Goal: Submit feedback/report problem: Submit feedback/report problem

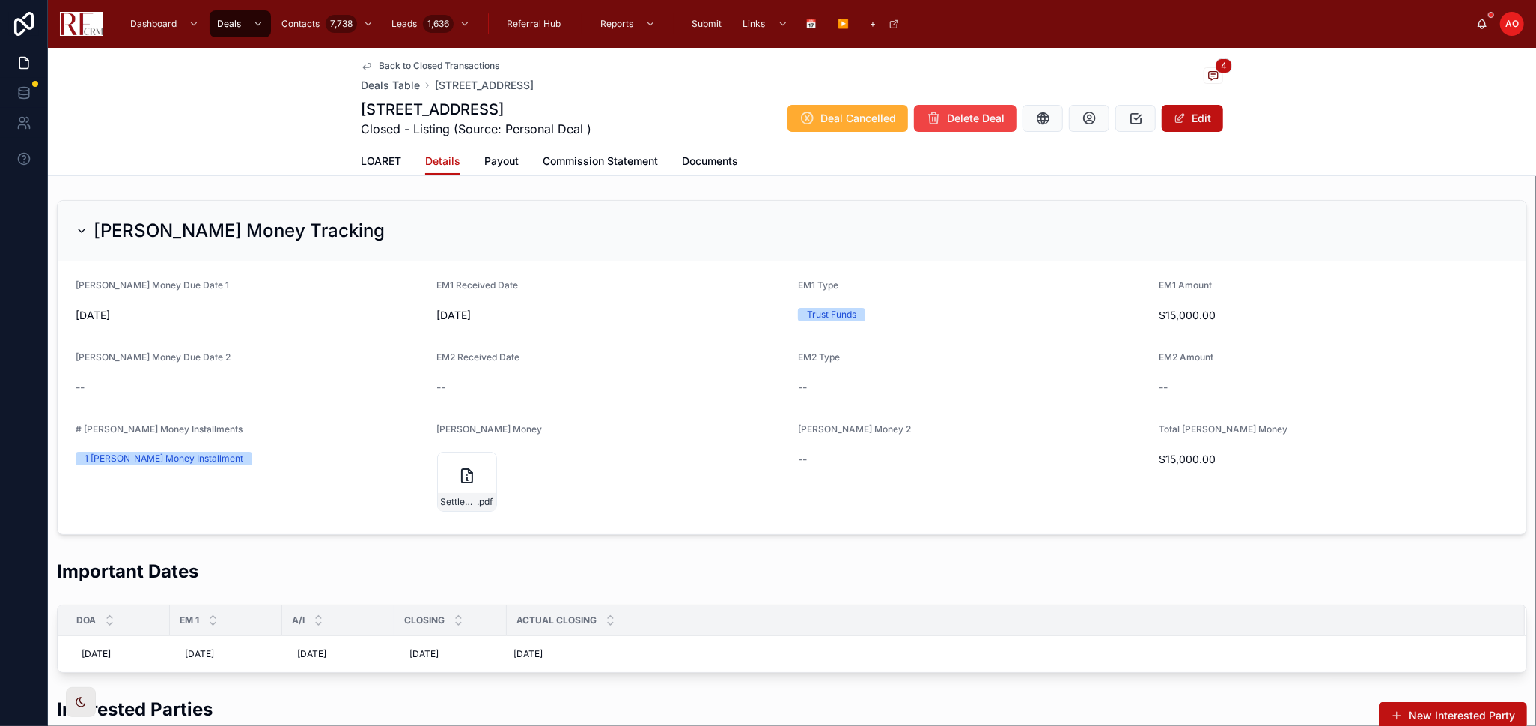
scroll to position [1003, 0]
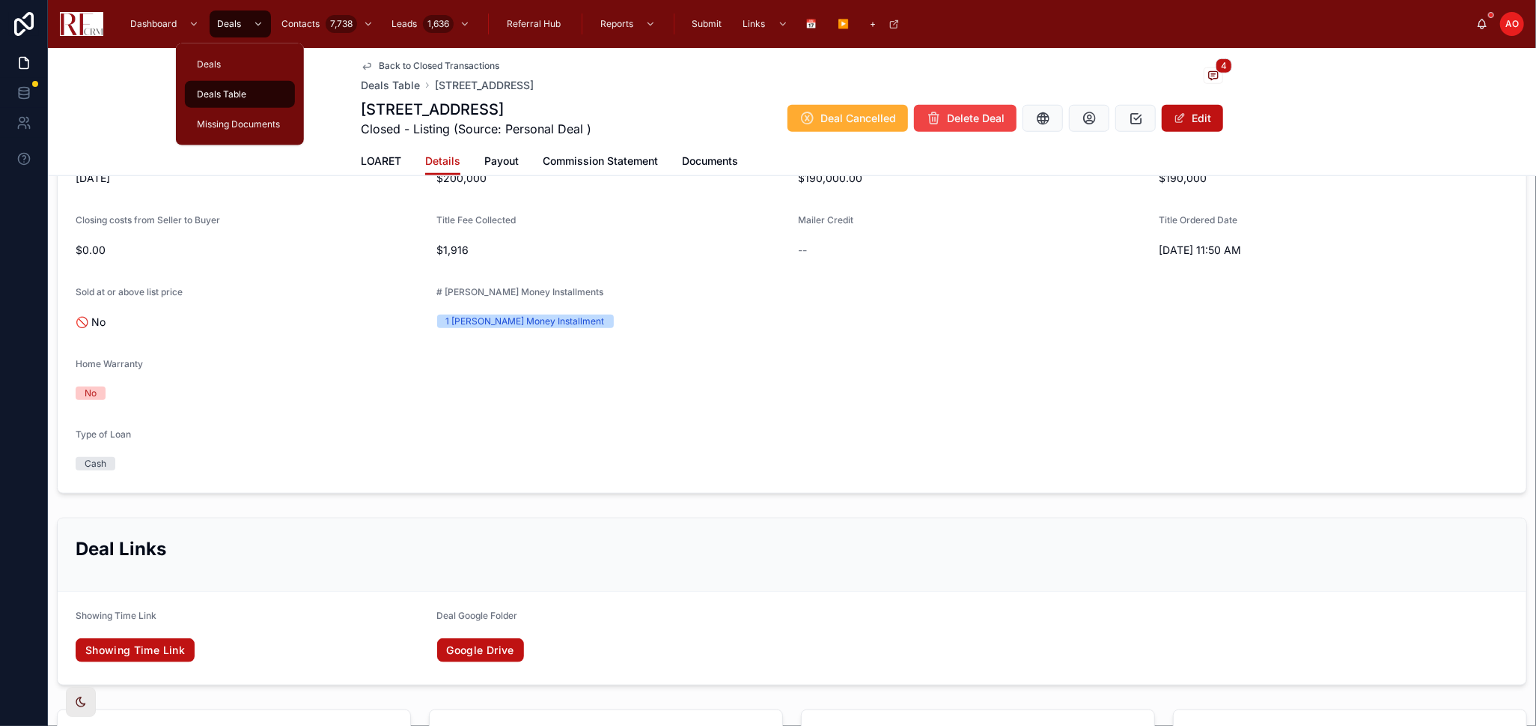
click at [237, 91] on span "Deals Table" at bounding box center [221, 94] width 49 height 12
click at [236, 91] on span "Deals Table" at bounding box center [221, 94] width 49 height 12
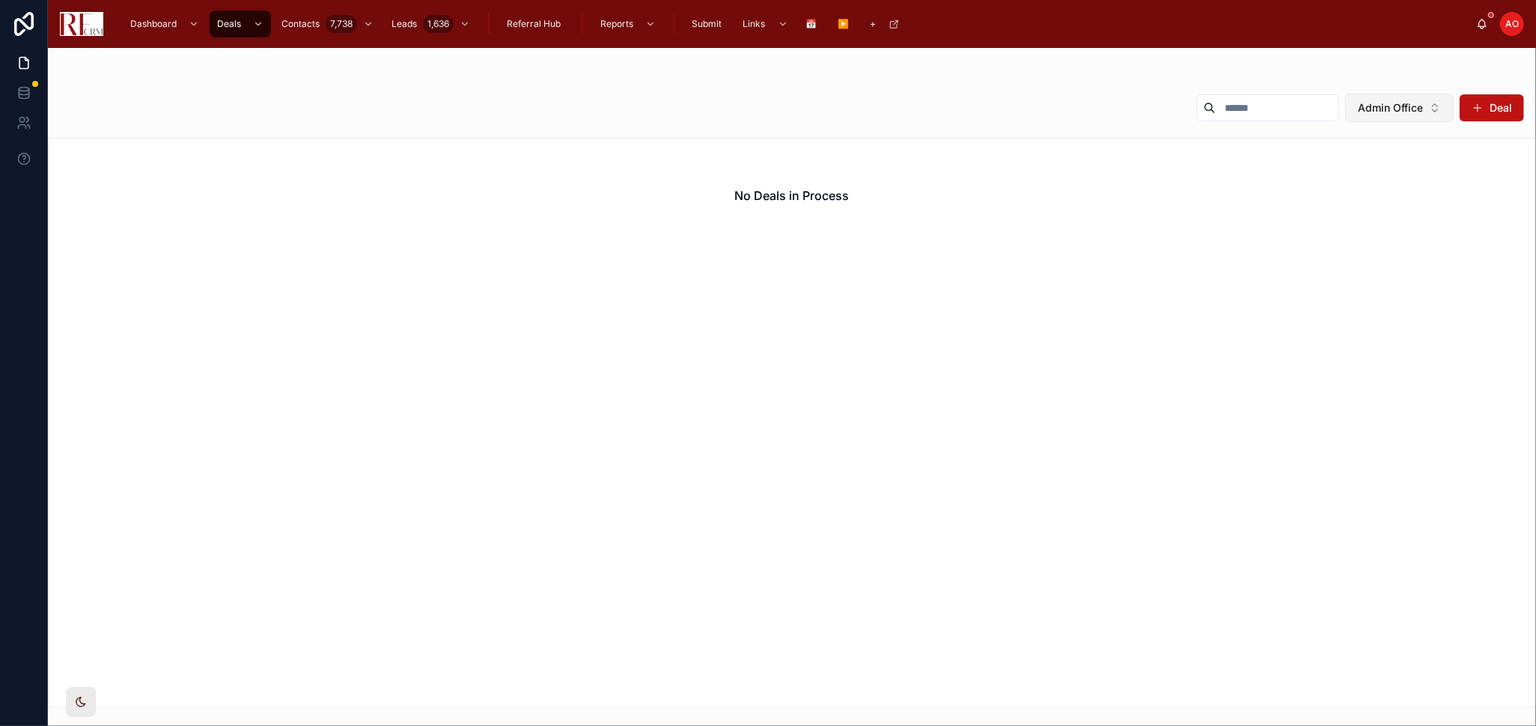
click at [1410, 114] on span "Admin Office" at bounding box center [1390, 107] width 65 height 15
click at [1378, 169] on div "None" at bounding box center [1400, 168] width 180 height 24
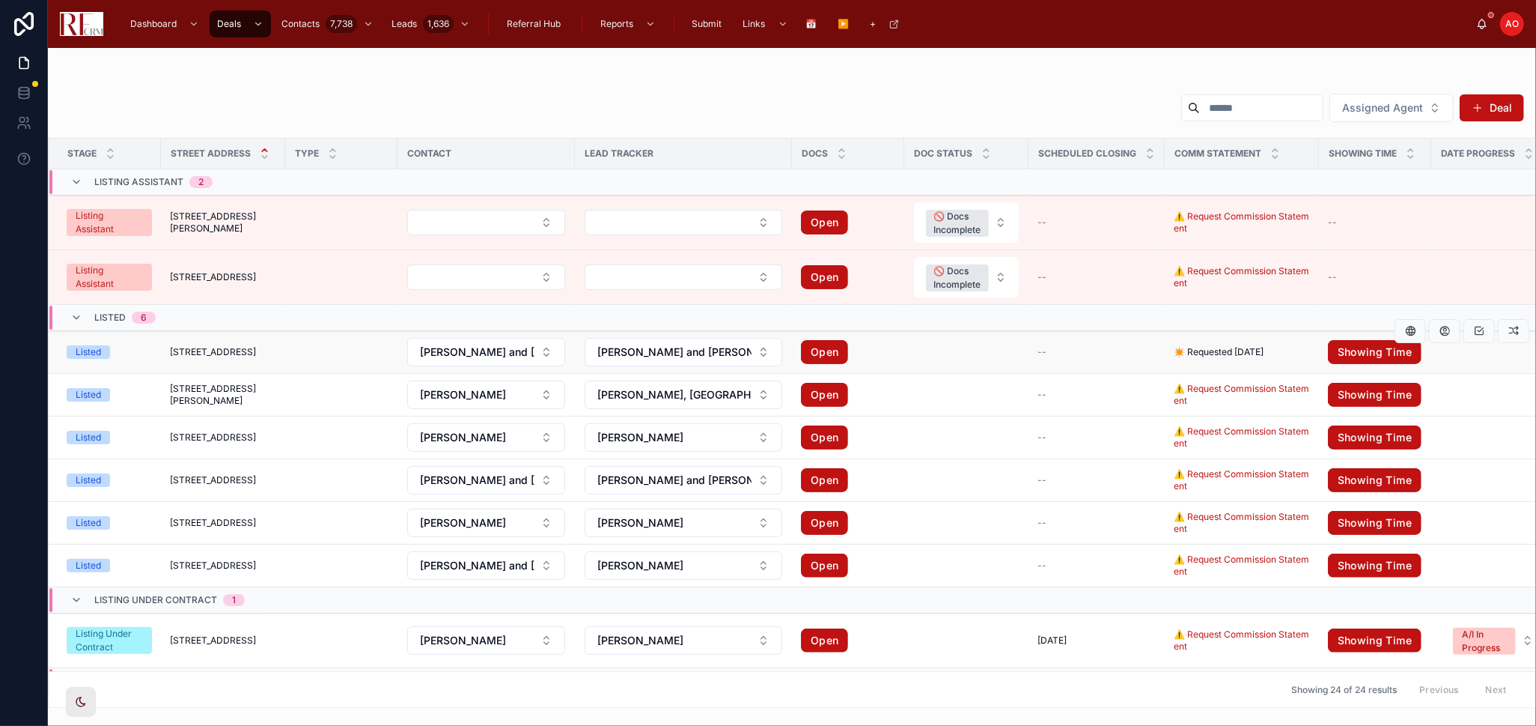
click at [961, 357] on td at bounding box center [967, 352] width 124 height 43
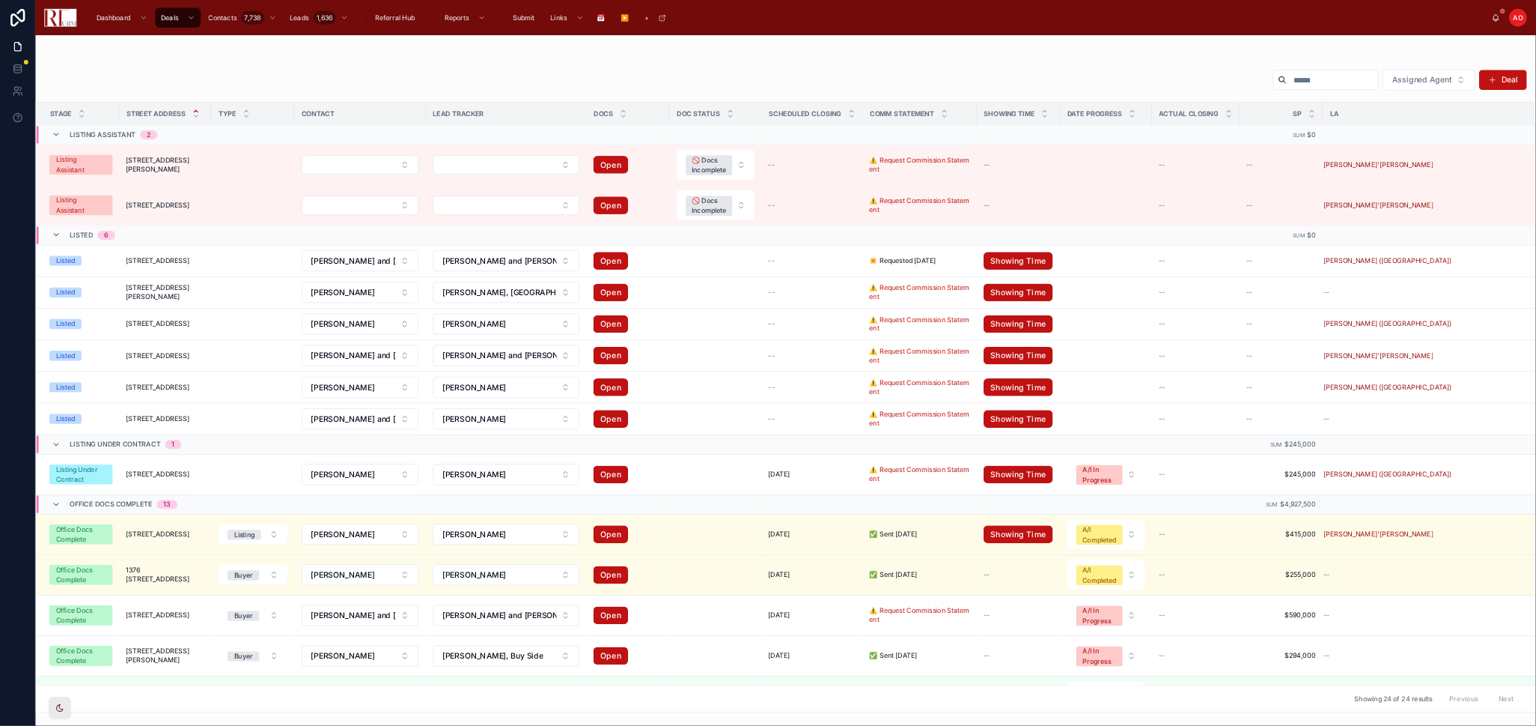
scroll to position [42, 0]
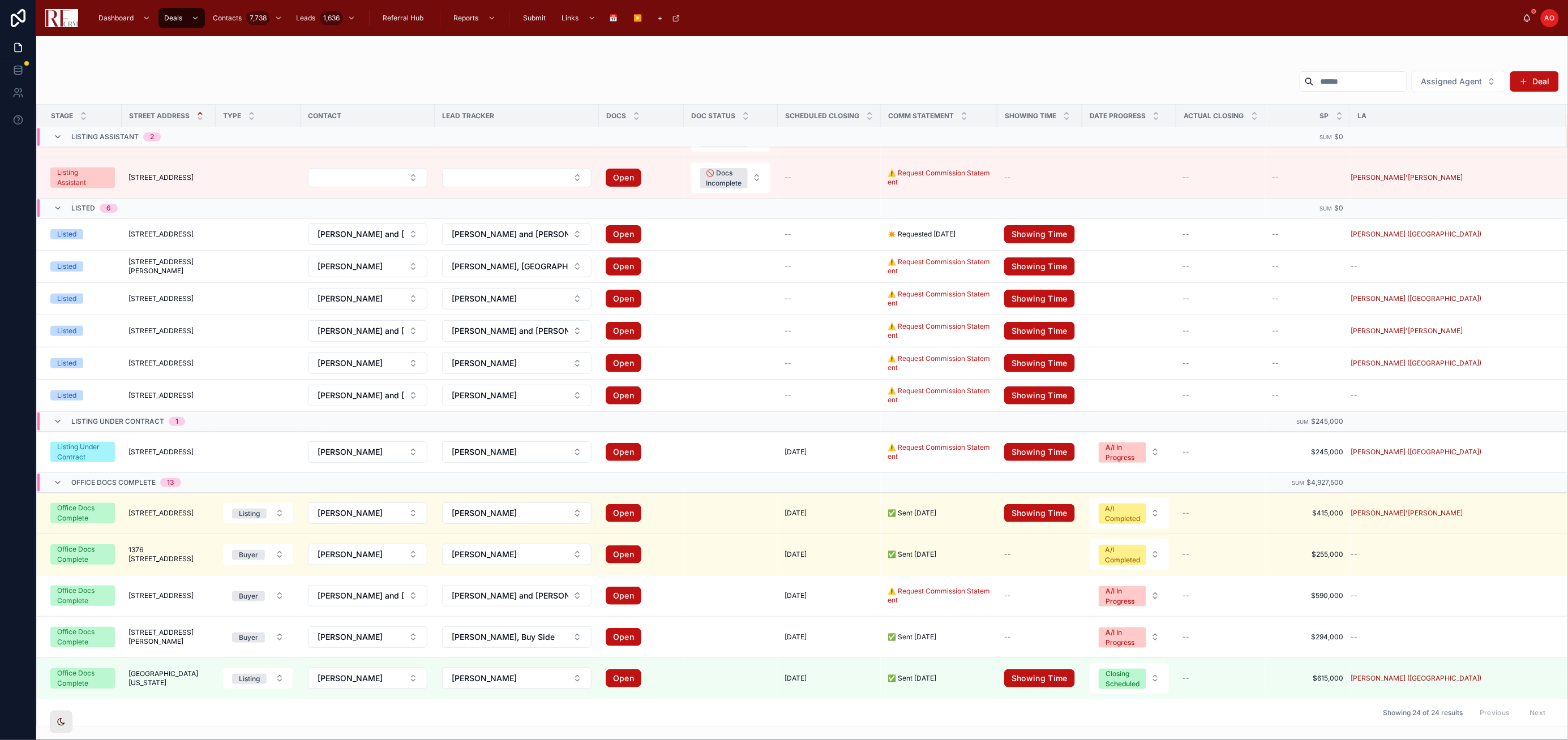
click at [649, 57] on div at bounding box center [802, 59] width 1514 height 9
click at [649, 54] on div at bounding box center [802, 59] width 1514 height 9
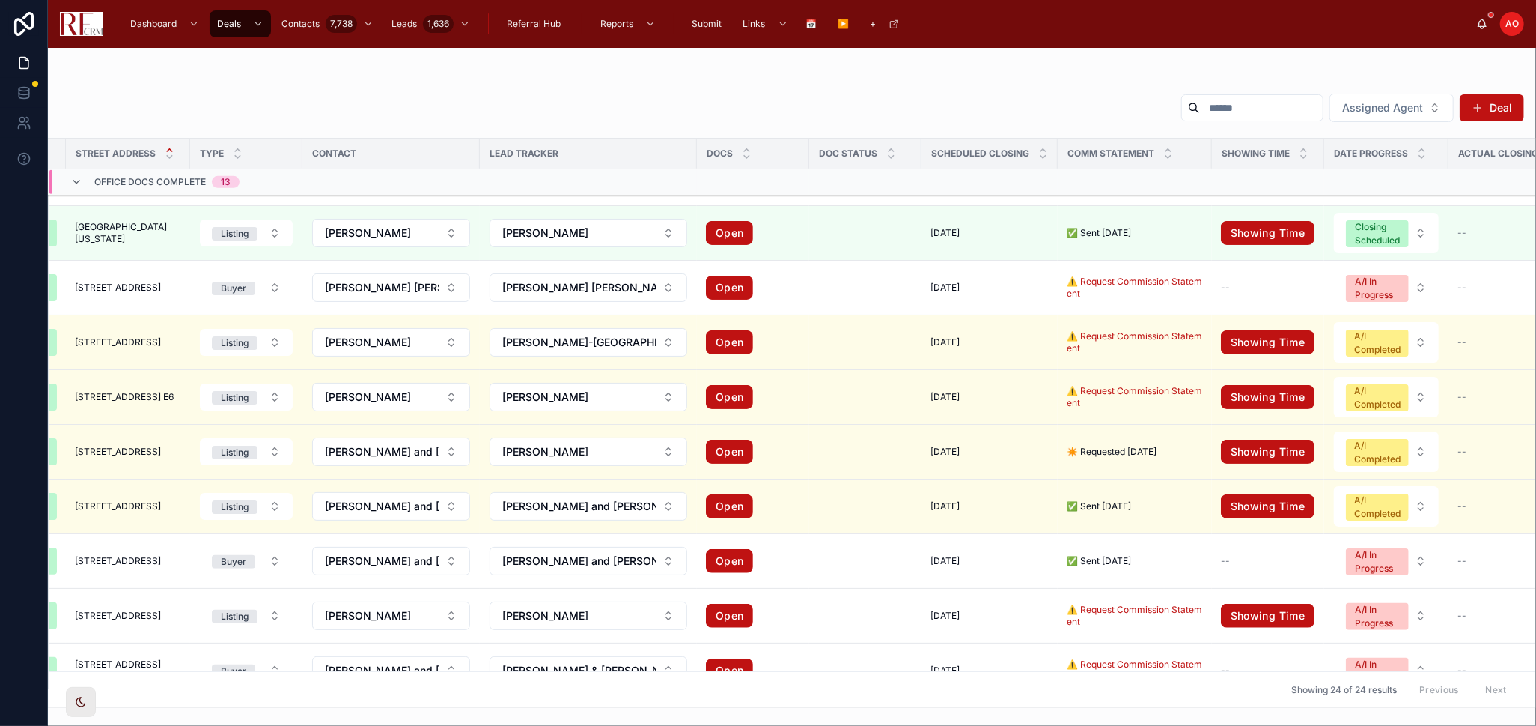
scroll to position [723, 156]
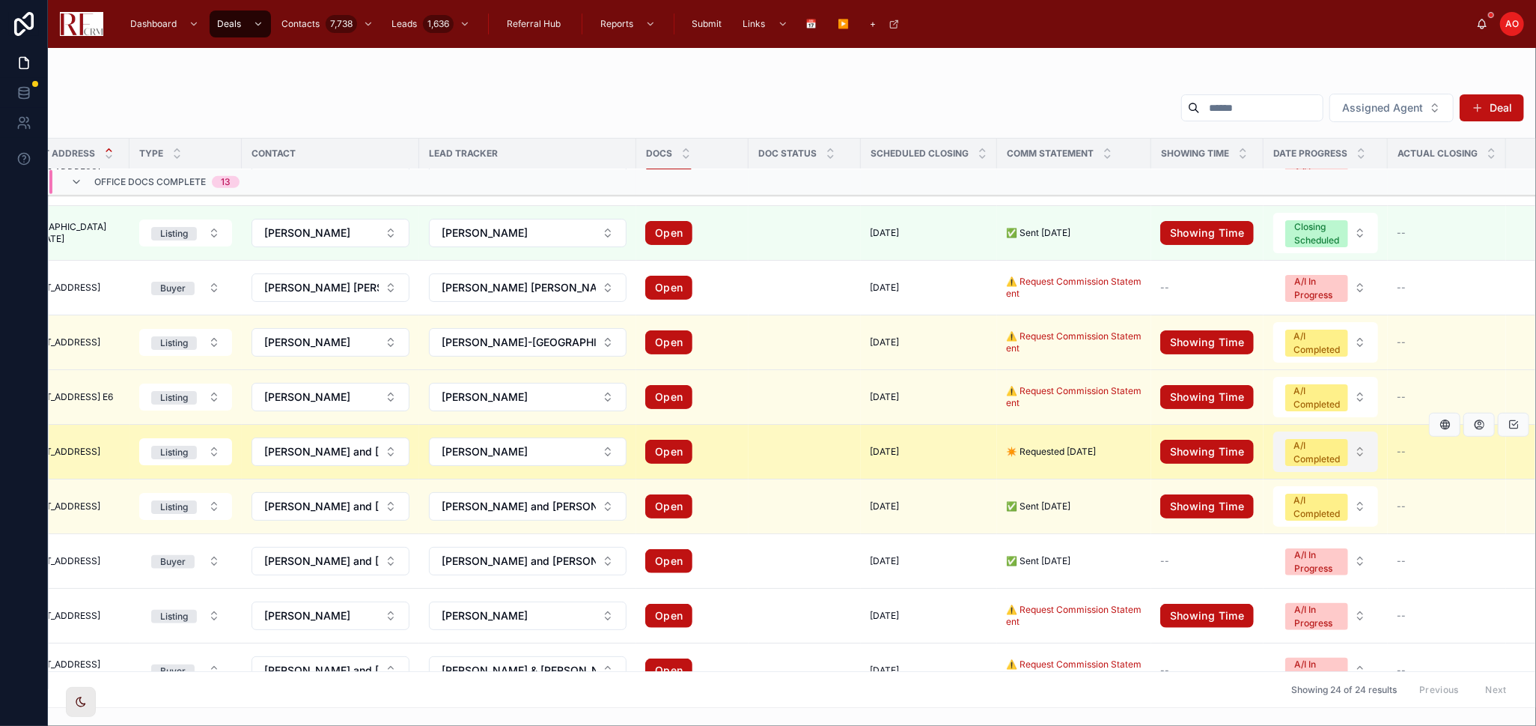
click at [1363, 460] on button "A/I Completed" at bounding box center [1326, 451] width 105 height 40
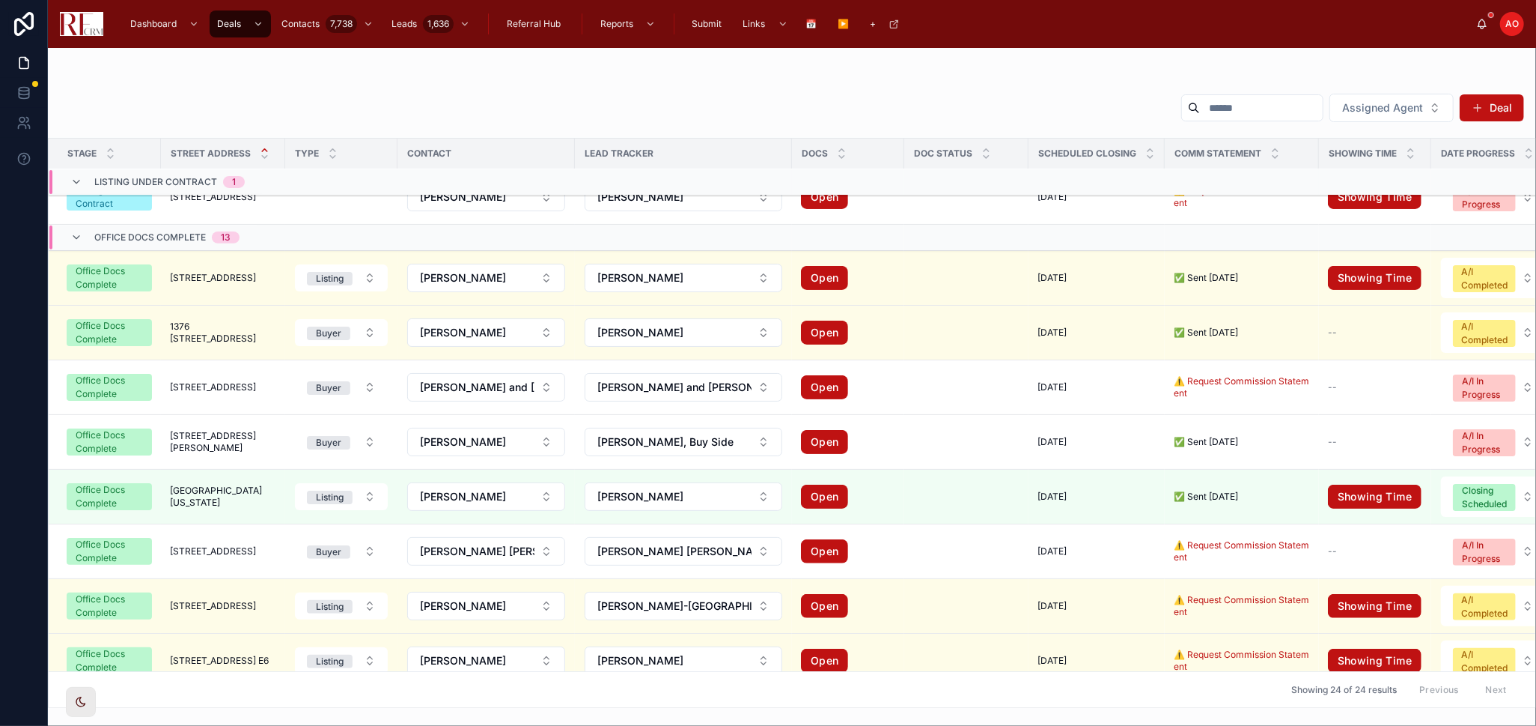
scroll to position [0, 0]
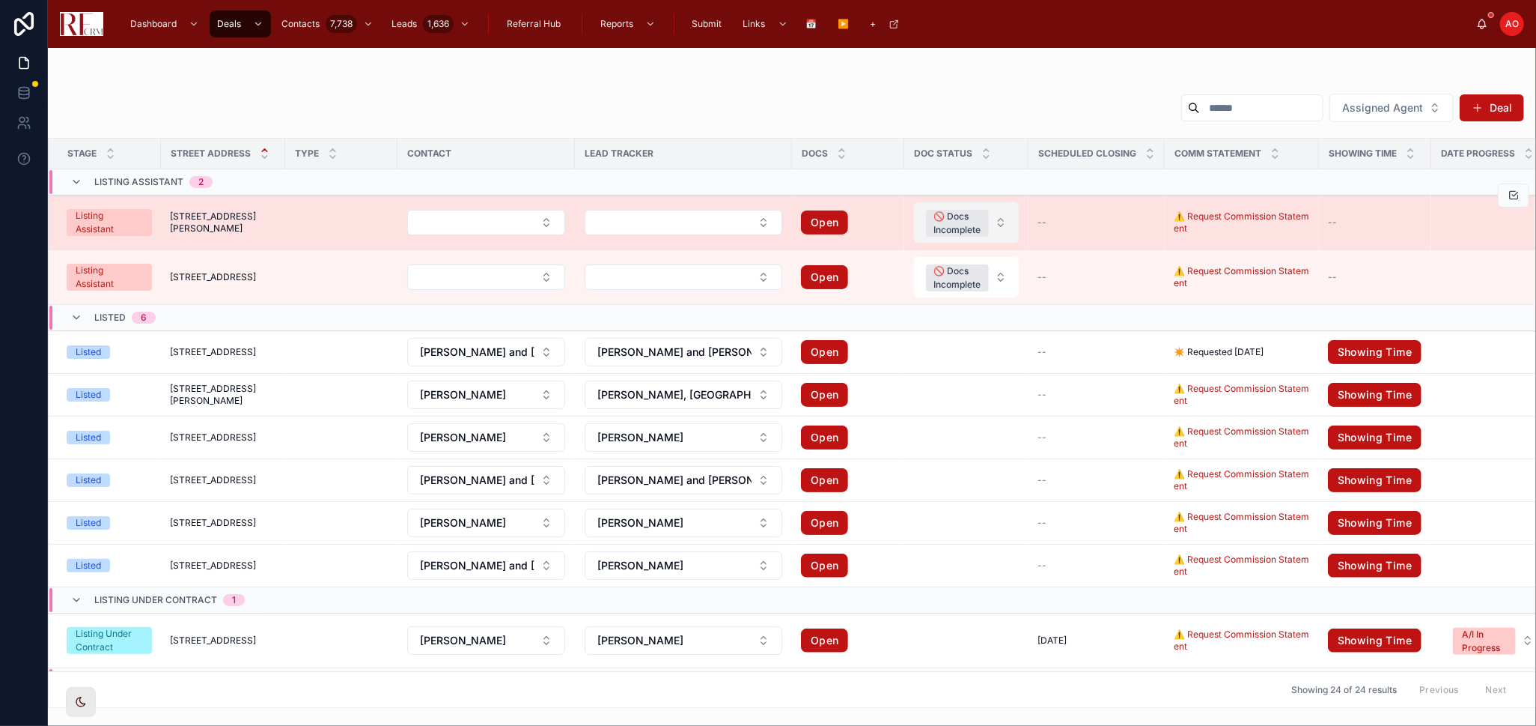
click at [1004, 227] on button "🚫 Docs Incomplete" at bounding box center [966, 222] width 105 height 40
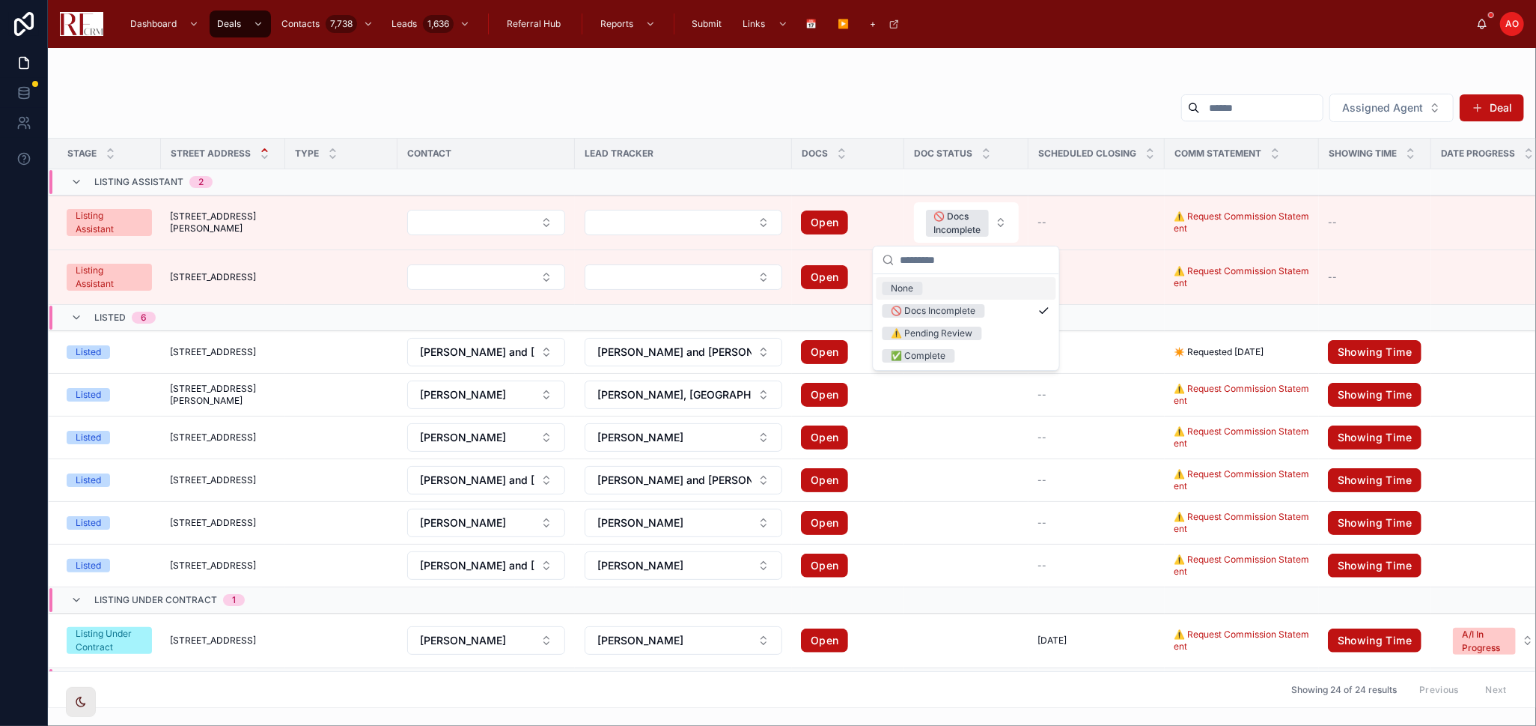
click at [836, 108] on div "Assigned Agent Deal" at bounding box center [792, 111] width 1465 height 36
click at [1200, 111] on input "text" at bounding box center [1261, 107] width 123 height 21
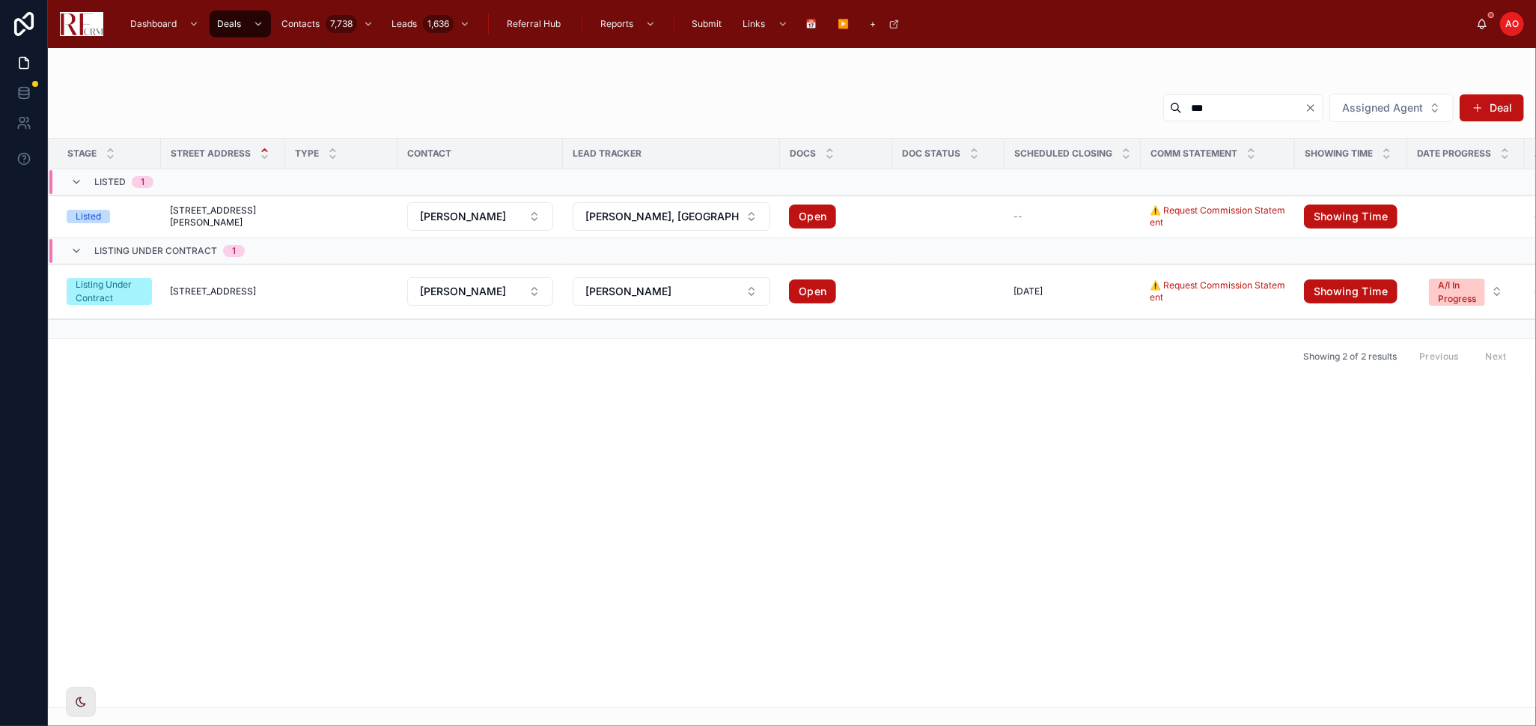
type input "***"
drag, startPoint x: 673, startPoint y: 434, endPoint x: 681, endPoint y: 439, distance: 9.4
click at [675, 434] on div "Stage Street Address Type Contact Lead Tracker Docs Doc Status Scheduled closin…" at bounding box center [792, 423] width 1487 height 568
click at [525, 409] on div "Stage Street Address Type Contact Lead Tracker Docs Doc Status Scheduled closin…" at bounding box center [792, 423] width 1487 height 568
click at [212, 212] on span "[STREET_ADDRESS][PERSON_NAME]" at bounding box center [223, 216] width 106 height 24
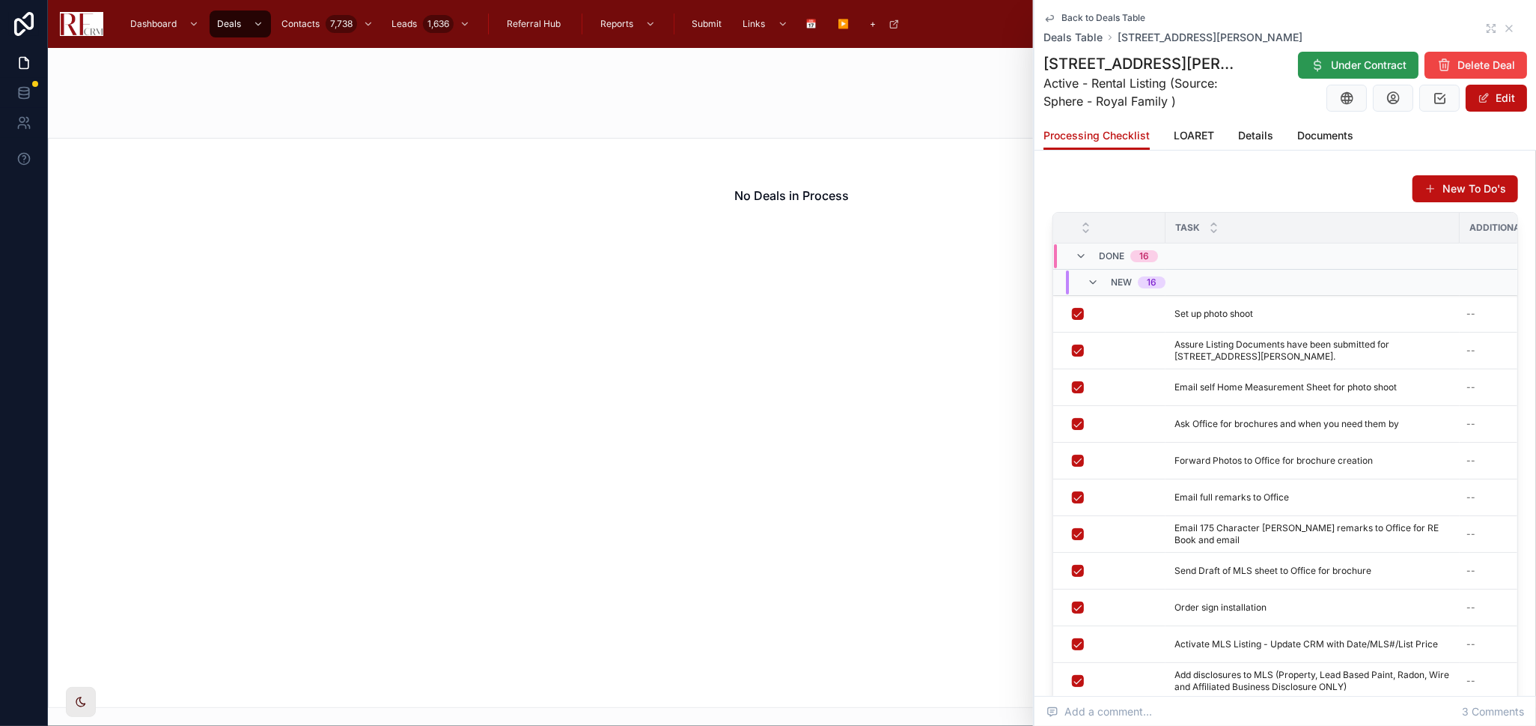
click at [1377, 64] on span "Under Contract" at bounding box center [1369, 65] width 76 height 15
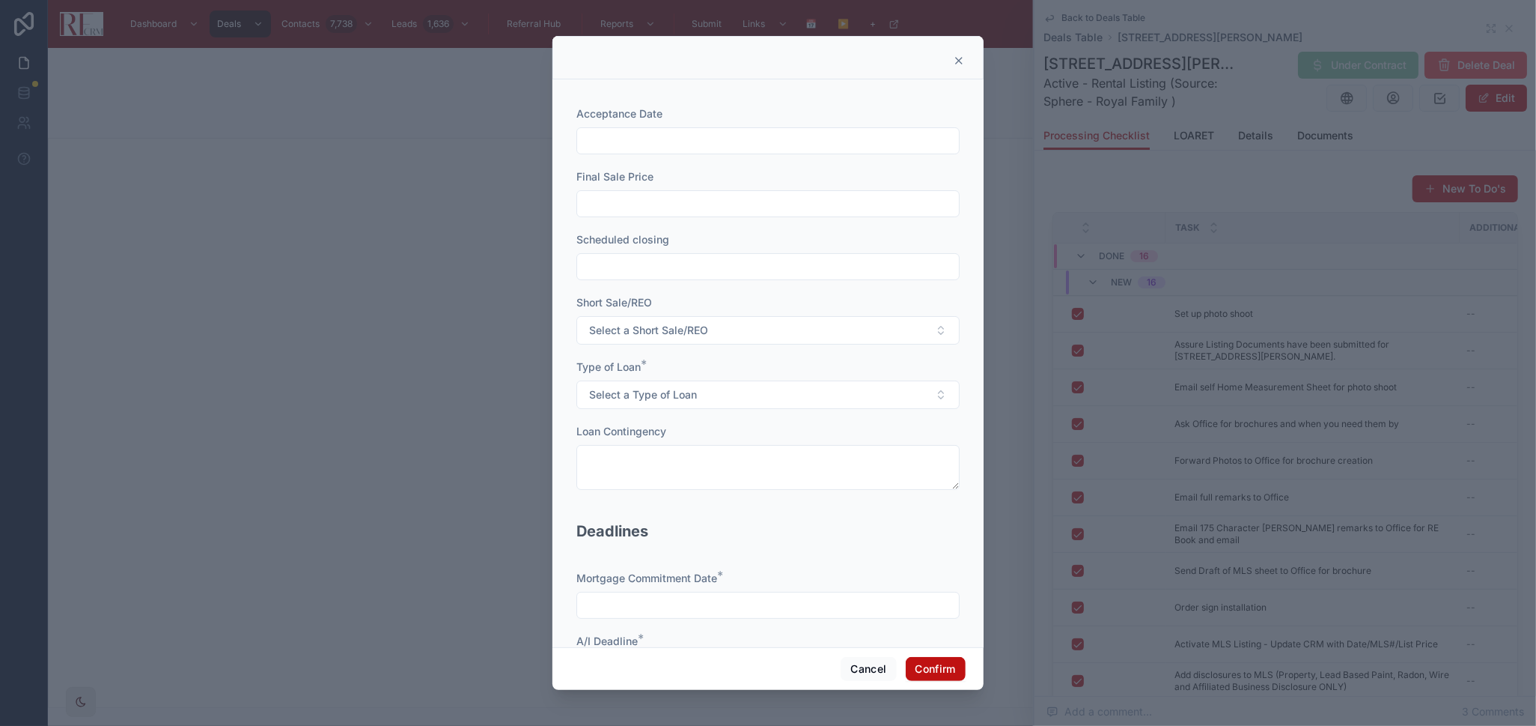
click at [636, 139] on input "text" at bounding box center [768, 140] width 382 height 21
click at [679, 181] on button at bounding box center [680, 177] width 27 height 27
click at [791, 388] on button "28" at bounding box center [788, 396] width 27 height 27
type input "*********"
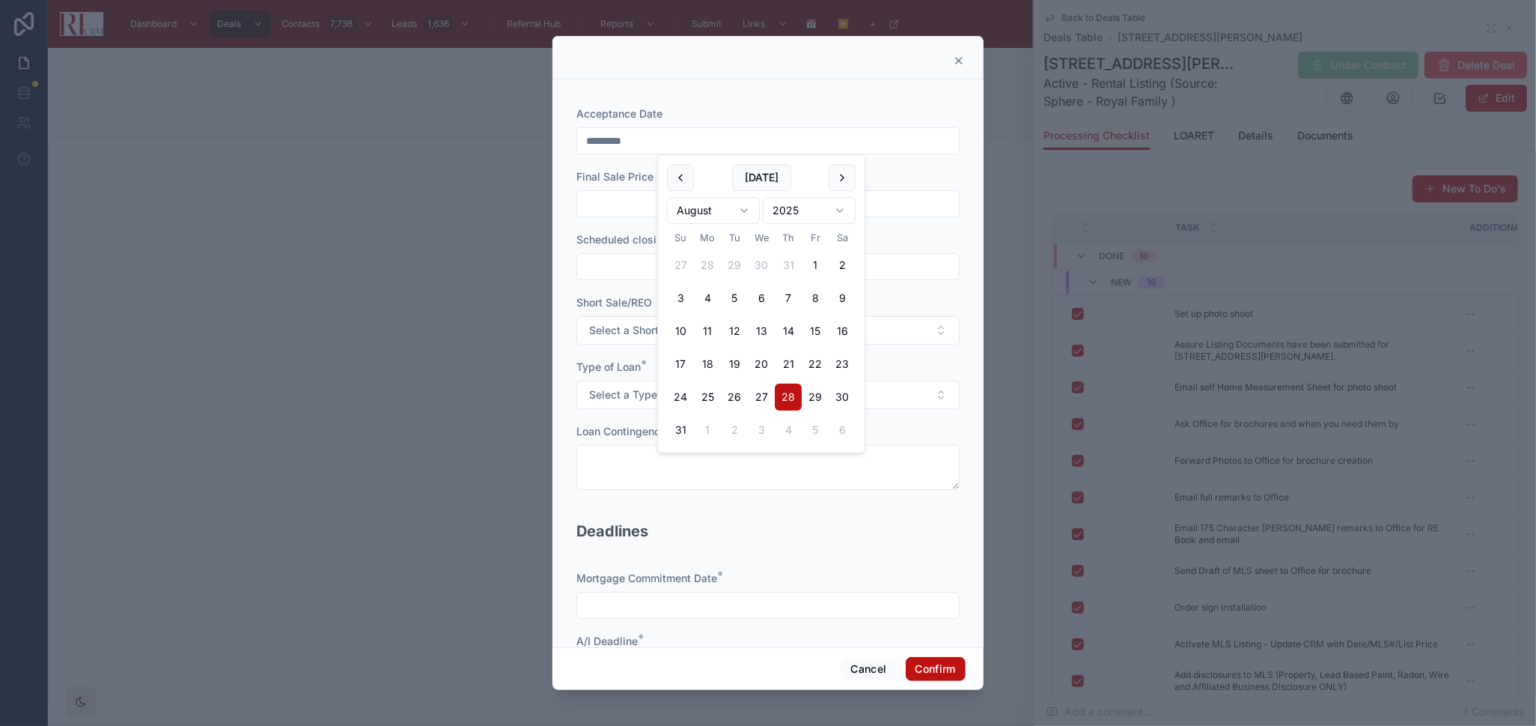
click at [633, 202] on input "text" at bounding box center [768, 203] width 382 height 21
click at [657, 202] on input "text" at bounding box center [768, 203] width 382 height 21
type input "******"
click at [639, 263] on input "text" at bounding box center [768, 266] width 382 height 21
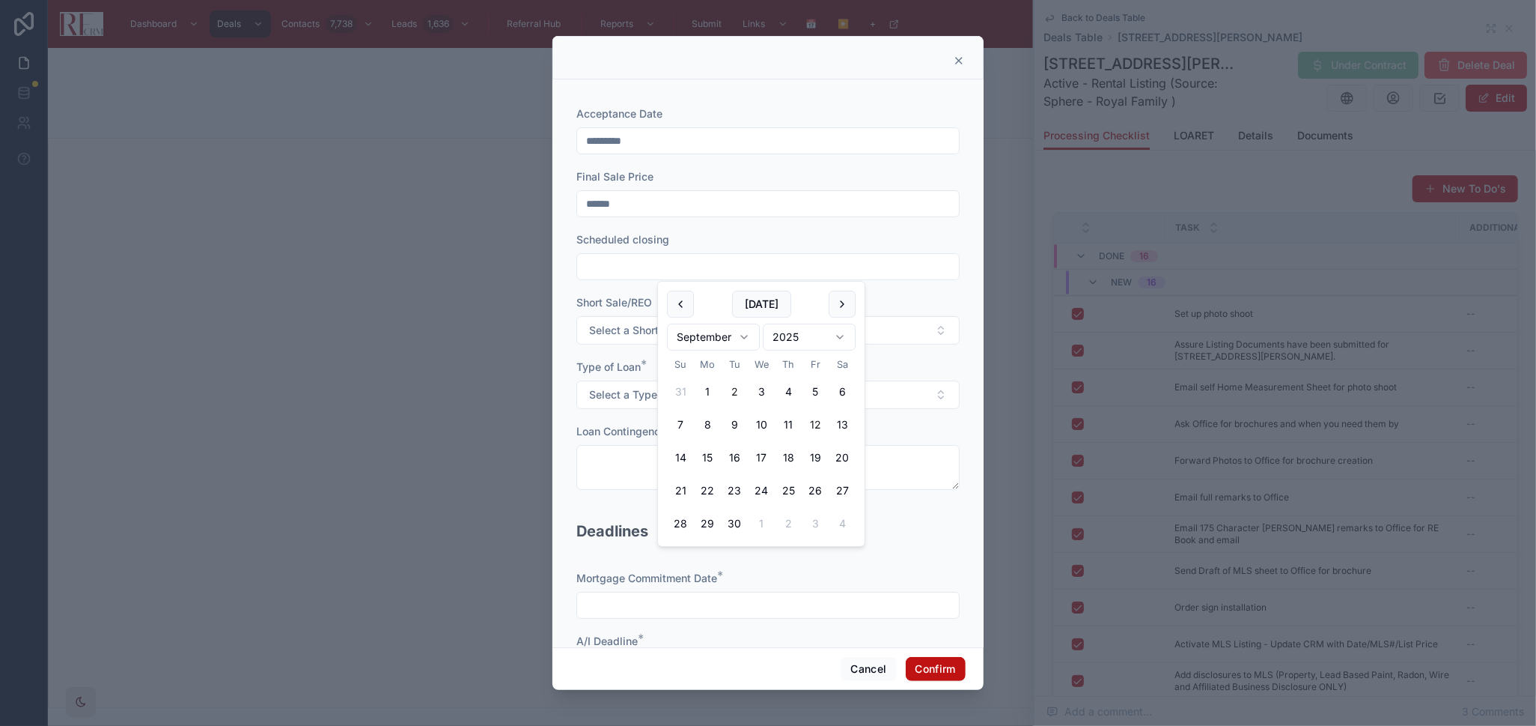
click at [819, 421] on button "12" at bounding box center [815, 424] width 27 height 27
type input "*********"
click at [619, 392] on span "Select a Type of Loan" at bounding box center [643, 394] width 108 height 15
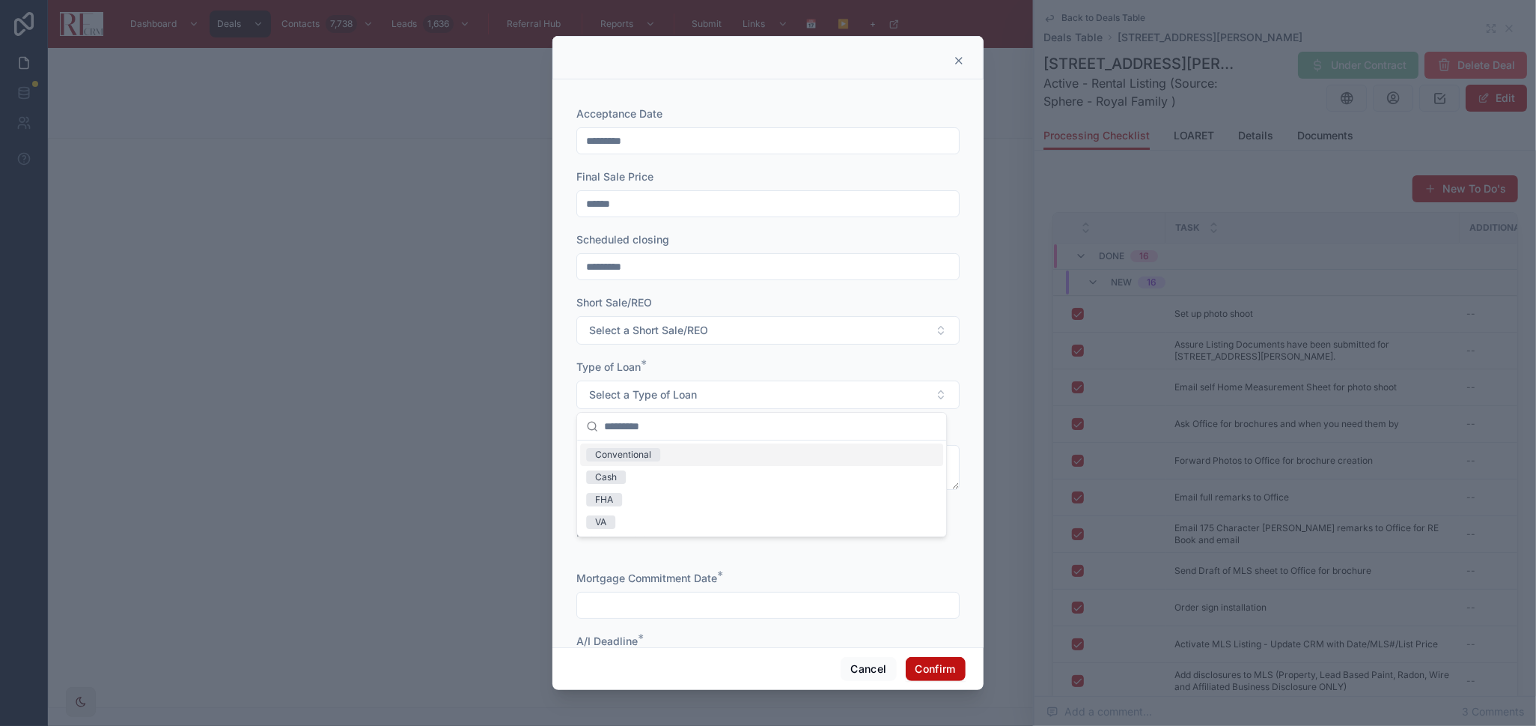
click at [673, 368] on div "Type of Loan *" at bounding box center [768, 366] width 383 height 15
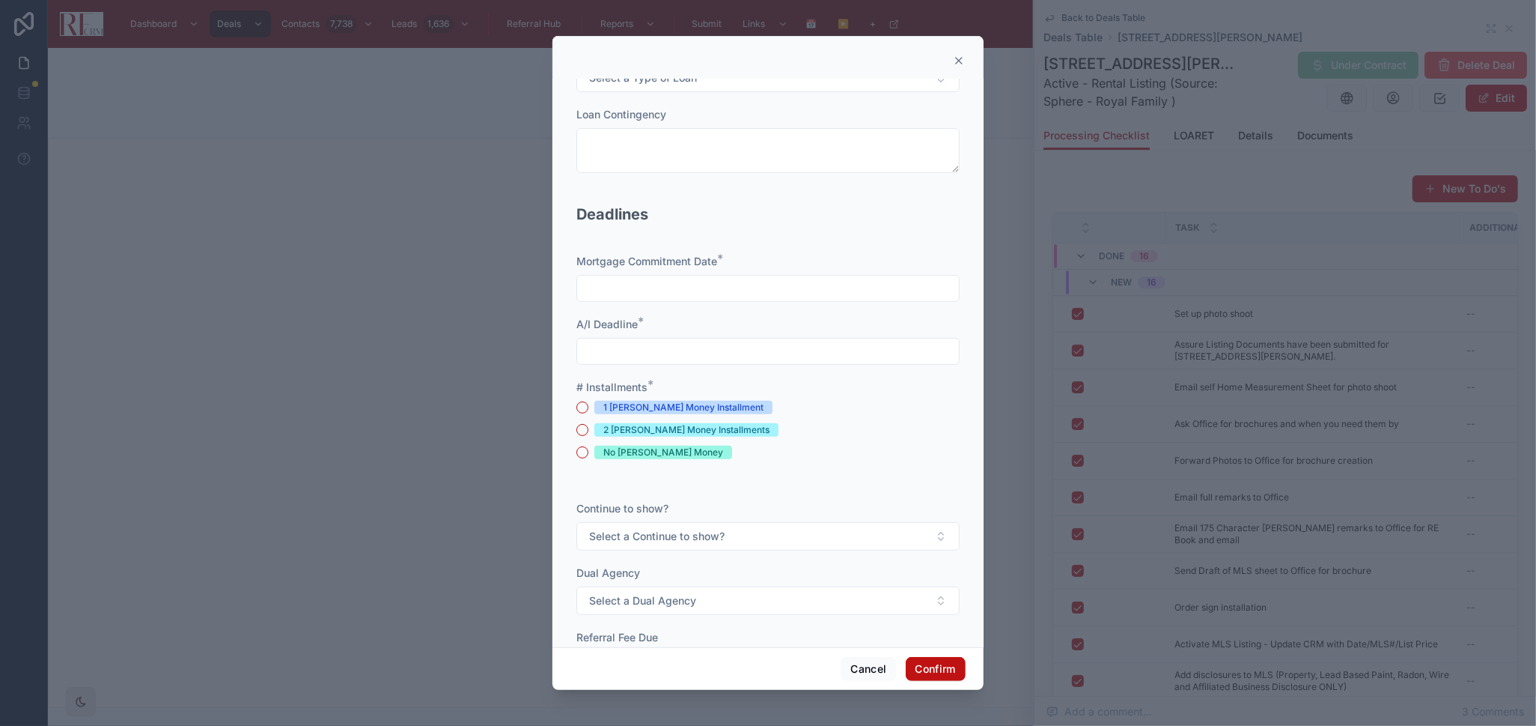
scroll to position [416, 0]
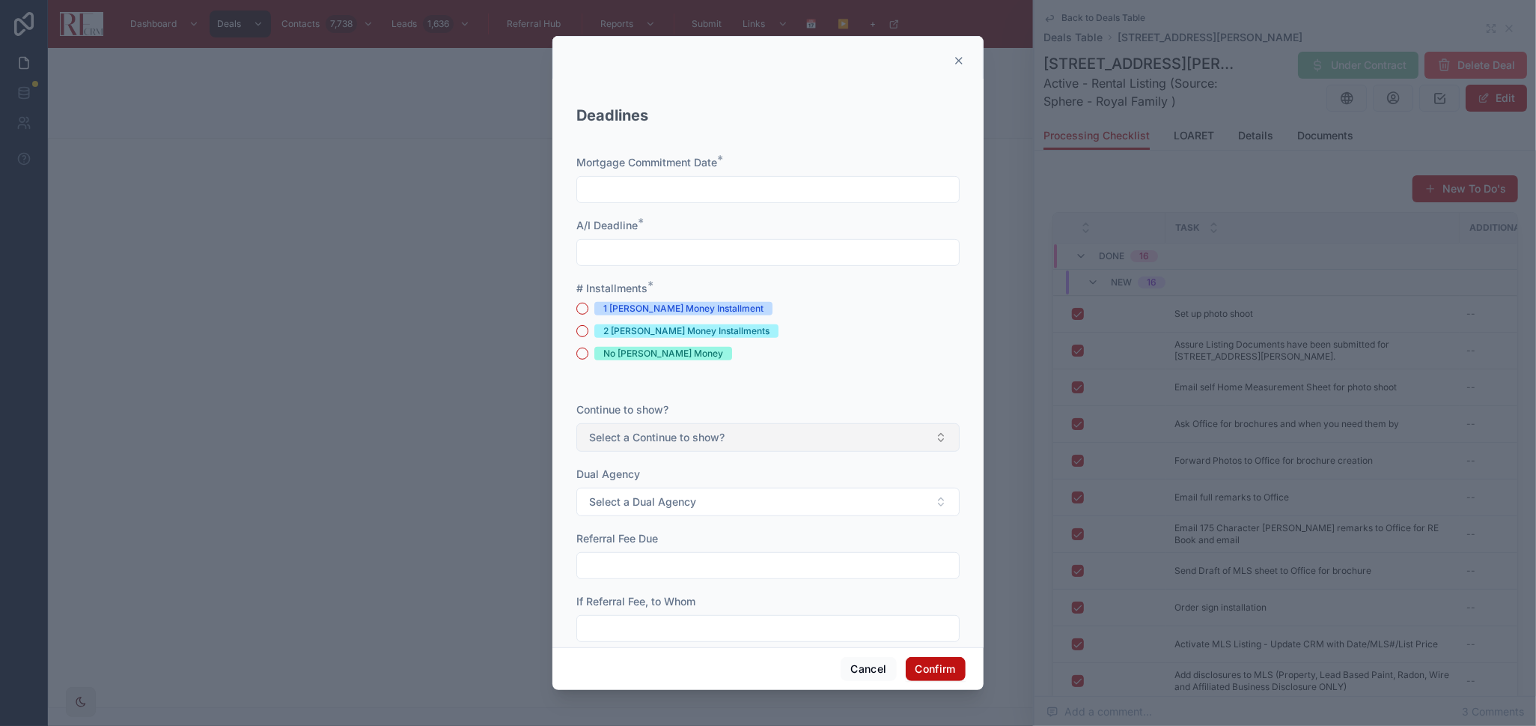
click at [786, 443] on button "Select a Continue to show?" at bounding box center [768, 437] width 383 height 28
click at [731, 493] on div "Yes" at bounding box center [761, 497] width 363 height 22
click at [731, 493] on button "Select a Dual Agency" at bounding box center [768, 501] width 383 height 28
click at [715, 580] on div "No" at bounding box center [761, 584] width 363 height 22
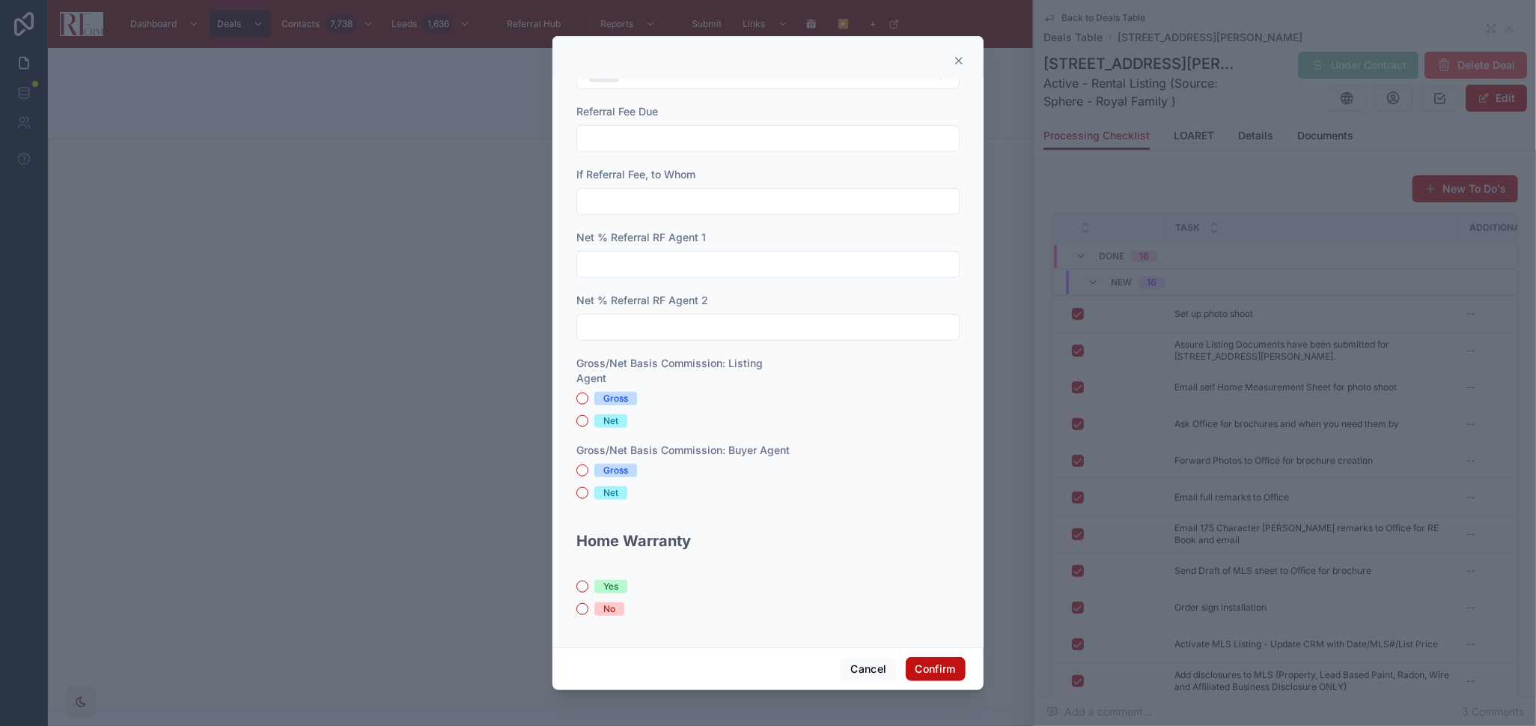
scroll to position [844, 0]
click at [609, 610] on div "No" at bounding box center [609, 607] width 12 height 13
click at [589, 610] on button "No" at bounding box center [583, 607] width 12 height 12
click at [941, 660] on button "Confirm" at bounding box center [936, 669] width 60 height 24
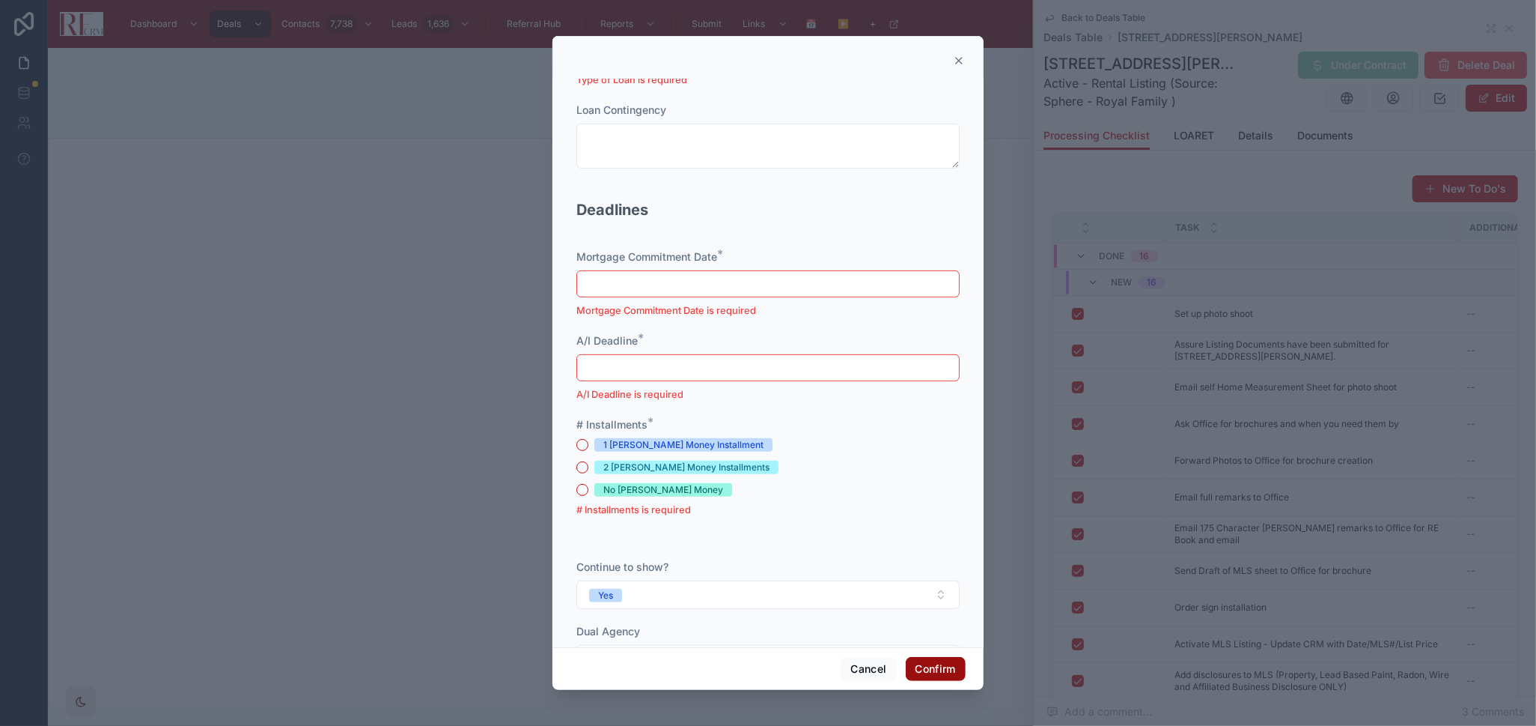
scroll to position [499, 0]
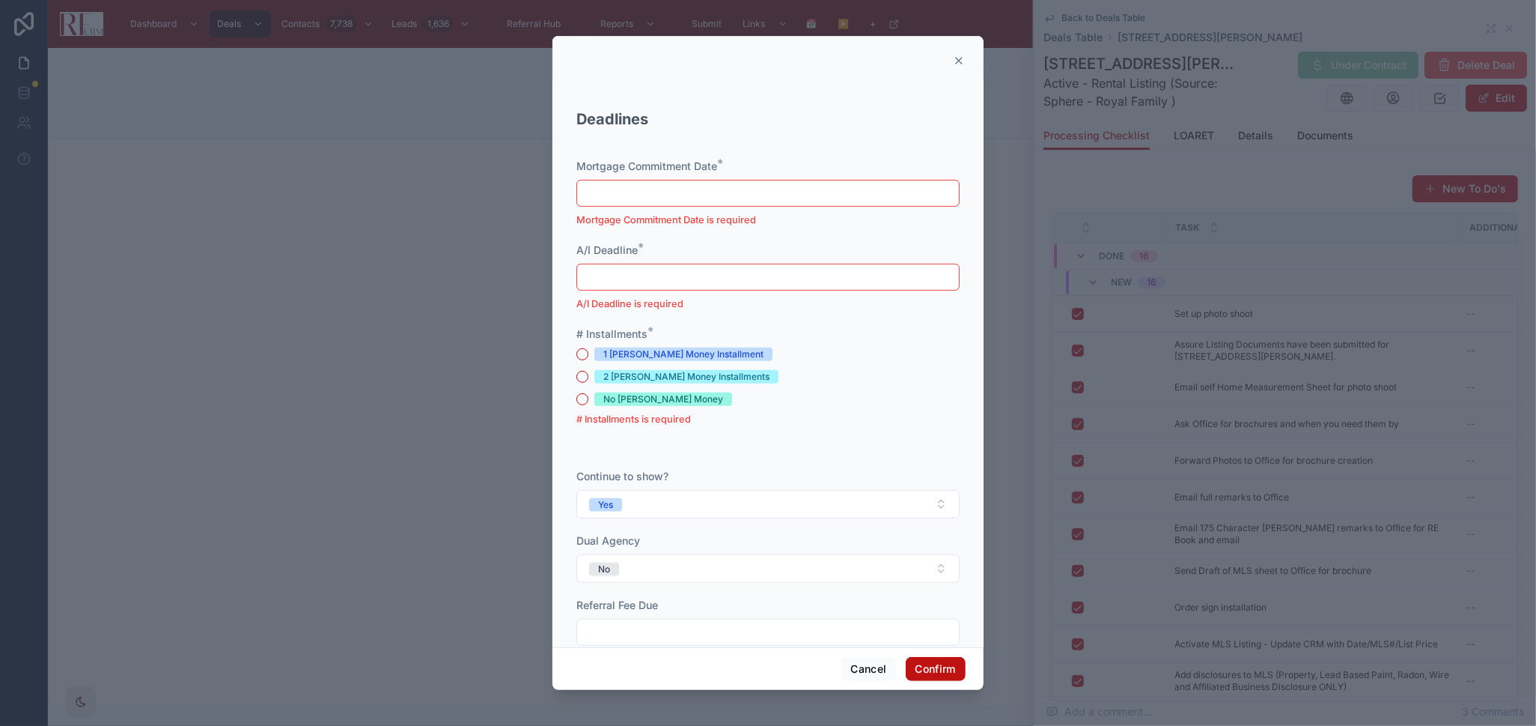
click at [616, 347] on div "1 [PERSON_NAME] Money Installment" at bounding box center [683, 353] width 160 height 13
click at [589, 348] on button "1 [PERSON_NAME] Money Installment" at bounding box center [583, 354] width 12 height 12
click at [830, 448] on input "text" at bounding box center [865, 455] width 187 height 21
type input "*********"
click at [787, 403] on div "No [PERSON_NAME] Money" at bounding box center [768, 398] width 383 height 13
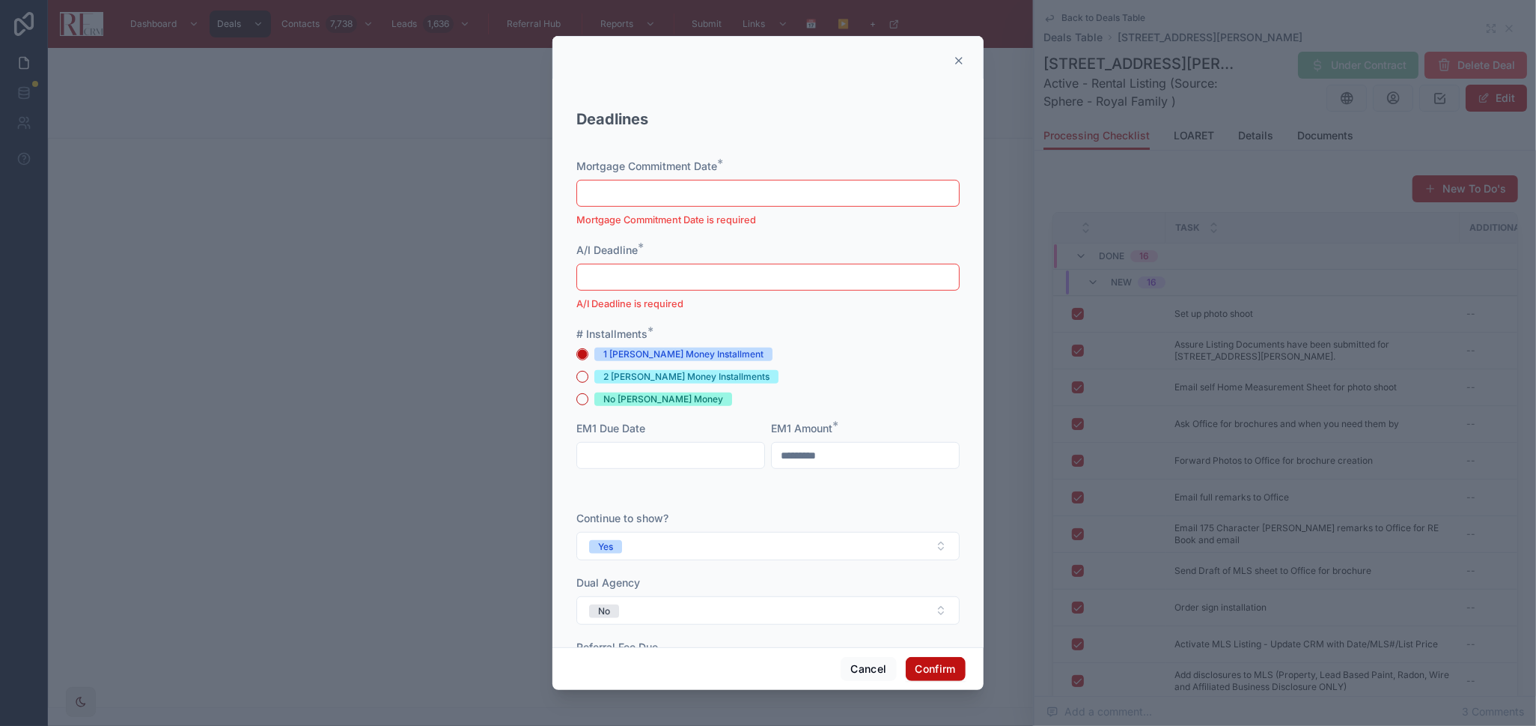
click at [753, 272] on input "text" at bounding box center [768, 277] width 382 height 21
click at [816, 435] on button "12" at bounding box center [815, 434] width 27 height 27
type input "*********"
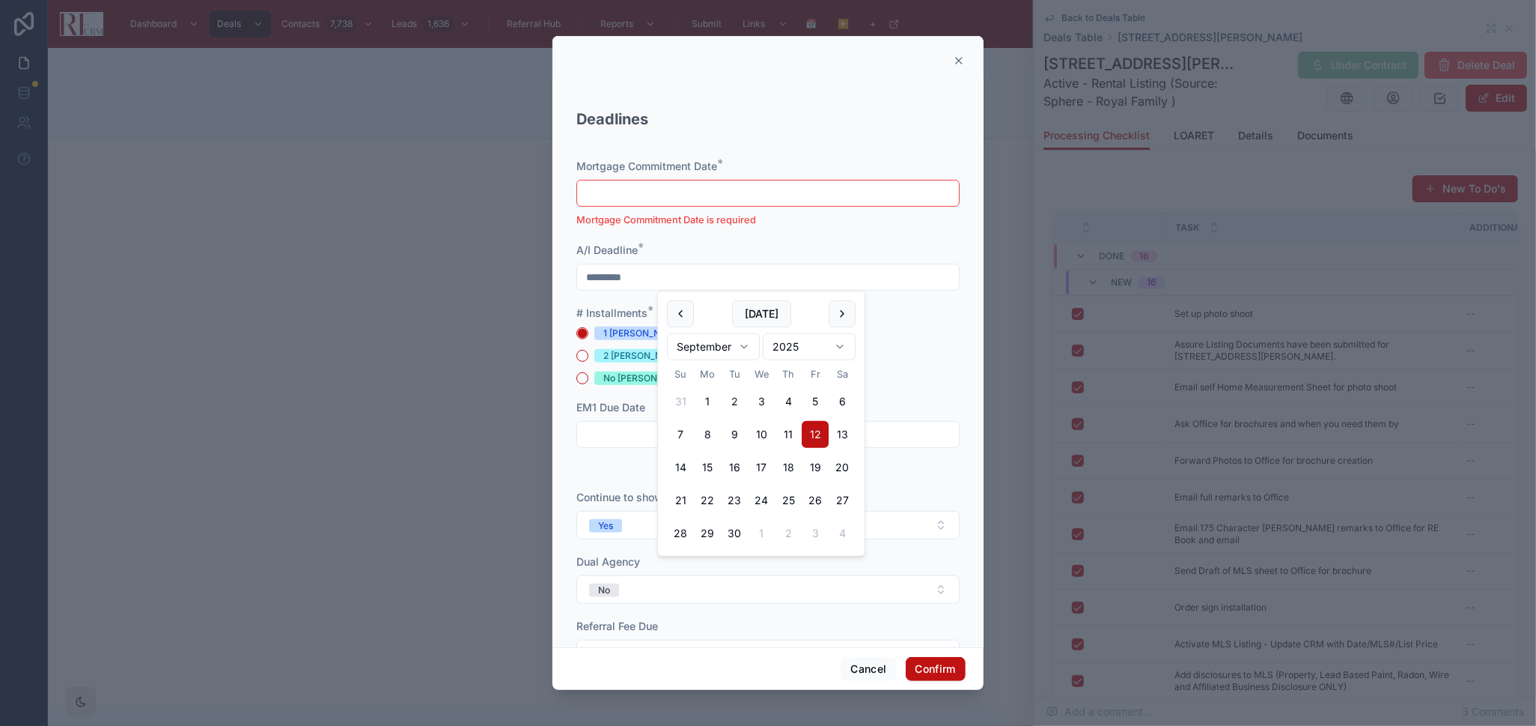
click at [740, 198] on input "text" at bounding box center [768, 193] width 382 height 21
click at [815, 344] on button "12" at bounding box center [815, 350] width 27 height 27
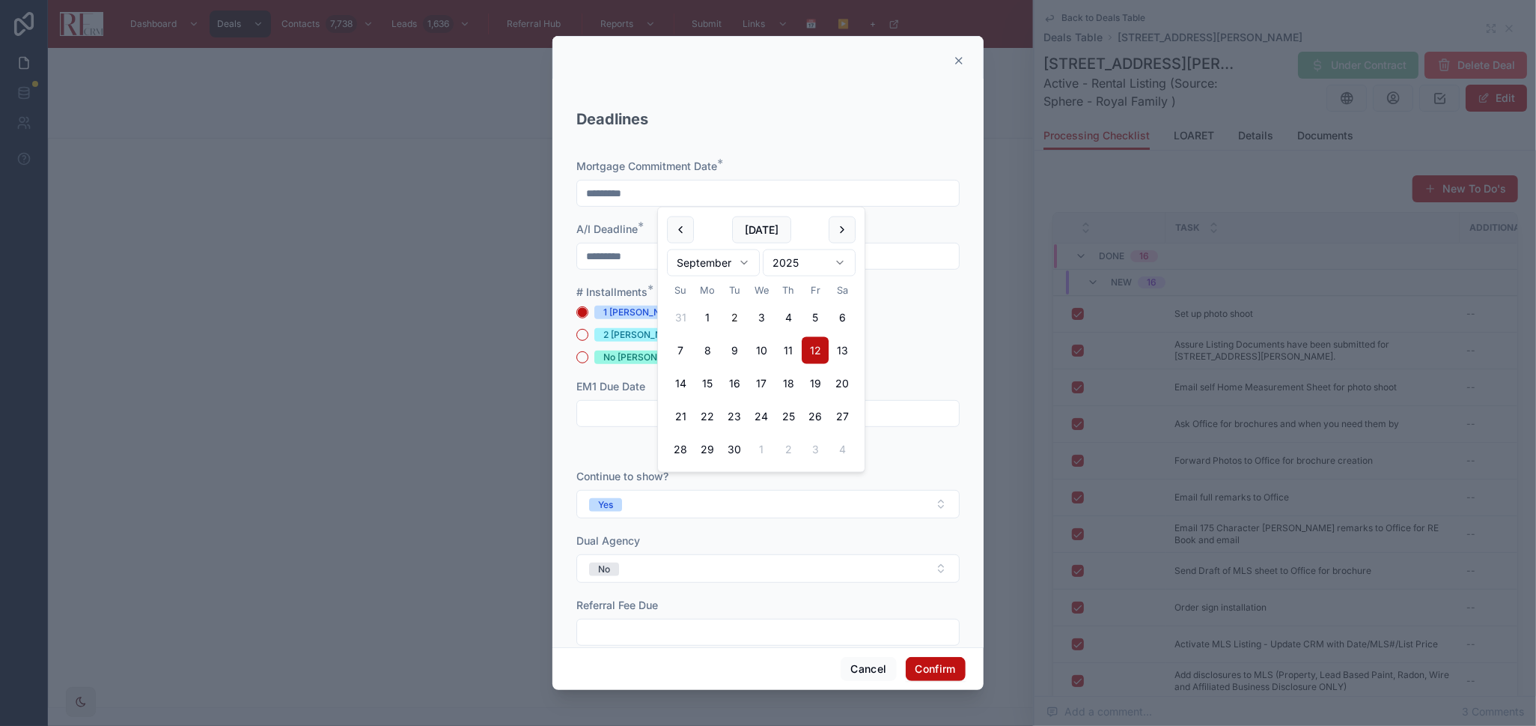
type input "*********"
click at [943, 269] on div "*********" at bounding box center [768, 256] width 383 height 27
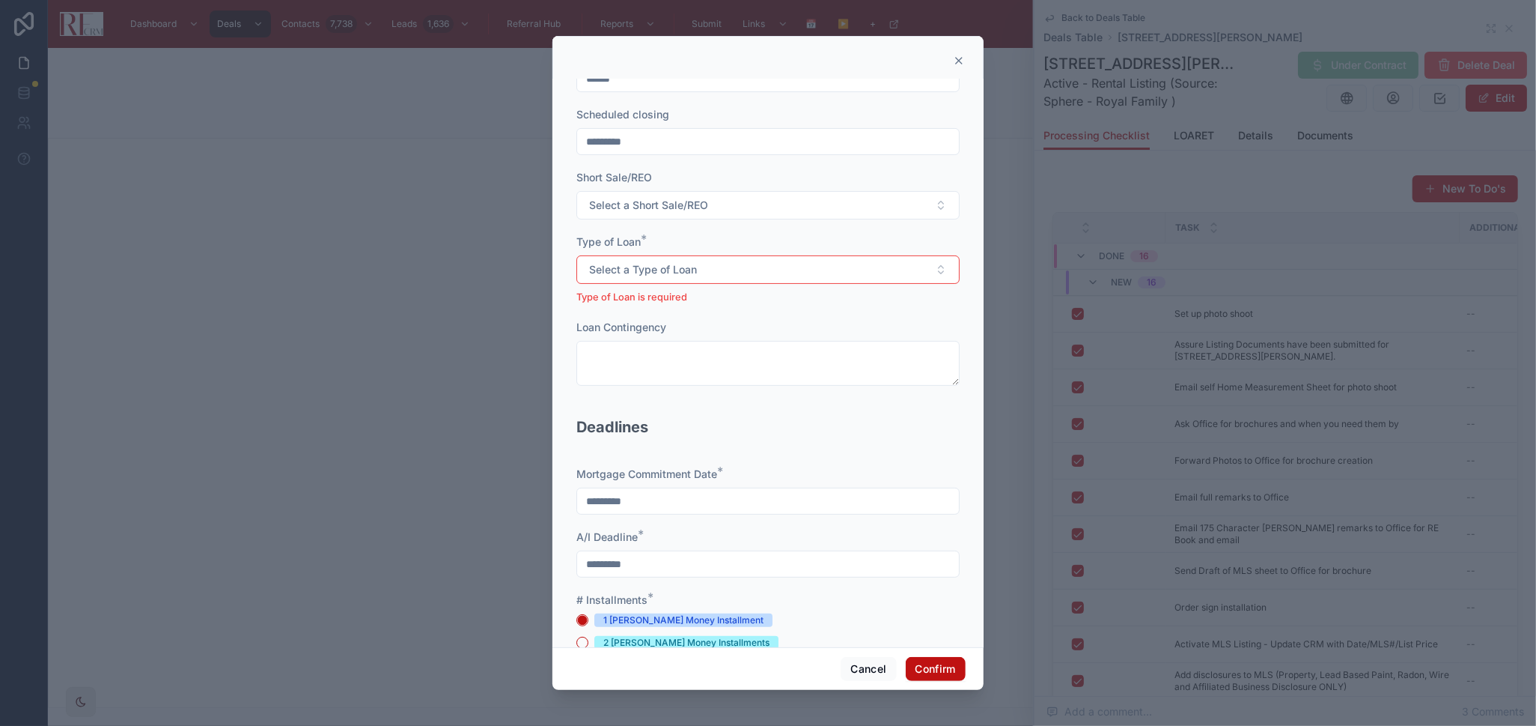
scroll to position [166, 0]
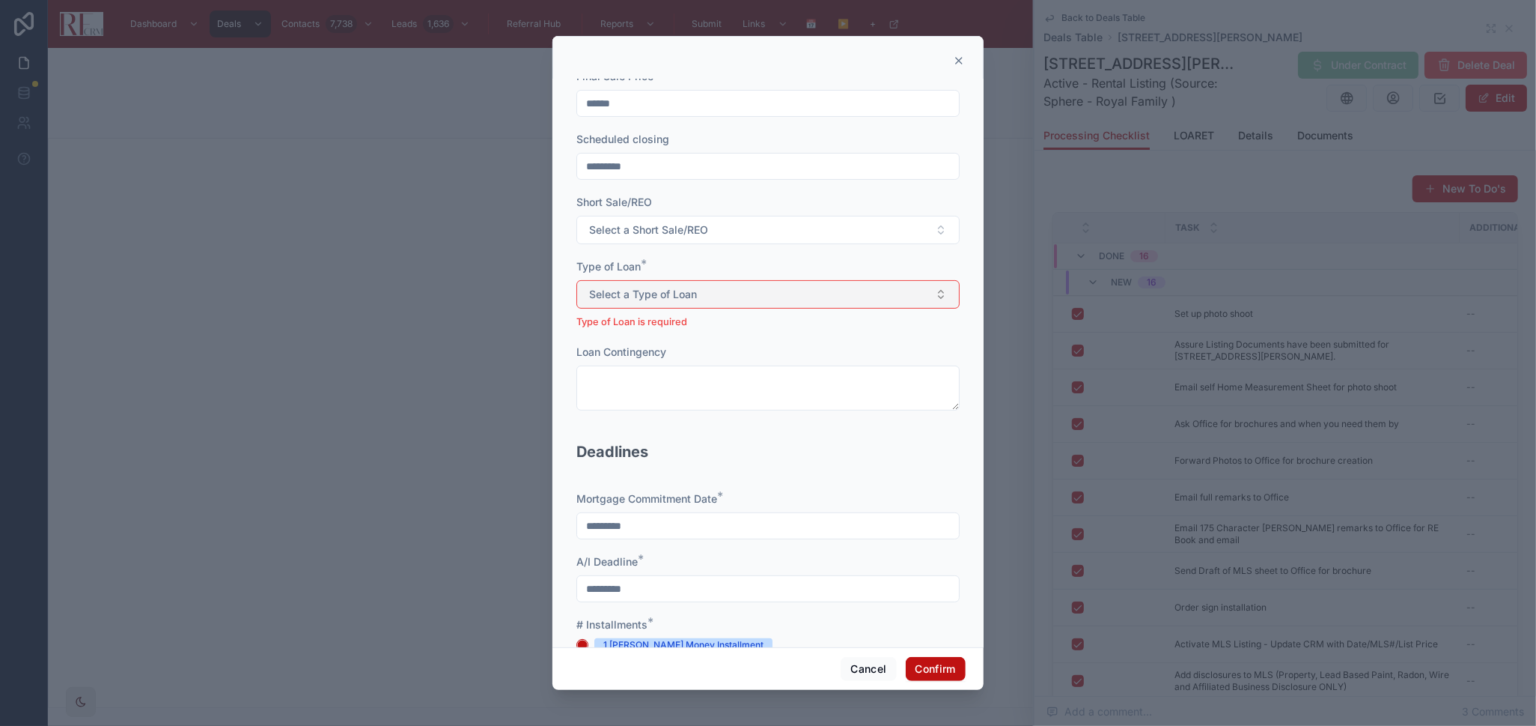
click at [887, 288] on button "Select a Type of Loan" at bounding box center [768, 294] width 383 height 28
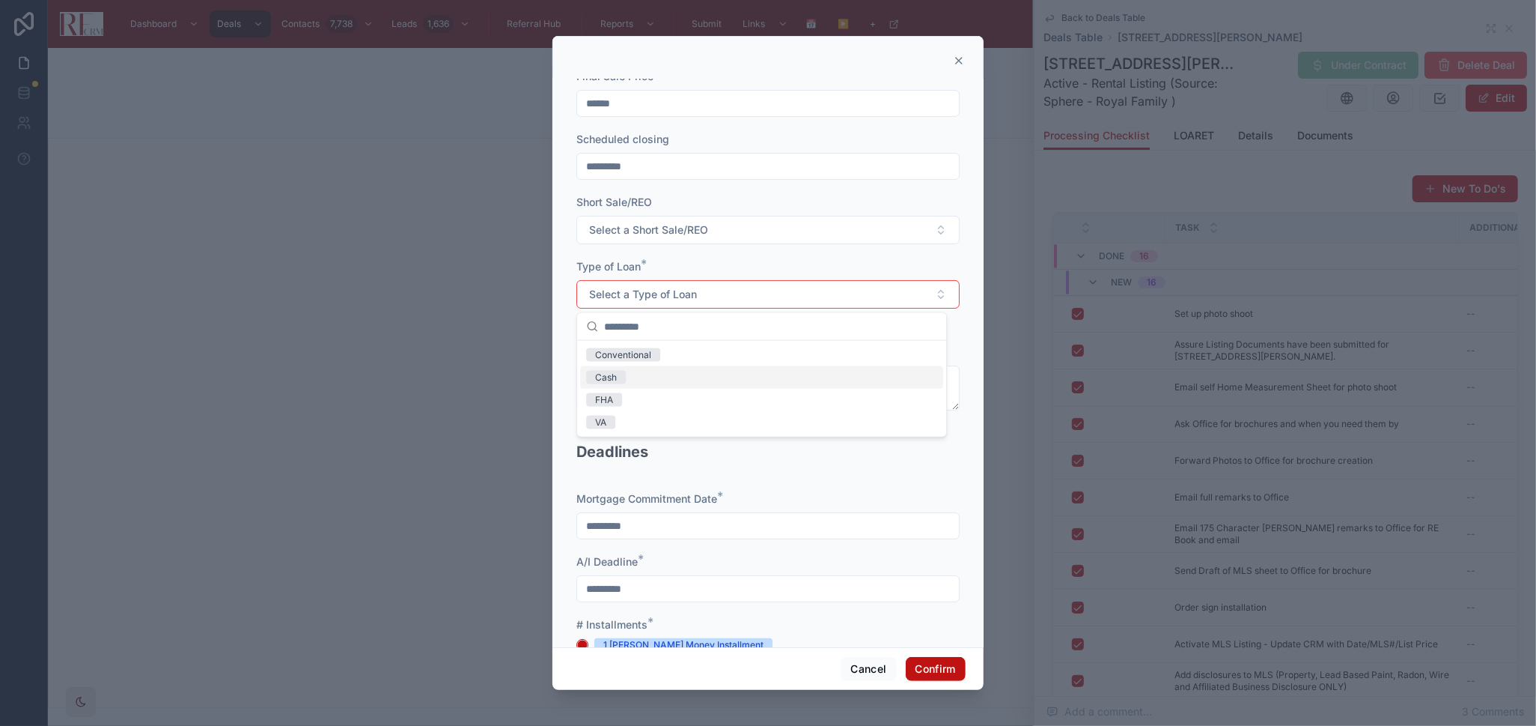
click at [891, 368] on div "Cash" at bounding box center [761, 377] width 363 height 22
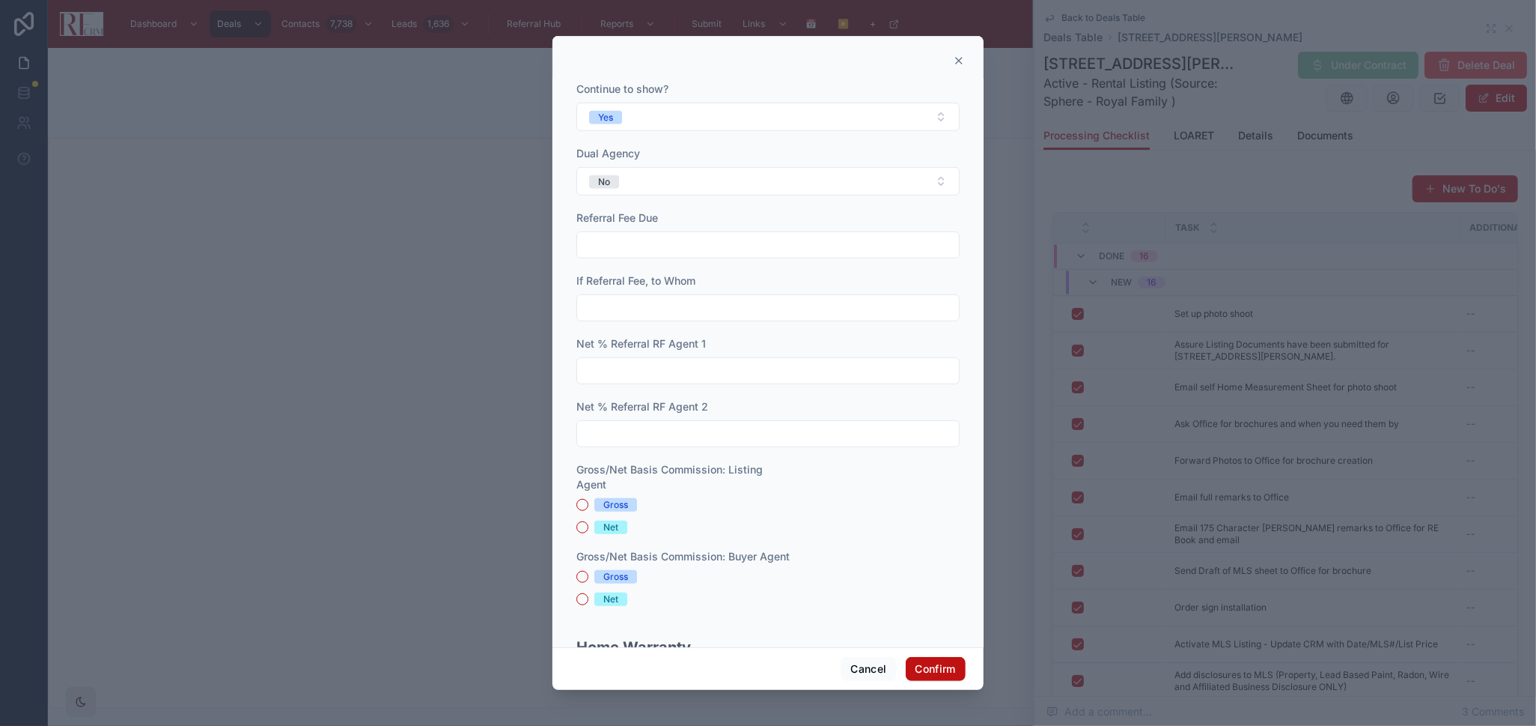
scroll to position [829, 0]
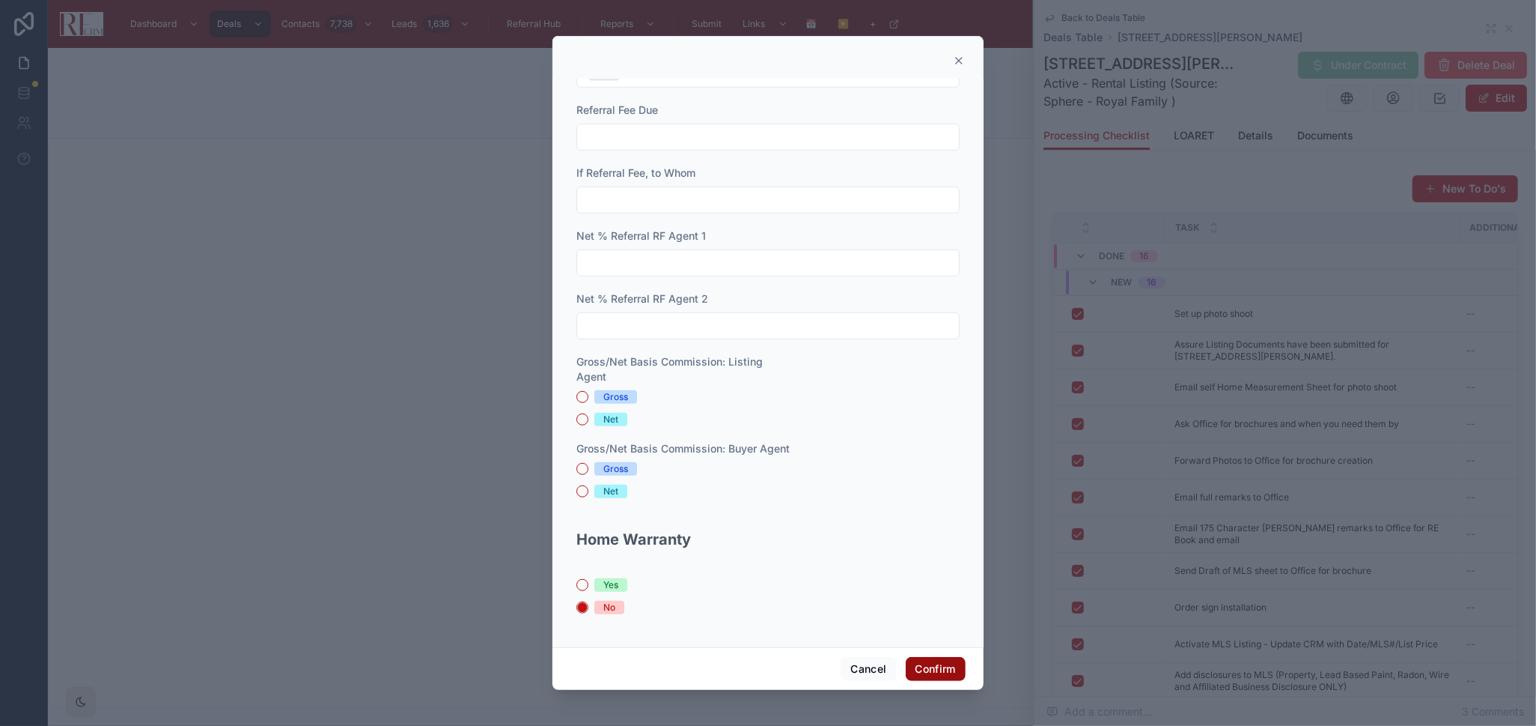
click at [929, 660] on button "Confirm" at bounding box center [936, 669] width 60 height 24
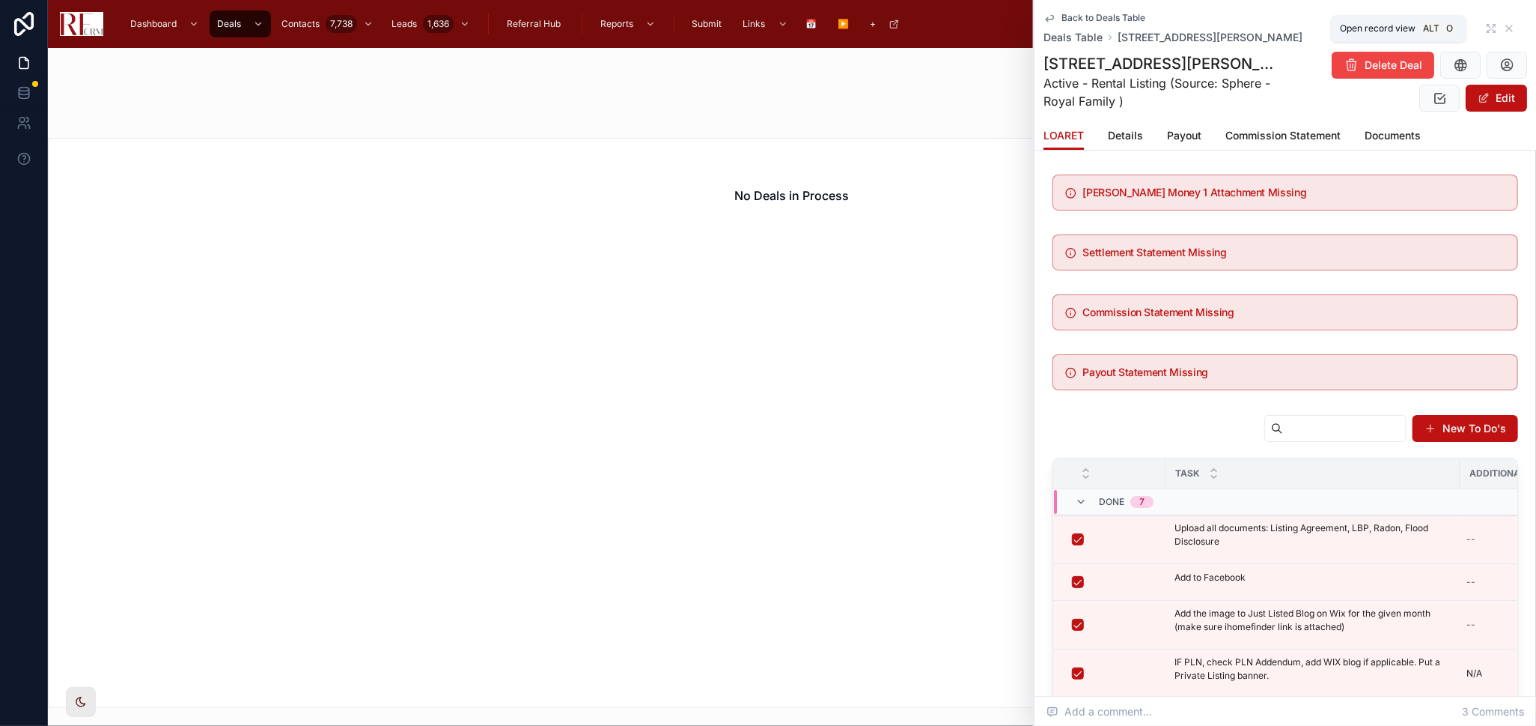
click at [1486, 22] on icon at bounding box center [1492, 28] width 12 height 12
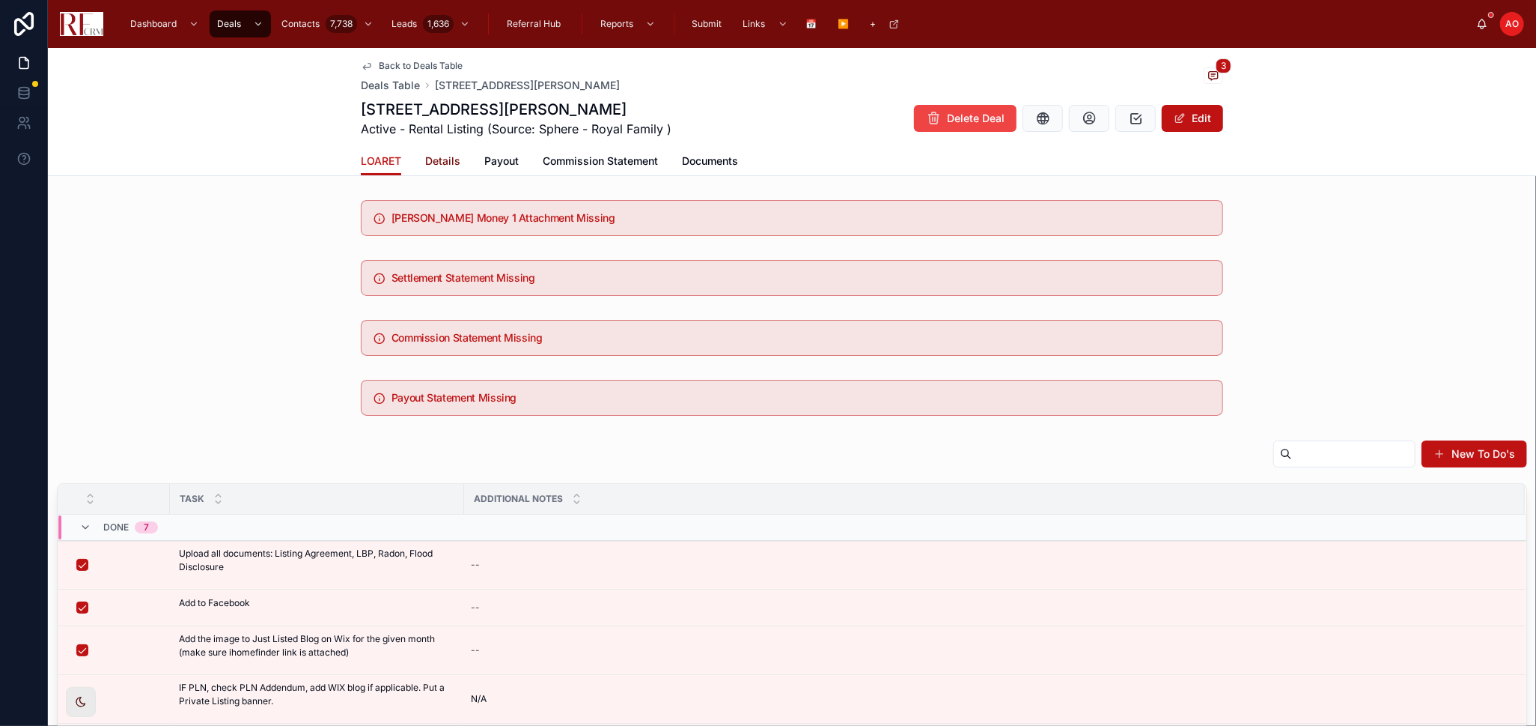
click at [426, 165] on span "Details" at bounding box center [442, 160] width 35 height 15
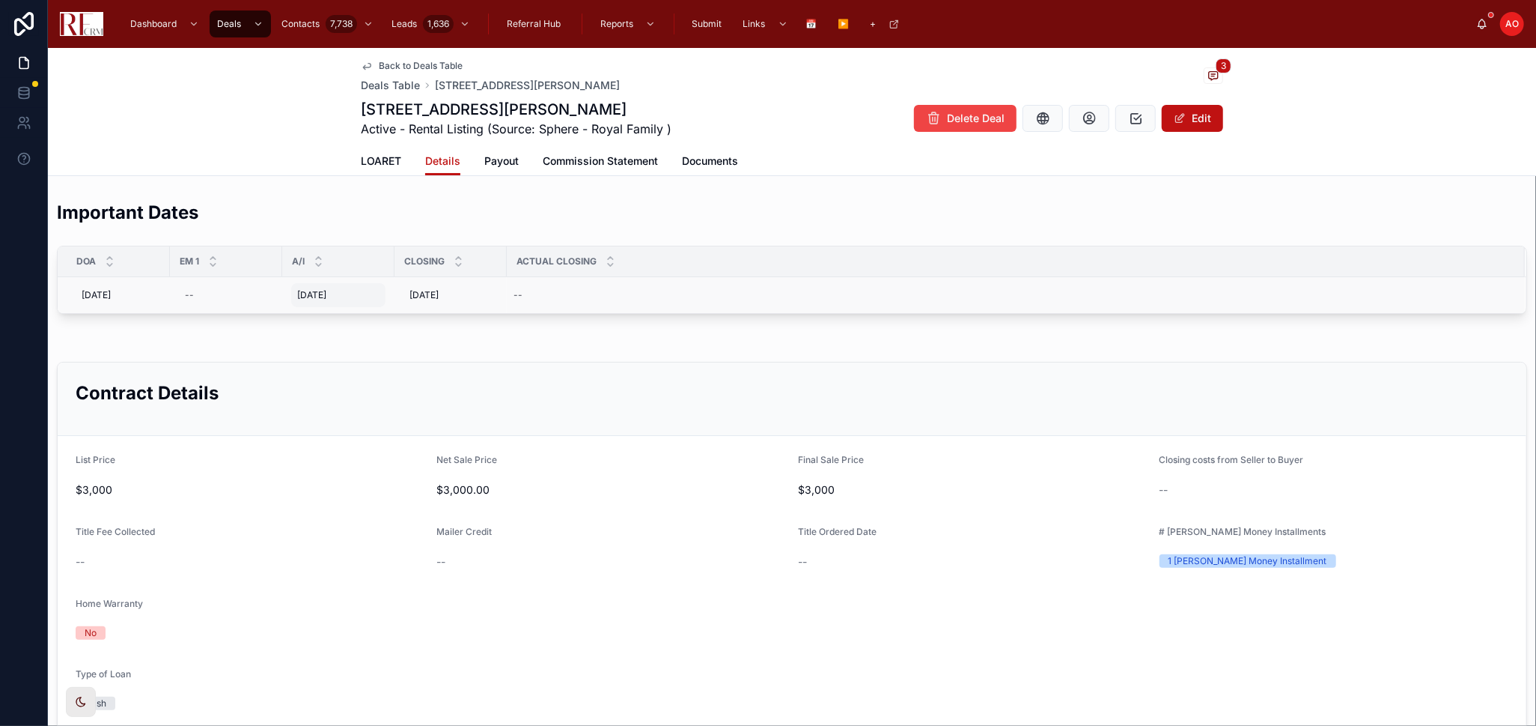
click at [344, 300] on div "[DATE] [DATE]" at bounding box center [338, 295] width 94 height 24
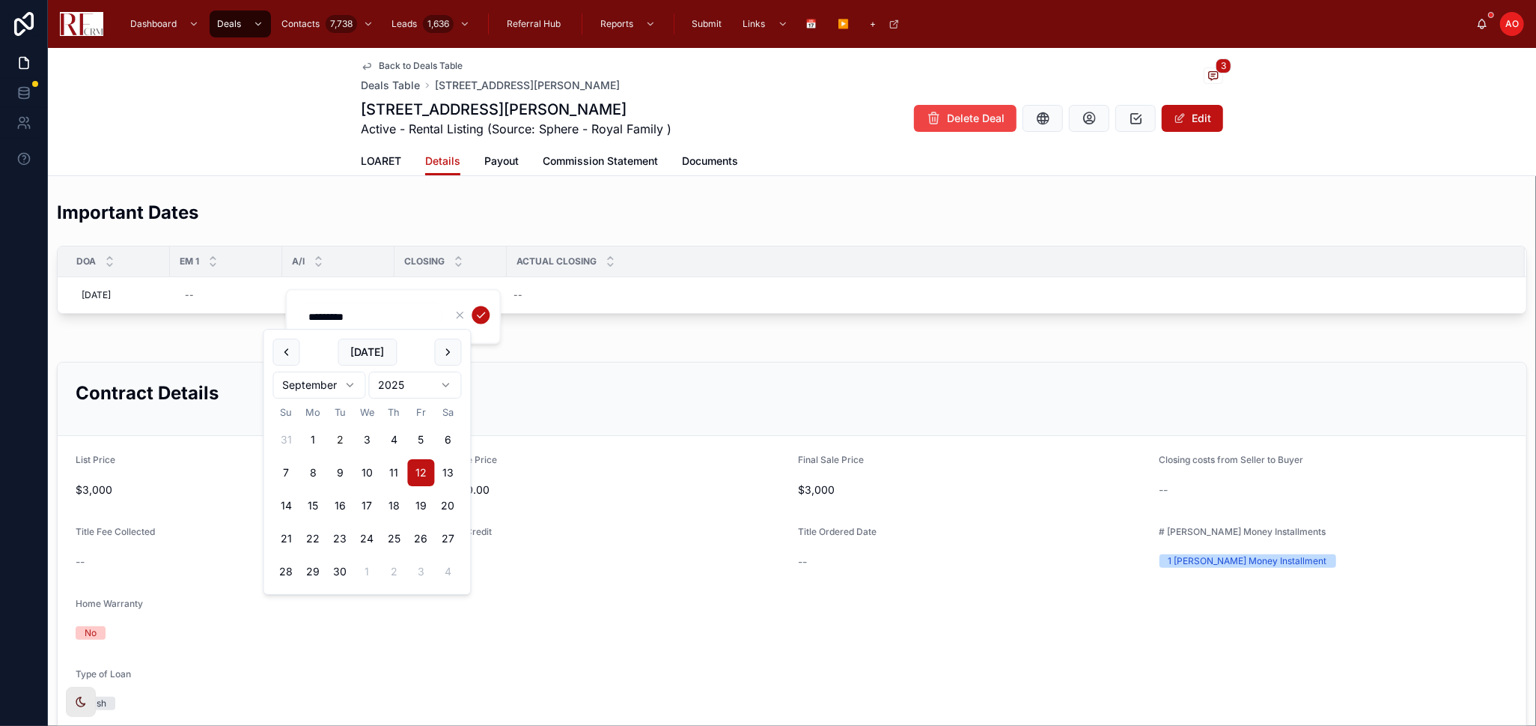
click at [340, 316] on input "*********" at bounding box center [371, 316] width 142 height 21
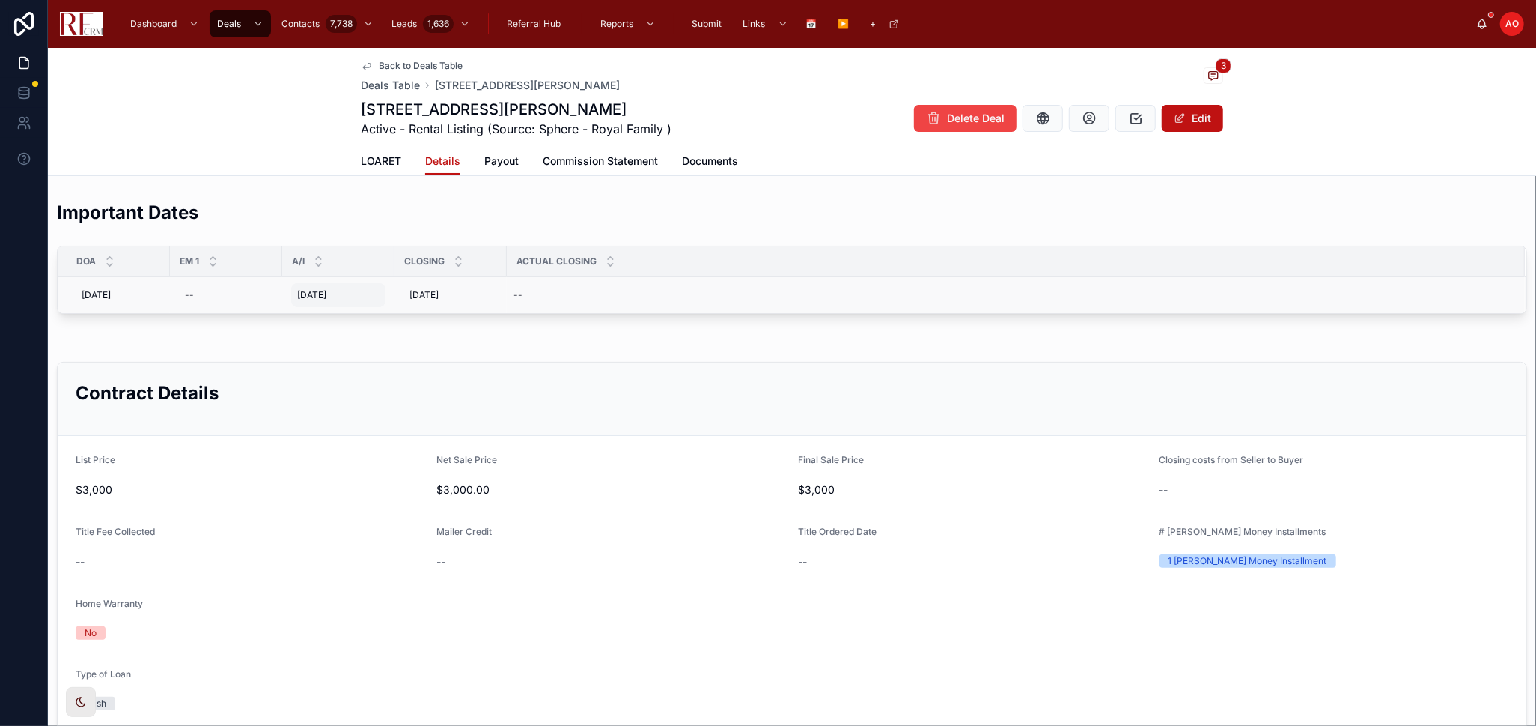
click at [323, 287] on div "[DATE] [DATE]" at bounding box center [338, 295] width 94 height 24
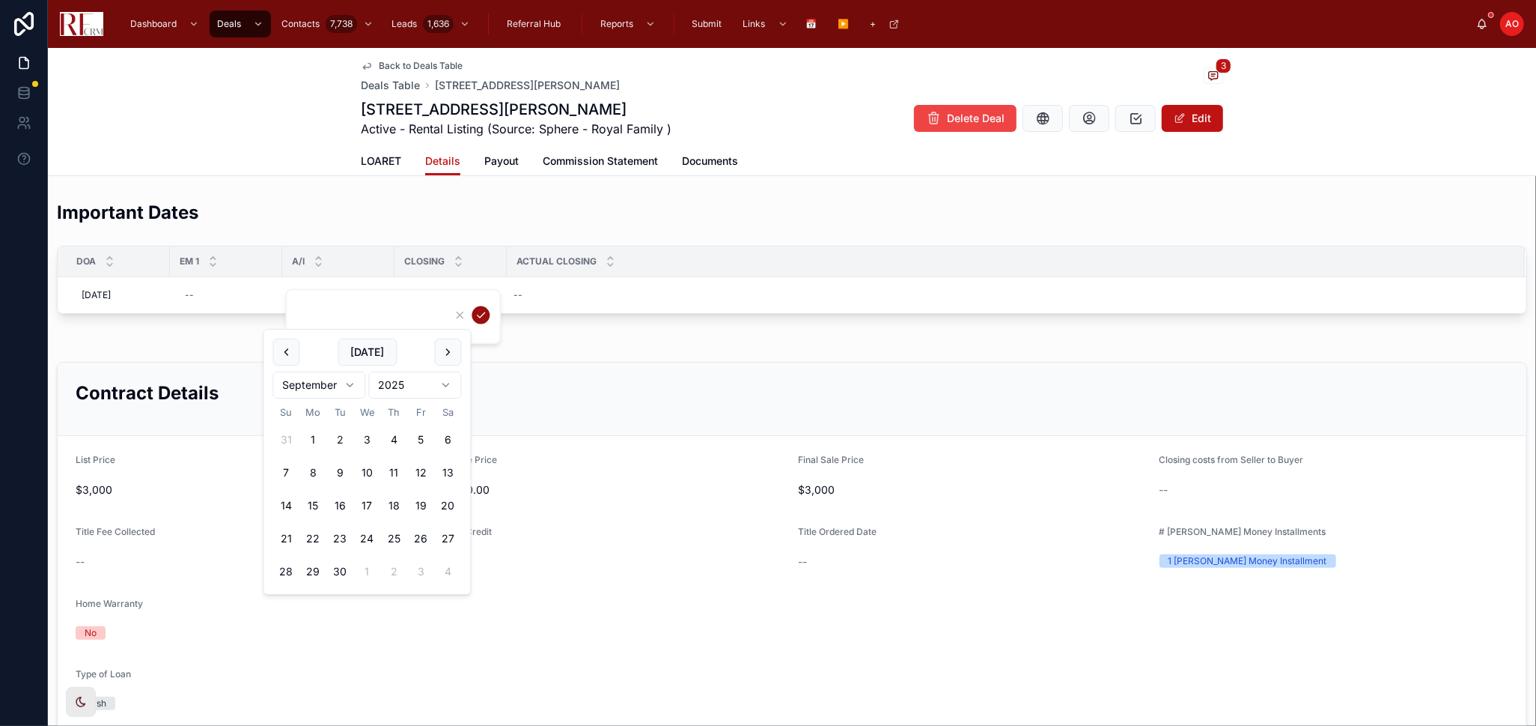
click at [478, 309] on icon "submit" at bounding box center [481, 315] width 12 height 12
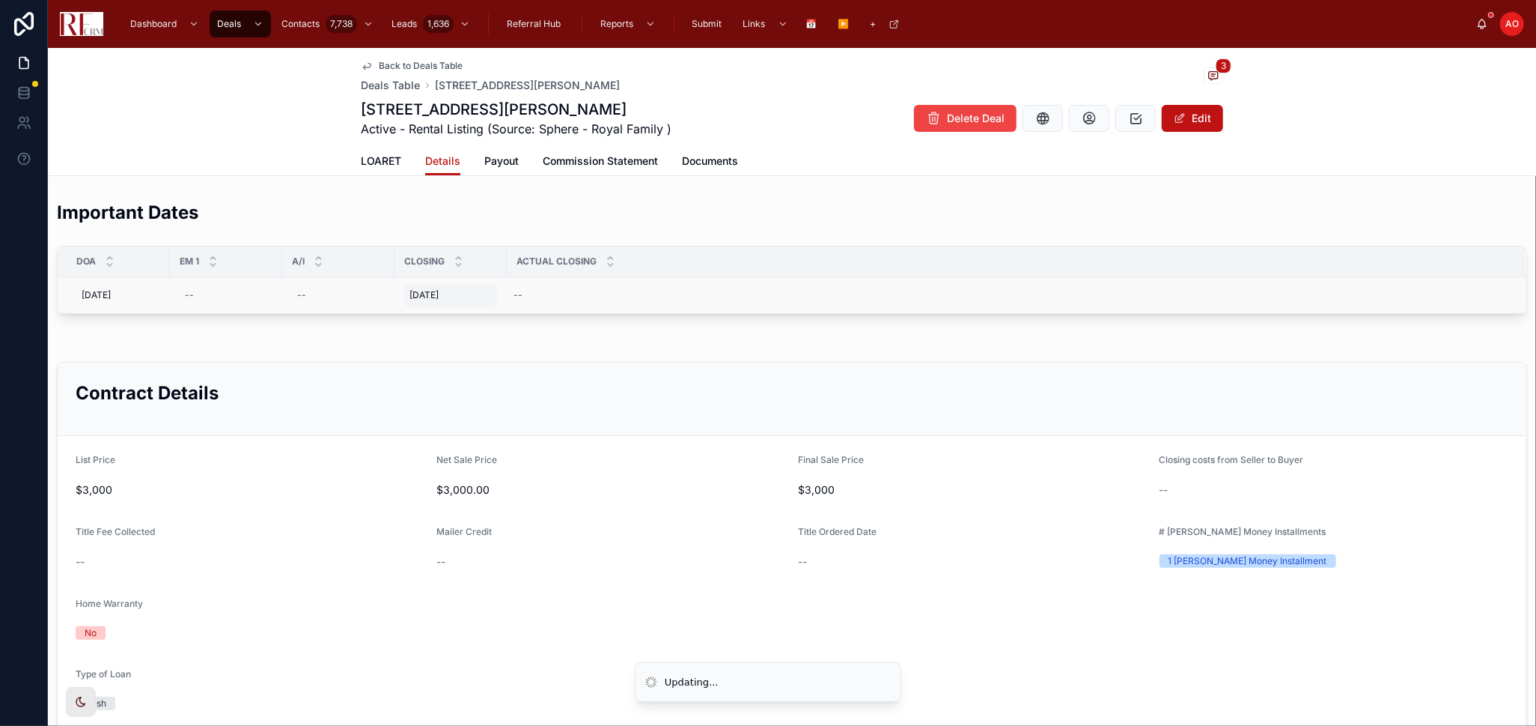
click at [437, 297] on span "[DATE]" at bounding box center [424, 295] width 29 height 12
click at [437, 297] on div "*********" at bounding box center [506, 316] width 216 height 55
click at [452, 306] on input "*********" at bounding box center [483, 316] width 142 height 21
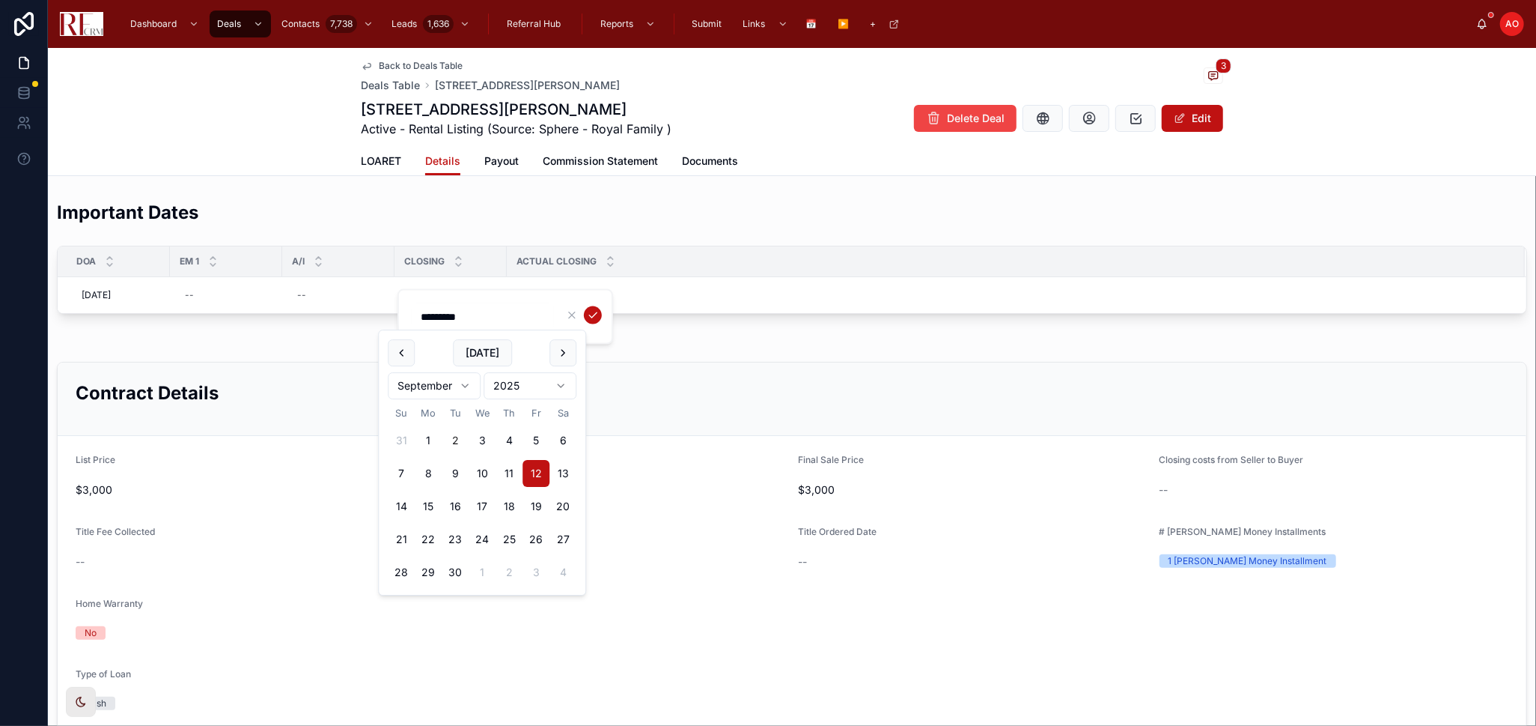
click at [452, 306] on input "*********" at bounding box center [483, 316] width 142 height 21
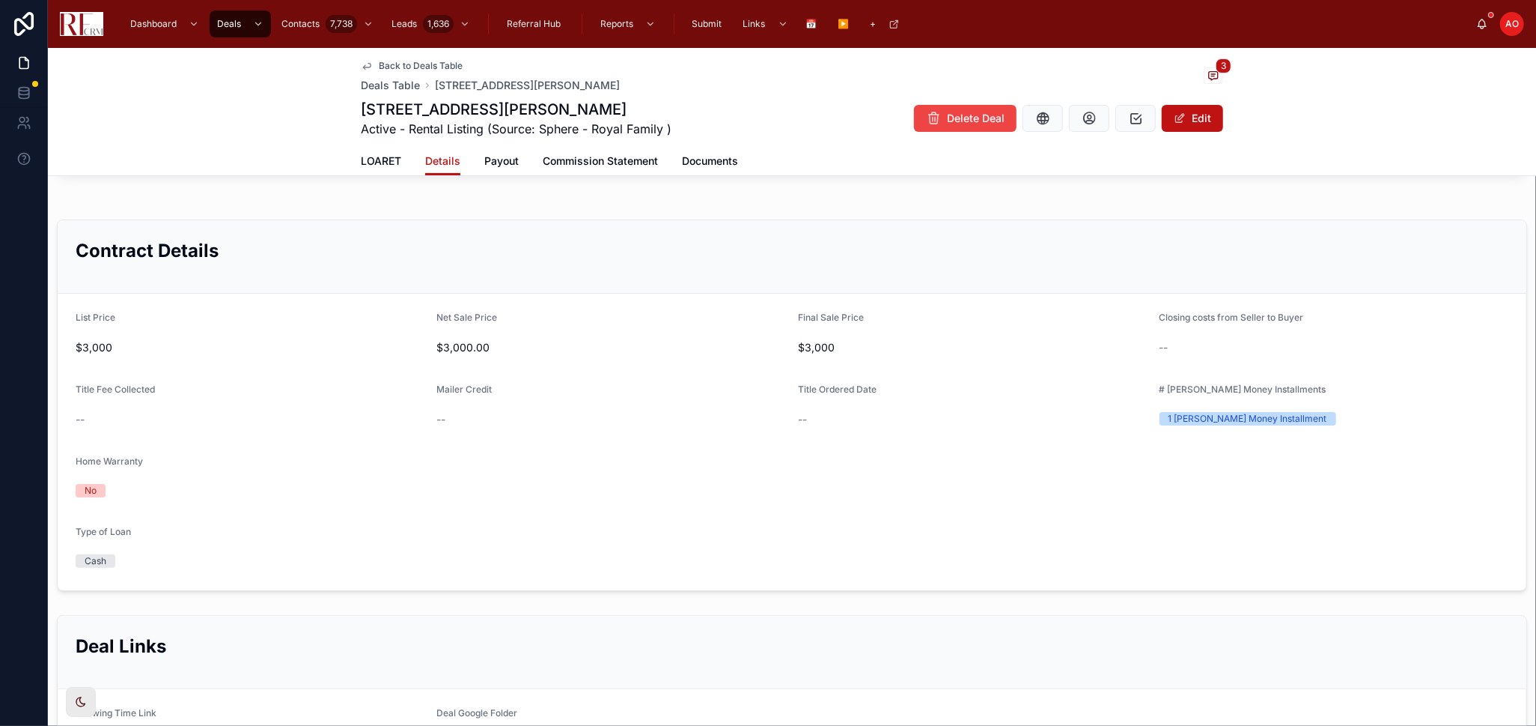
scroll to position [249, 0]
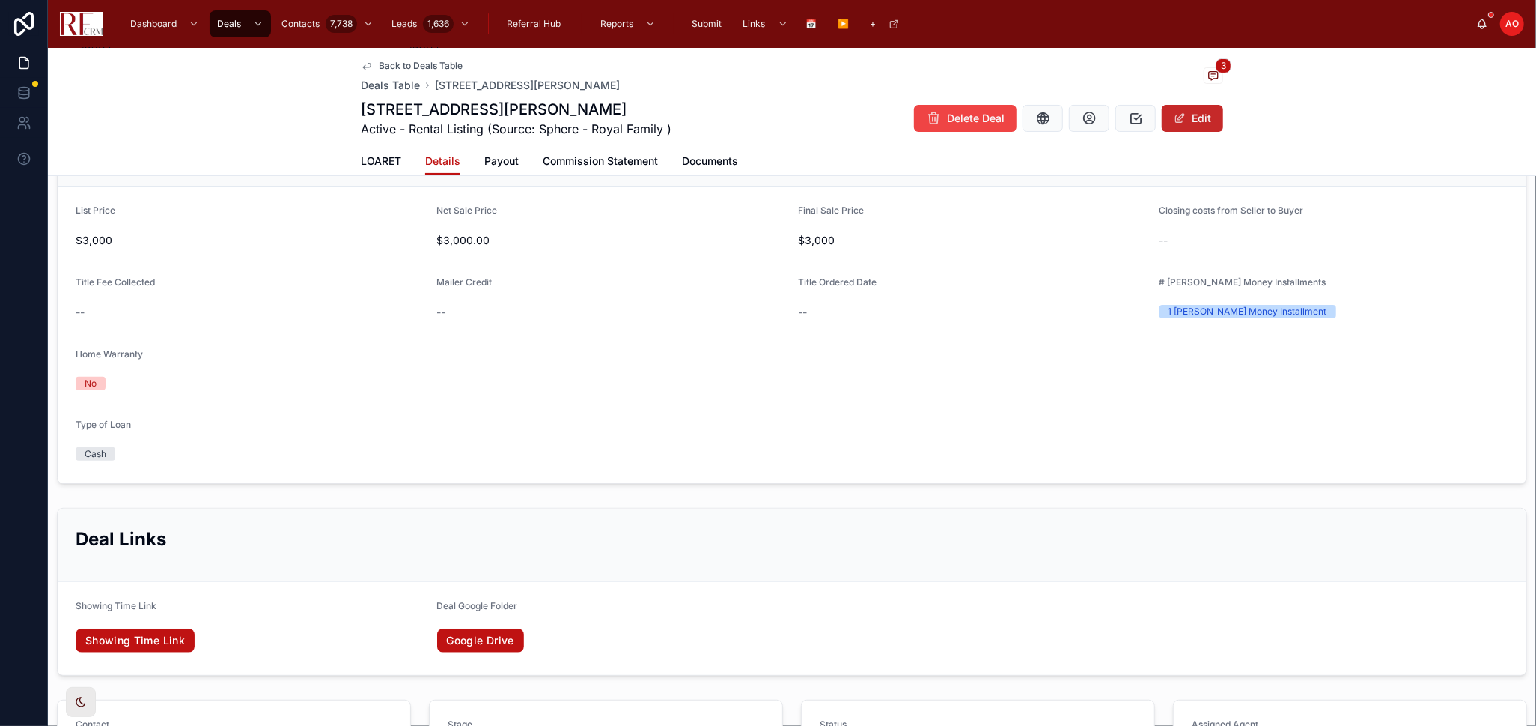
click at [1176, 119] on span at bounding box center [1180, 118] width 12 height 12
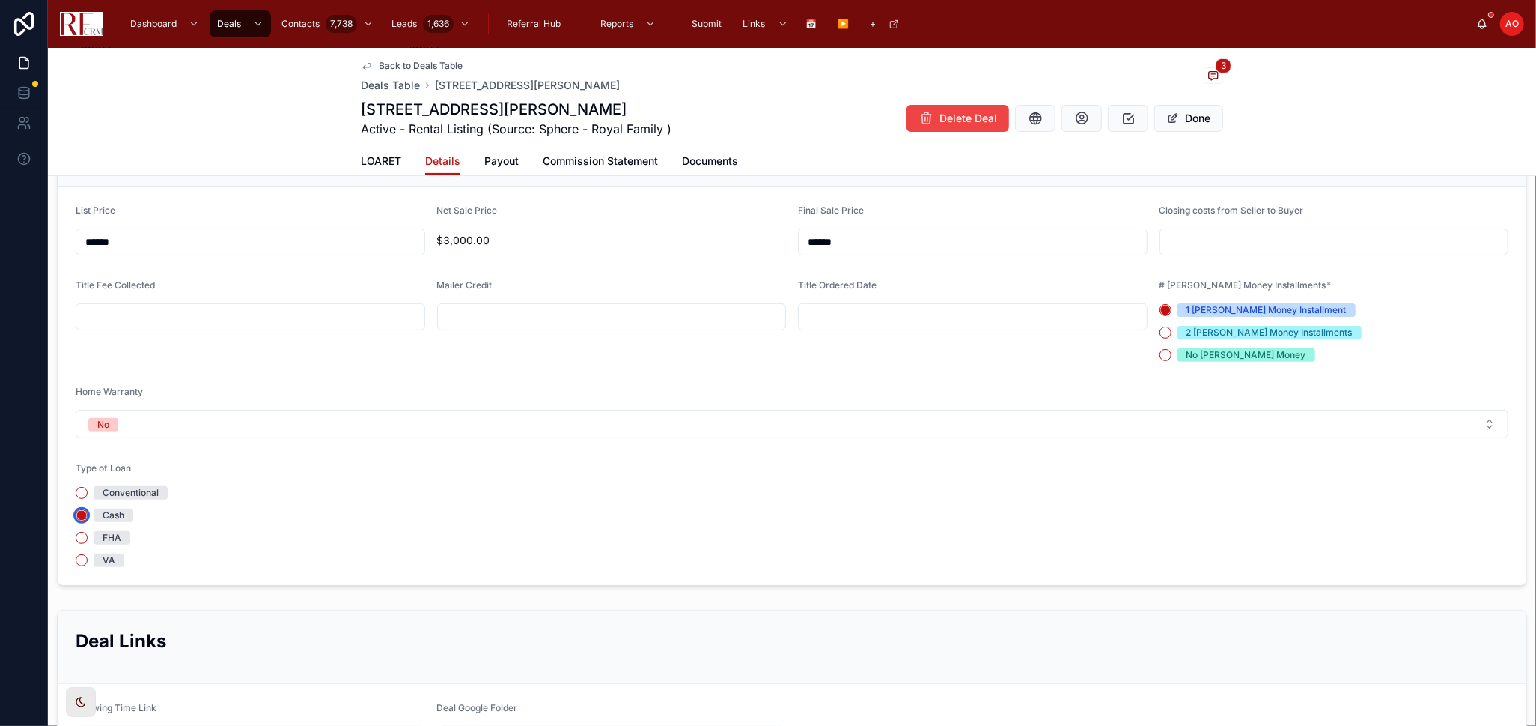
click at [83, 516] on circle "button" at bounding box center [81, 515] width 9 height 9
click at [1189, 128] on button "Done" at bounding box center [1189, 118] width 69 height 27
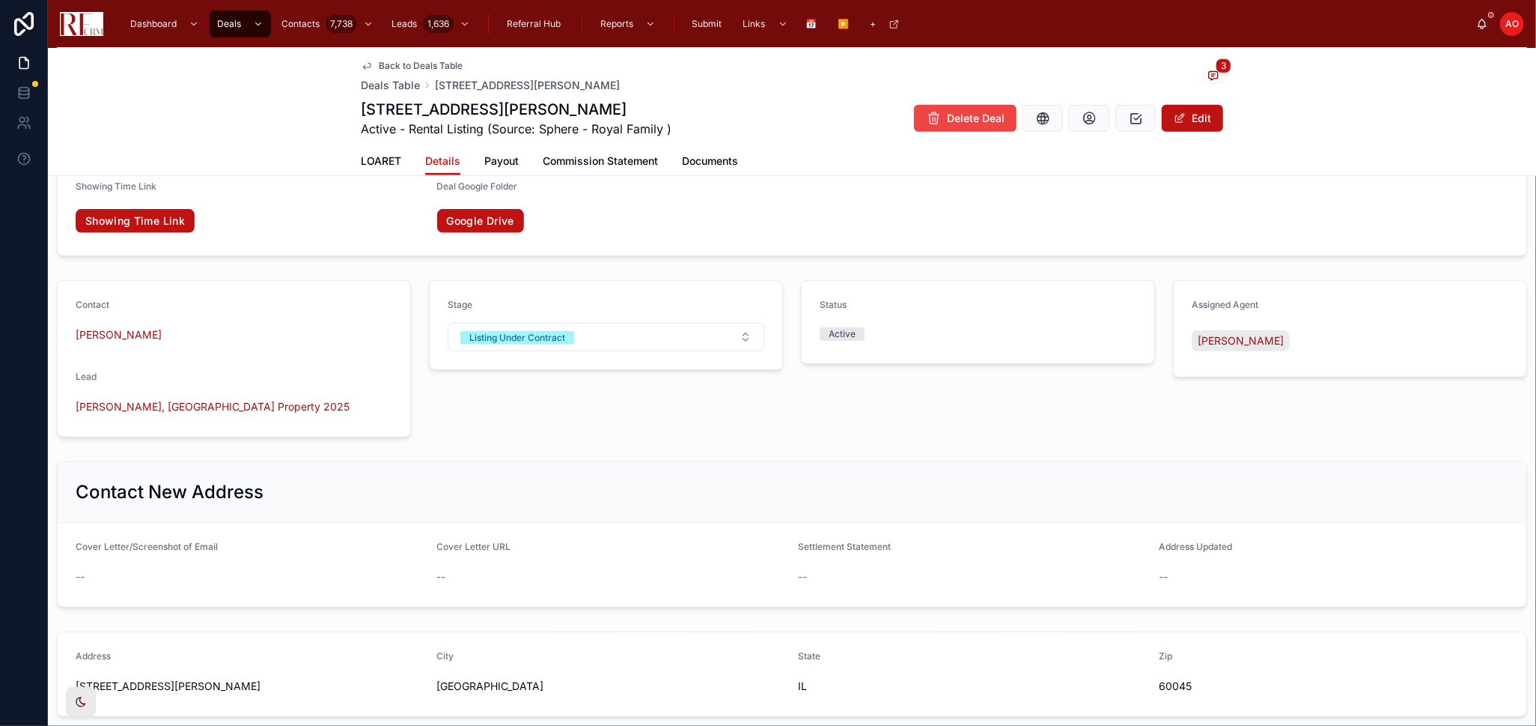
scroll to position [582, 0]
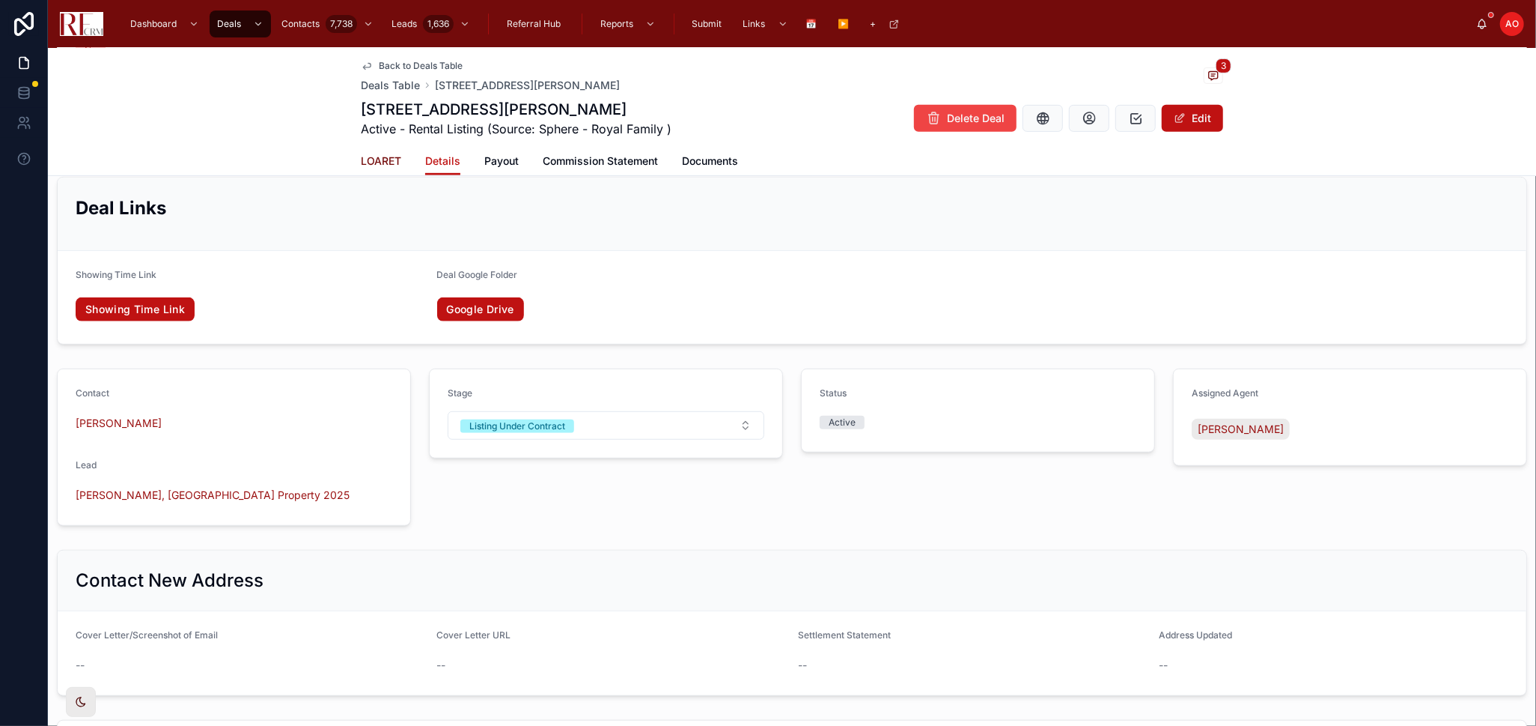
click at [377, 157] on span "LOARET" at bounding box center [381, 160] width 40 height 15
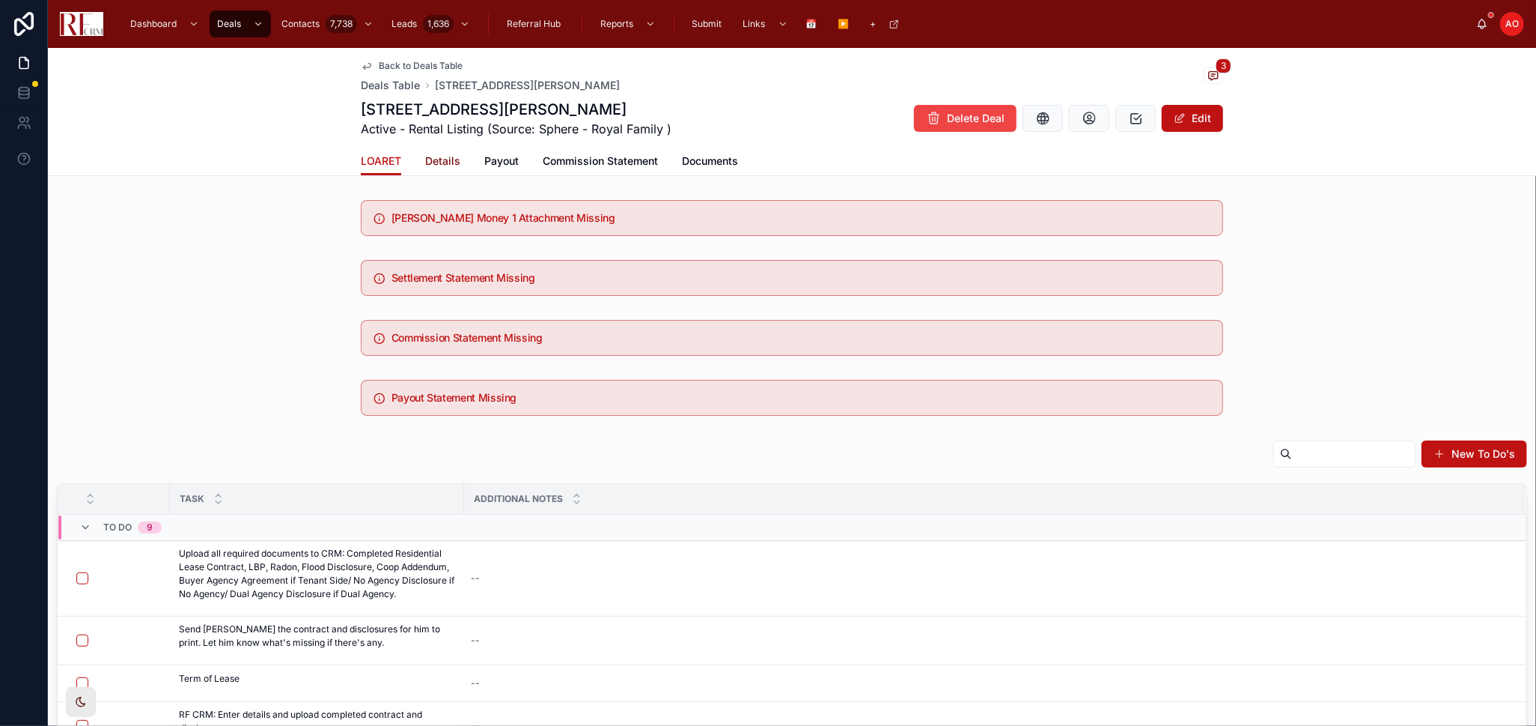
click at [445, 153] on span "Details" at bounding box center [442, 160] width 35 height 15
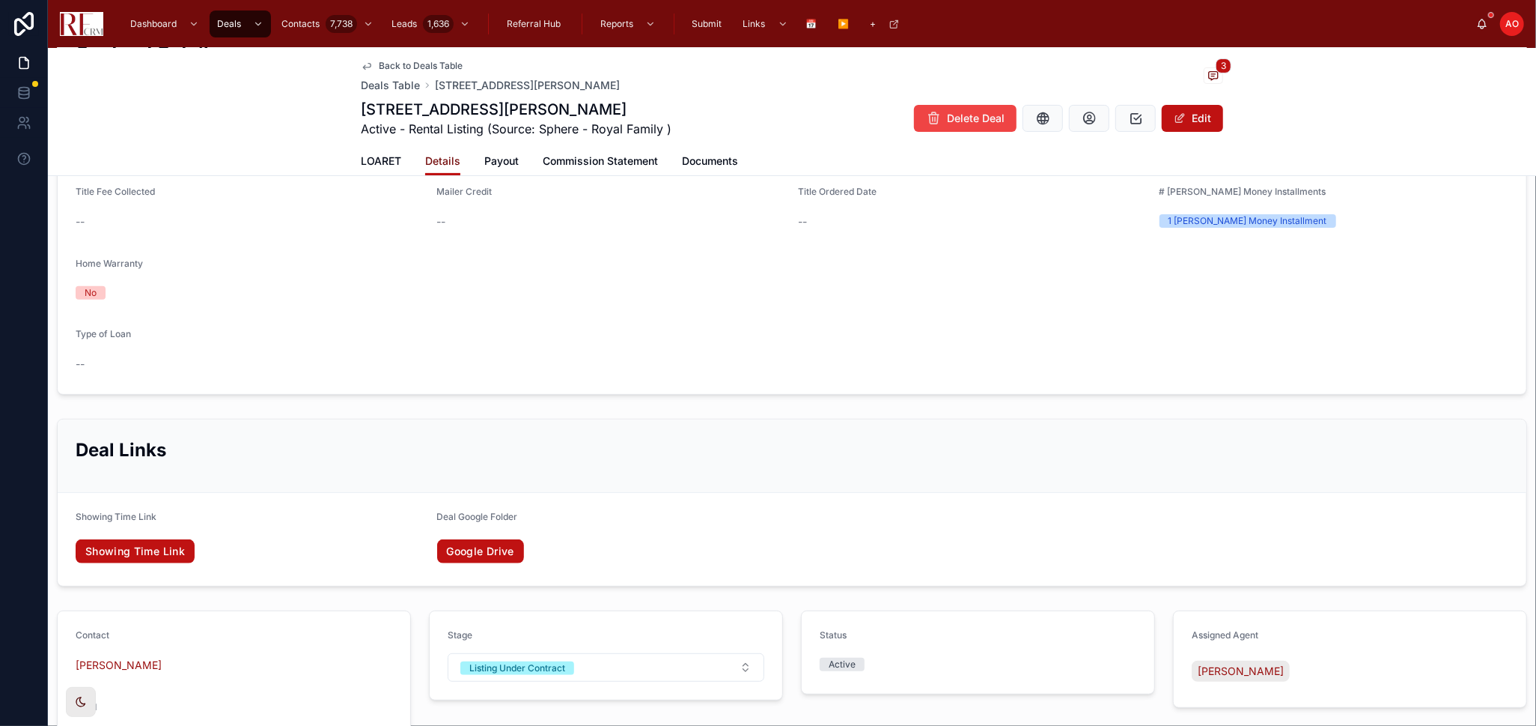
scroll to position [180, 0]
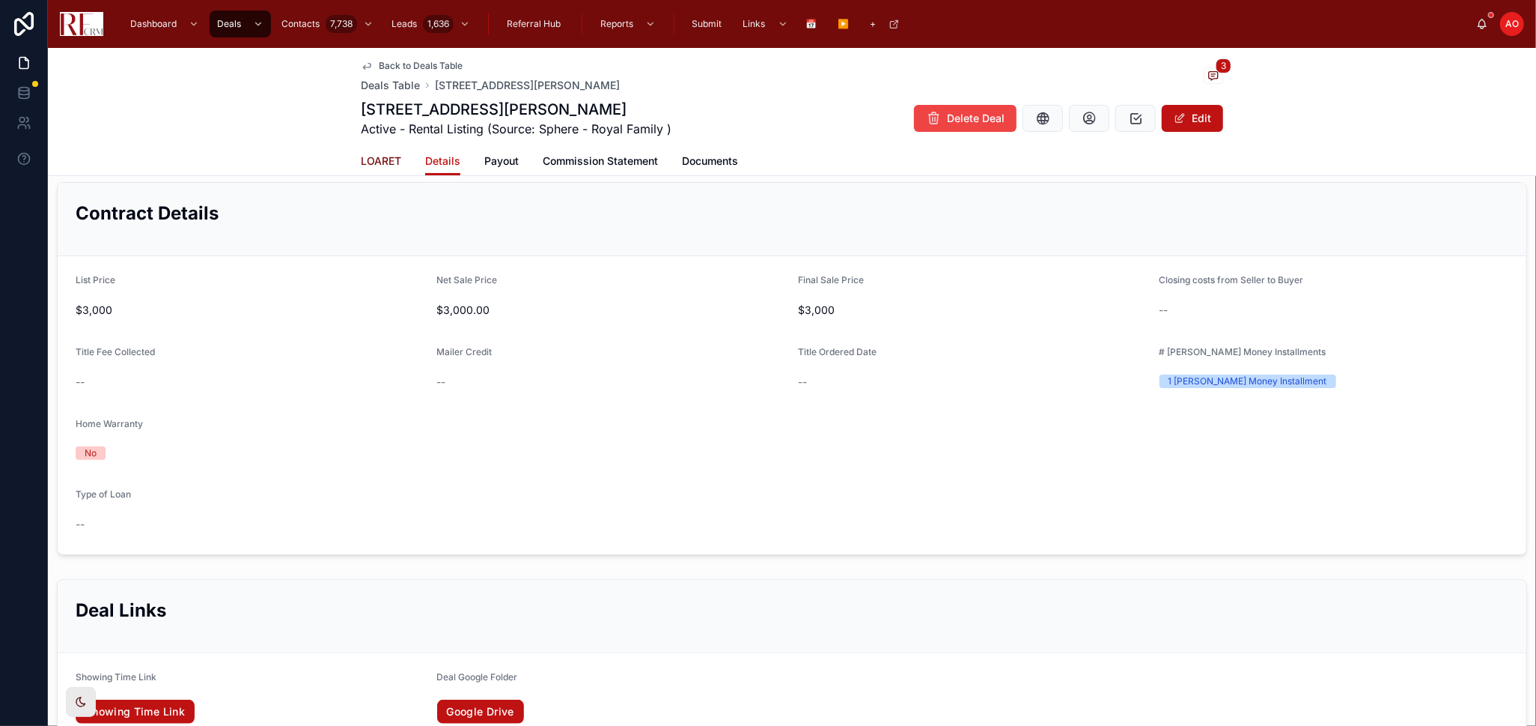
click at [385, 158] on span "LOARET" at bounding box center [381, 160] width 40 height 15
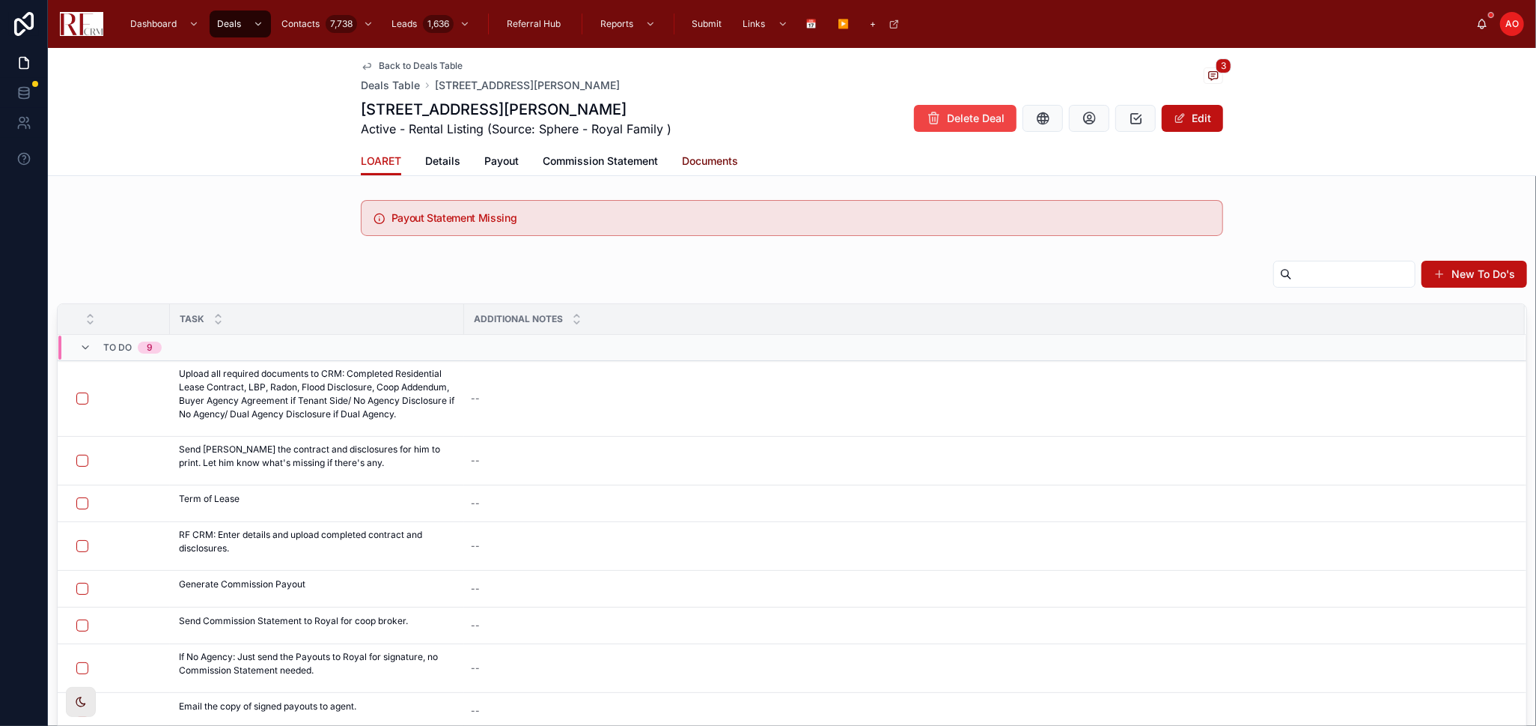
click at [696, 160] on span "Documents" at bounding box center [710, 160] width 56 height 15
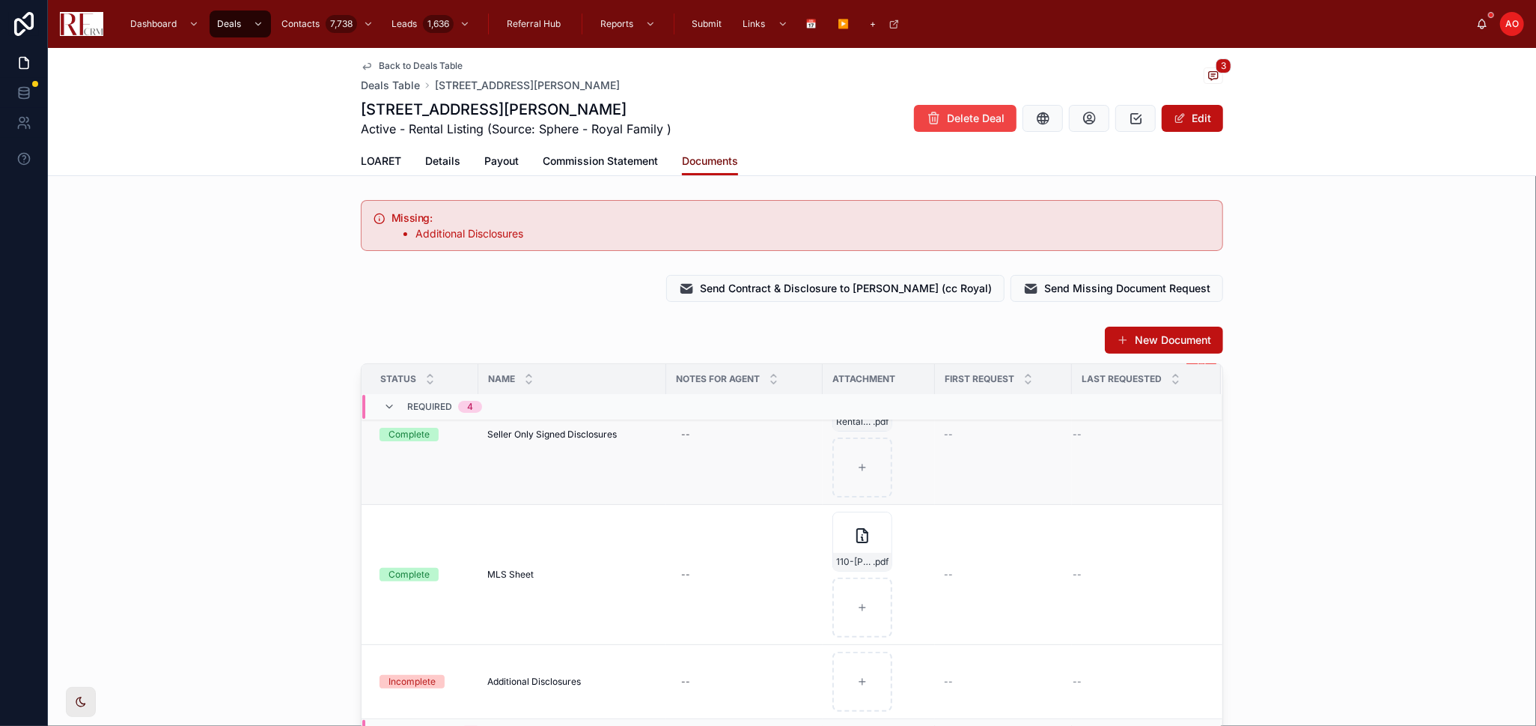
scroll to position [249, 0]
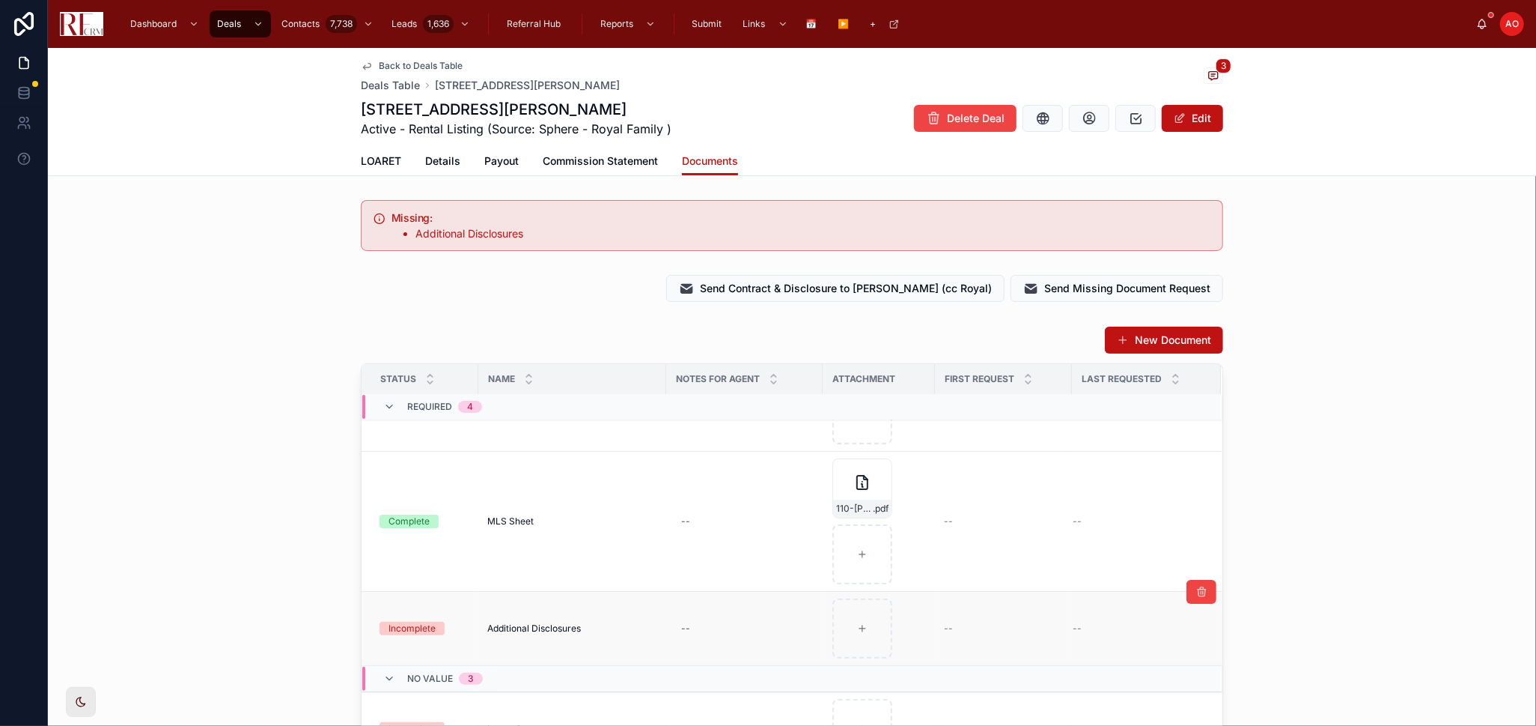
click at [547, 626] on span "Additional Disclosures" at bounding box center [534, 628] width 94 height 12
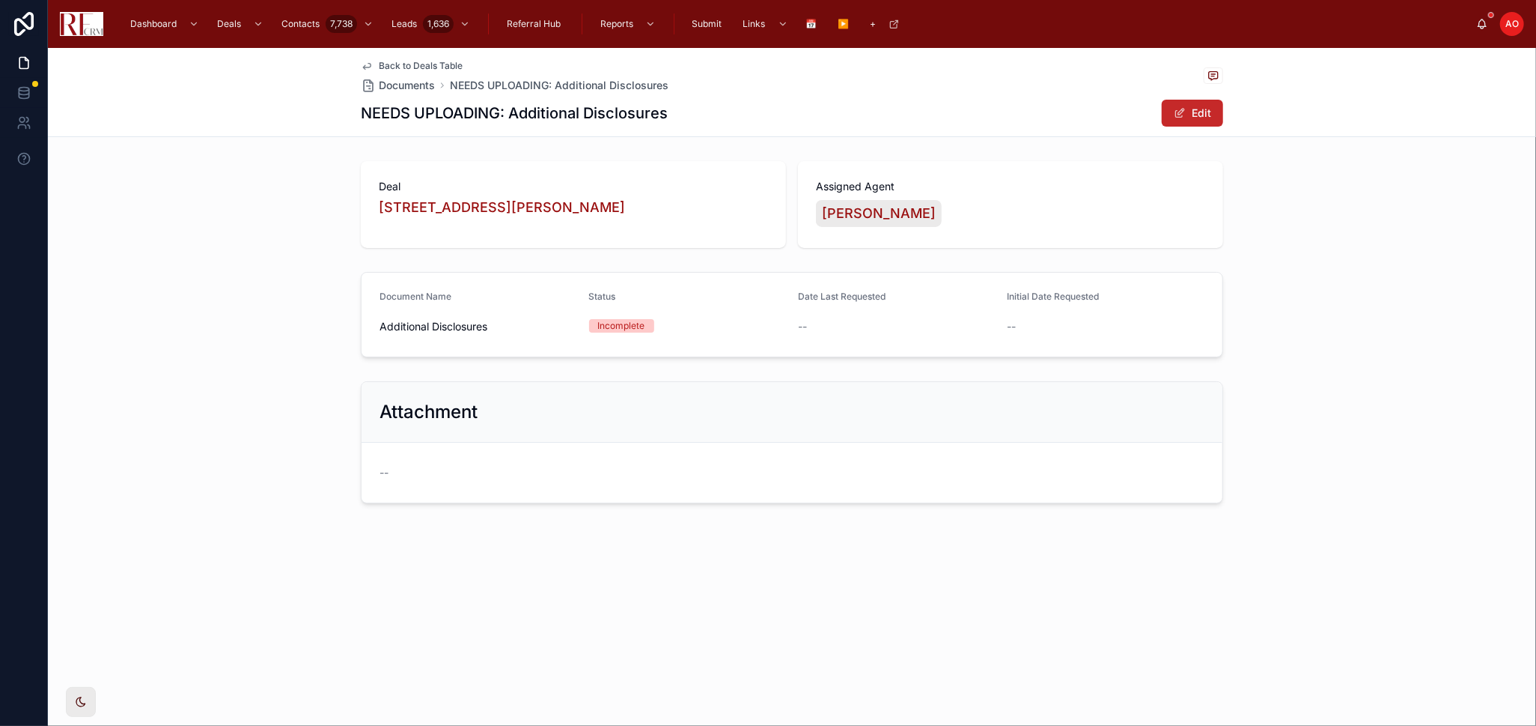
click at [1192, 107] on button "Edit" at bounding box center [1192, 113] width 61 height 27
click at [416, 331] on input "**********" at bounding box center [478, 327] width 196 height 21
type input "**********"
click at [1217, 114] on button "Done" at bounding box center [1189, 113] width 69 height 27
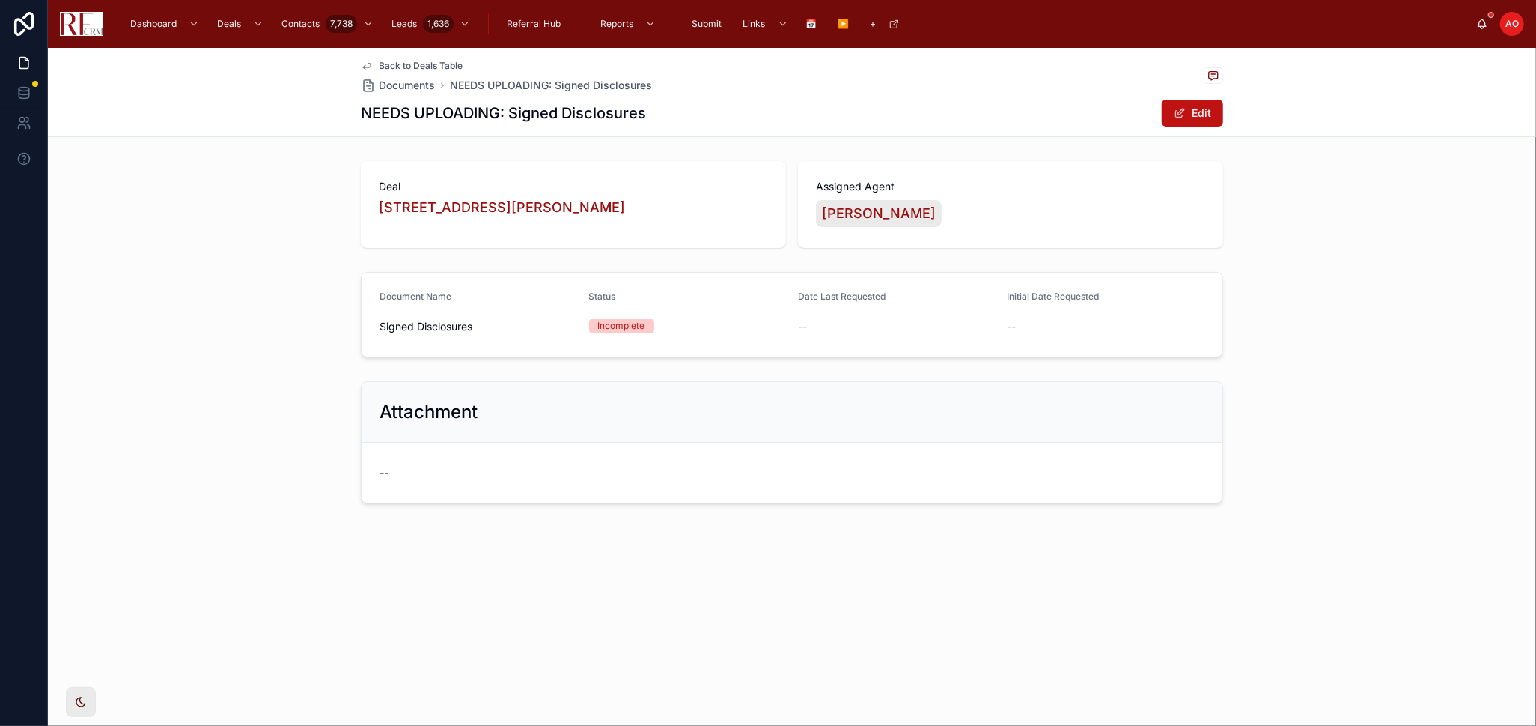
click at [407, 64] on span "Back to Deals Table" at bounding box center [421, 66] width 84 height 12
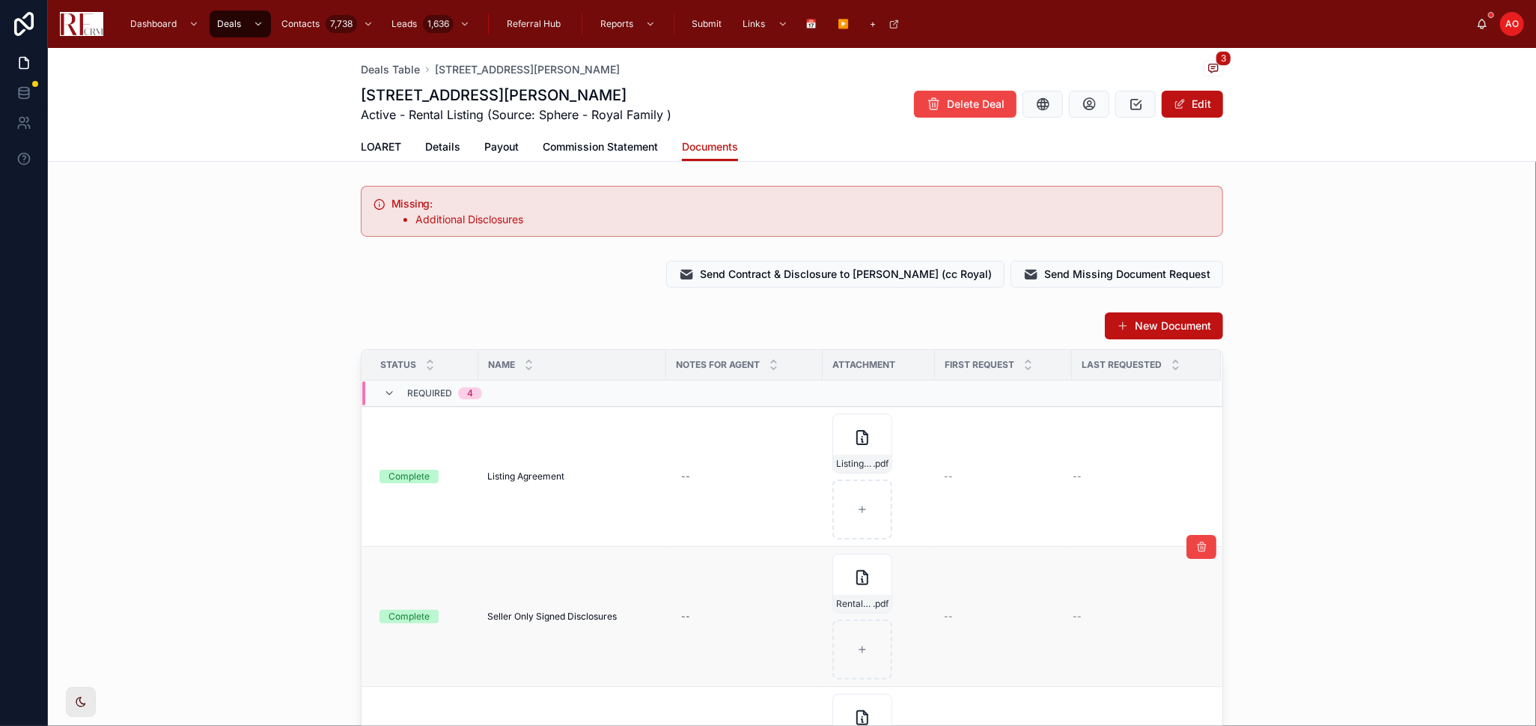
scroll to position [301, 0]
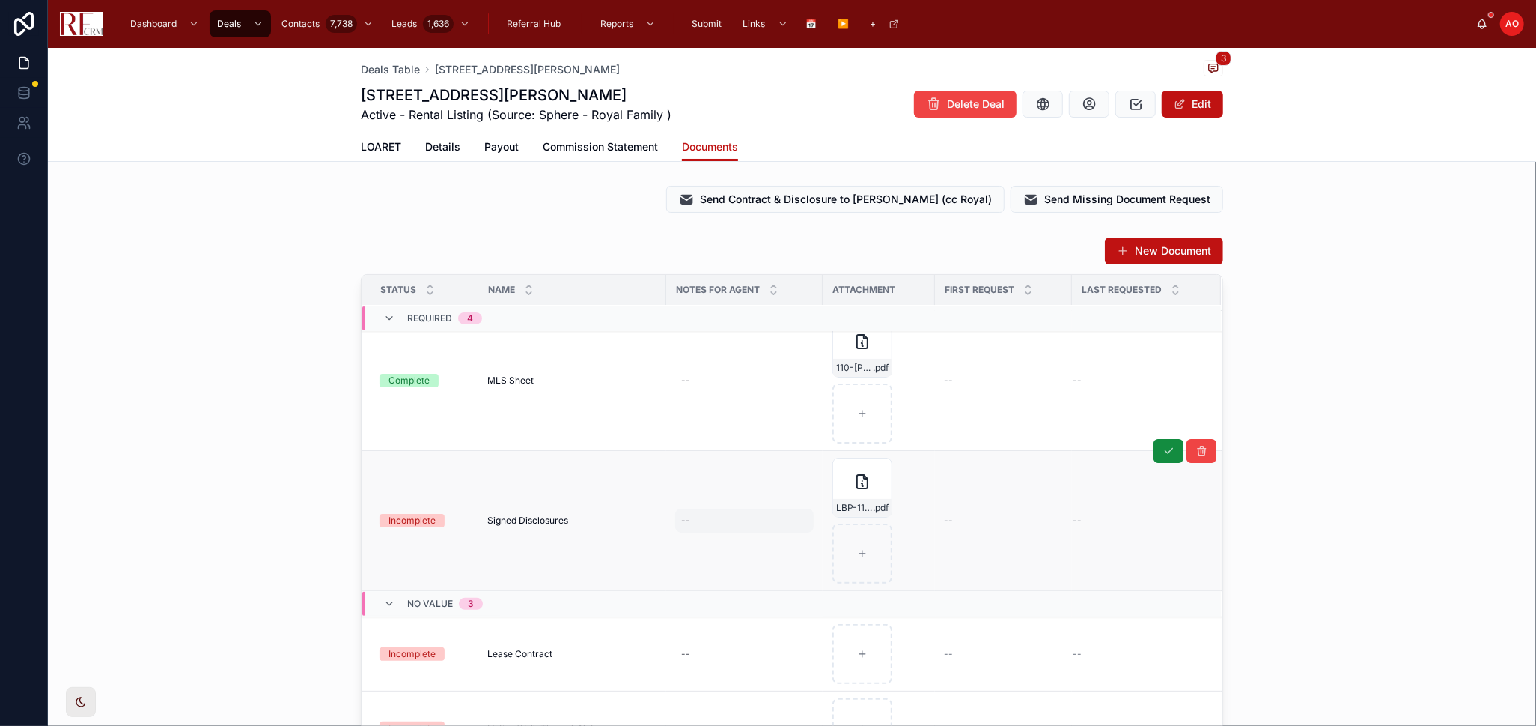
click at [682, 519] on div "--" at bounding box center [685, 520] width 9 height 12
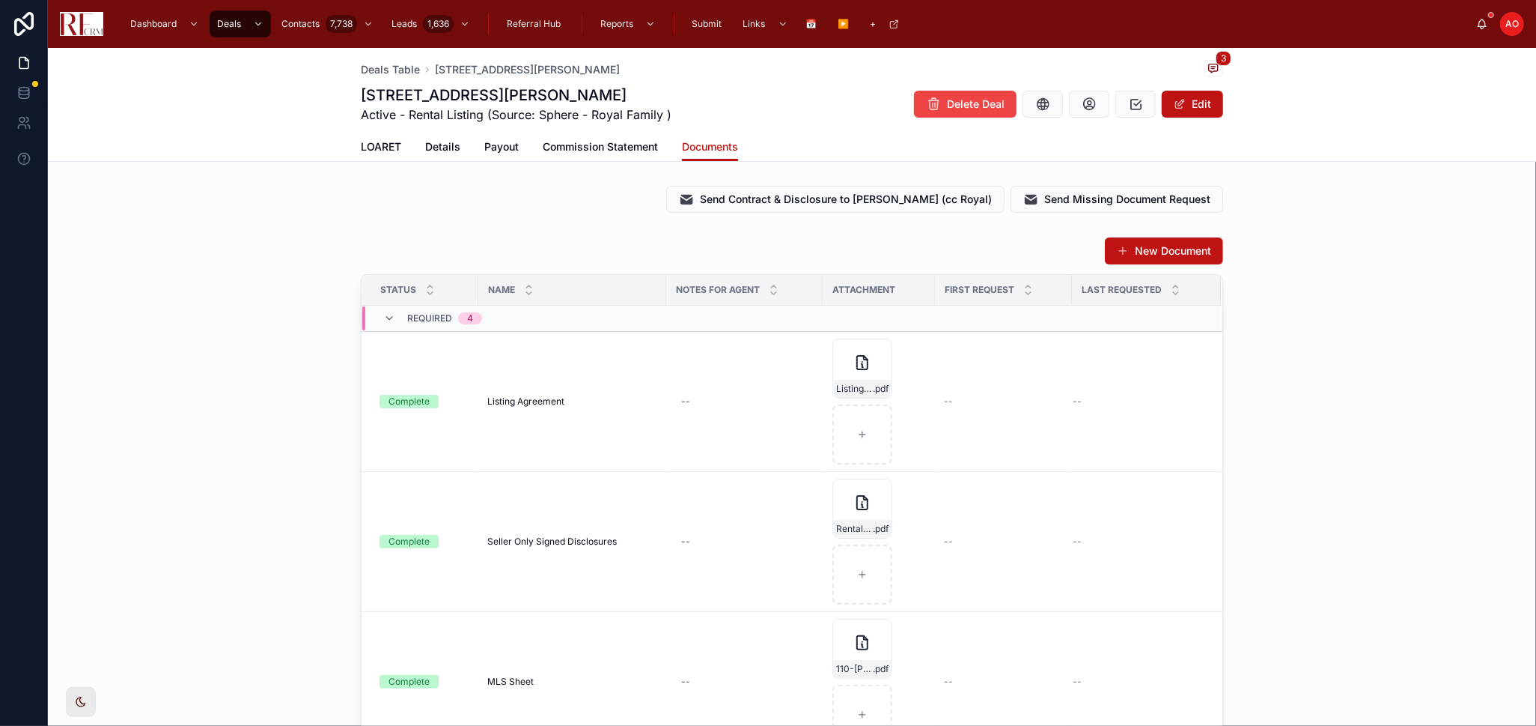
scroll to position [368, 0]
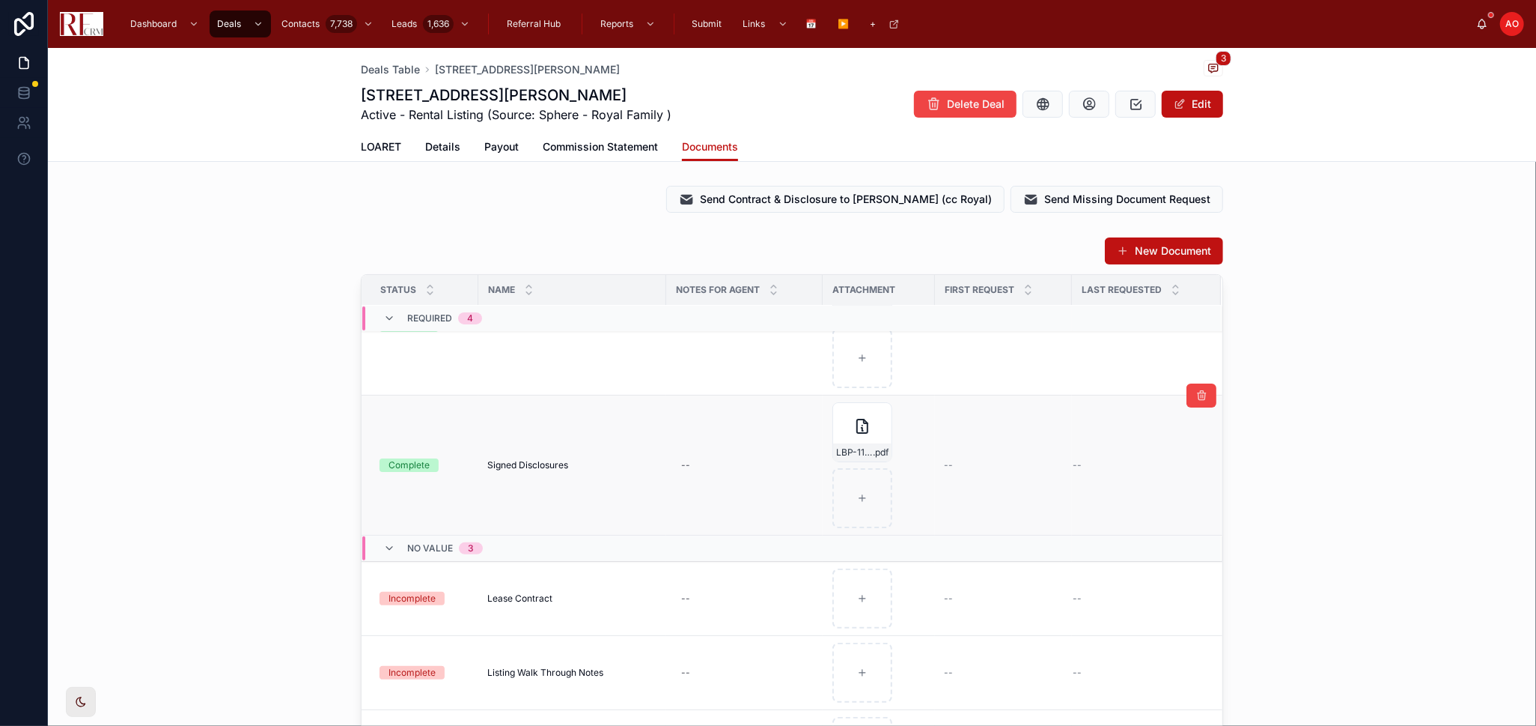
click at [544, 459] on span "Signed Disclosures" at bounding box center [527, 465] width 81 height 12
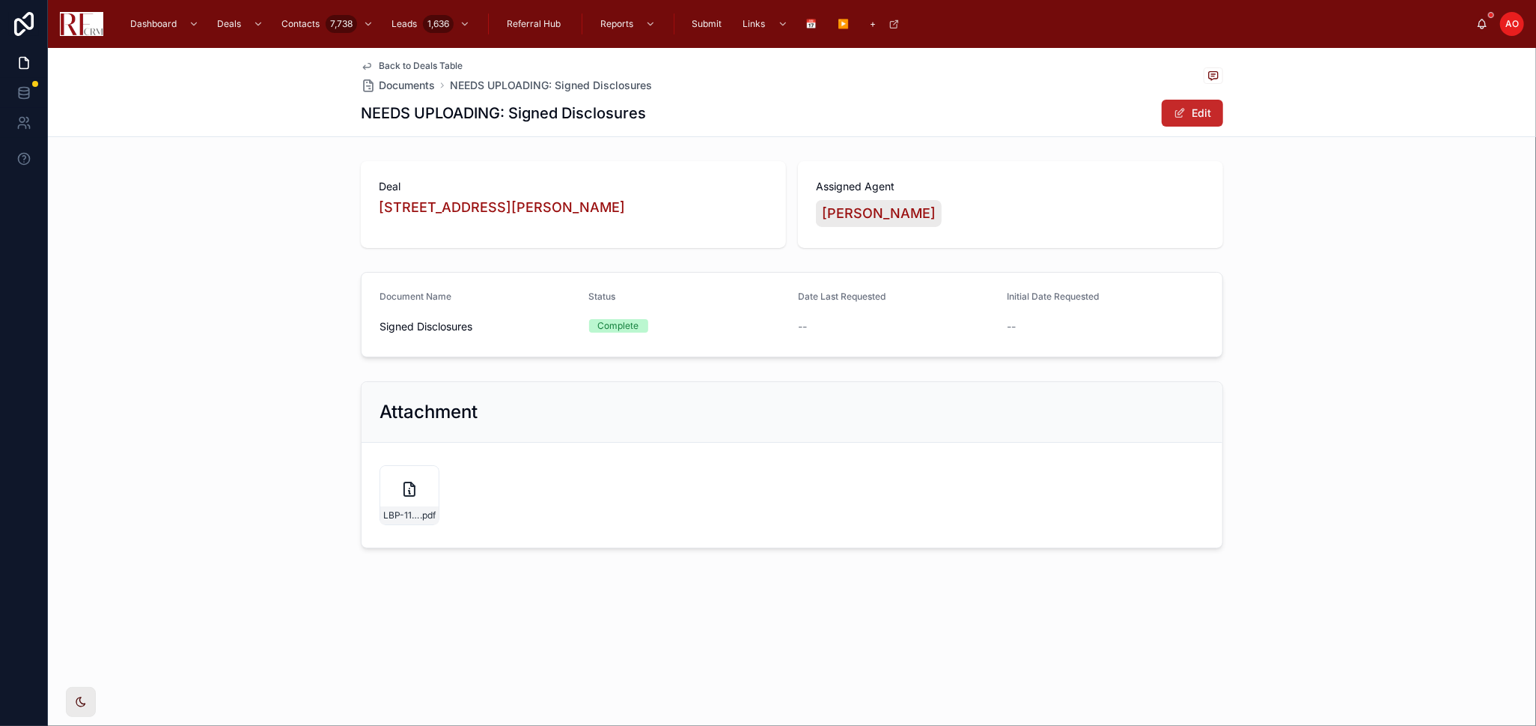
click at [1206, 122] on button "Edit" at bounding box center [1192, 113] width 61 height 27
click at [465, 329] on input "**********" at bounding box center [478, 327] width 196 height 21
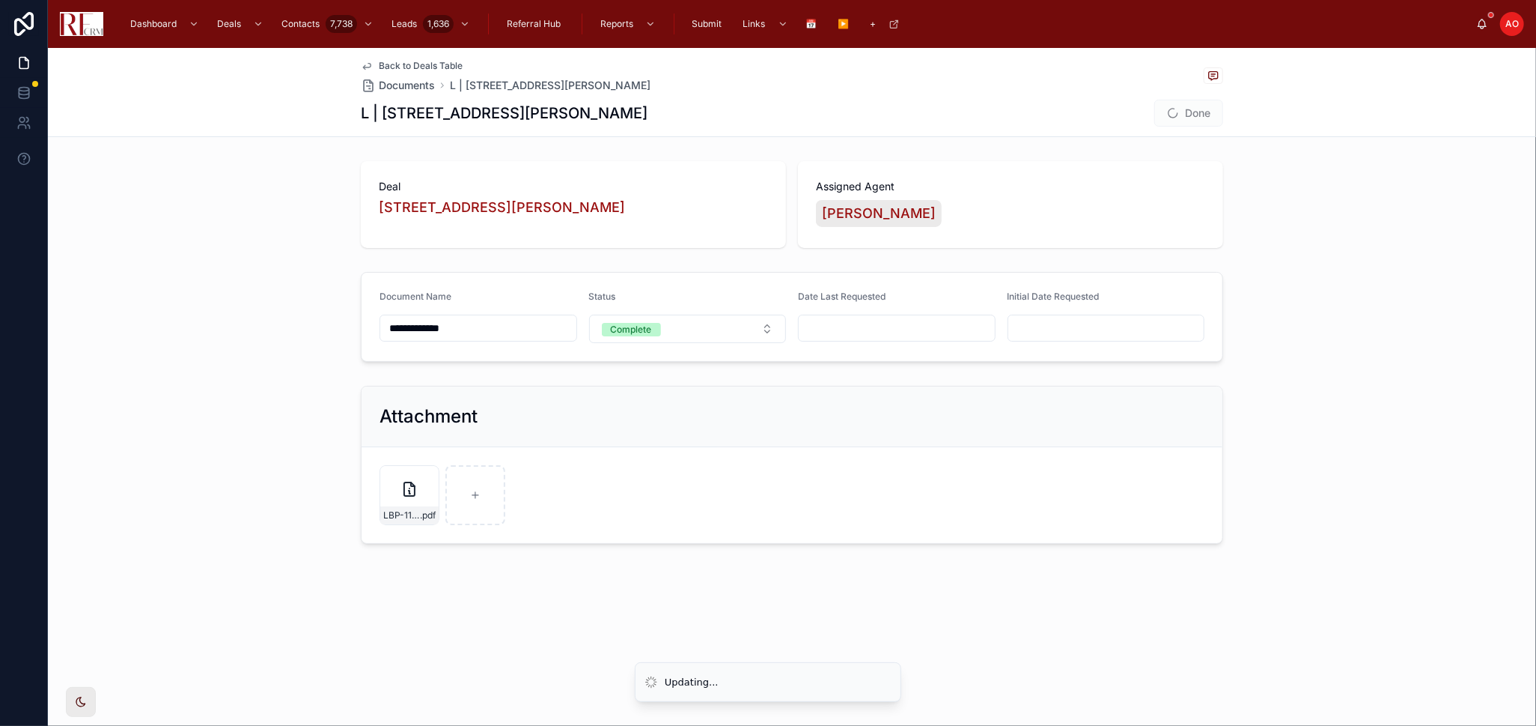
type input "**********"
click at [446, 58] on div "Back to Deals Table Documents L | [STREET_ADDRESS][GEOGRAPHIC_DATA][PERSON_NAME…" at bounding box center [792, 92] width 863 height 88
click at [452, 61] on span "Back to Deals Table" at bounding box center [421, 66] width 84 height 12
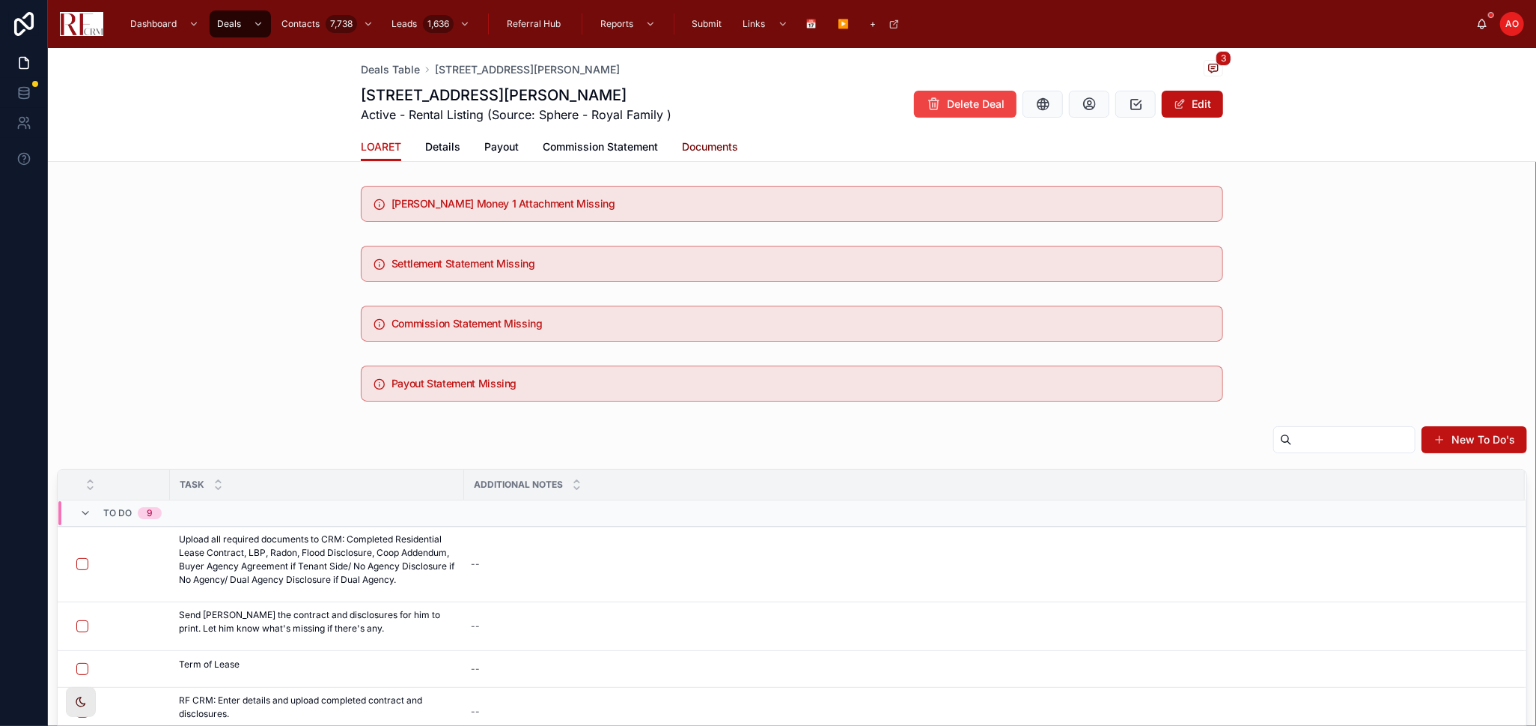
click at [711, 139] on link "Documents" at bounding box center [710, 148] width 56 height 30
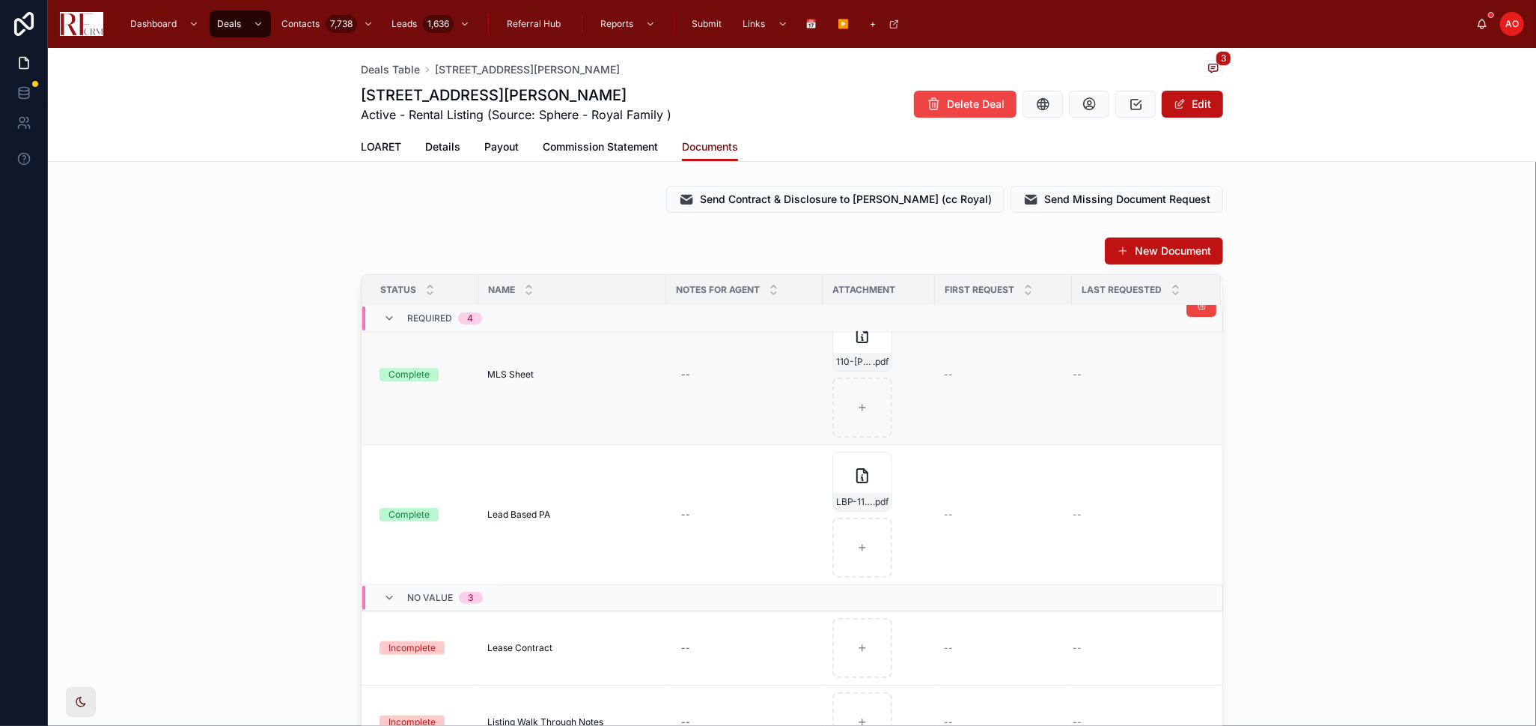
scroll to position [332, 0]
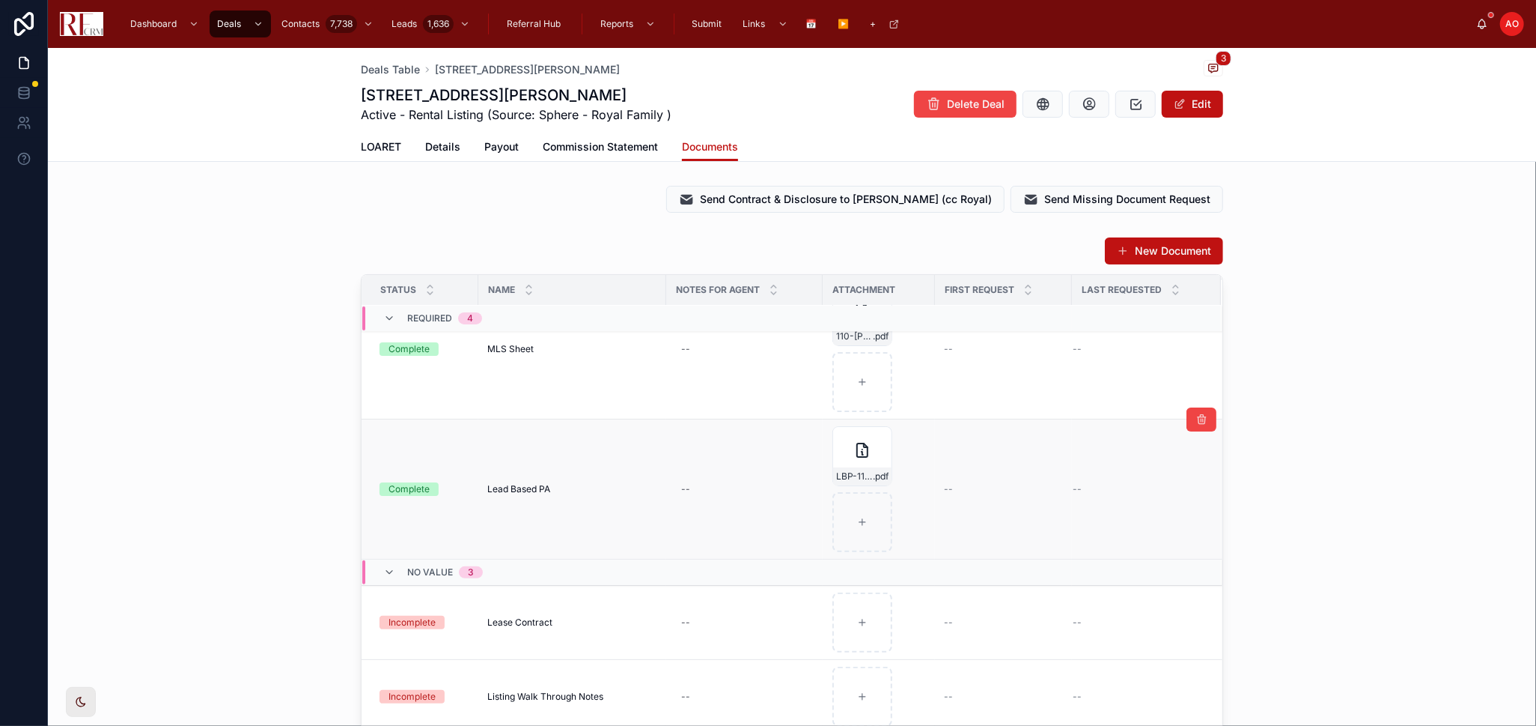
click at [533, 481] on td "Lead Based PA Lead Based PA" at bounding box center [572, 489] width 188 height 140
click at [532, 486] on span "Lead Based PA" at bounding box center [518, 489] width 63 height 12
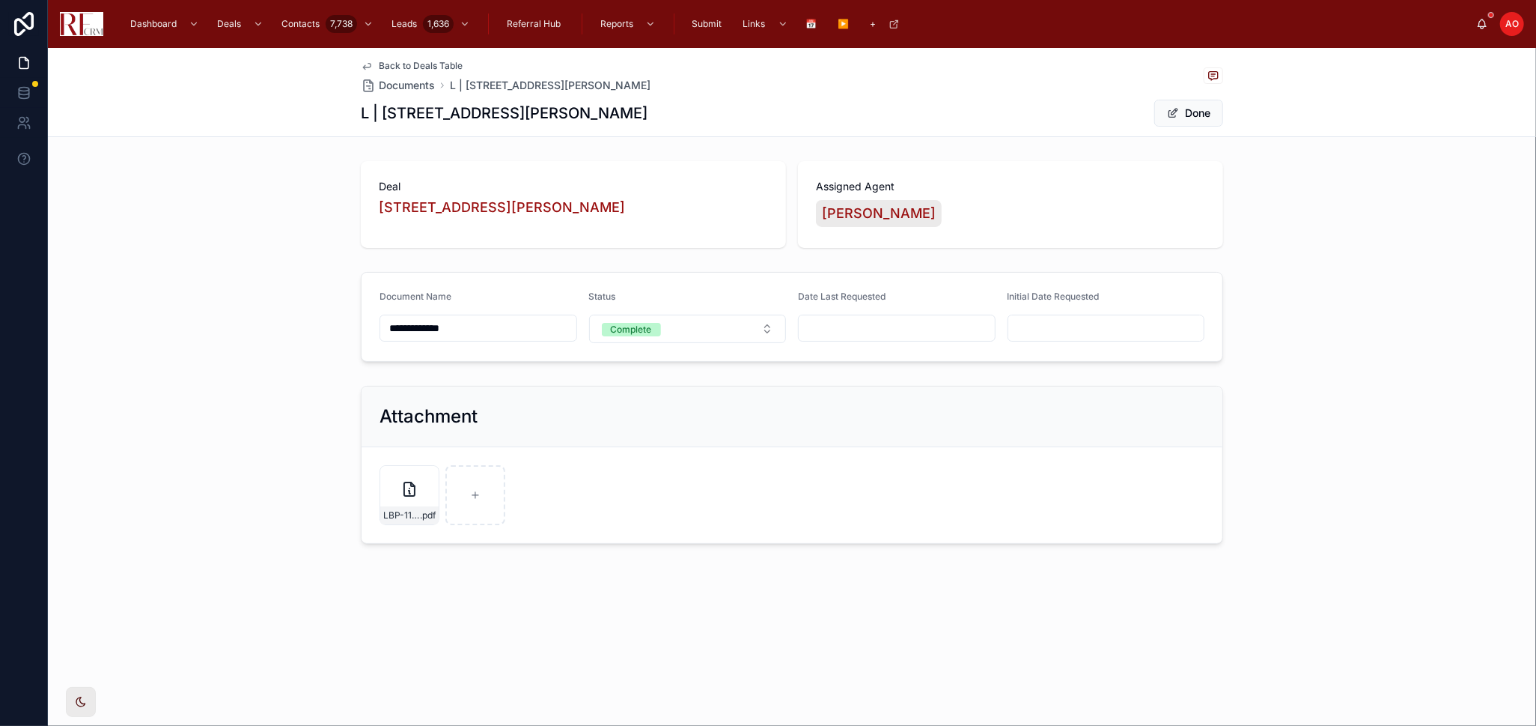
click at [441, 334] on input "**********" at bounding box center [478, 327] width 196 height 21
click at [445, 334] on input "**********" at bounding box center [478, 327] width 196 height 21
click at [450, 334] on input "**********" at bounding box center [478, 327] width 196 height 21
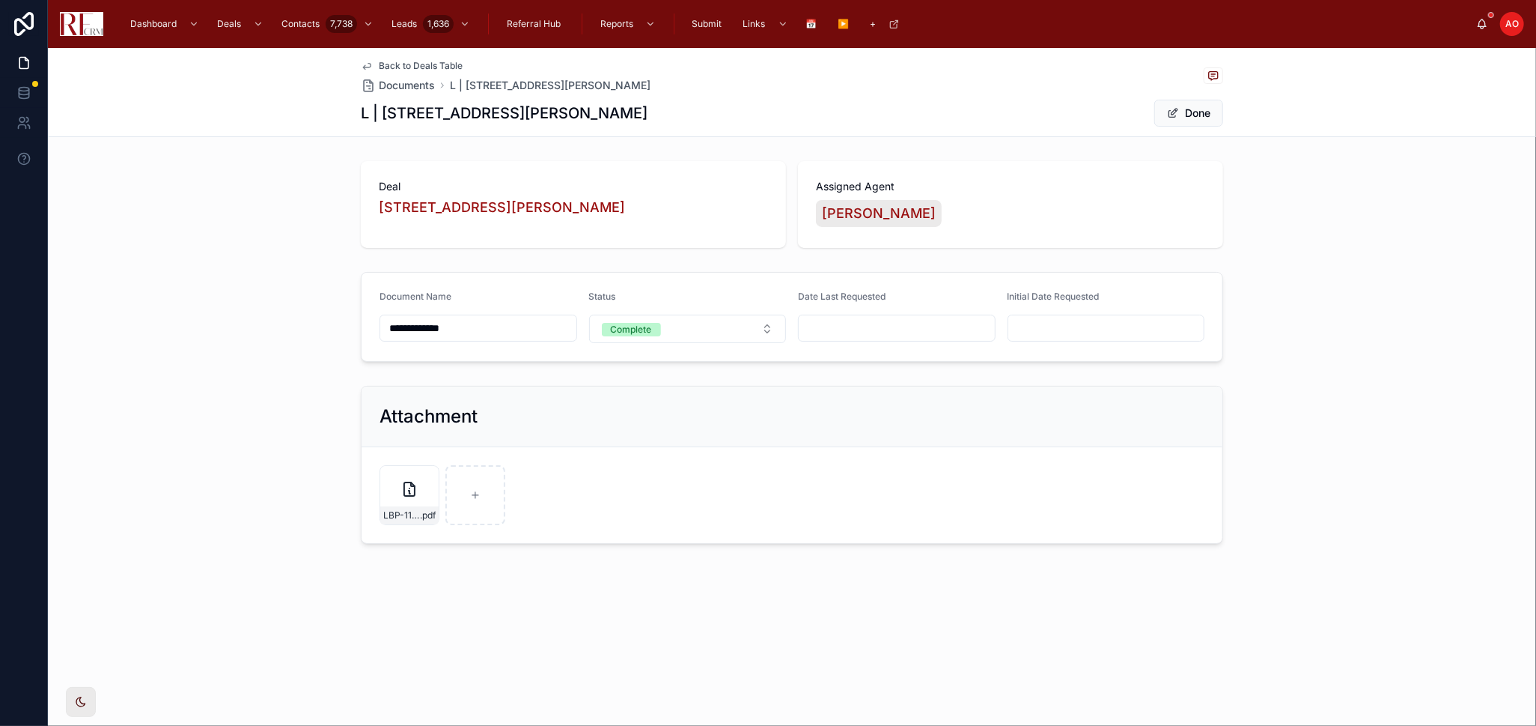
click at [450, 334] on input "**********" at bounding box center [478, 327] width 196 height 21
type input "**********"
click at [1167, 123] on span "Done" at bounding box center [1189, 113] width 69 height 27
click at [1174, 116] on span at bounding box center [1173, 113] width 12 height 12
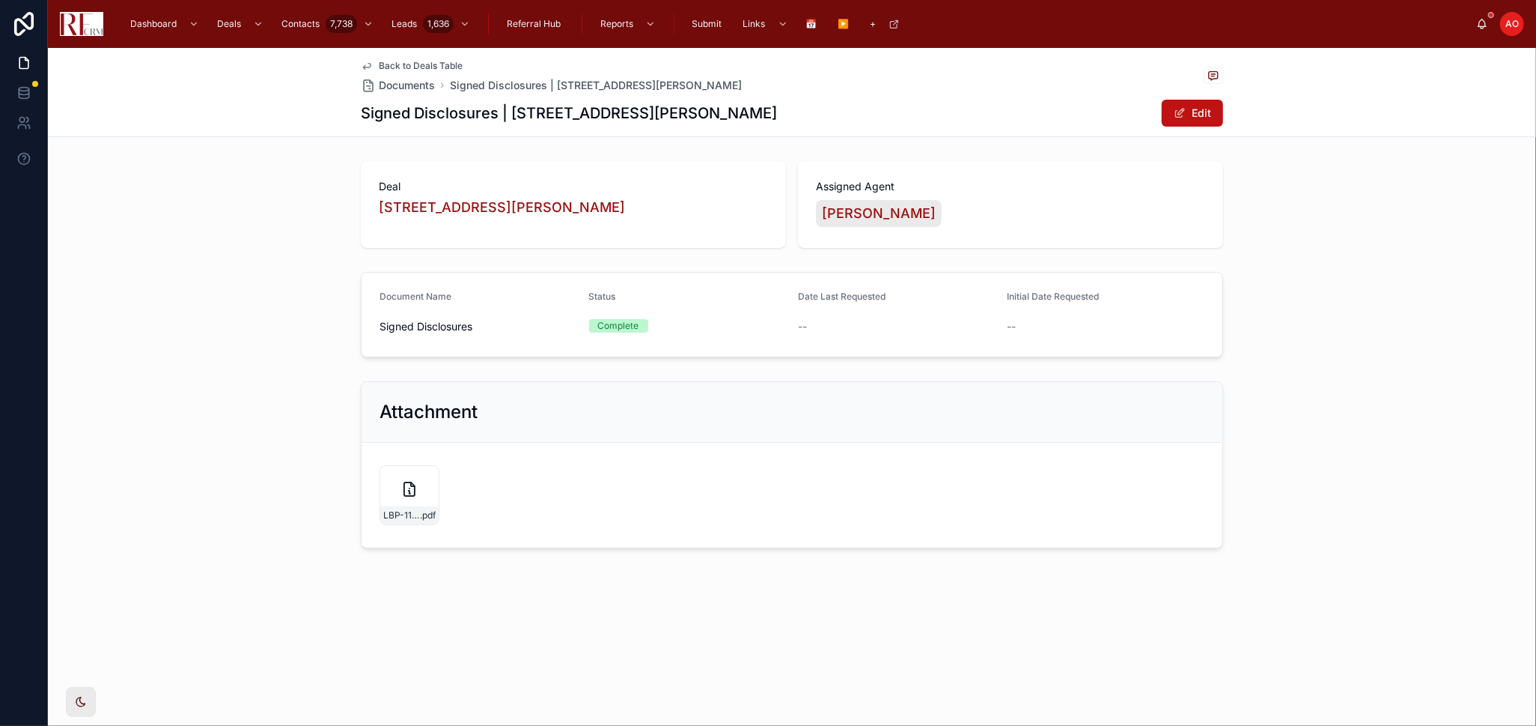
click at [441, 70] on span "Back to Deals Table" at bounding box center [421, 66] width 84 height 12
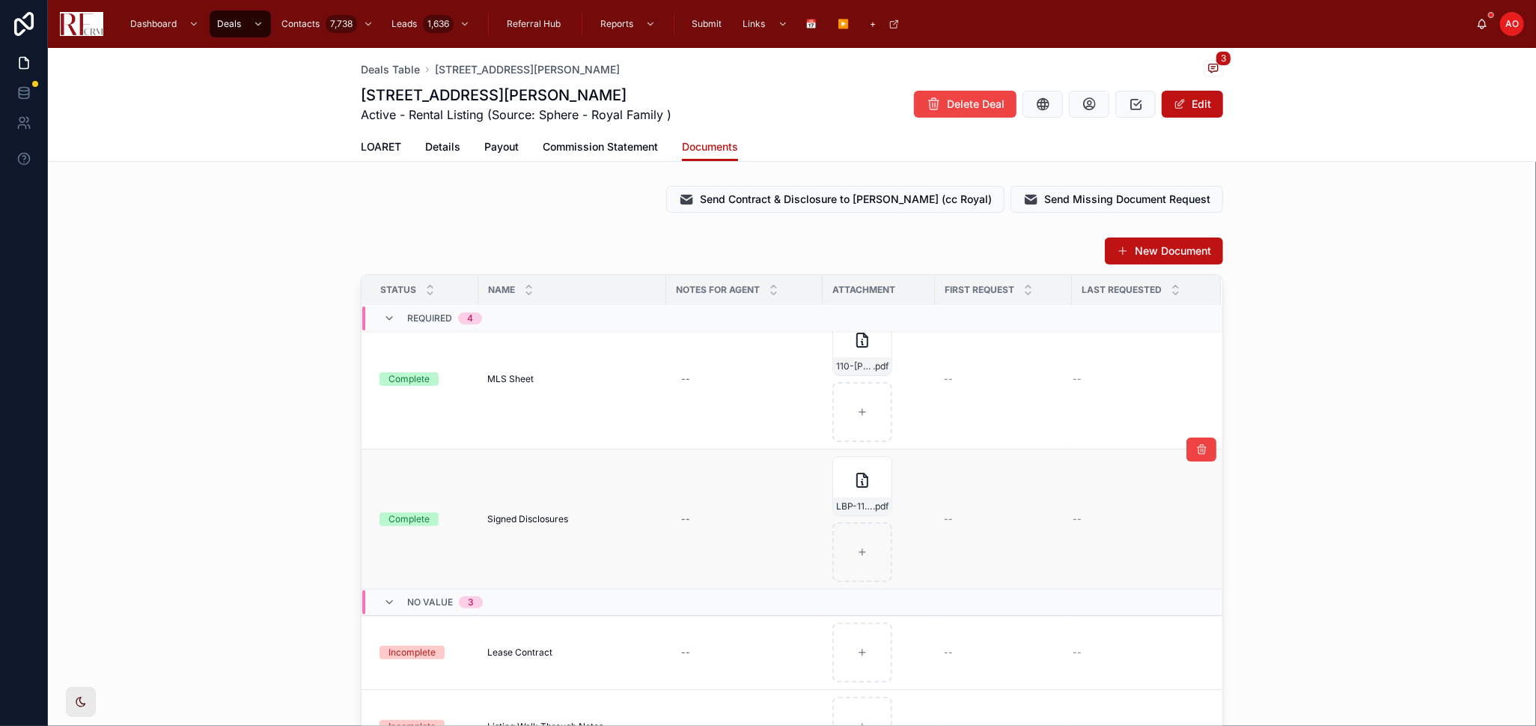
scroll to position [332, 0]
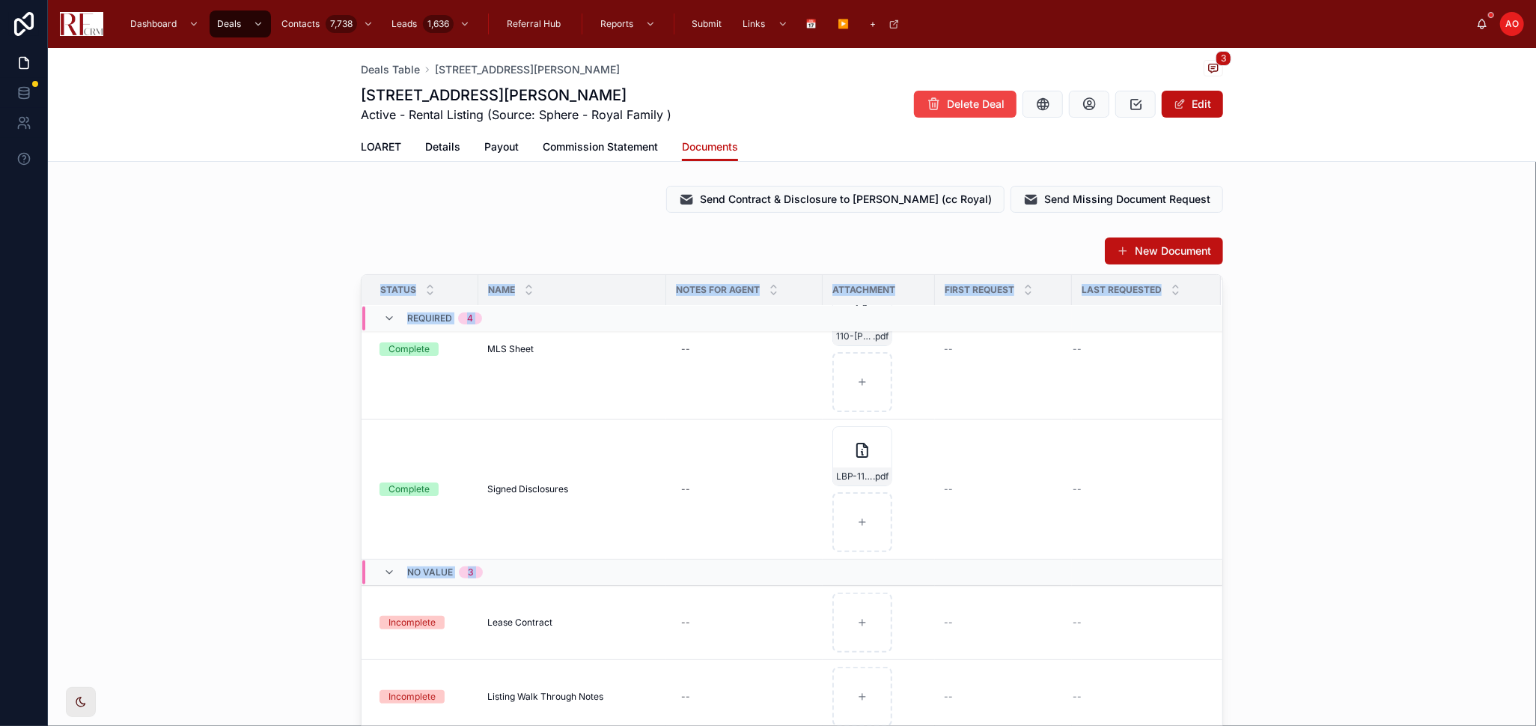
drag, startPoint x: 1885, startPoint y: 576, endPoint x: 2044, endPoint y: 549, distance: 161.7
click at [1536, 549] on html "Dashboard Deals Contacts 7,738 Leads 1,636 Referral Hub Reports Submit Links 📅 …" at bounding box center [768, 363] width 1536 height 726
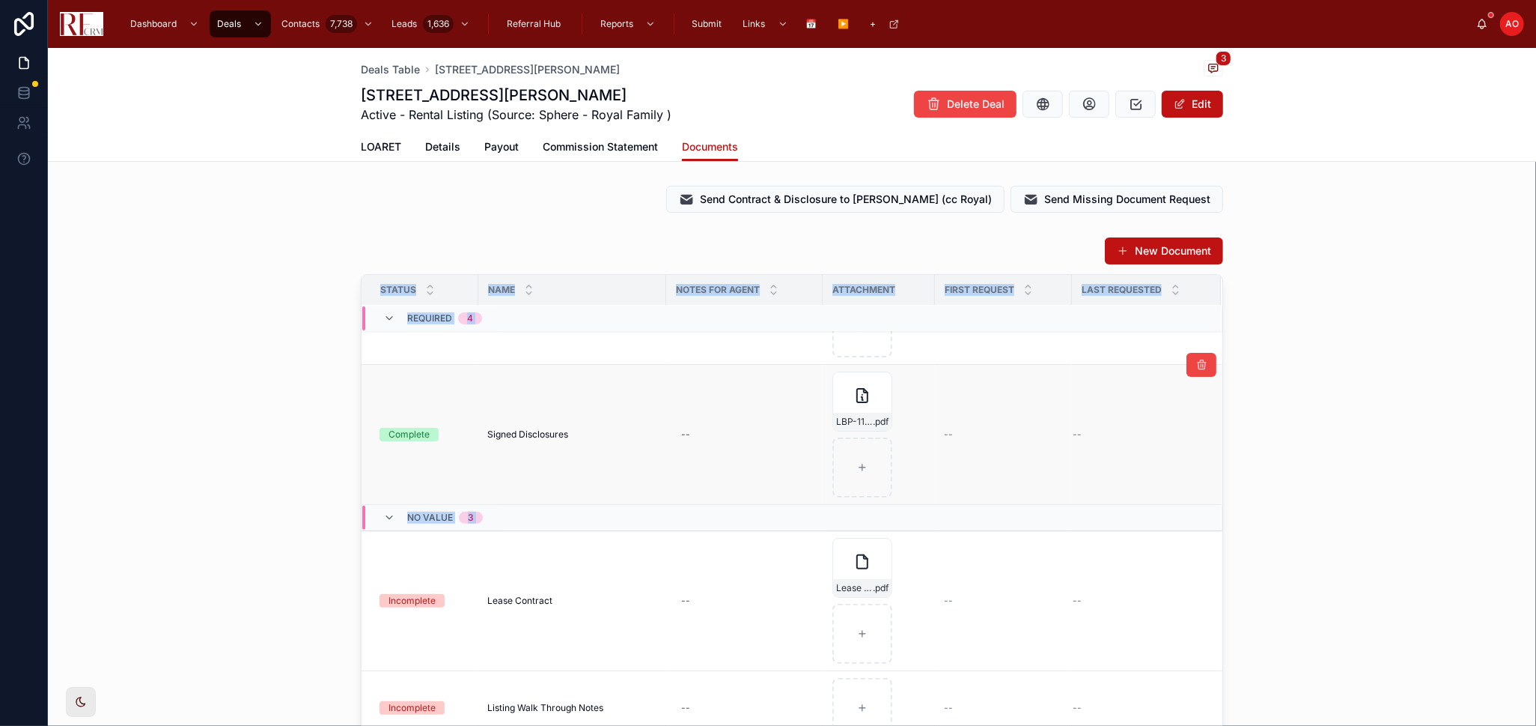
scroll to position [416, 0]
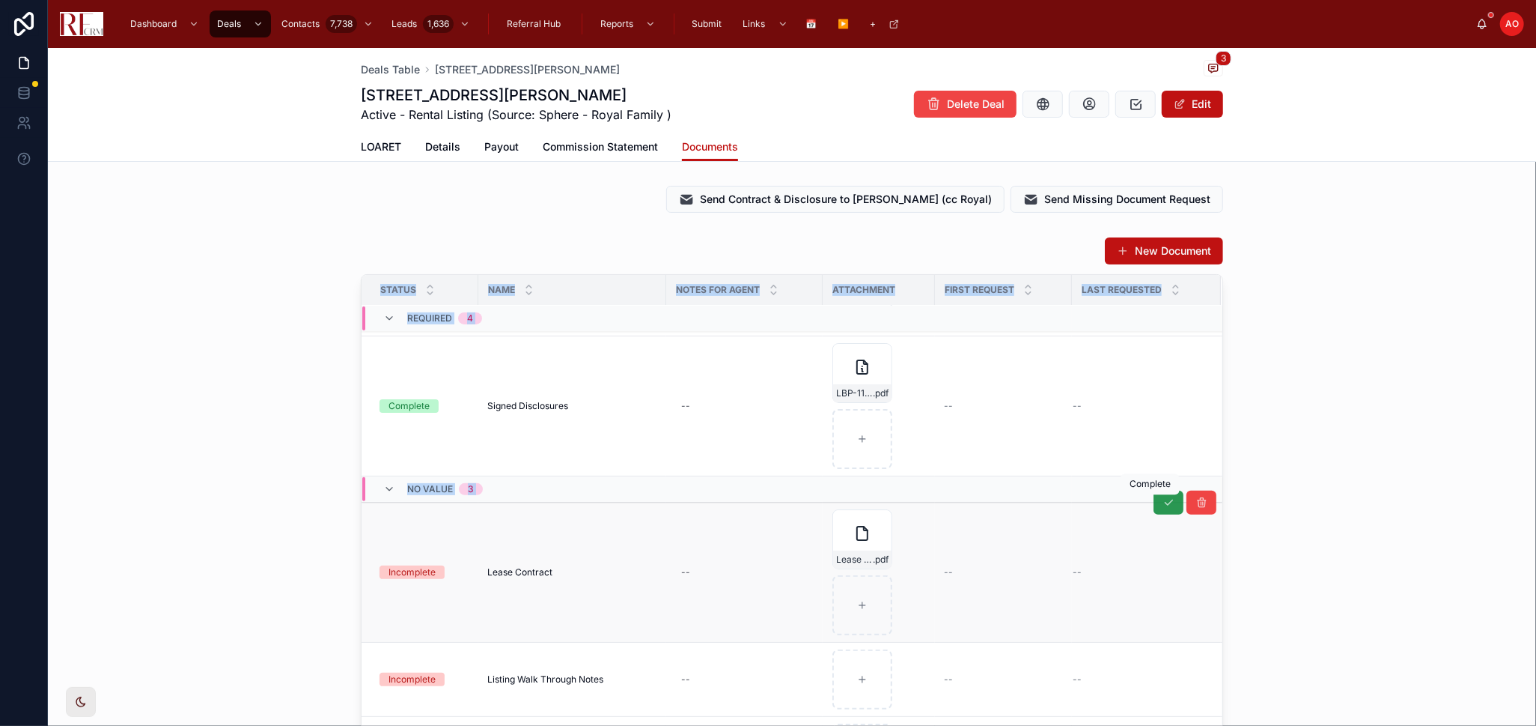
click at [1163, 505] on icon at bounding box center [1169, 502] width 12 height 12
click at [1177, 252] on button "New Document" at bounding box center [1164, 250] width 118 height 27
click at [1177, 252] on div "Deals Table [STREET_ADDRESS][GEOGRAPHIC_DATA][PERSON_NAME][STREET_ADDRESS][PERS…" at bounding box center [792, 387] width 1489 height 678
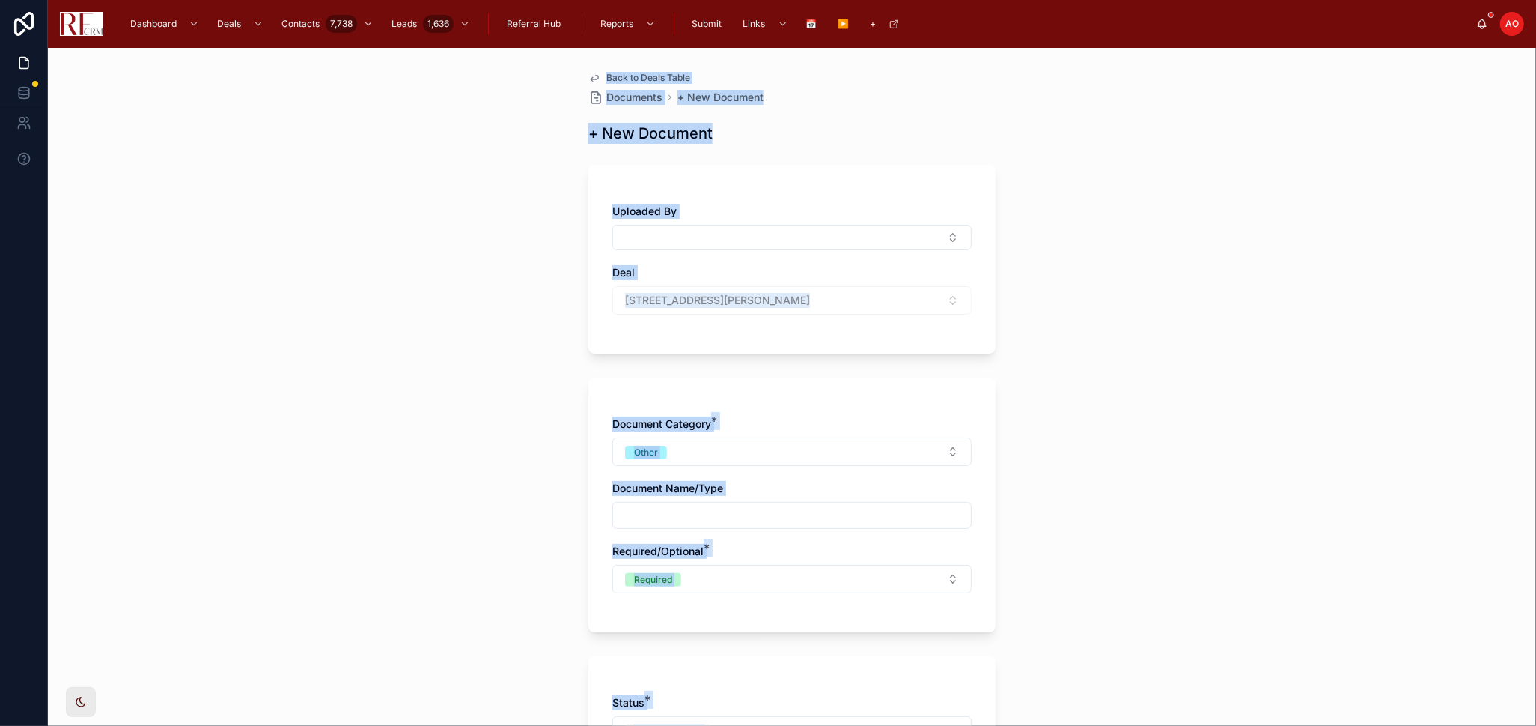
click at [1355, 242] on div "Back to Deals Table Documents + New Document + New Document Uploaded By Deal [S…" at bounding box center [792, 387] width 1489 height 678
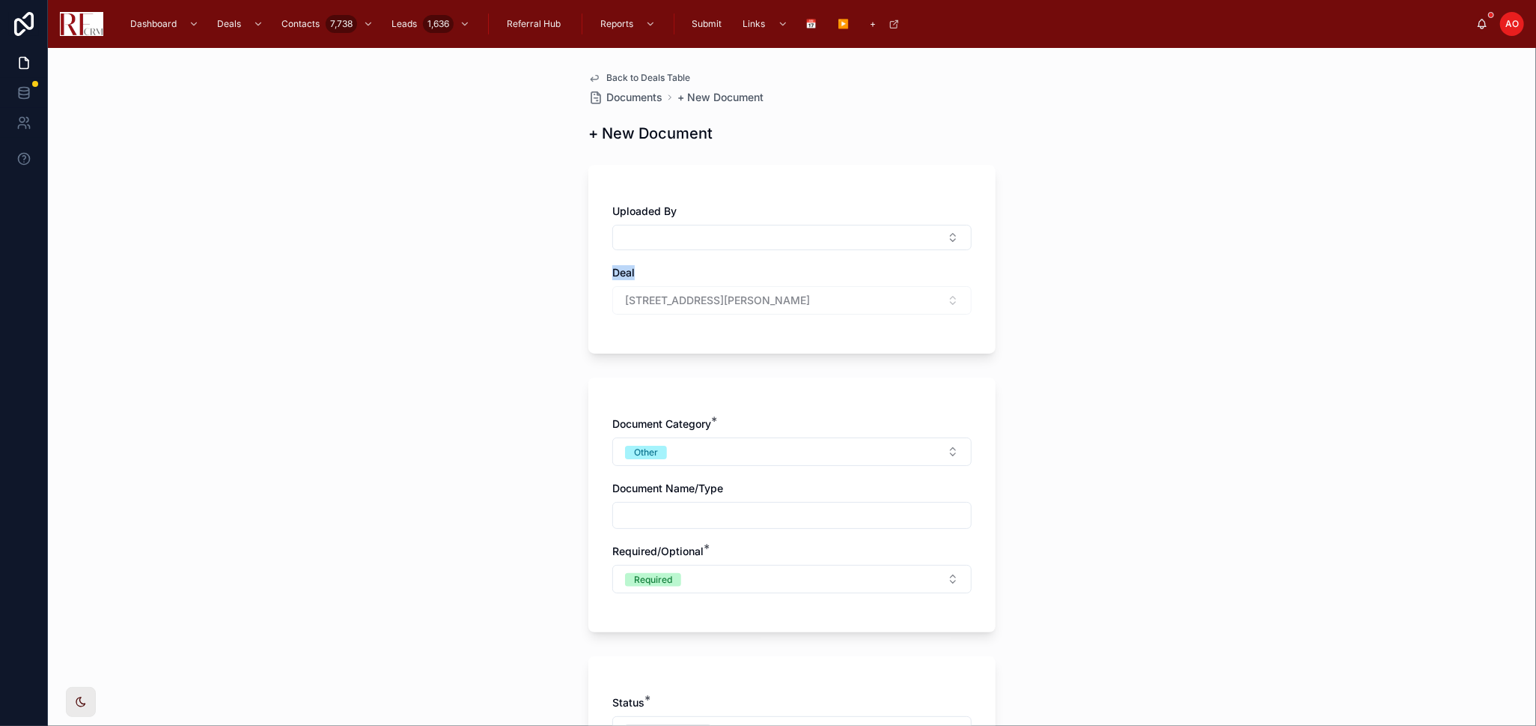
click at [1355, 242] on div "Back to Deals Table Documents + New Document + New Document Uploaded By Deal [S…" at bounding box center [792, 387] width 1489 height 678
click at [859, 447] on button "Other" at bounding box center [791, 451] width 359 height 28
click at [750, 553] on div "Addendums" at bounding box center [786, 556] width 352 height 22
click at [773, 508] on input "text" at bounding box center [792, 515] width 358 height 21
type input "*"
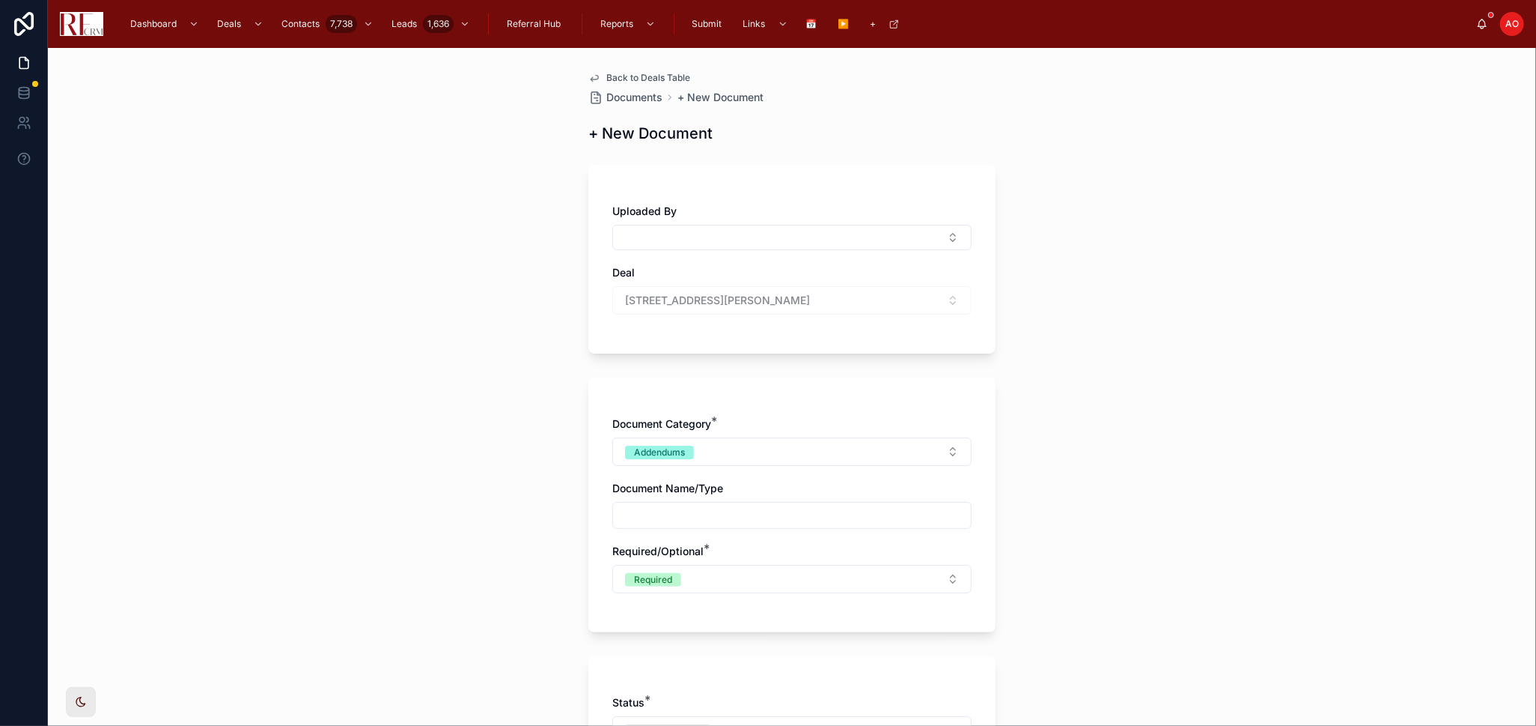
click at [688, 511] on input "text" at bounding box center [792, 515] width 358 height 21
type input "**********"
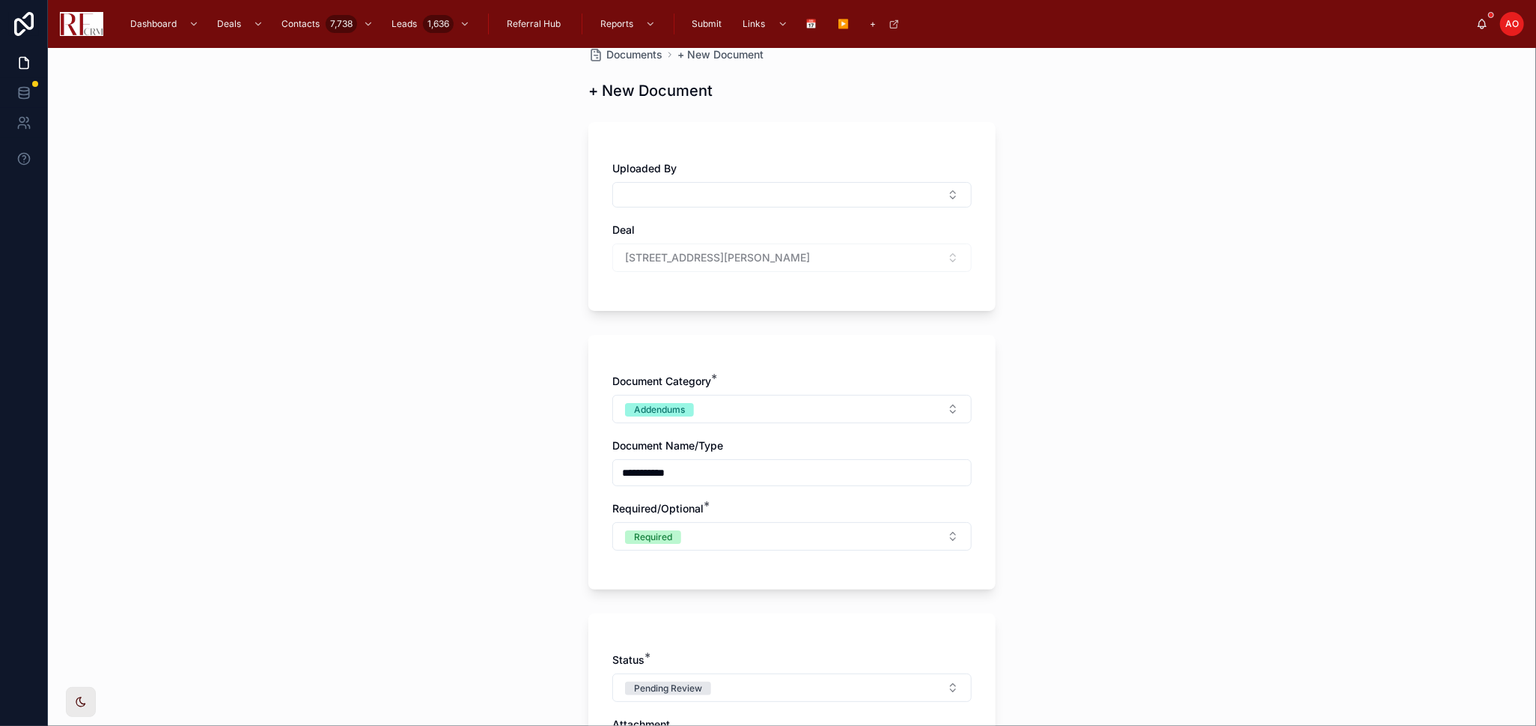
scroll to position [83, 0]
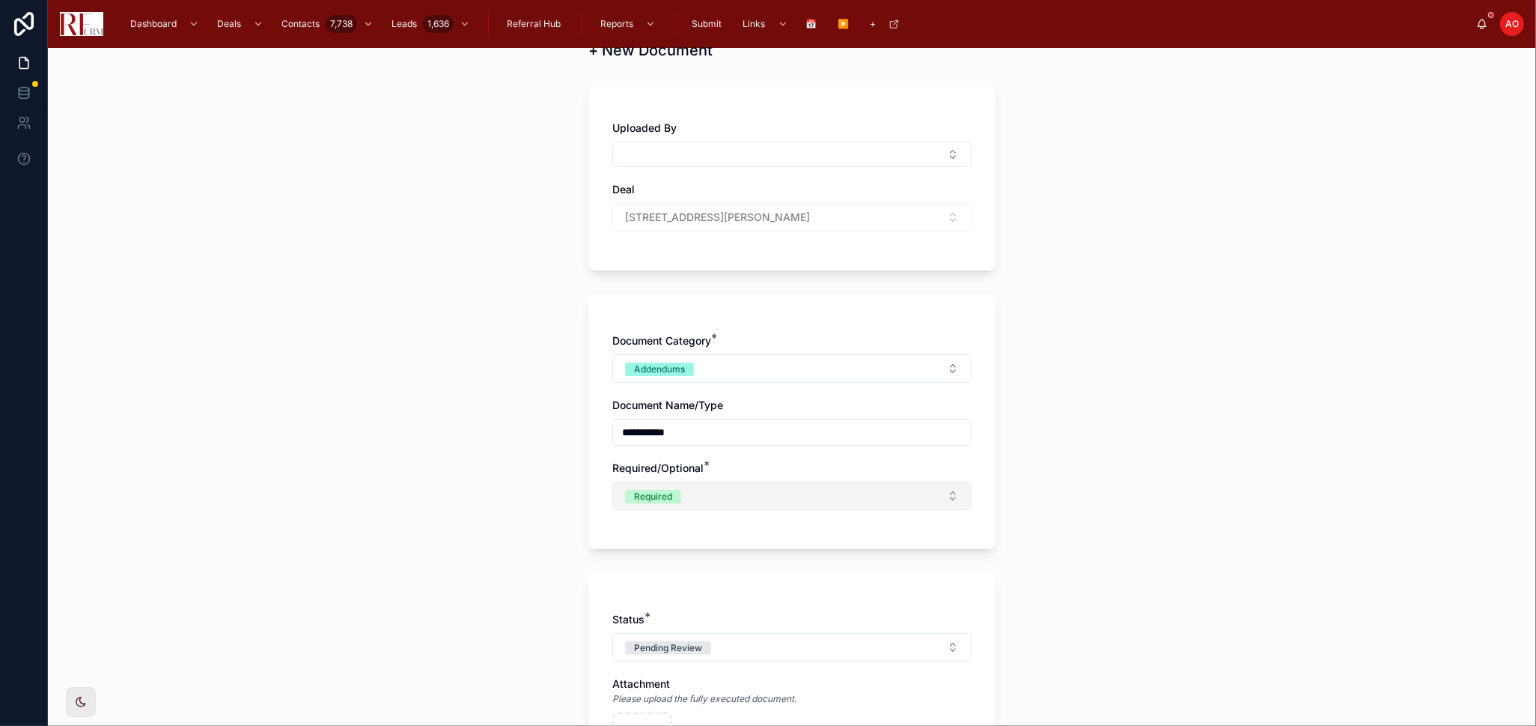
click at [775, 490] on button "Required" at bounding box center [791, 495] width 359 height 28
click at [763, 568] on div "Optional" at bounding box center [786, 579] width 352 height 22
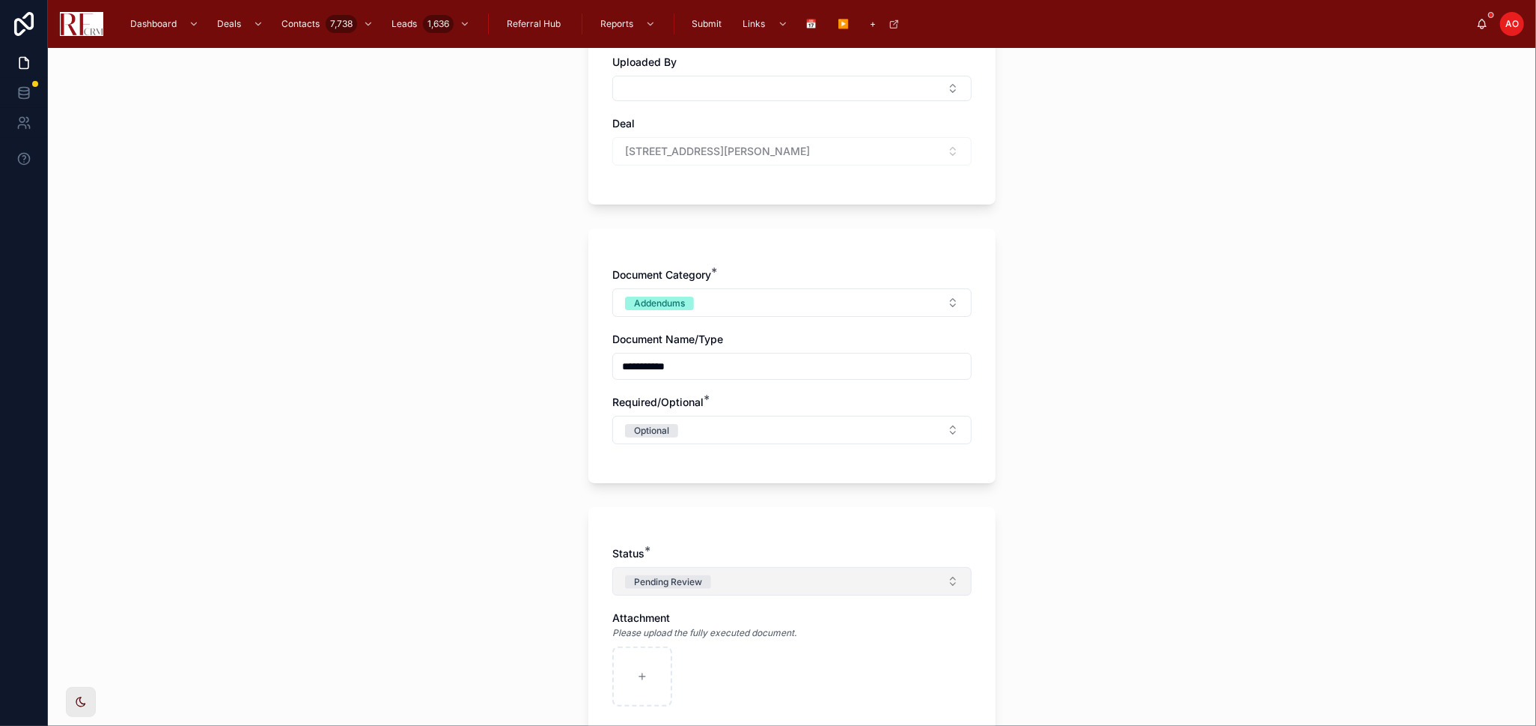
scroll to position [249, 0]
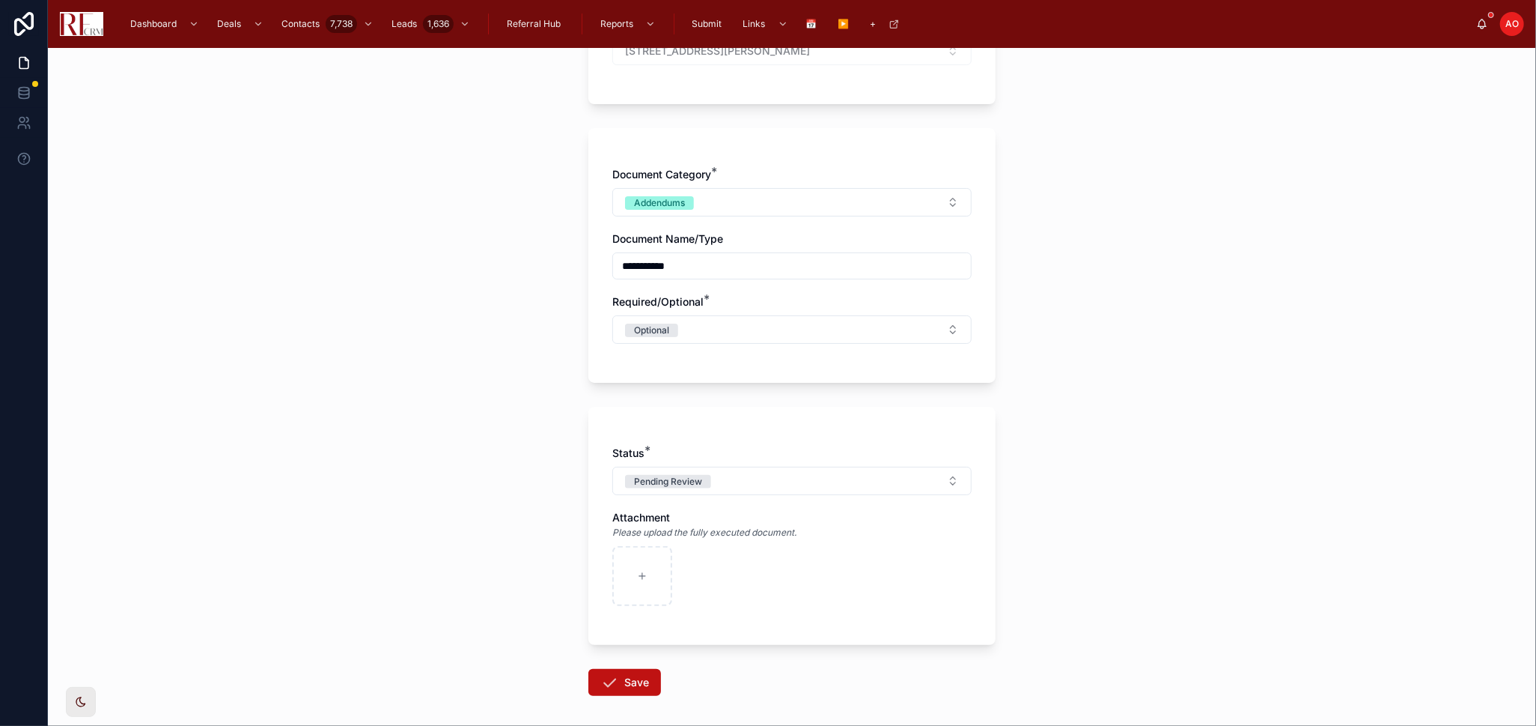
click at [757, 505] on div "Status * Pending Review Attachment Please upload the fully executed document." at bounding box center [791, 533] width 359 height 175
click at [761, 491] on button "Pending Review" at bounding box center [791, 480] width 359 height 28
click at [715, 584] on div "Complete" at bounding box center [786, 586] width 352 height 22
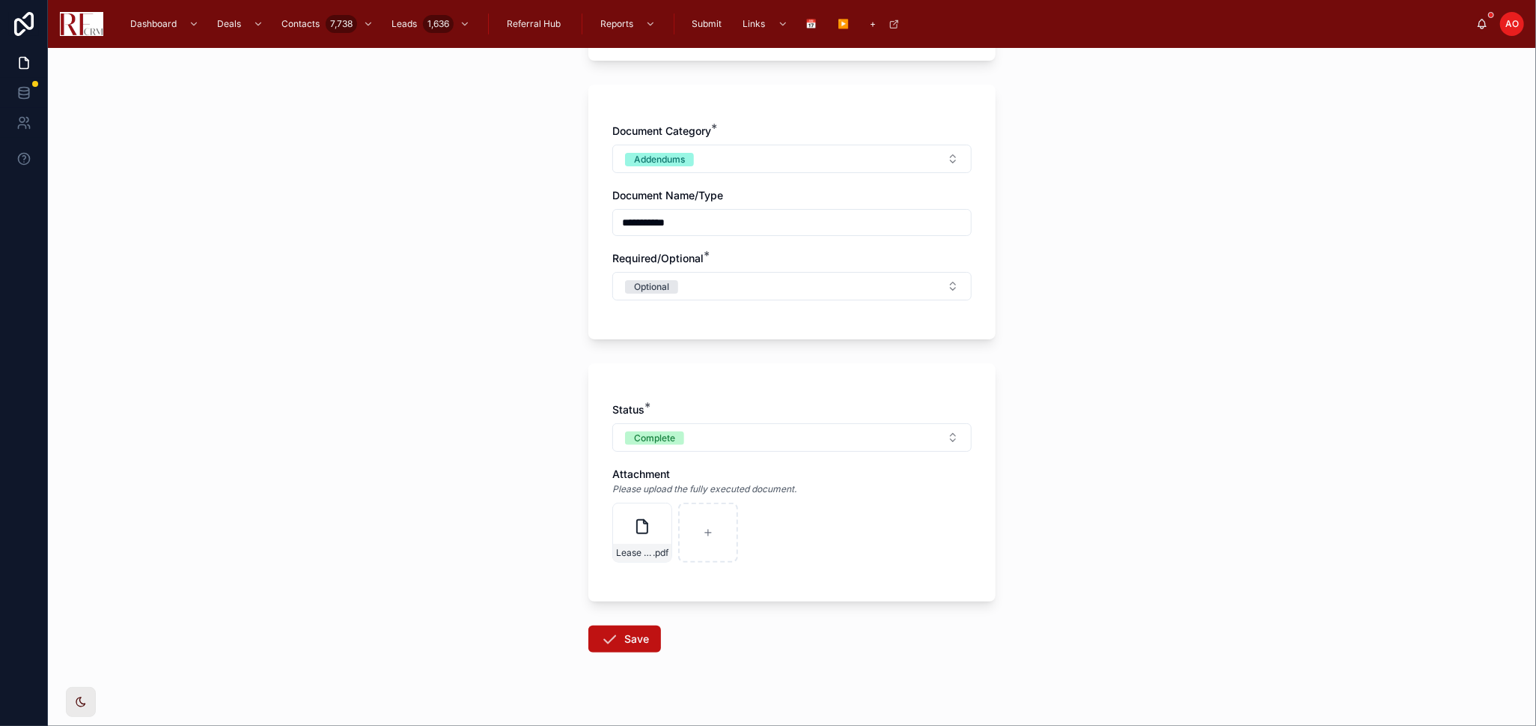
scroll to position [316, 0]
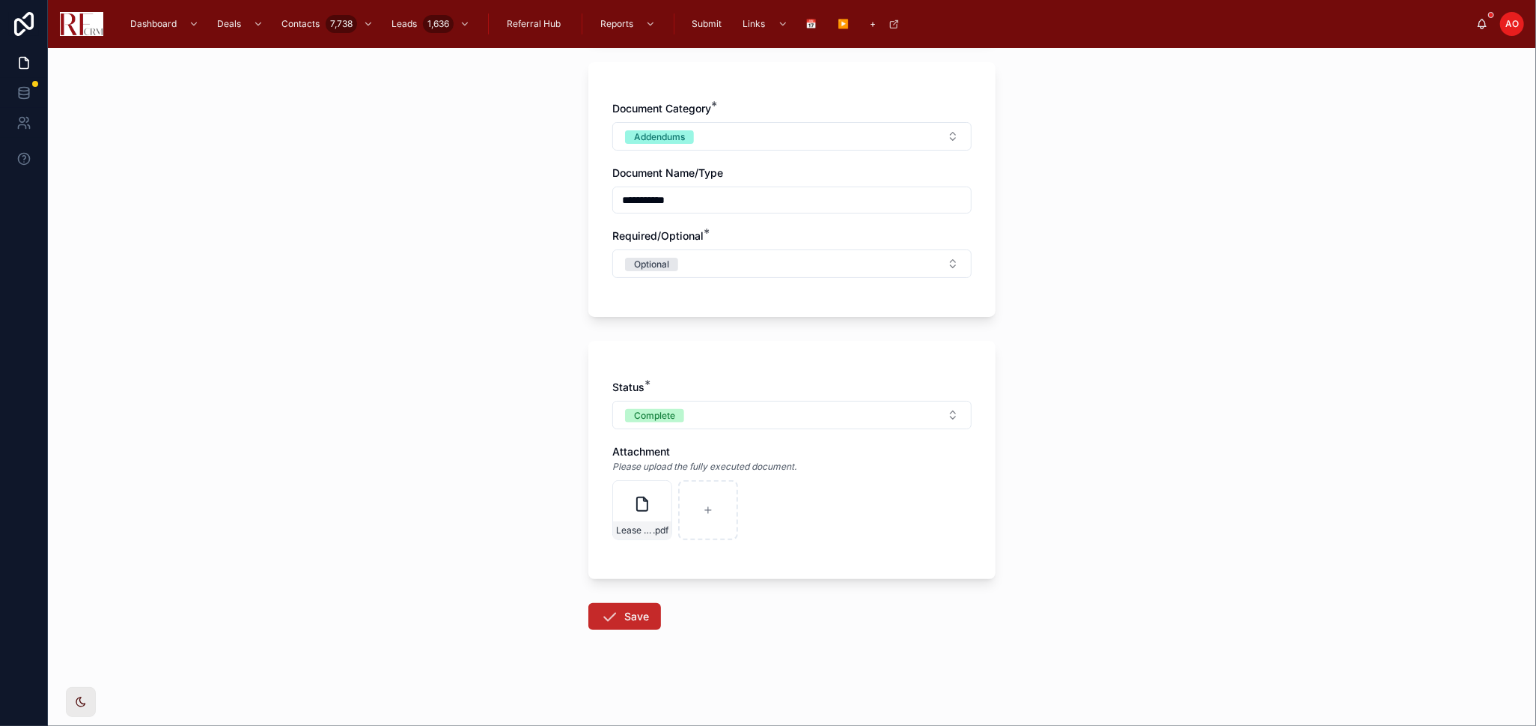
click at [621, 624] on button "Save" at bounding box center [625, 616] width 73 height 27
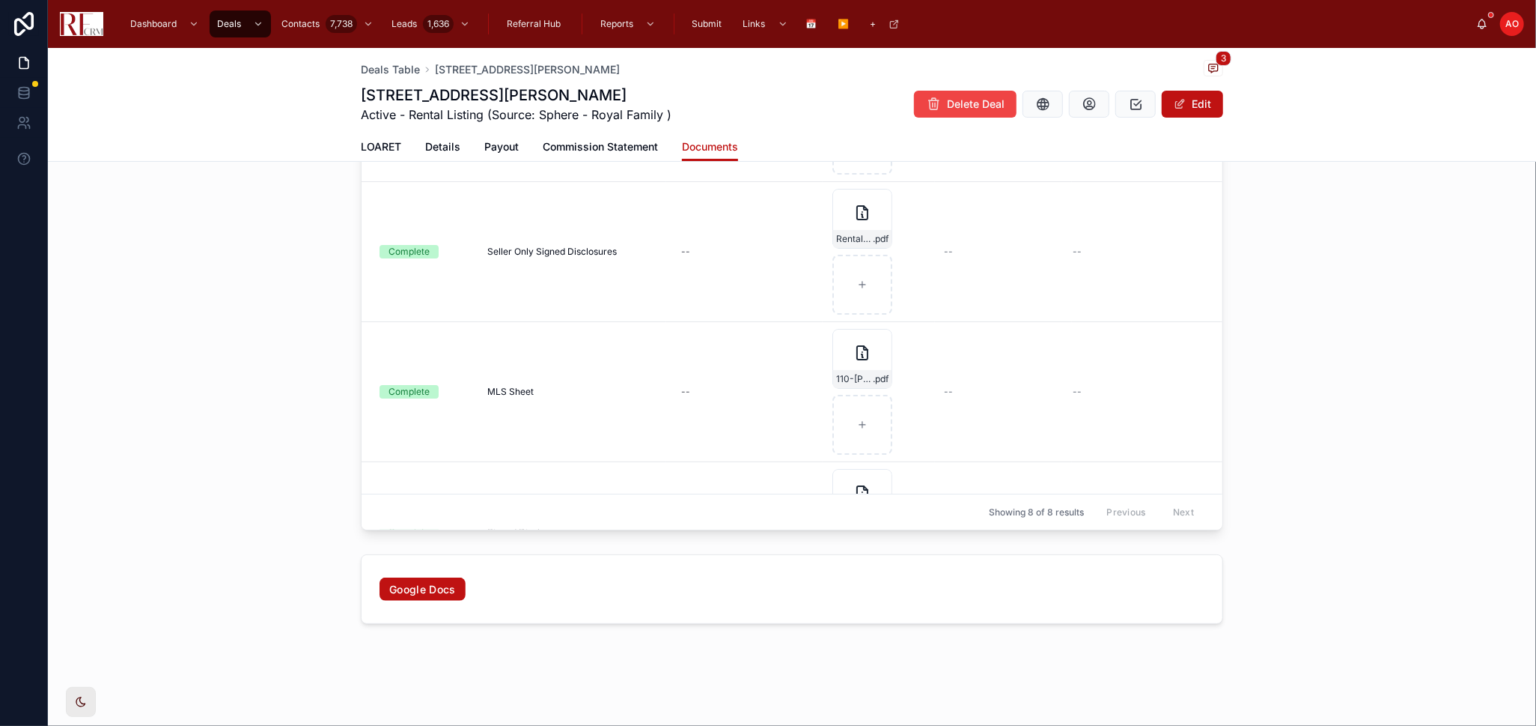
scroll to position [332, 0]
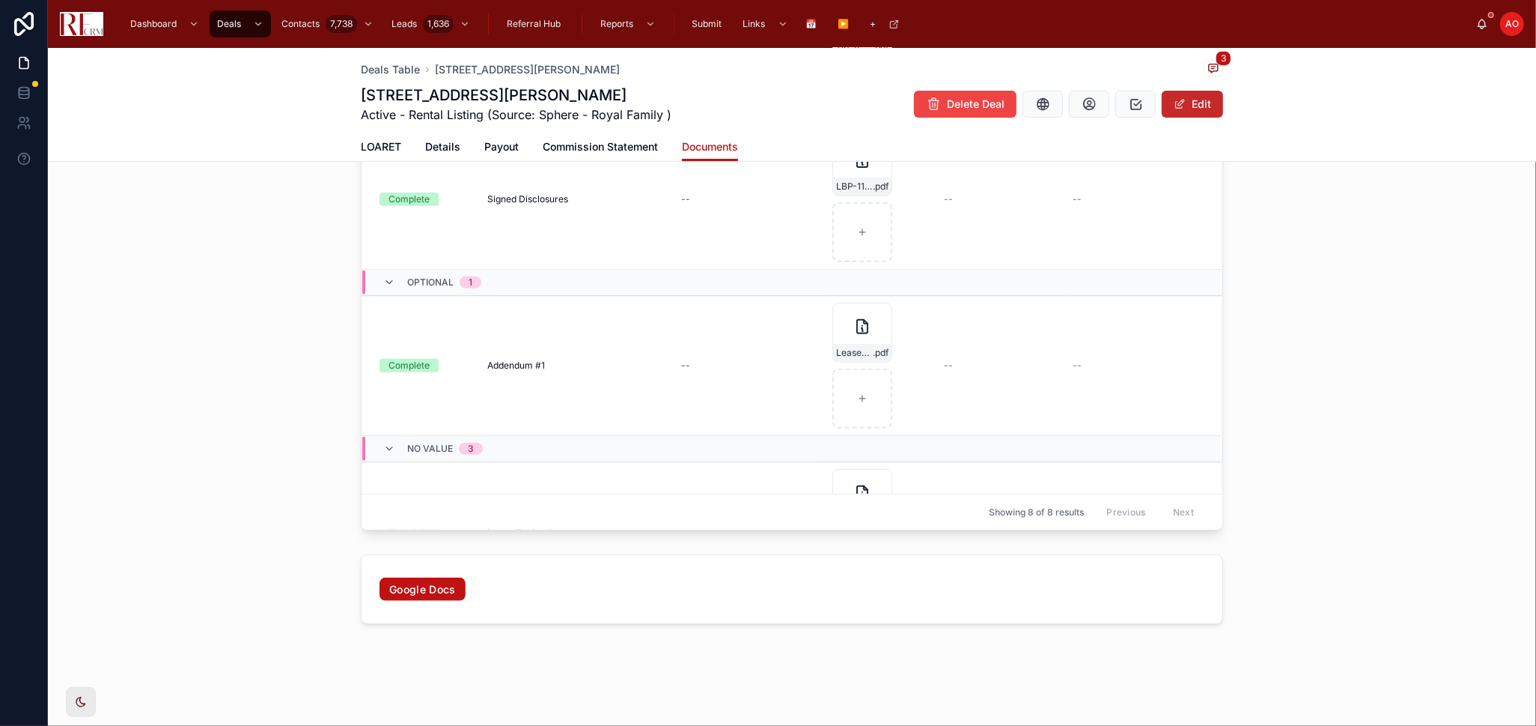
click at [1202, 104] on button "Edit" at bounding box center [1192, 104] width 61 height 27
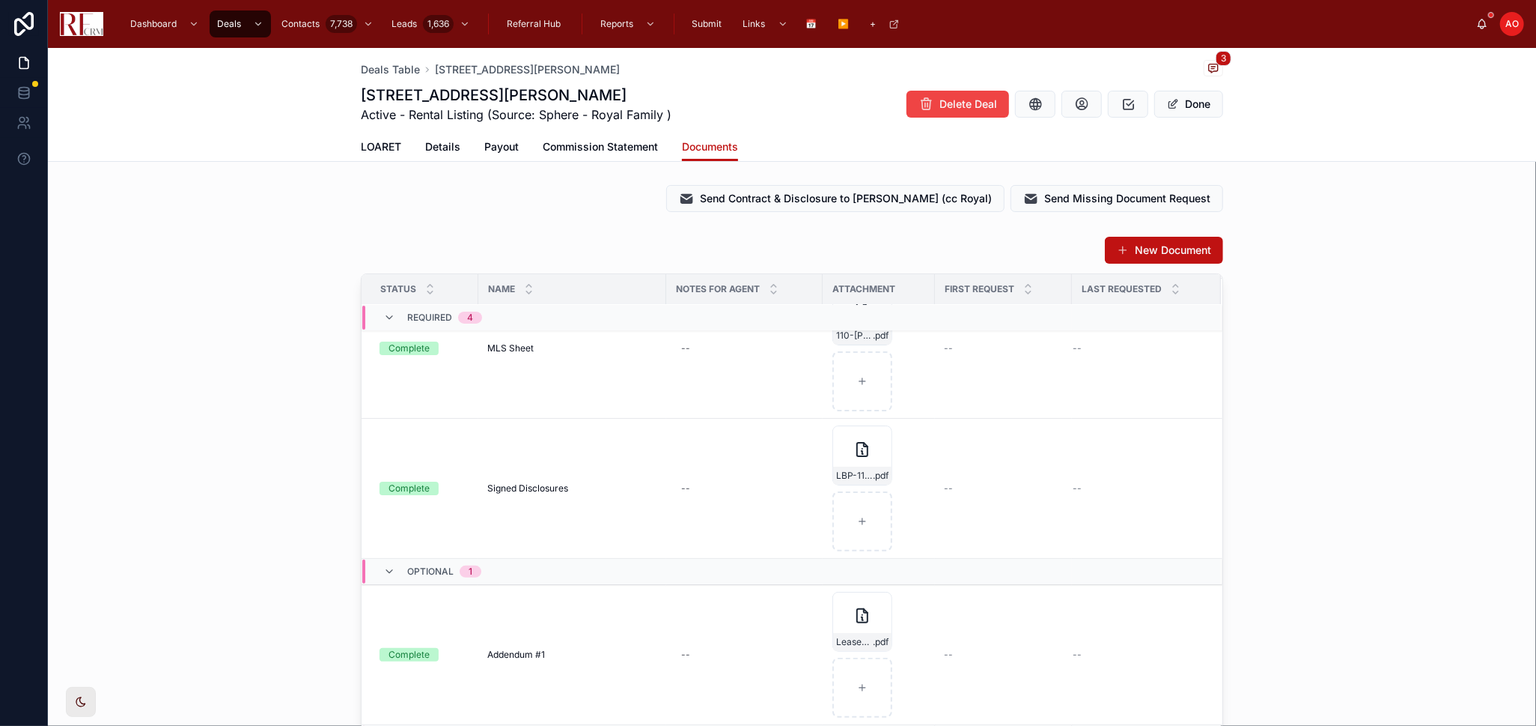
scroll to position [0, 0]
click at [1168, 261] on button "New Document" at bounding box center [1164, 250] width 118 height 27
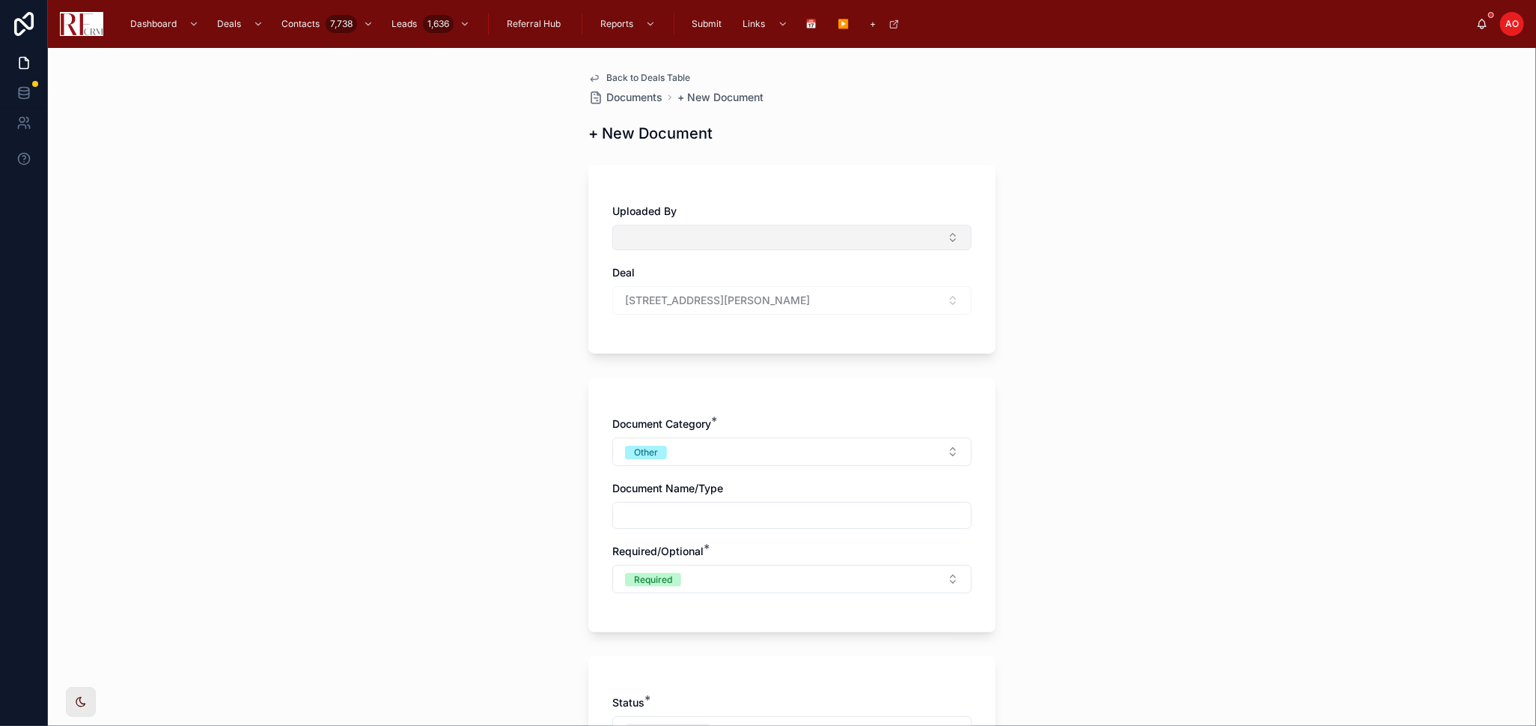
click at [696, 230] on button "Select Button" at bounding box center [791, 237] width 359 height 25
click at [1239, 393] on div "Back to Deals Table Documents + New Document + New Document Uploaded By Deal [S…" at bounding box center [792, 387] width 1489 height 678
click at [726, 445] on button "Other" at bounding box center [791, 451] width 359 height 28
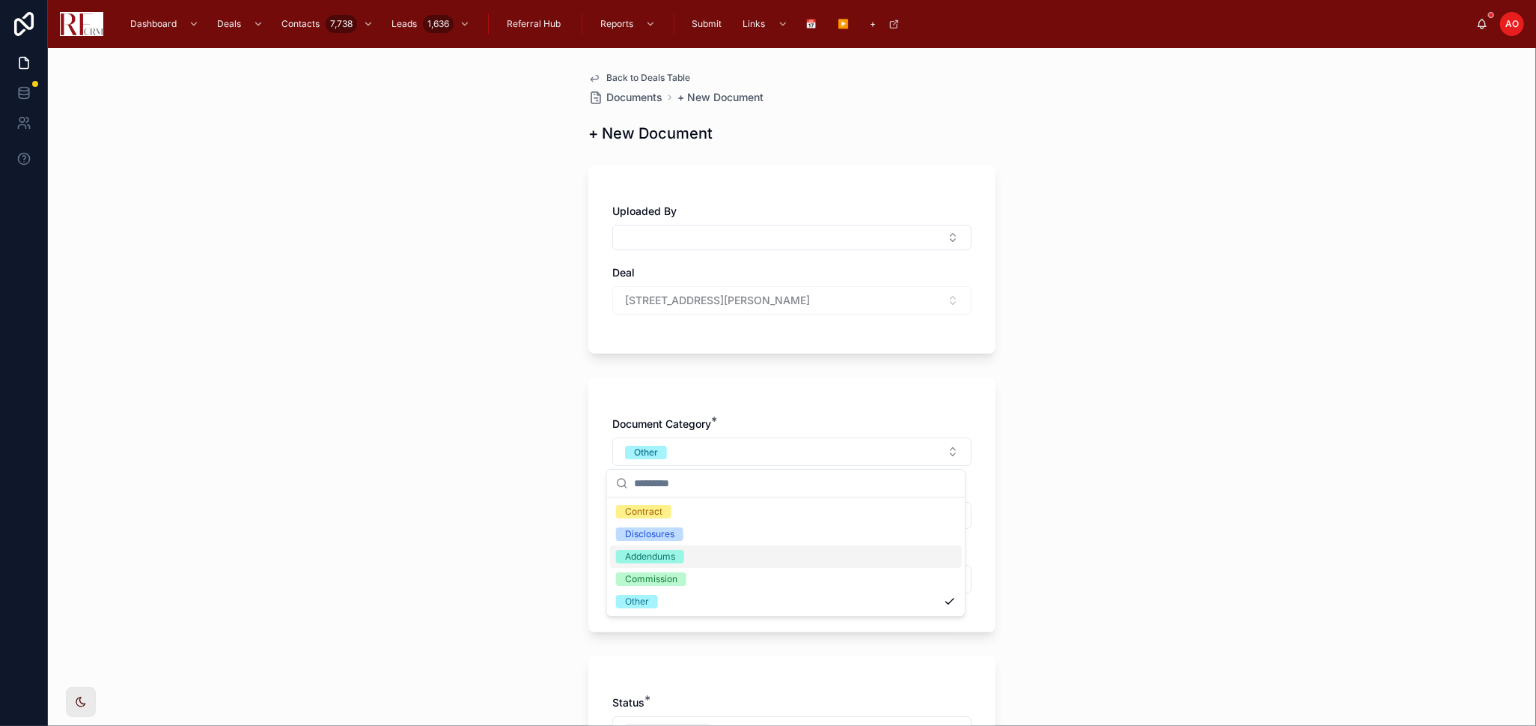
click at [689, 557] on div "Addendums" at bounding box center [786, 556] width 352 height 22
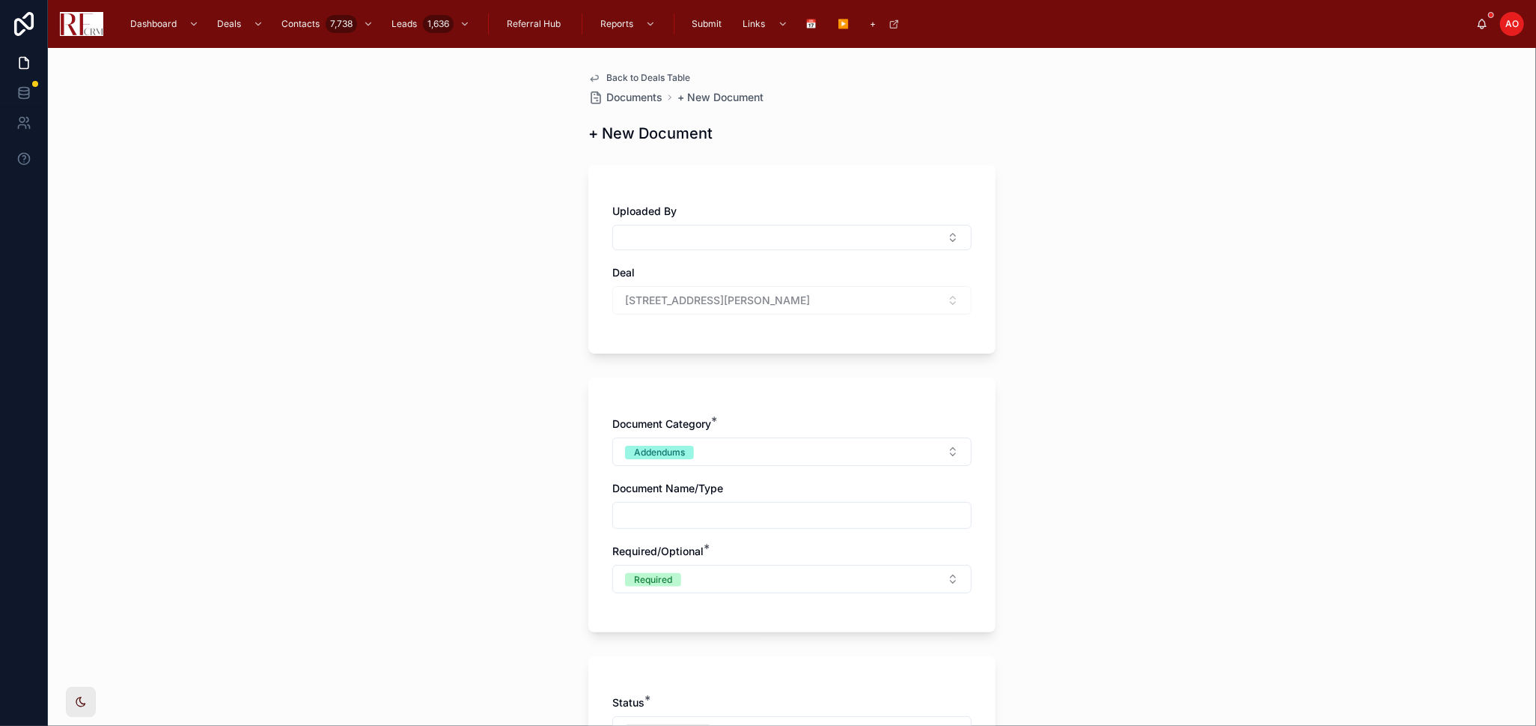
click at [707, 497] on div "Document Name/Type" at bounding box center [791, 505] width 359 height 48
click at [706, 511] on input "text" at bounding box center [792, 515] width 358 height 21
type input "**********"
click at [721, 575] on button "Required" at bounding box center [791, 579] width 359 height 28
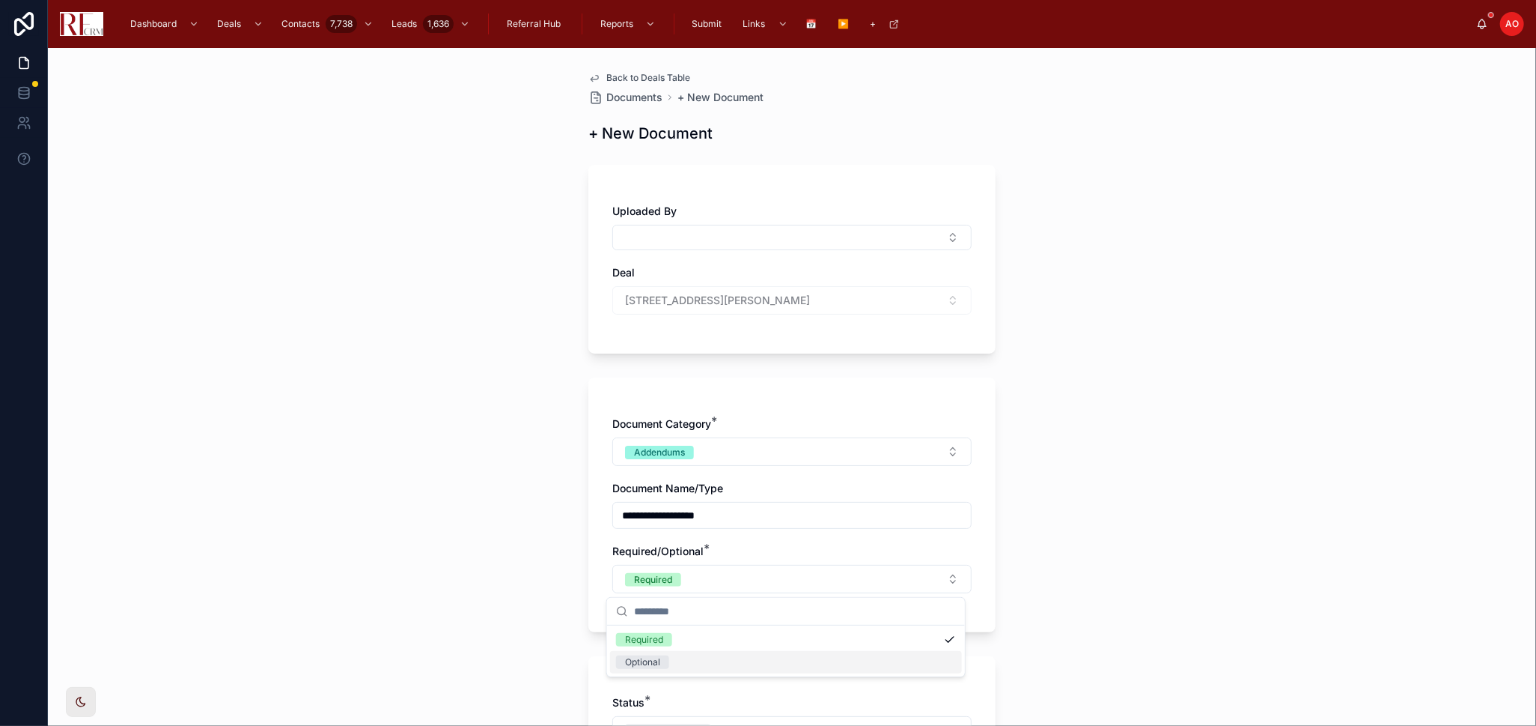
click at [711, 658] on div "Optional" at bounding box center [786, 662] width 352 height 22
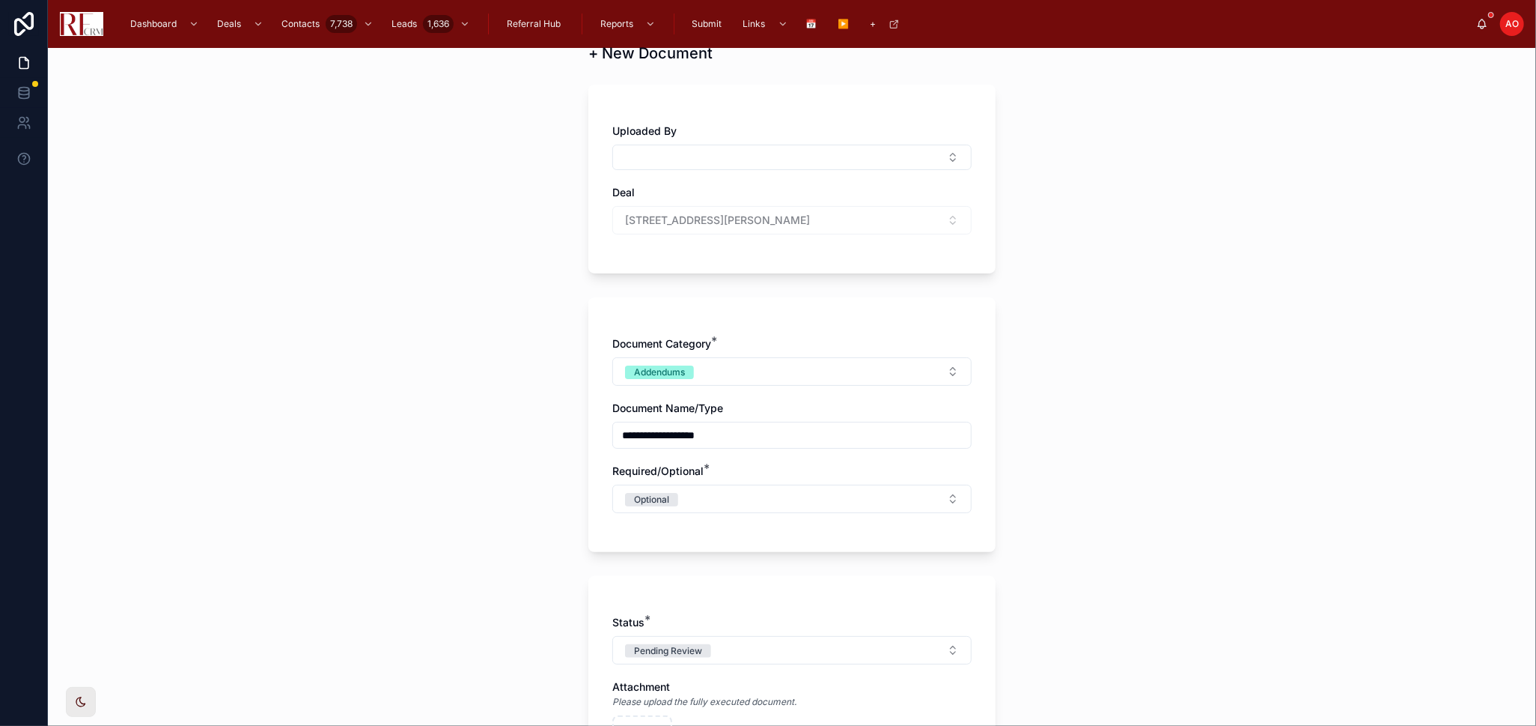
scroll to position [166, 0]
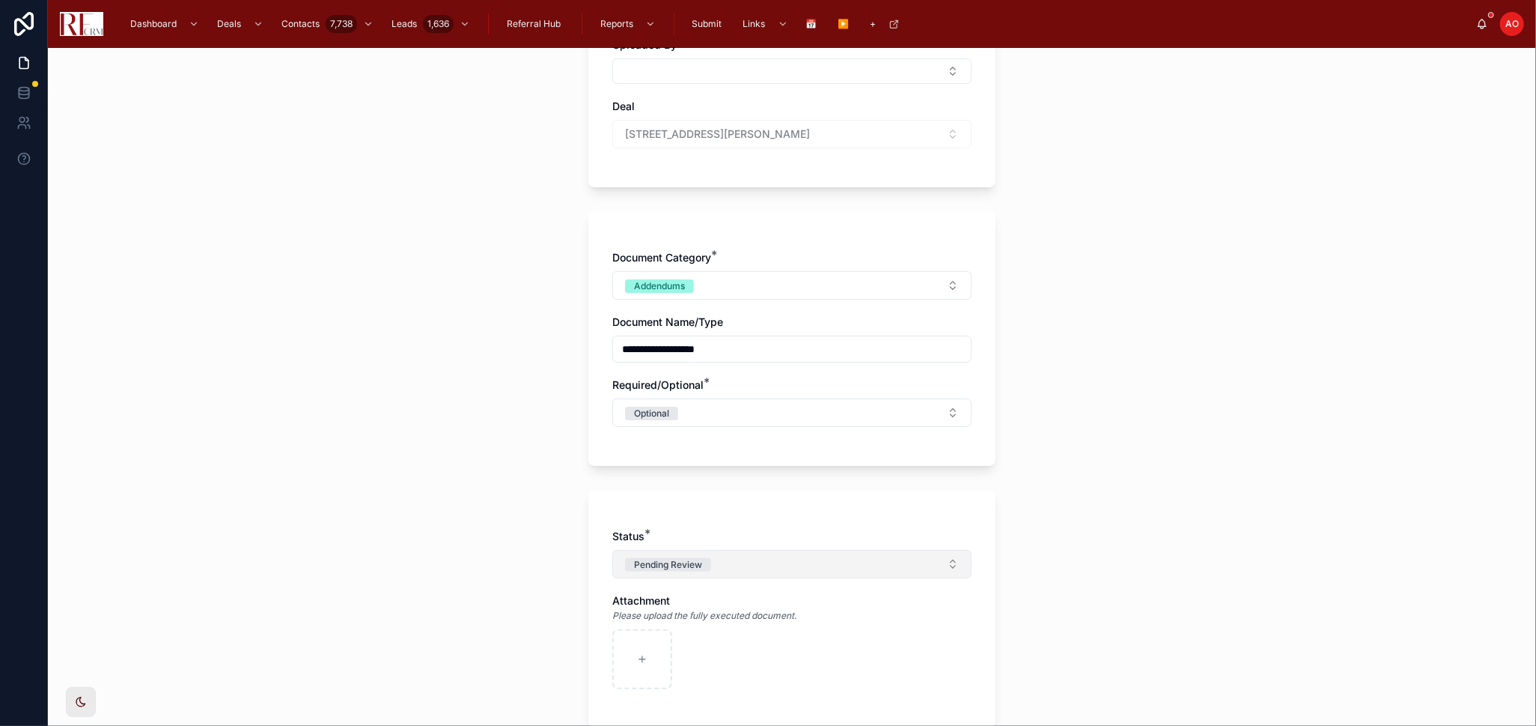
click at [708, 568] on button "Pending Review" at bounding box center [791, 564] width 359 height 28
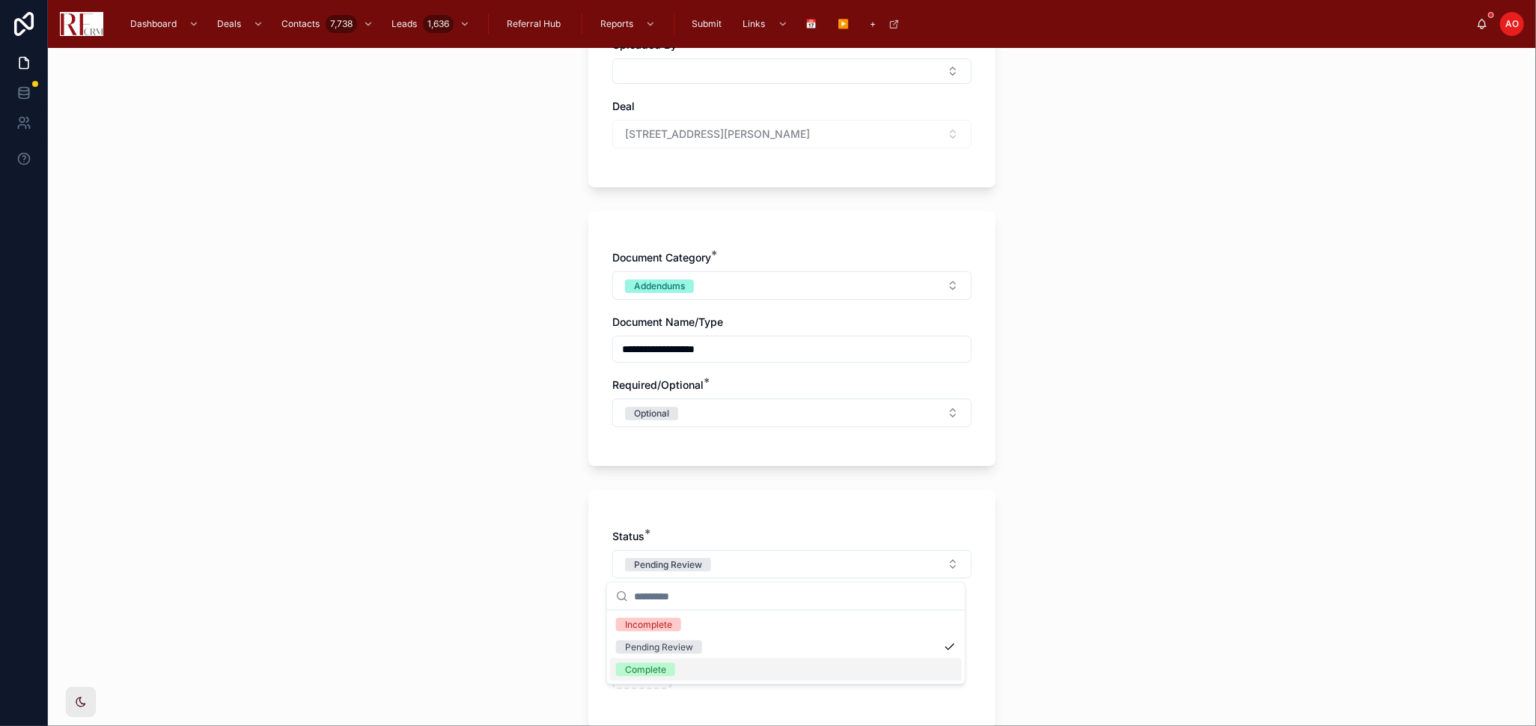
click at [696, 667] on div "Complete" at bounding box center [786, 669] width 352 height 22
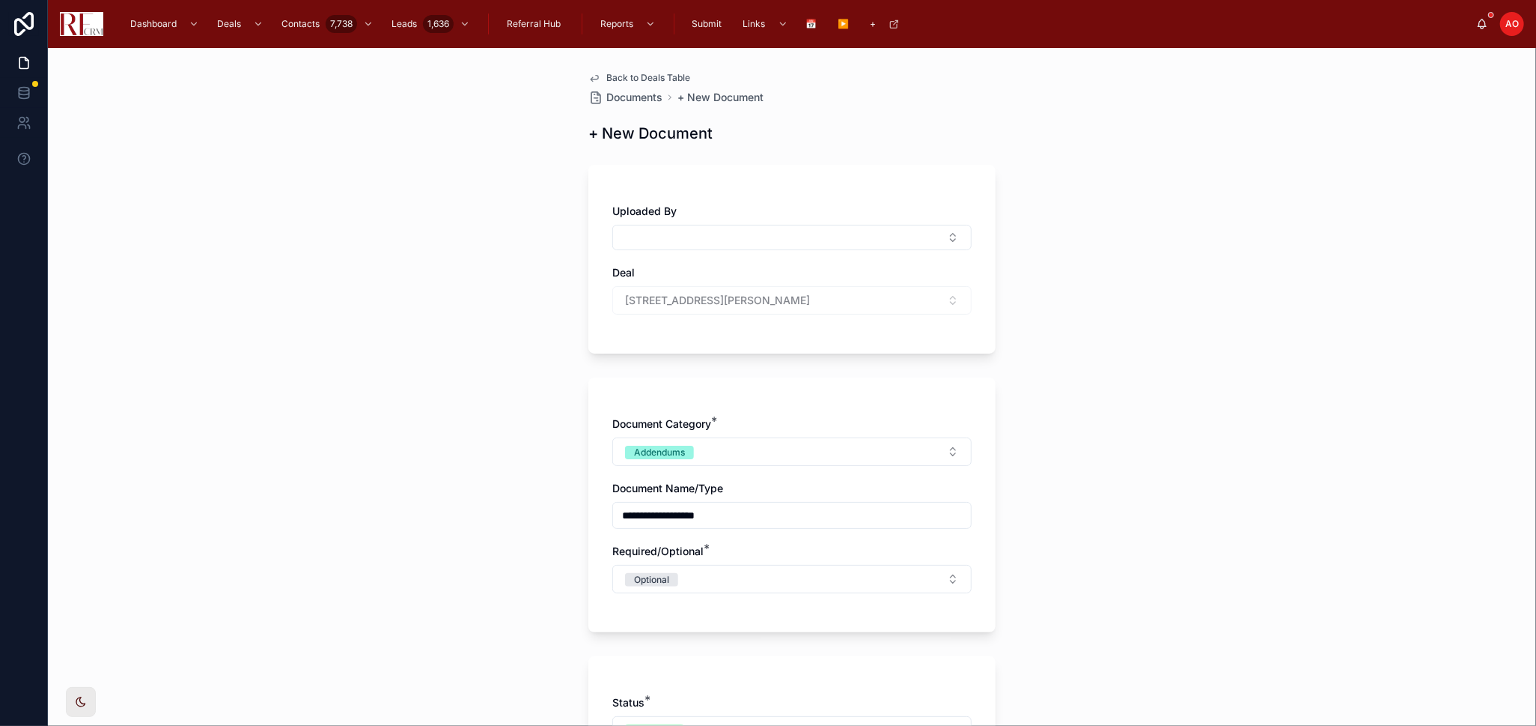
scroll to position [316, 0]
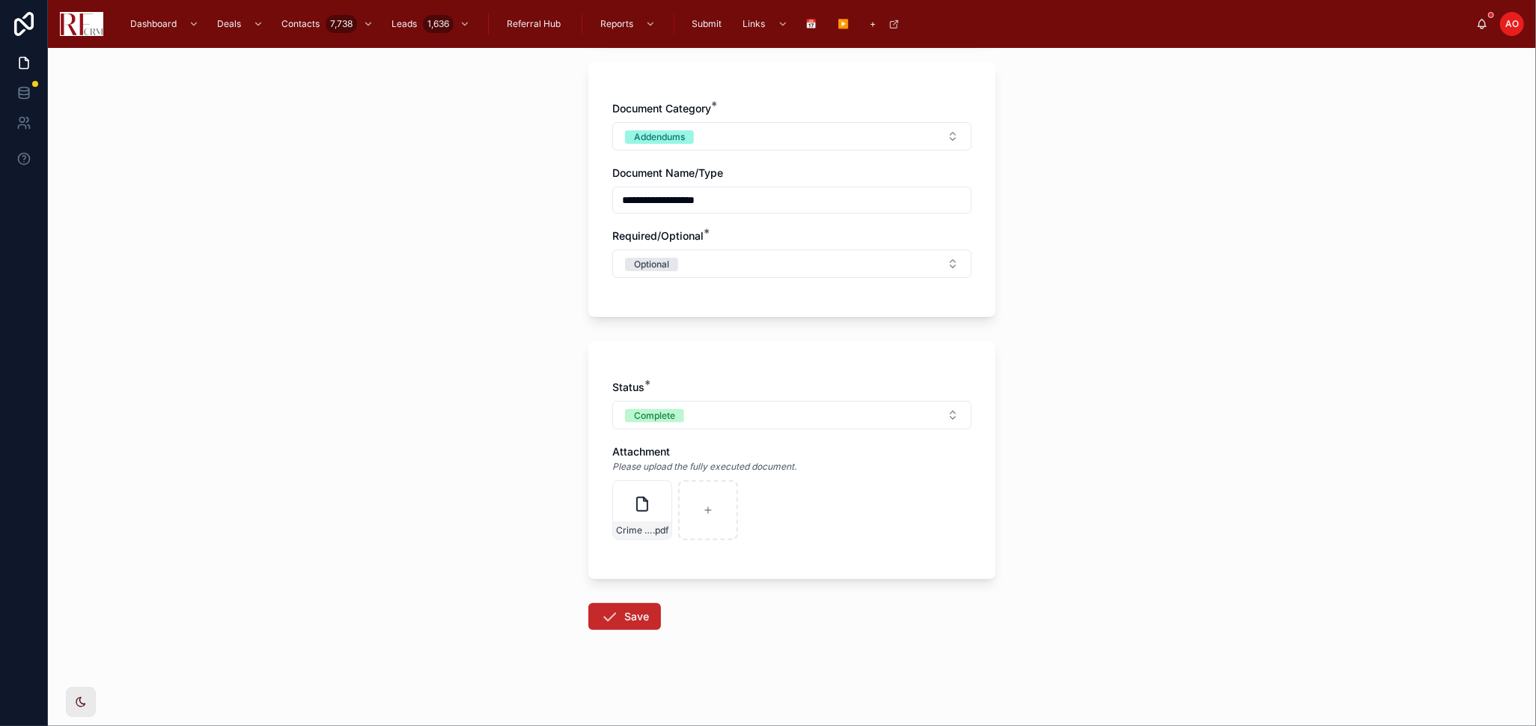
click at [622, 607] on button "Save" at bounding box center [625, 616] width 73 height 27
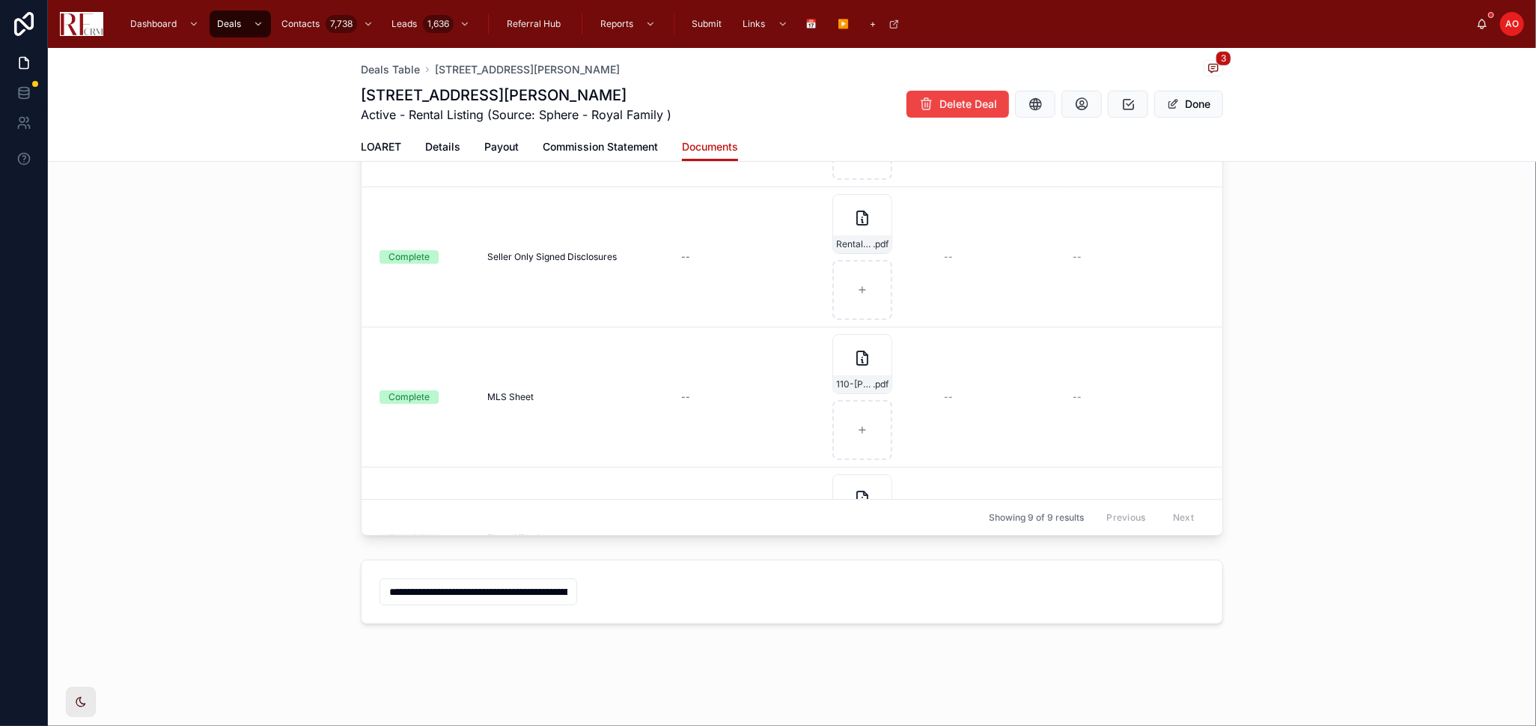
scroll to position [166, 0]
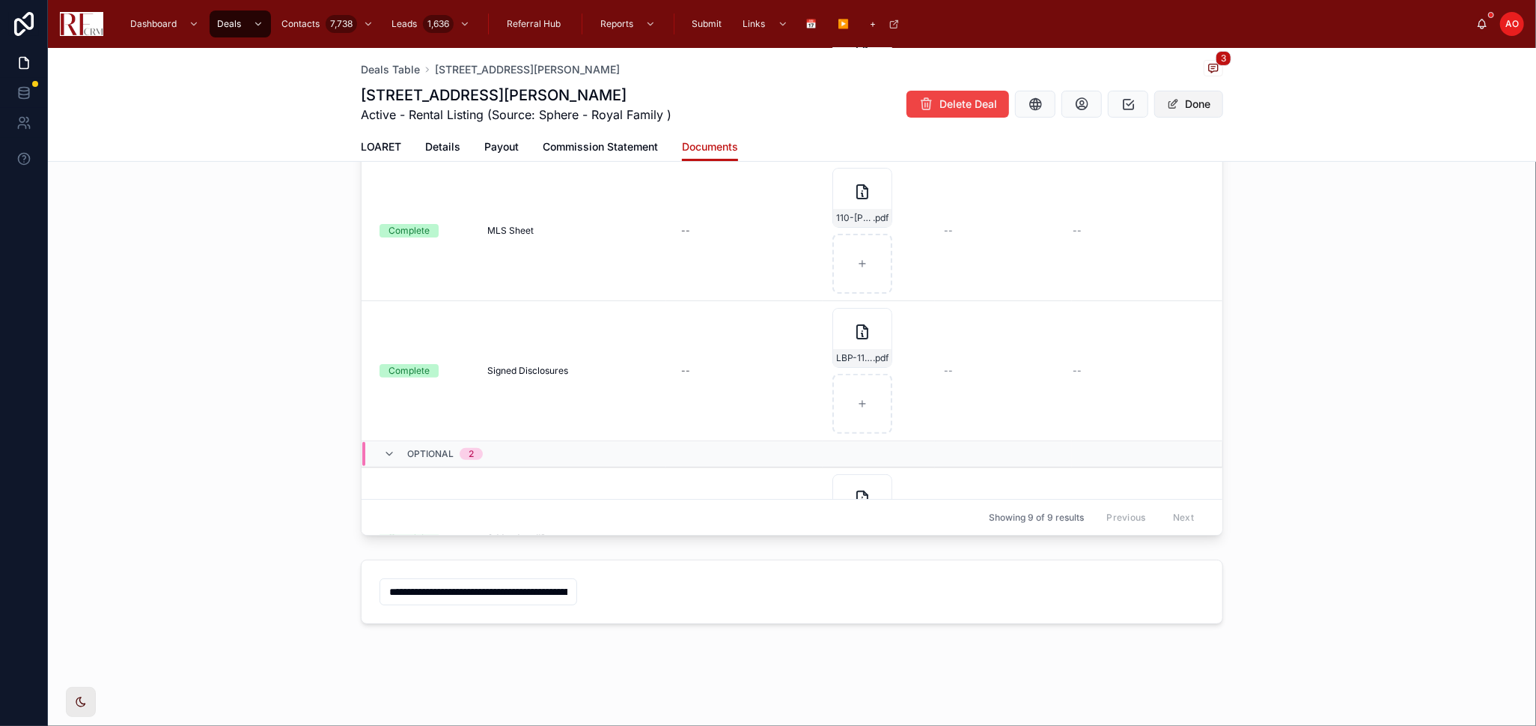
click at [1188, 112] on button "Done" at bounding box center [1189, 104] width 69 height 27
click at [364, 142] on span "LOARET" at bounding box center [381, 146] width 40 height 15
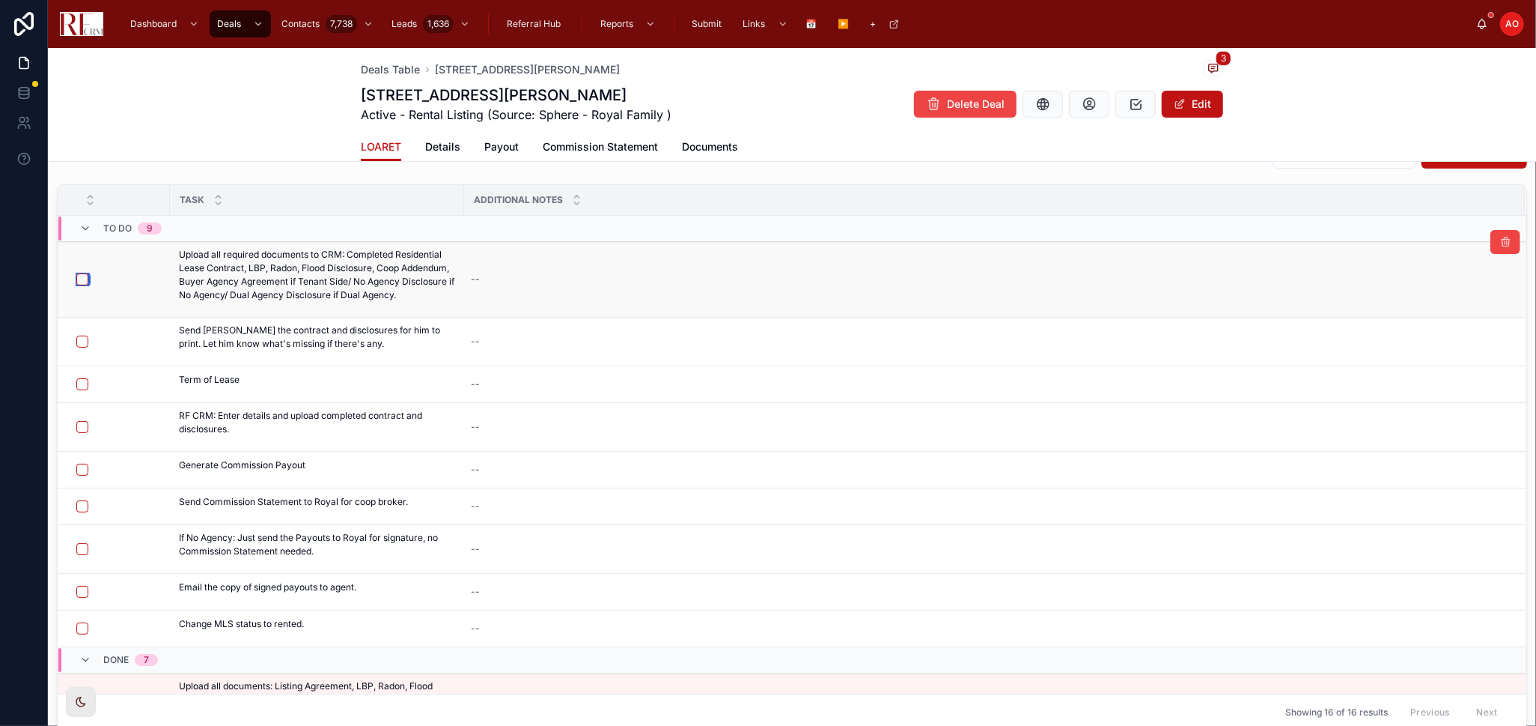
click at [85, 275] on button "button" at bounding box center [82, 279] width 12 height 12
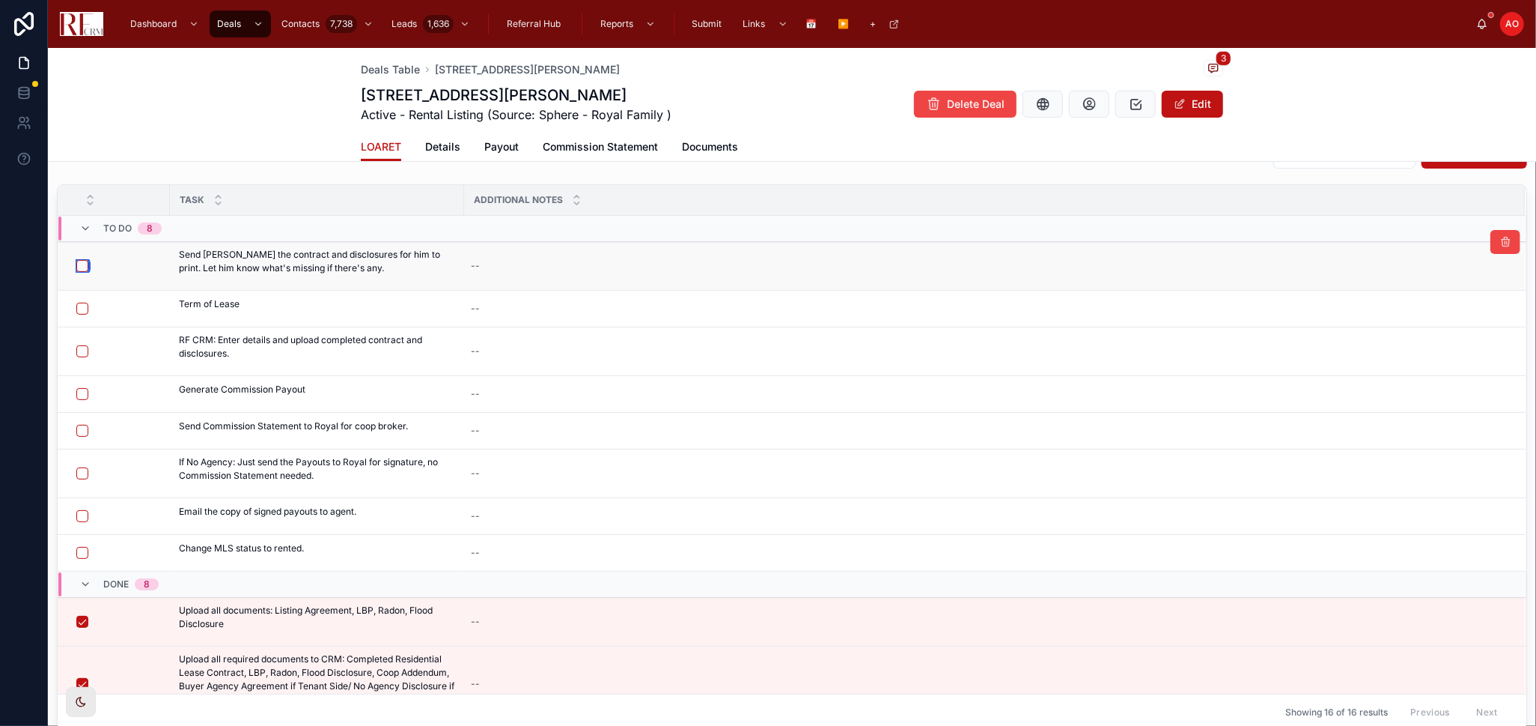
click at [83, 270] on button "button" at bounding box center [82, 266] width 12 height 12
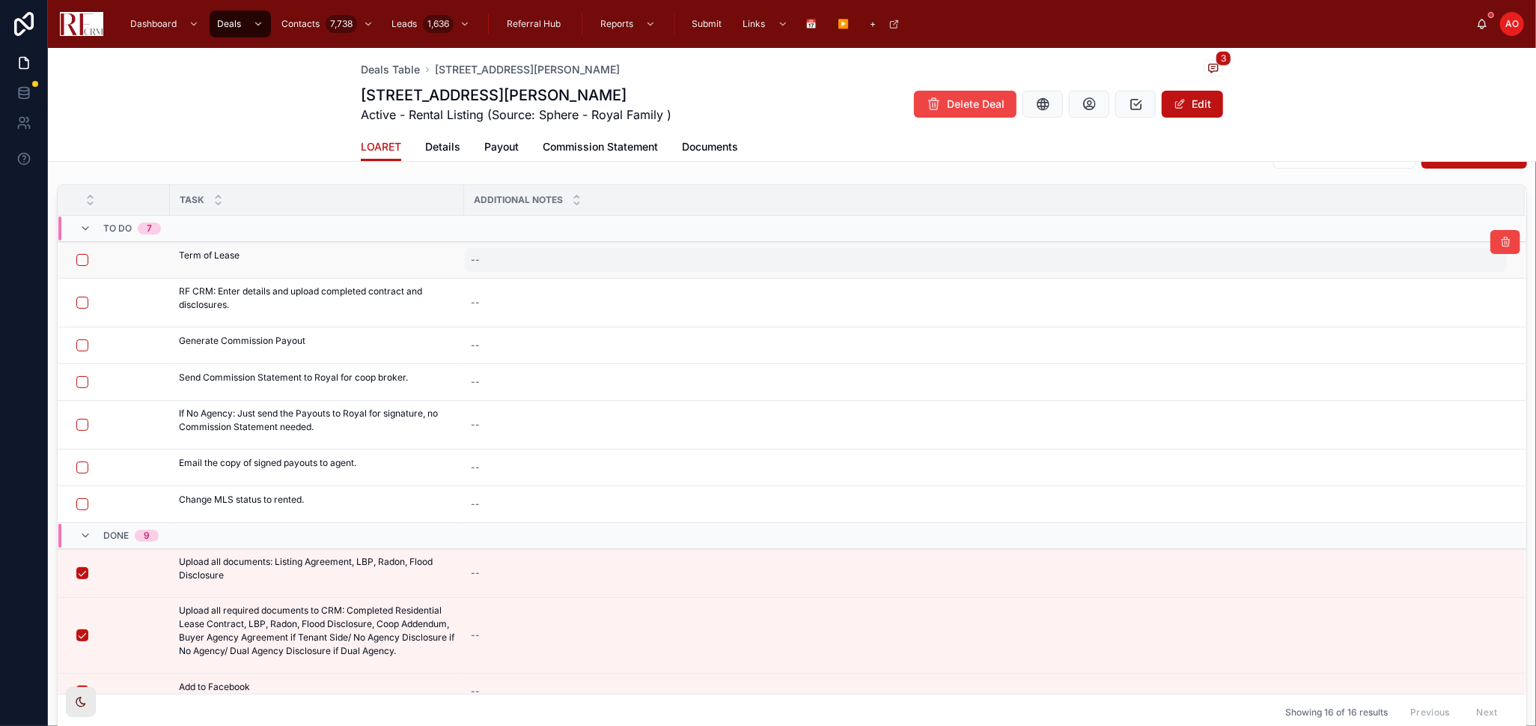
click at [556, 263] on div "--" at bounding box center [986, 260] width 1042 height 24
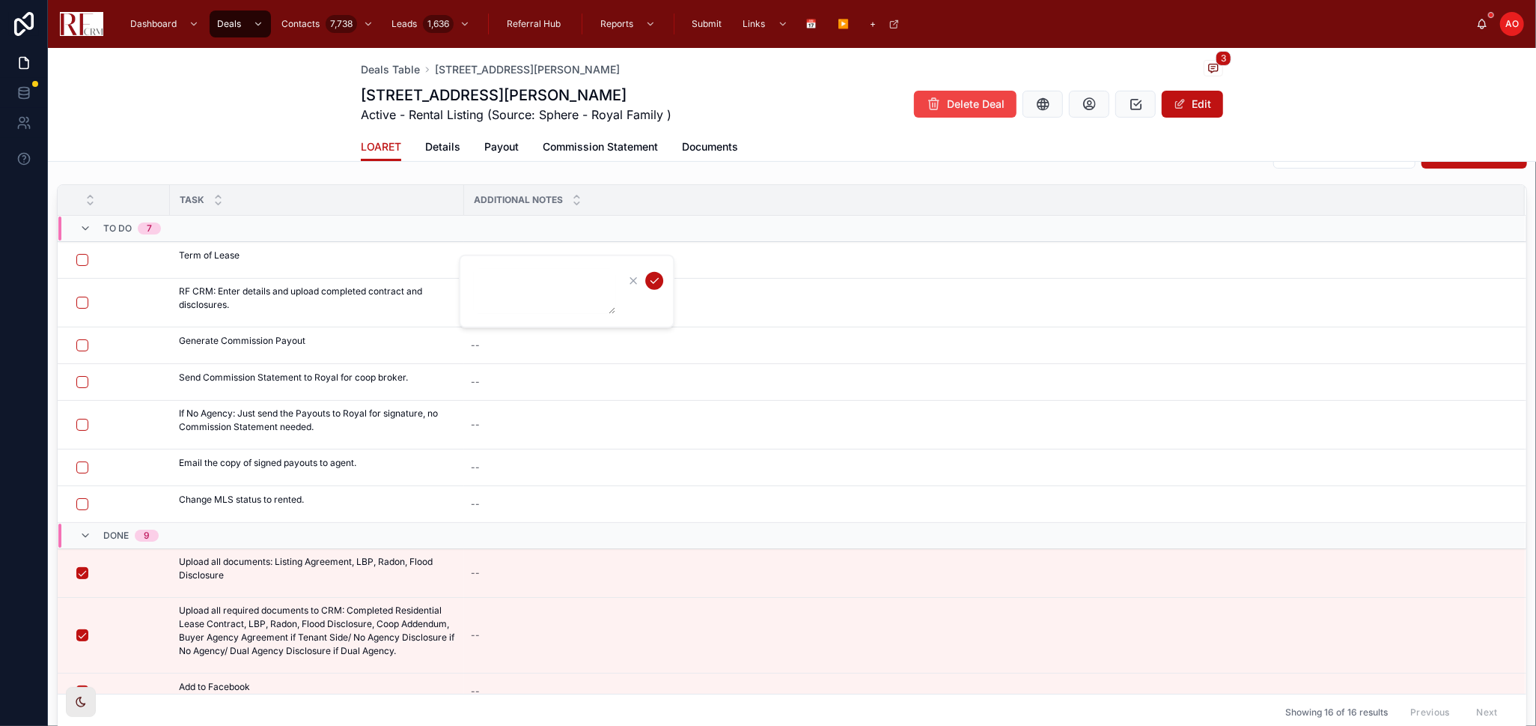
click at [496, 281] on textarea at bounding box center [544, 291] width 142 height 45
type textarea "**********"
click at [656, 276] on icon "submit" at bounding box center [654, 281] width 12 height 12
click at [82, 261] on button "button" at bounding box center [82, 260] width 12 height 12
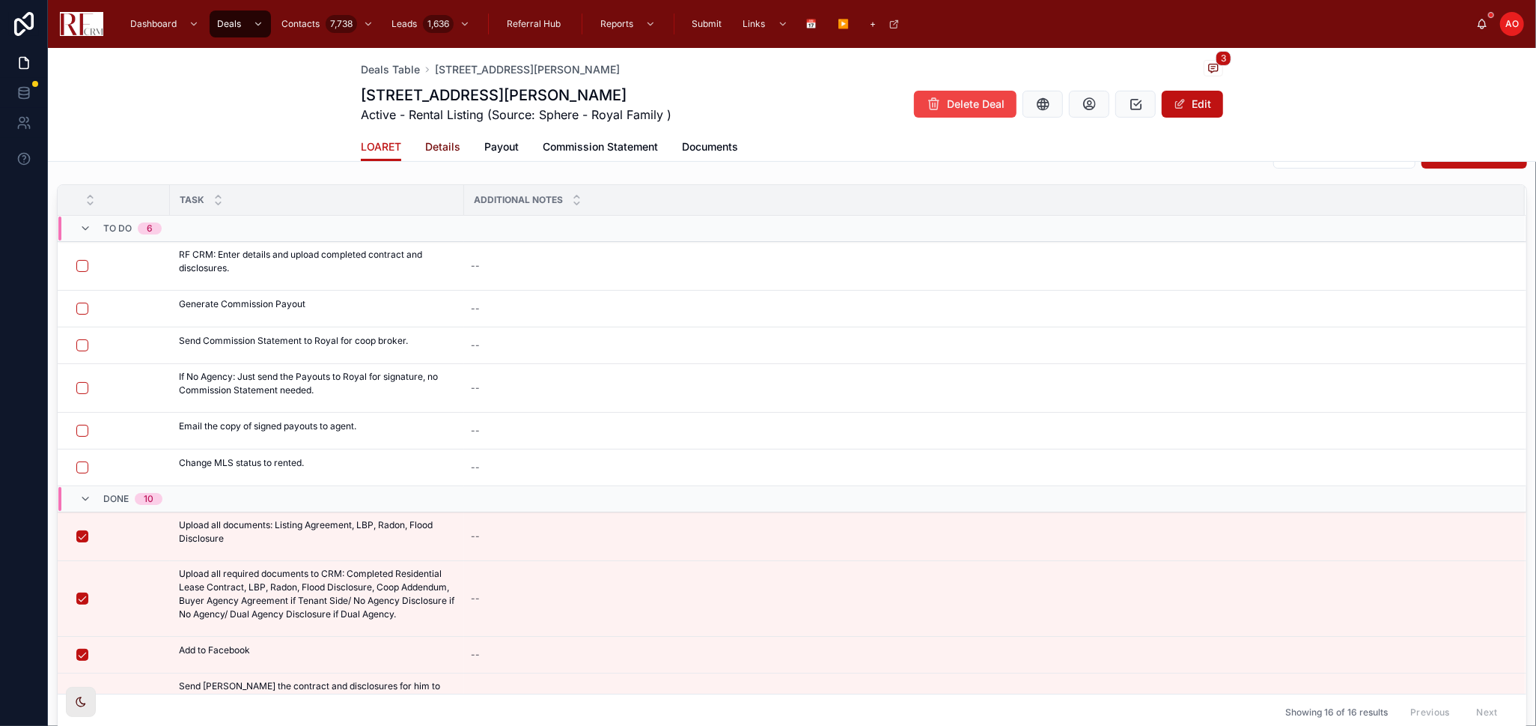
click at [425, 145] on span "Details" at bounding box center [442, 146] width 35 height 15
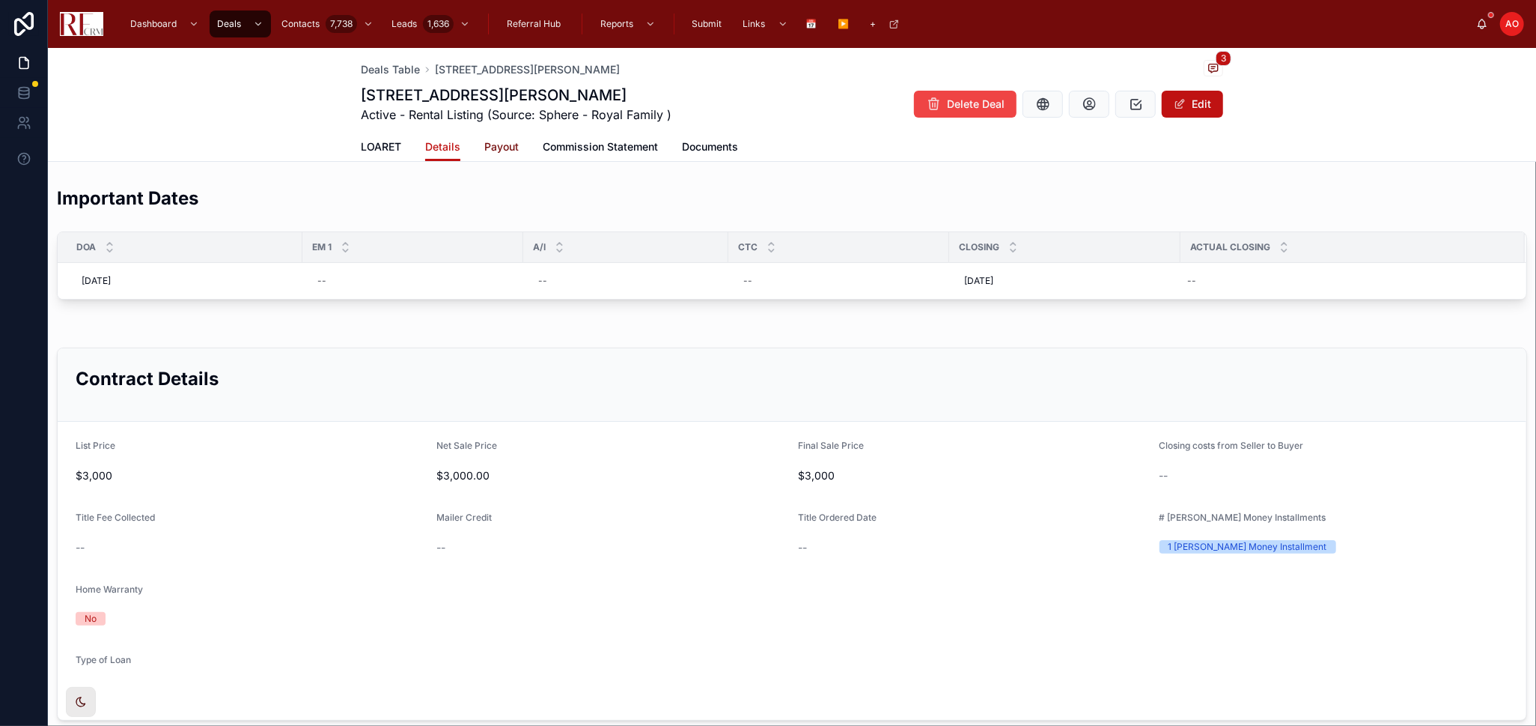
click at [485, 145] on span "Payout" at bounding box center [501, 146] width 34 height 15
click at [543, 145] on span "Commission Statement" at bounding box center [600, 146] width 115 height 15
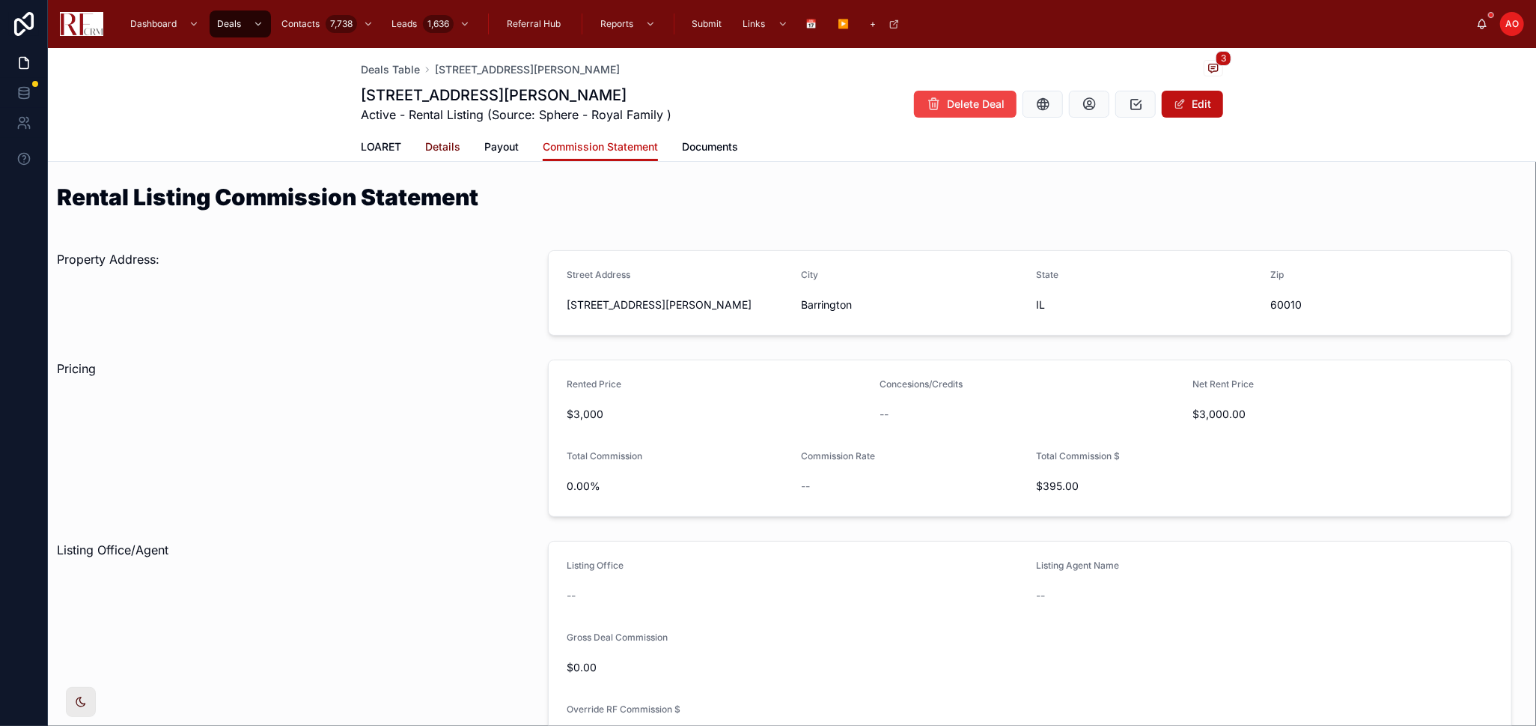
click at [442, 147] on span "Details" at bounding box center [442, 146] width 35 height 15
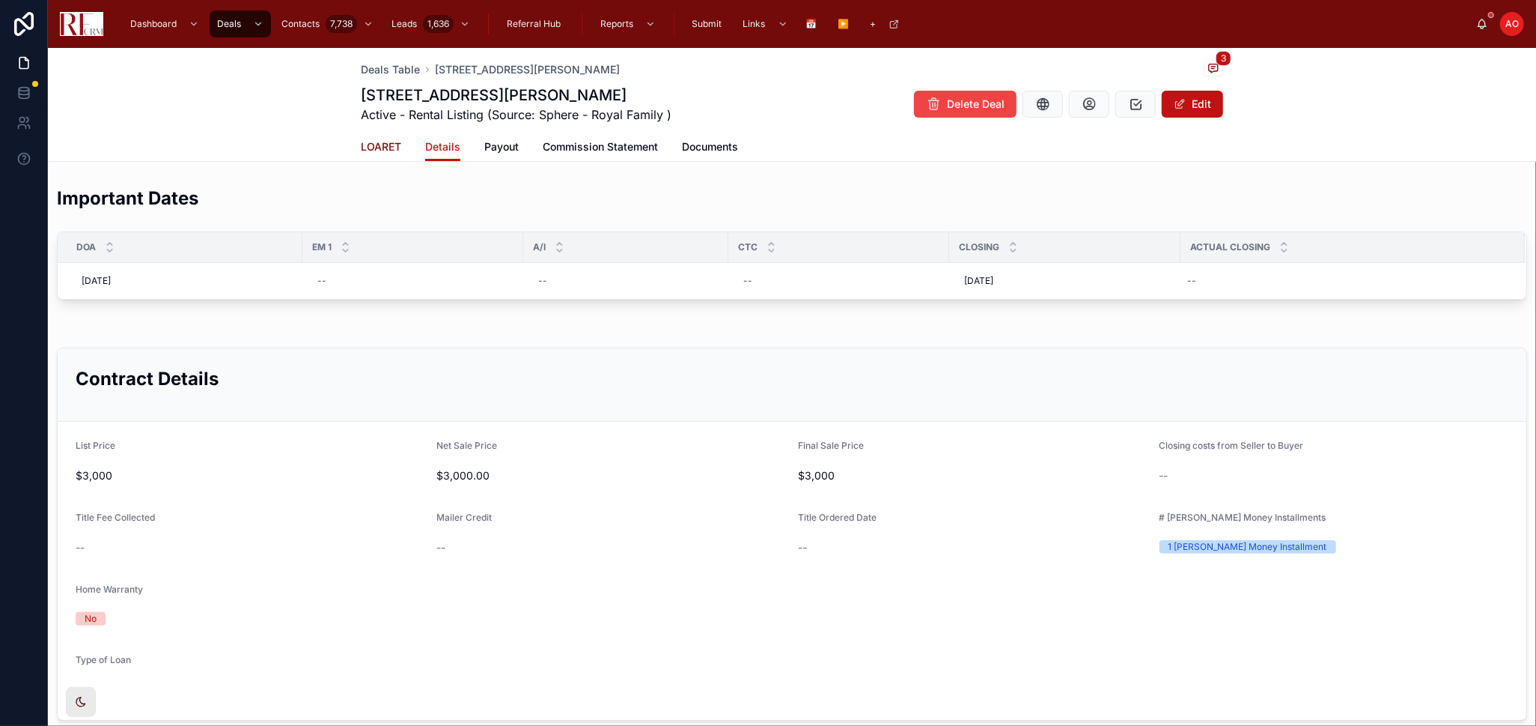
click at [383, 141] on span "LOARET" at bounding box center [381, 146] width 40 height 15
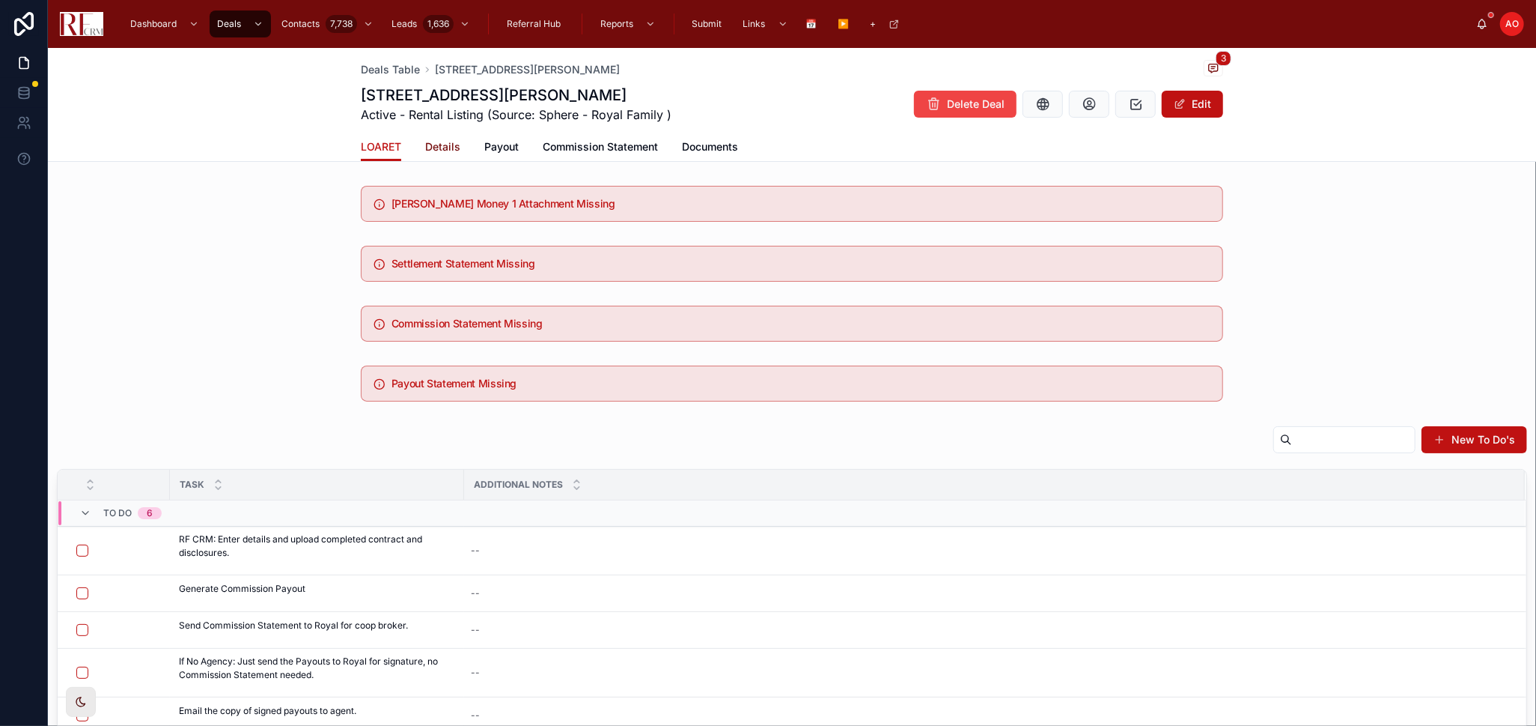
click at [440, 136] on link "Details" at bounding box center [442, 148] width 35 height 30
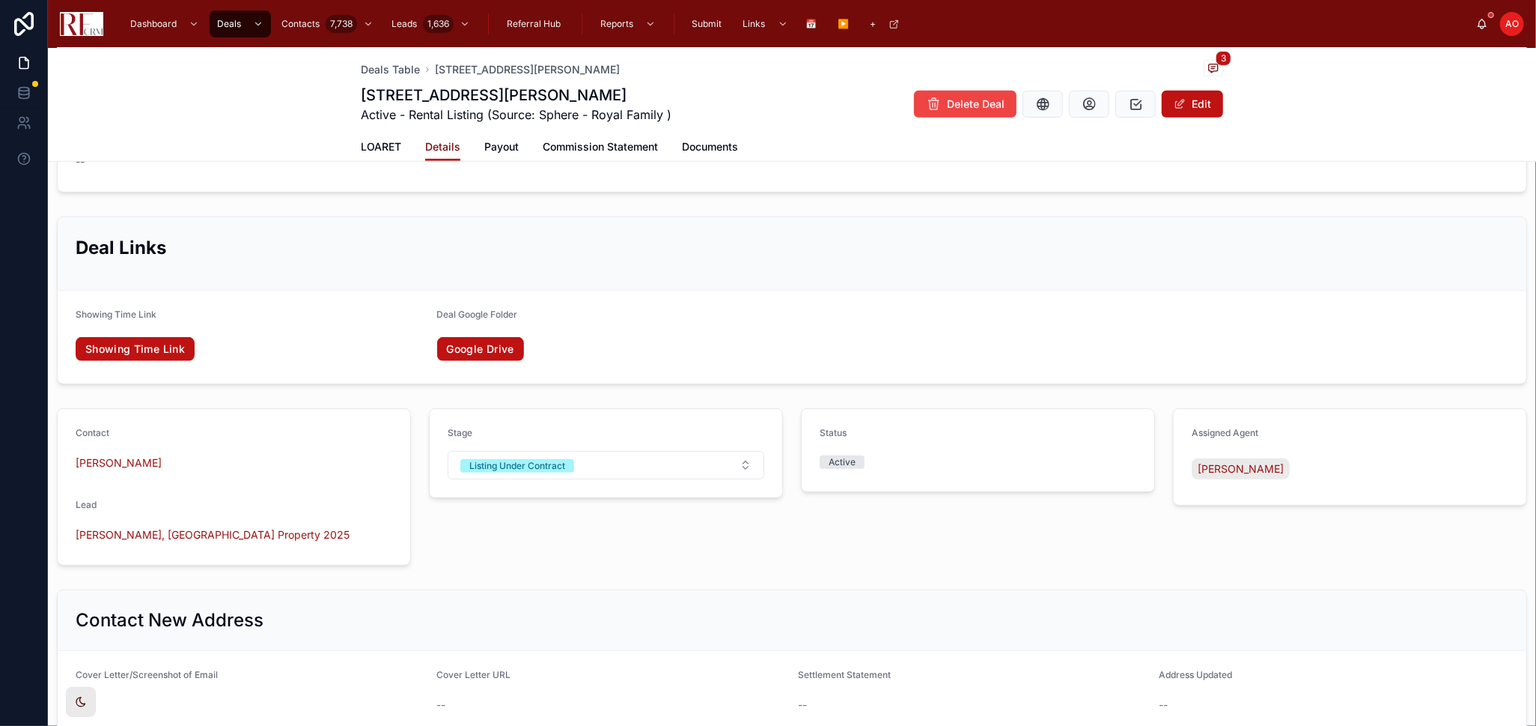
scroll to position [749, 0]
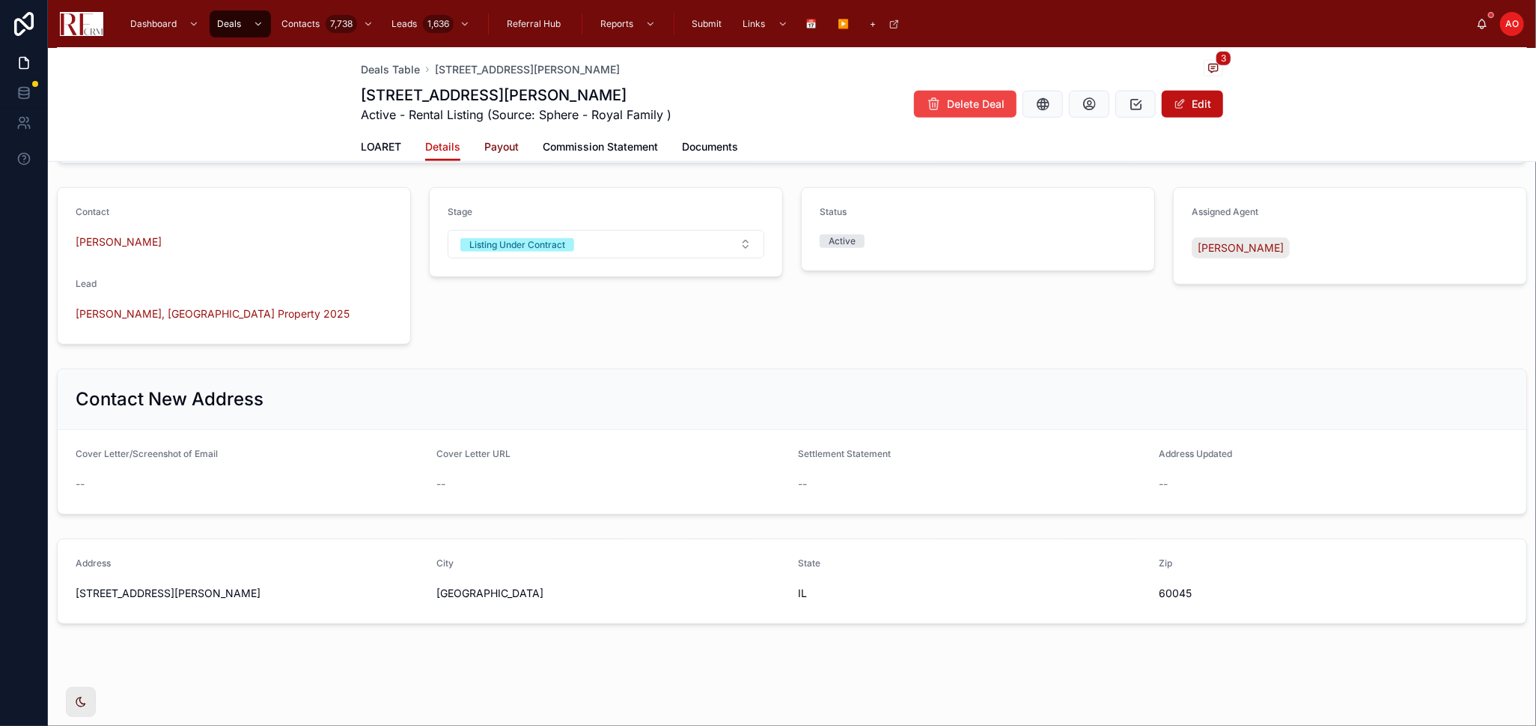
click at [496, 148] on span "Payout" at bounding box center [501, 146] width 34 height 15
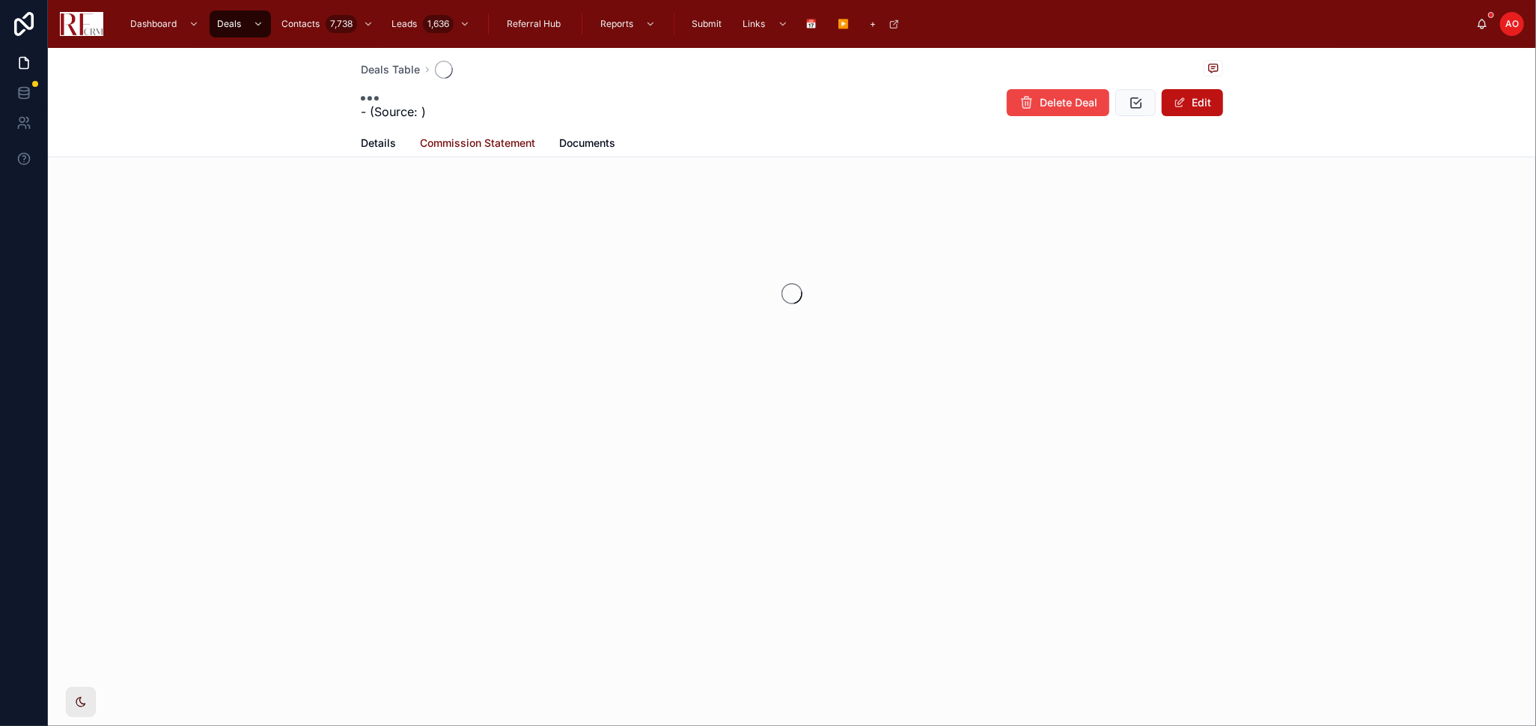
click at [496, 148] on span "Commission Statement" at bounding box center [477, 143] width 115 height 15
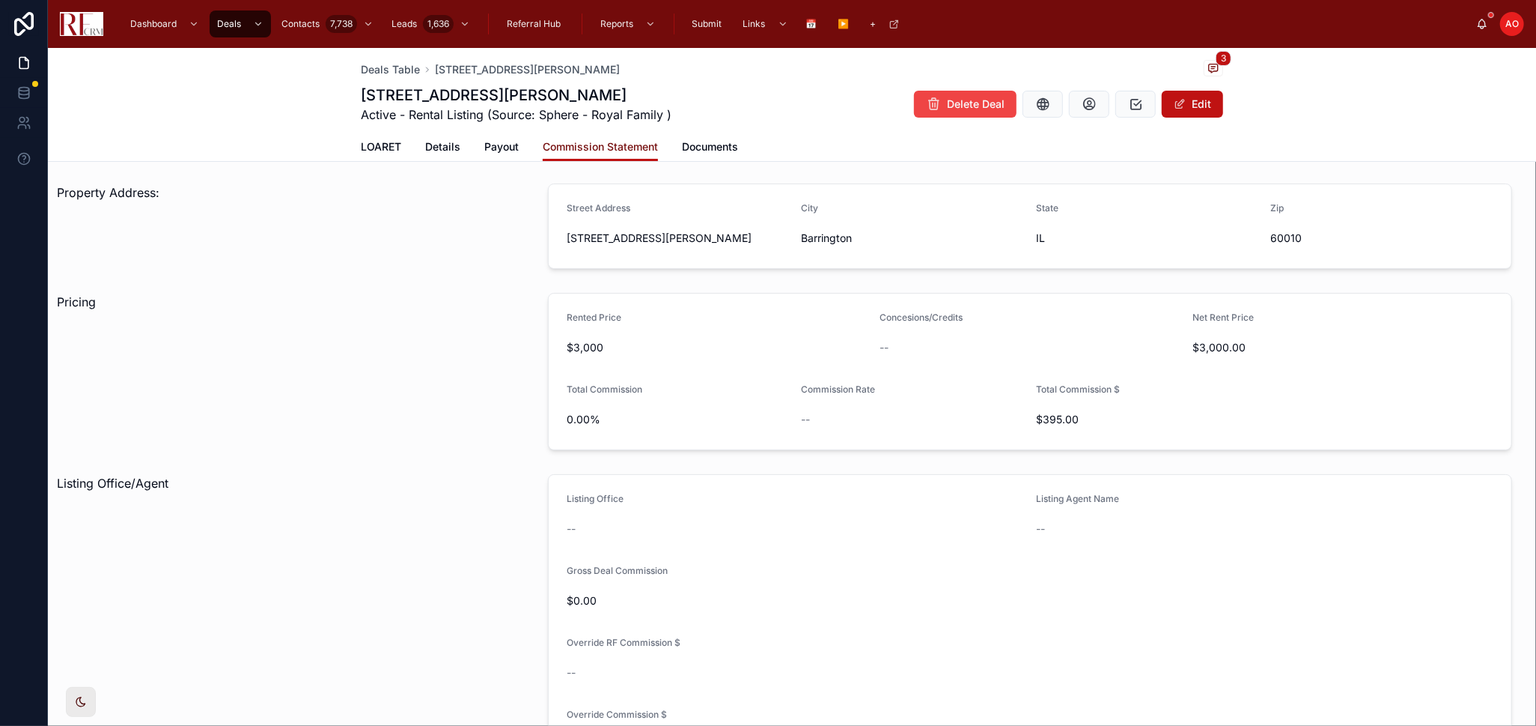
scroll to position [249, 0]
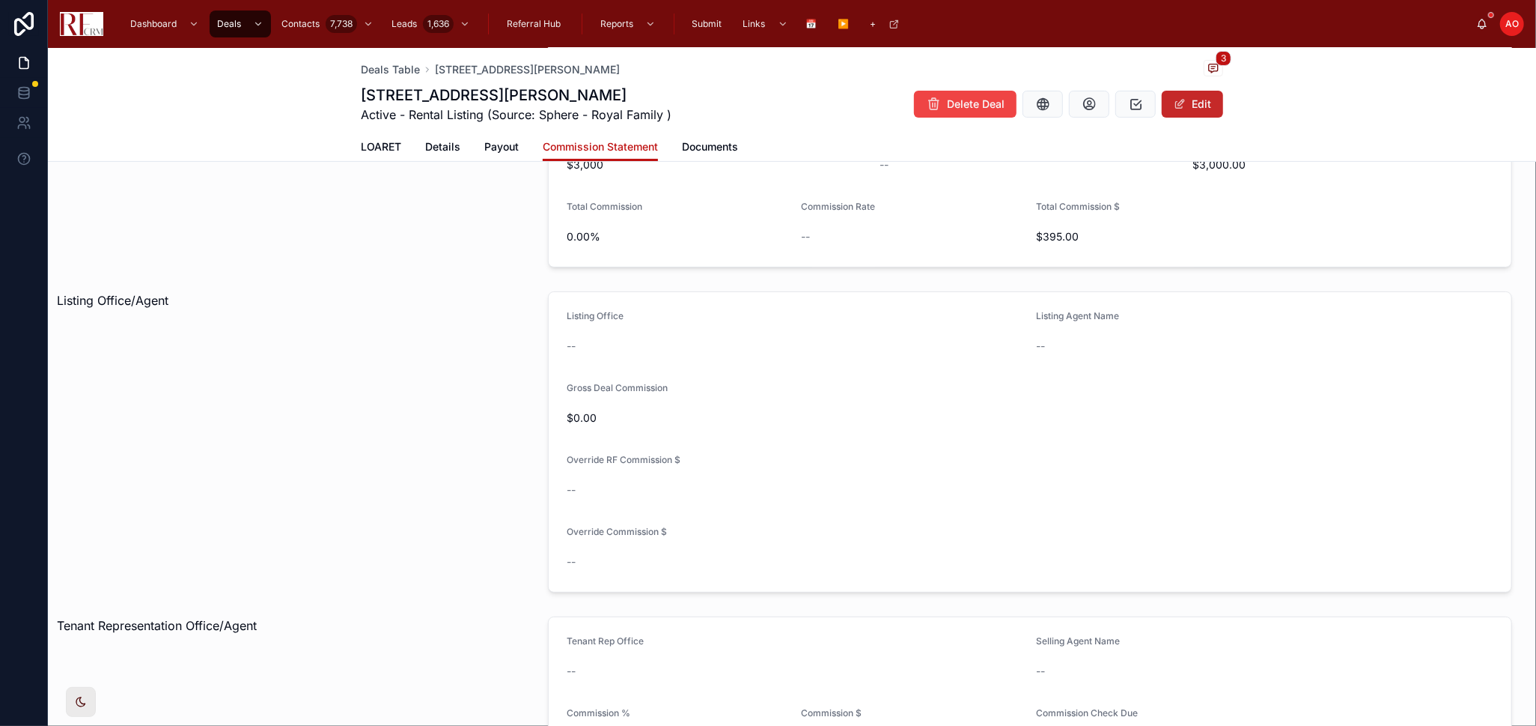
click at [1176, 112] on button "Edit" at bounding box center [1192, 104] width 61 height 27
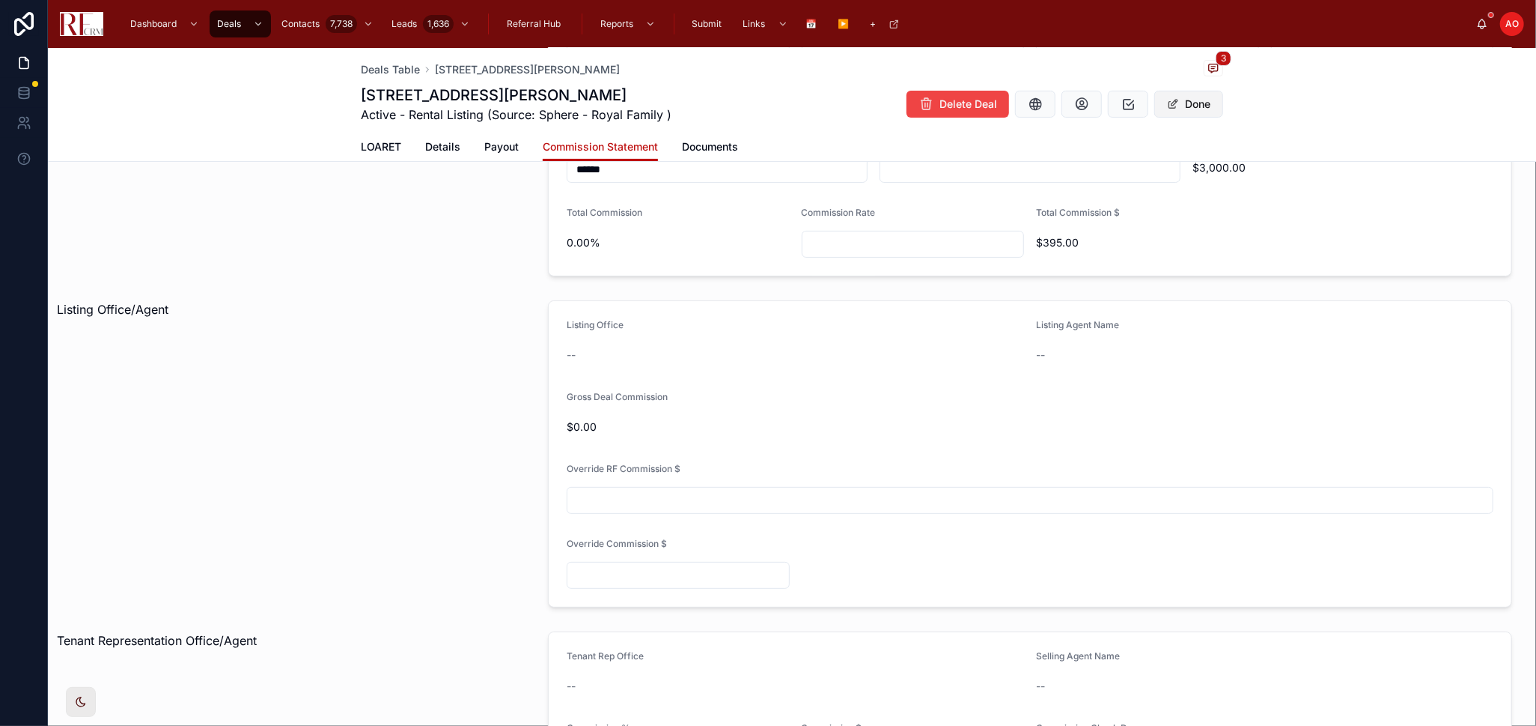
click at [1194, 111] on button "Done" at bounding box center [1189, 104] width 69 height 27
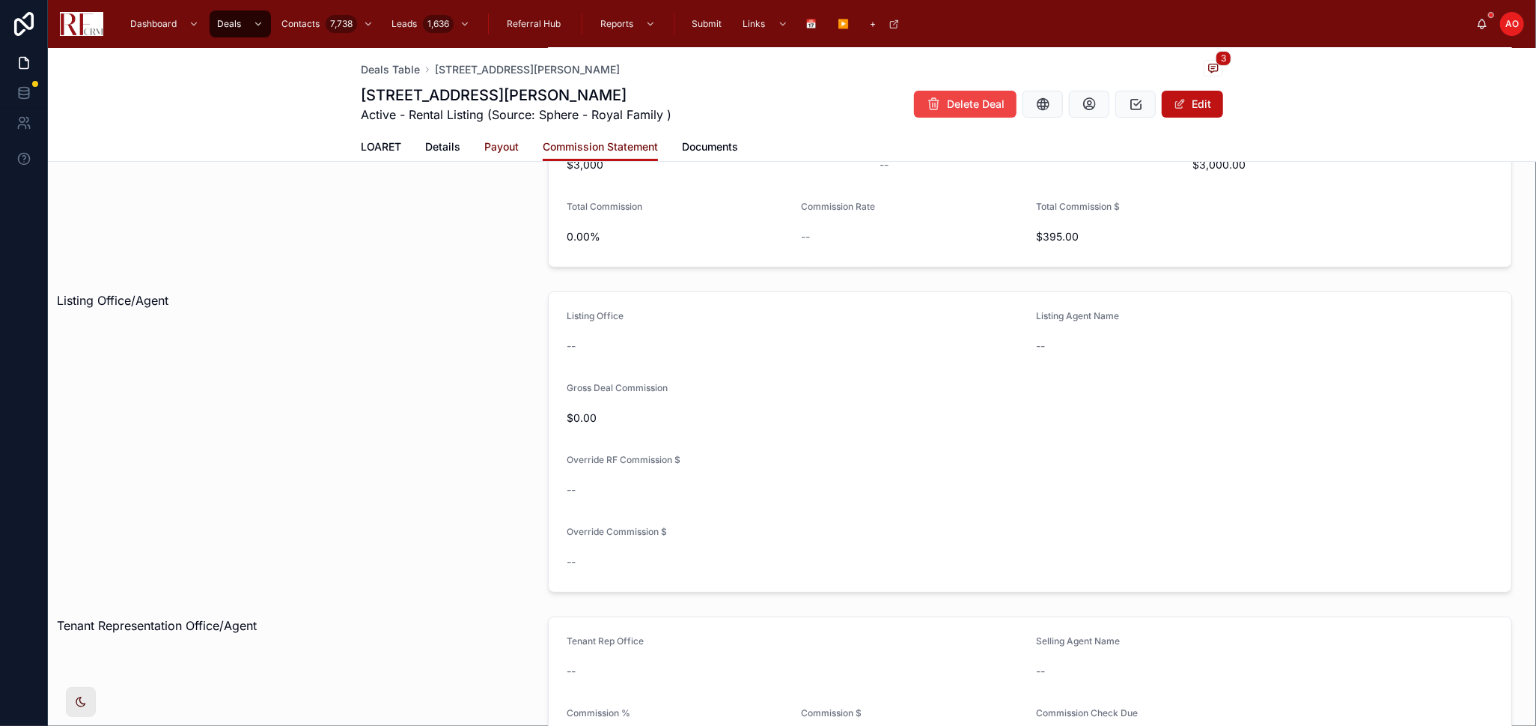
click at [489, 151] on span "Payout" at bounding box center [501, 146] width 34 height 15
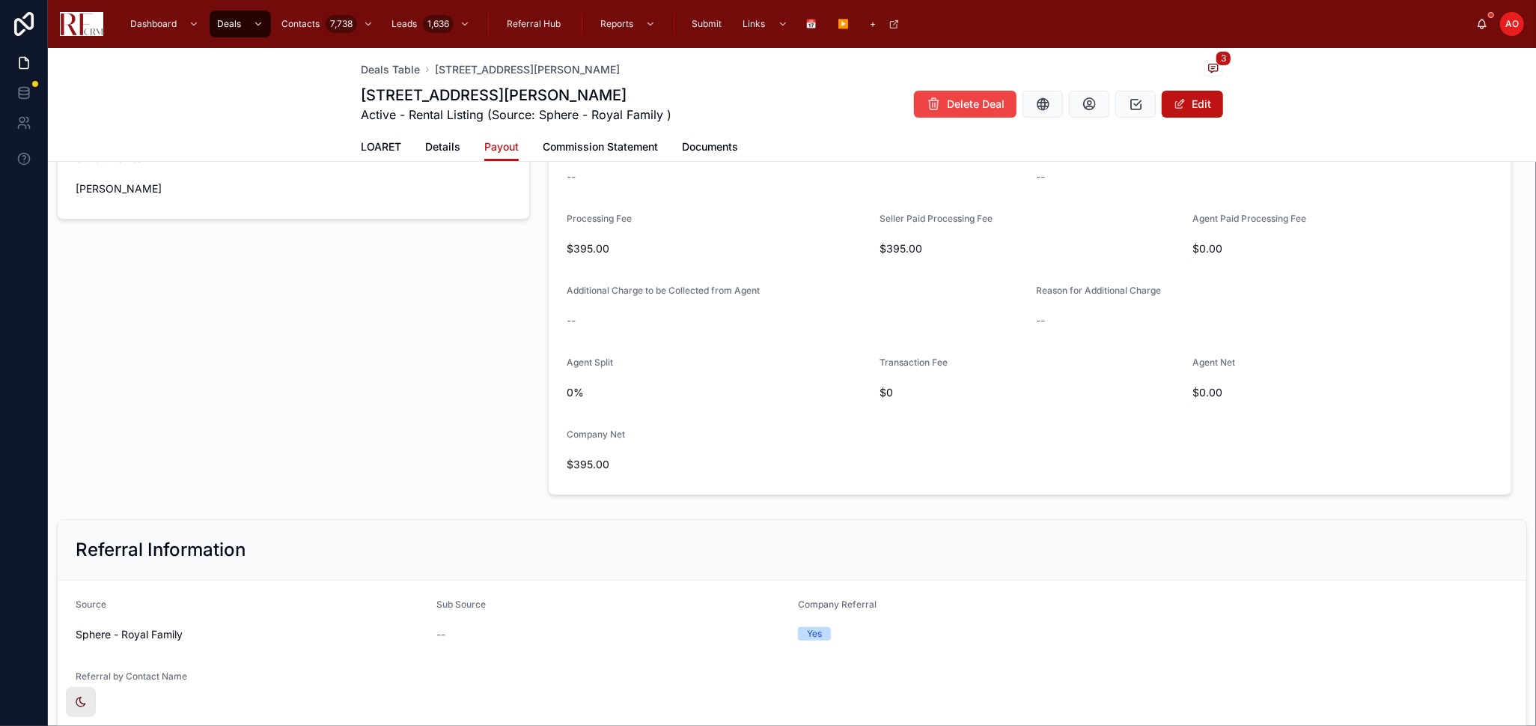
scroll to position [166, 0]
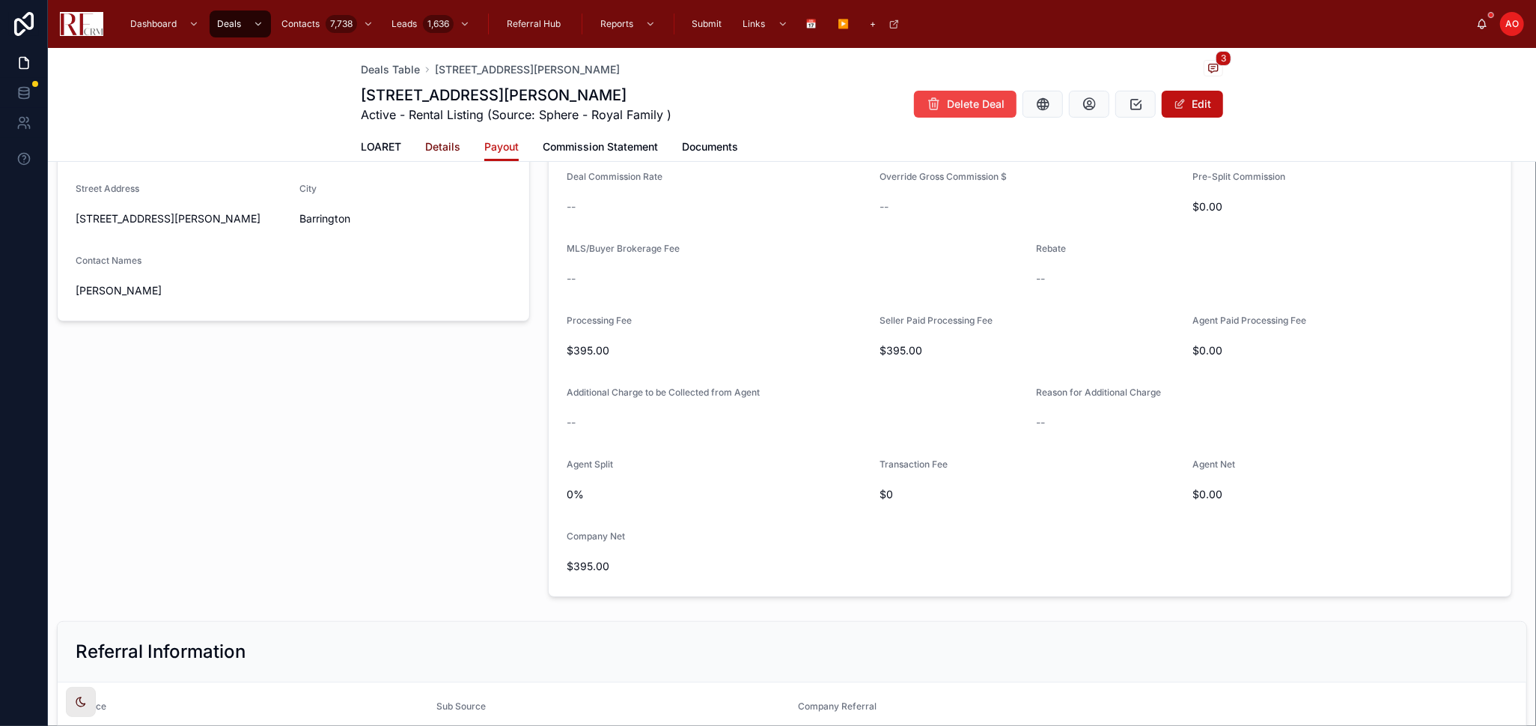
click at [447, 139] on link "Details" at bounding box center [442, 148] width 35 height 30
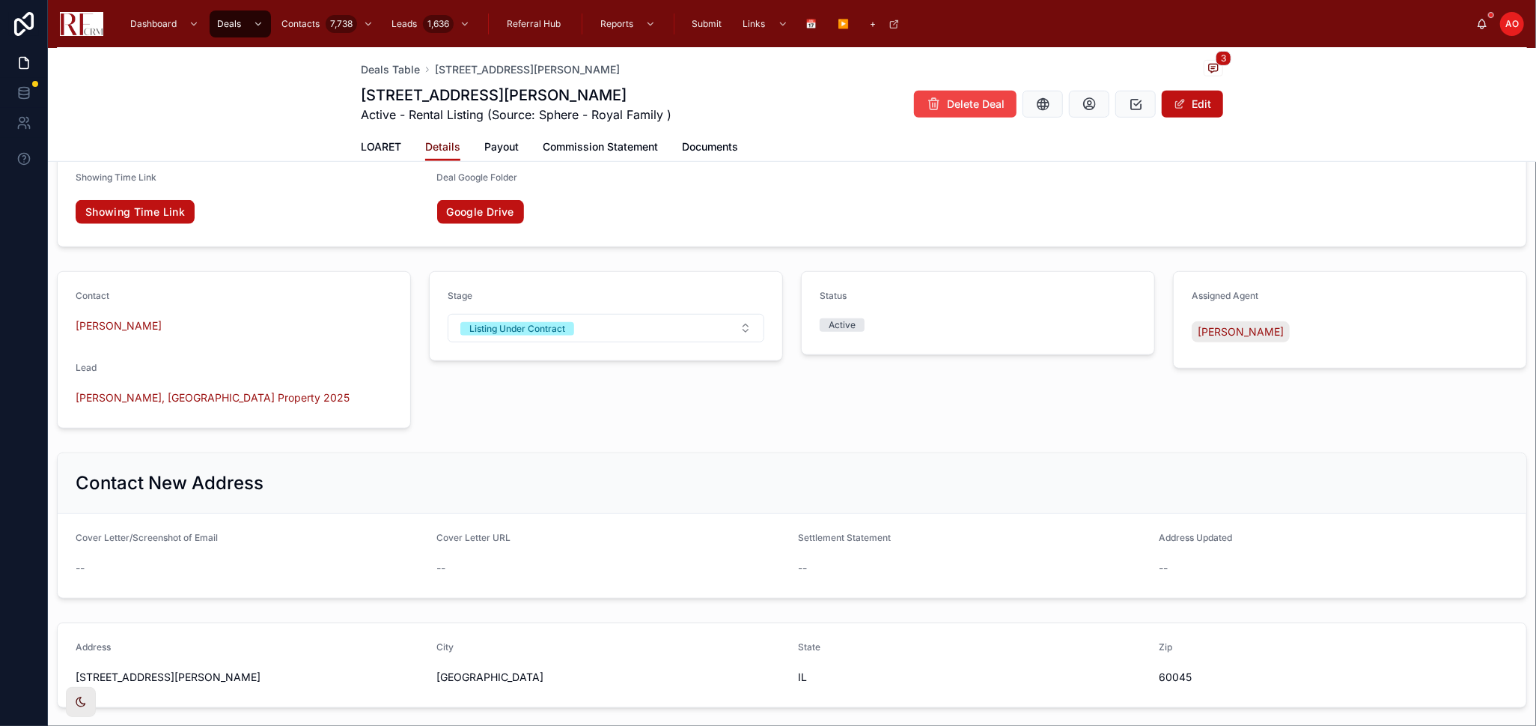
scroll to position [749, 0]
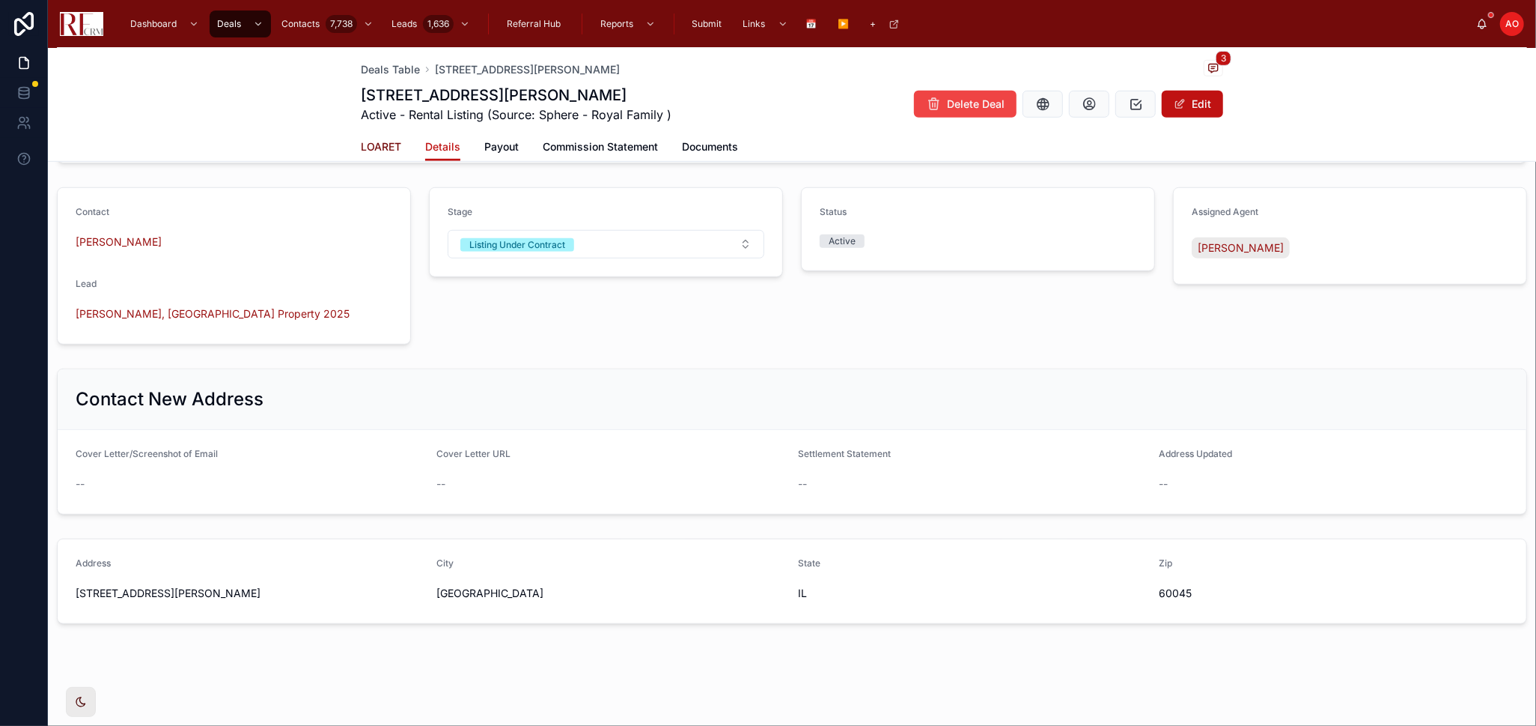
click at [370, 149] on span "LOARET" at bounding box center [381, 146] width 40 height 15
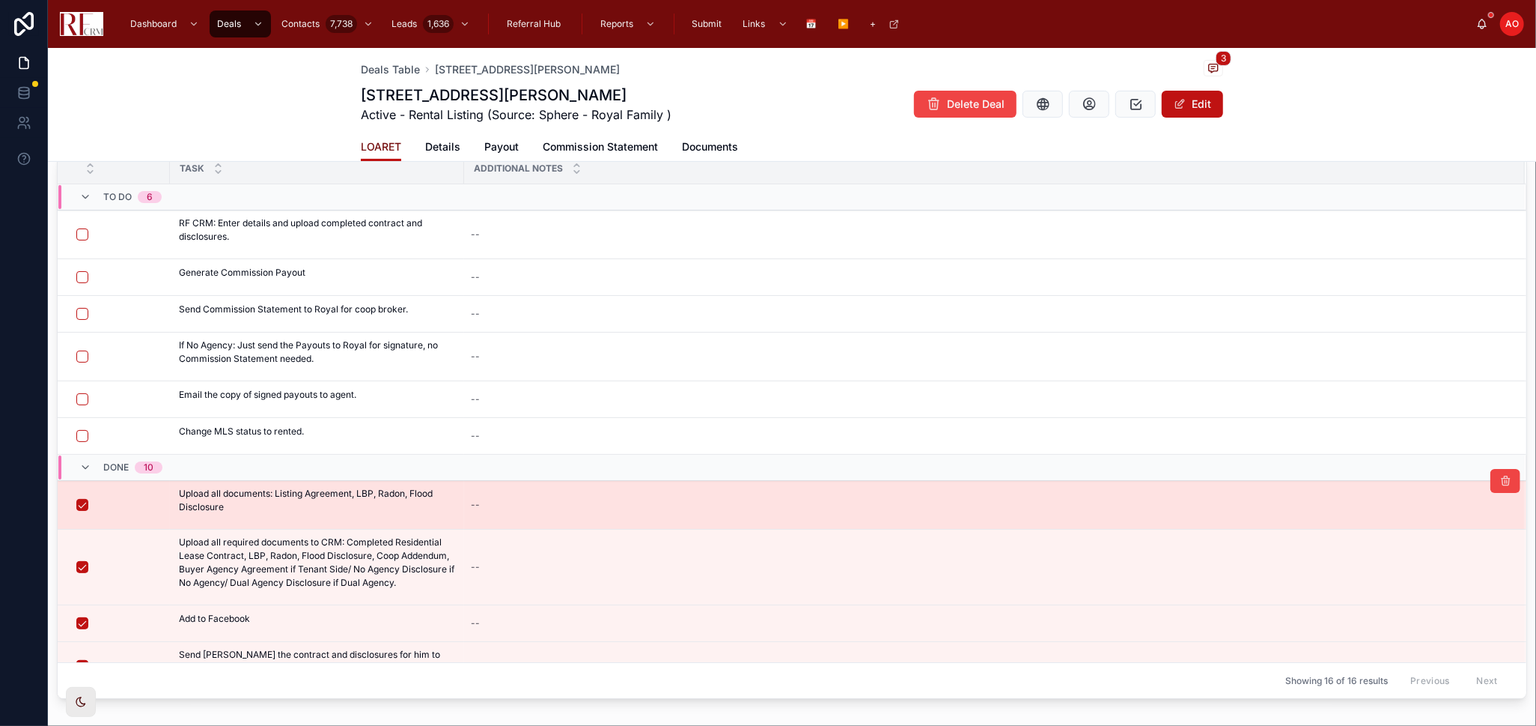
scroll to position [225, 0]
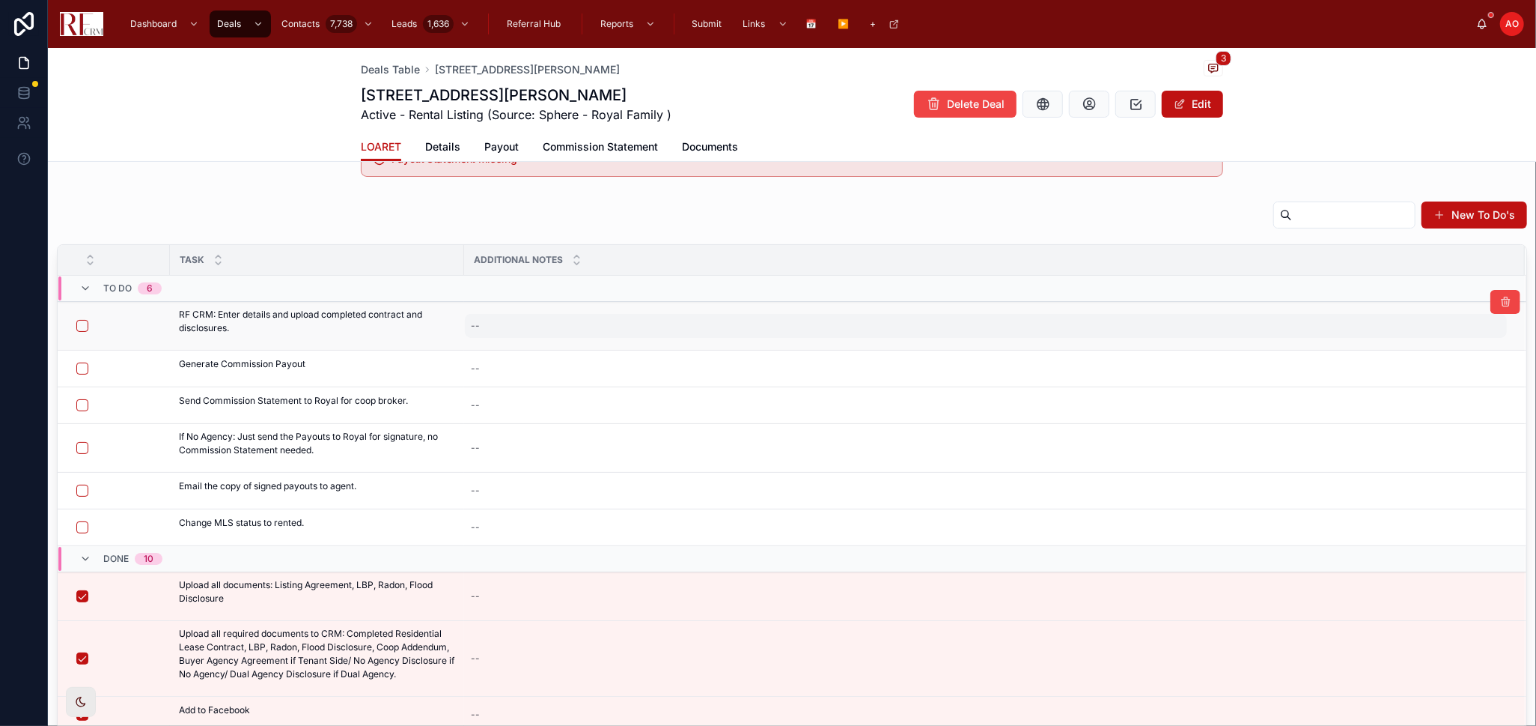
click at [529, 321] on div "--" at bounding box center [986, 326] width 1042 height 24
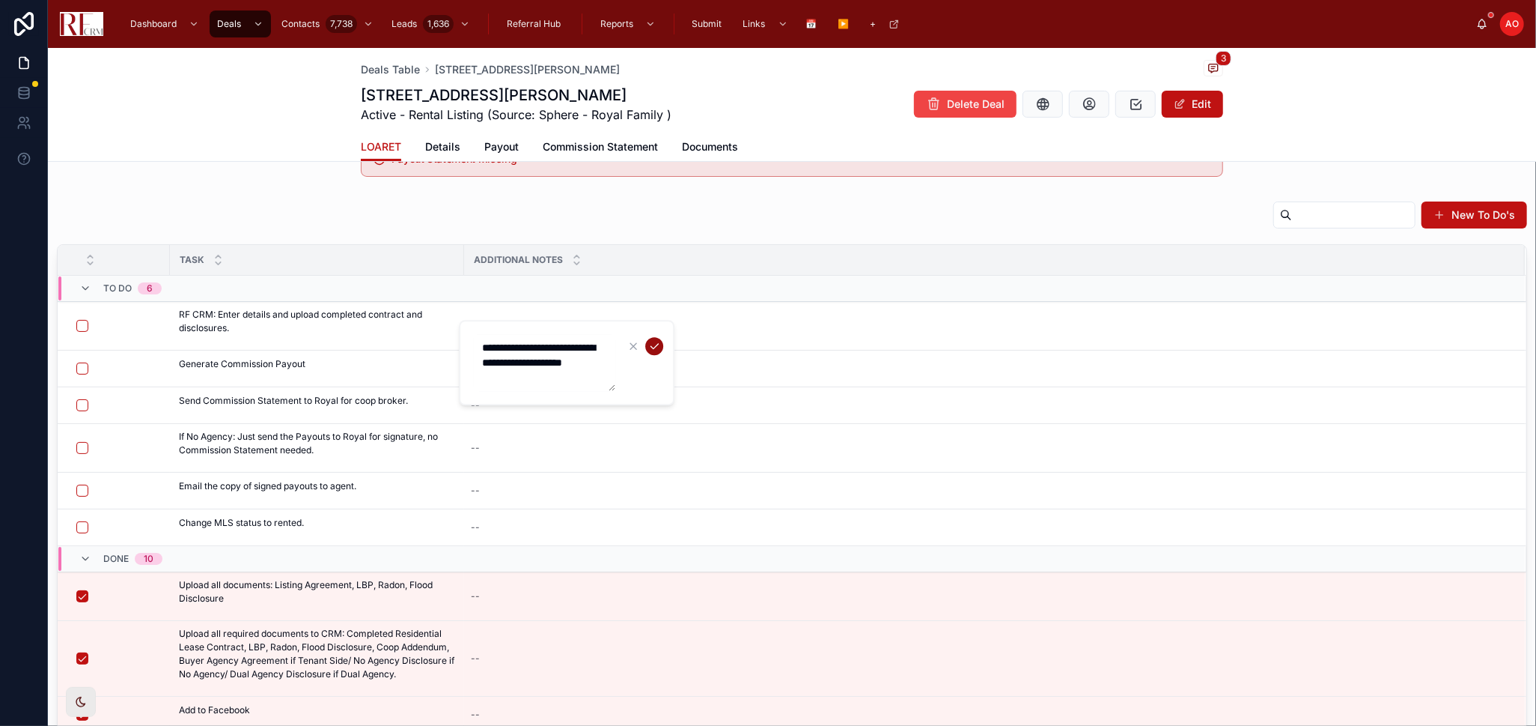
type textarea "**********"
click at [656, 344] on icon "submit" at bounding box center [654, 346] width 12 height 12
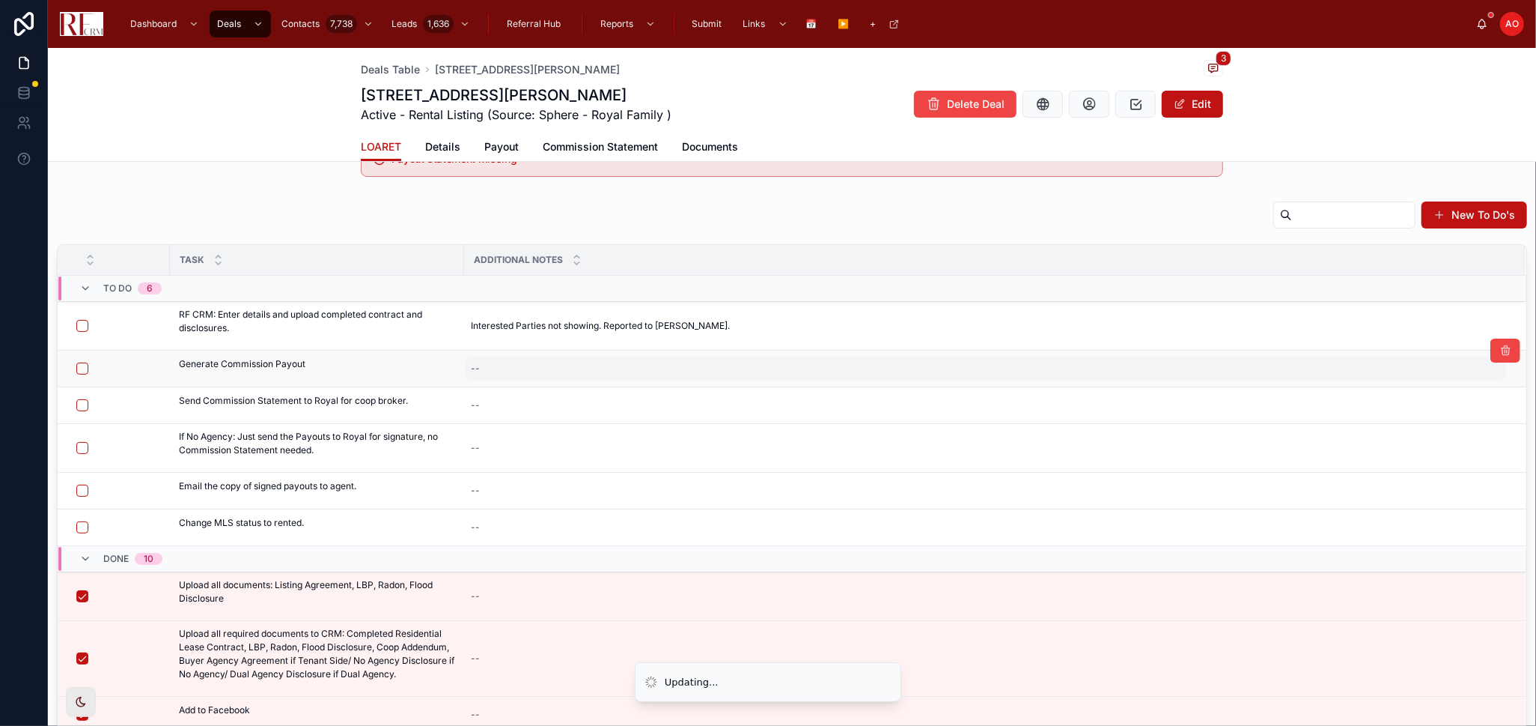
click at [580, 363] on div "--" at bounding box center [986, 368] width 1042 height 24
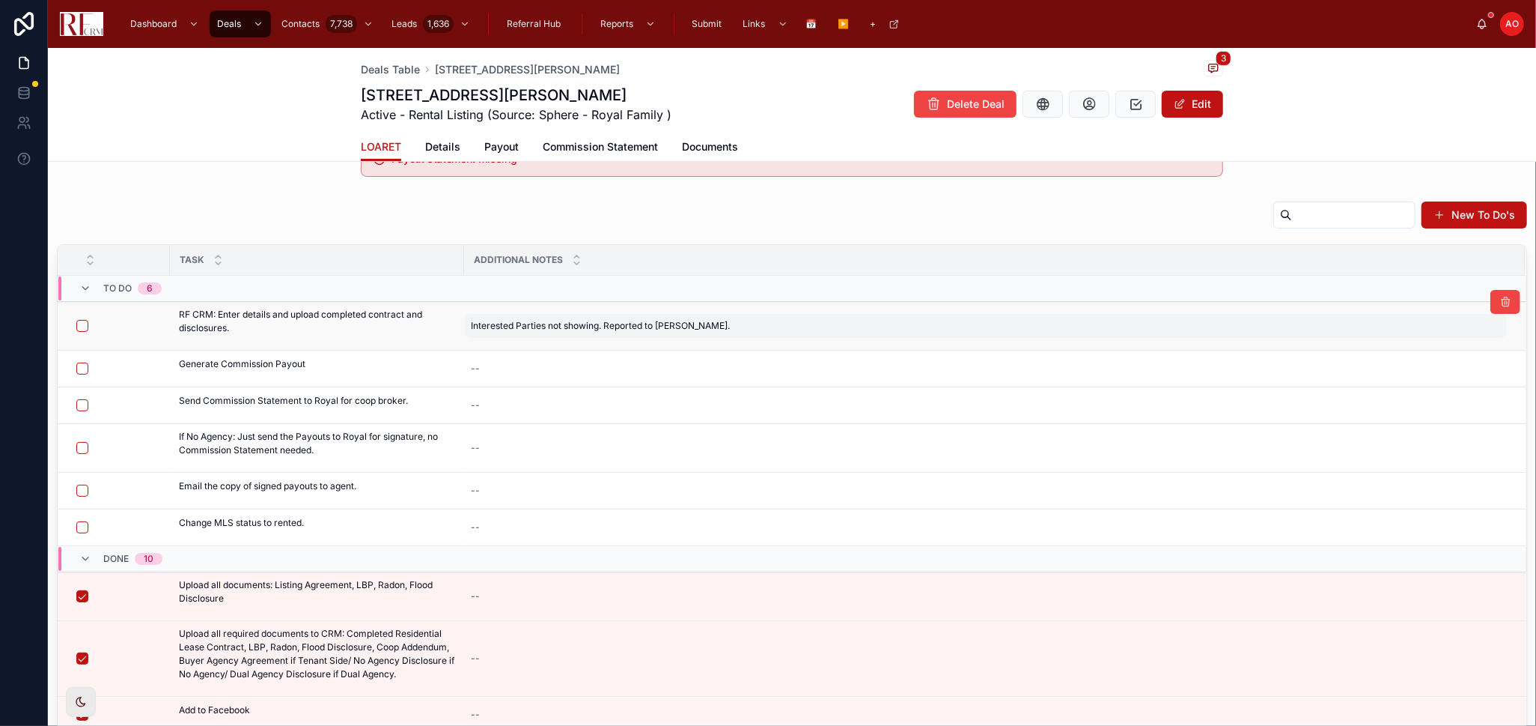
click at [571, 322] on span "Interested Parties not showing. Reported to [PERSON_NAME]." at bounding box center [600, 326] width 259 height 12
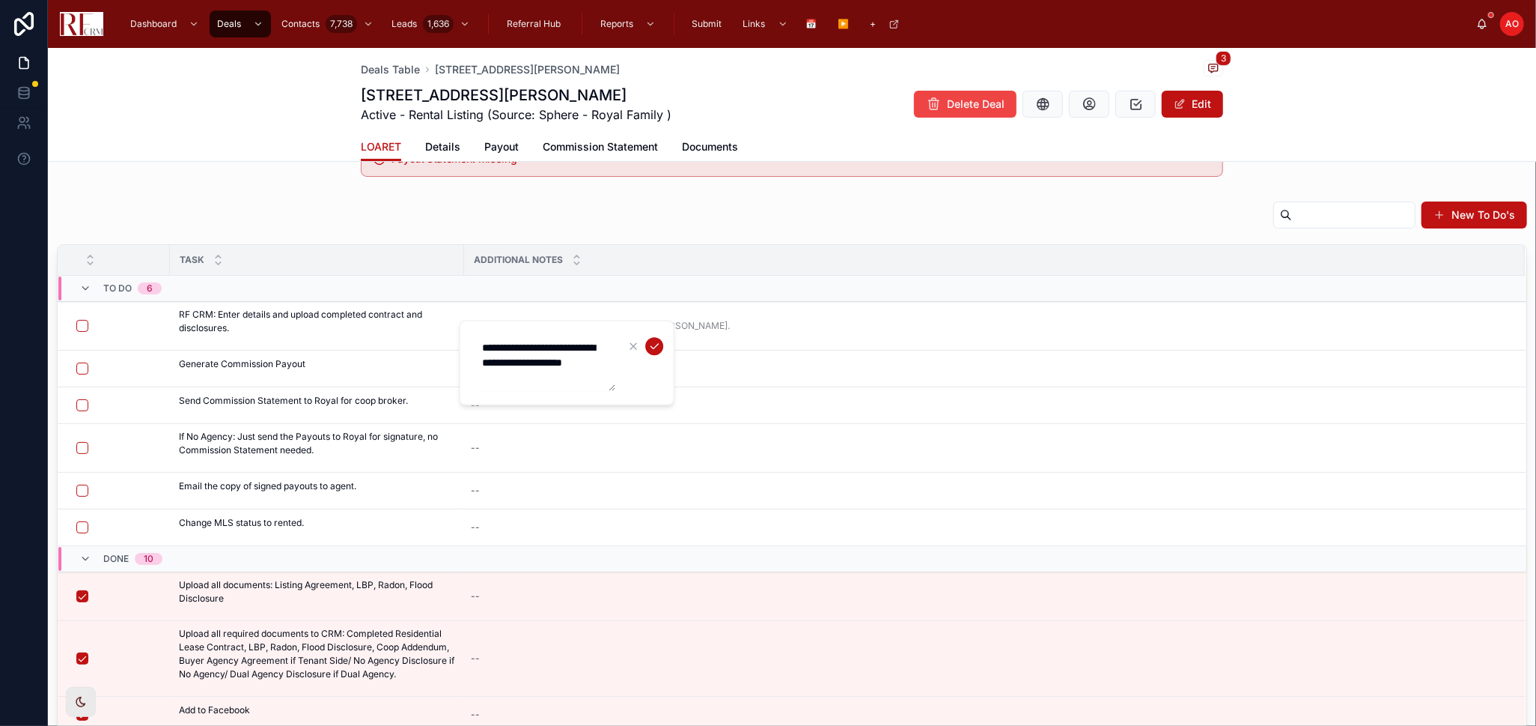
click at [568, 347] on textarea "**********" at bounding box center [544, 362] width 142 height 57
click at [806, 368] on div "--" at bounding box center [986, 368] width 1042 height 24
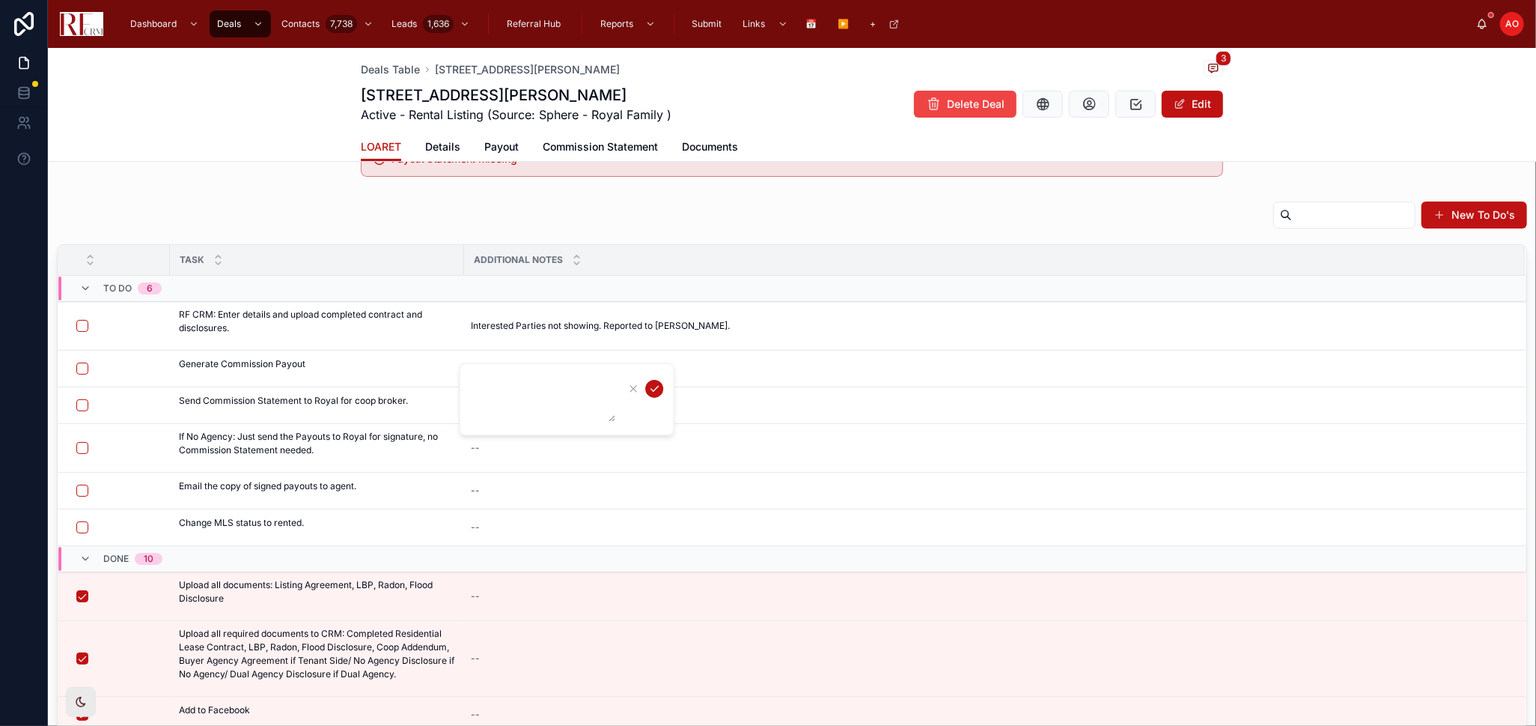
click at [544, 389] on textarea at bounding box center [544, 399] width 142 height 45
paste textarea "**********"
type textarea "**********"
click at [649, 386] on icon "submit" at bounding box center [654, 389] width 12 height 12
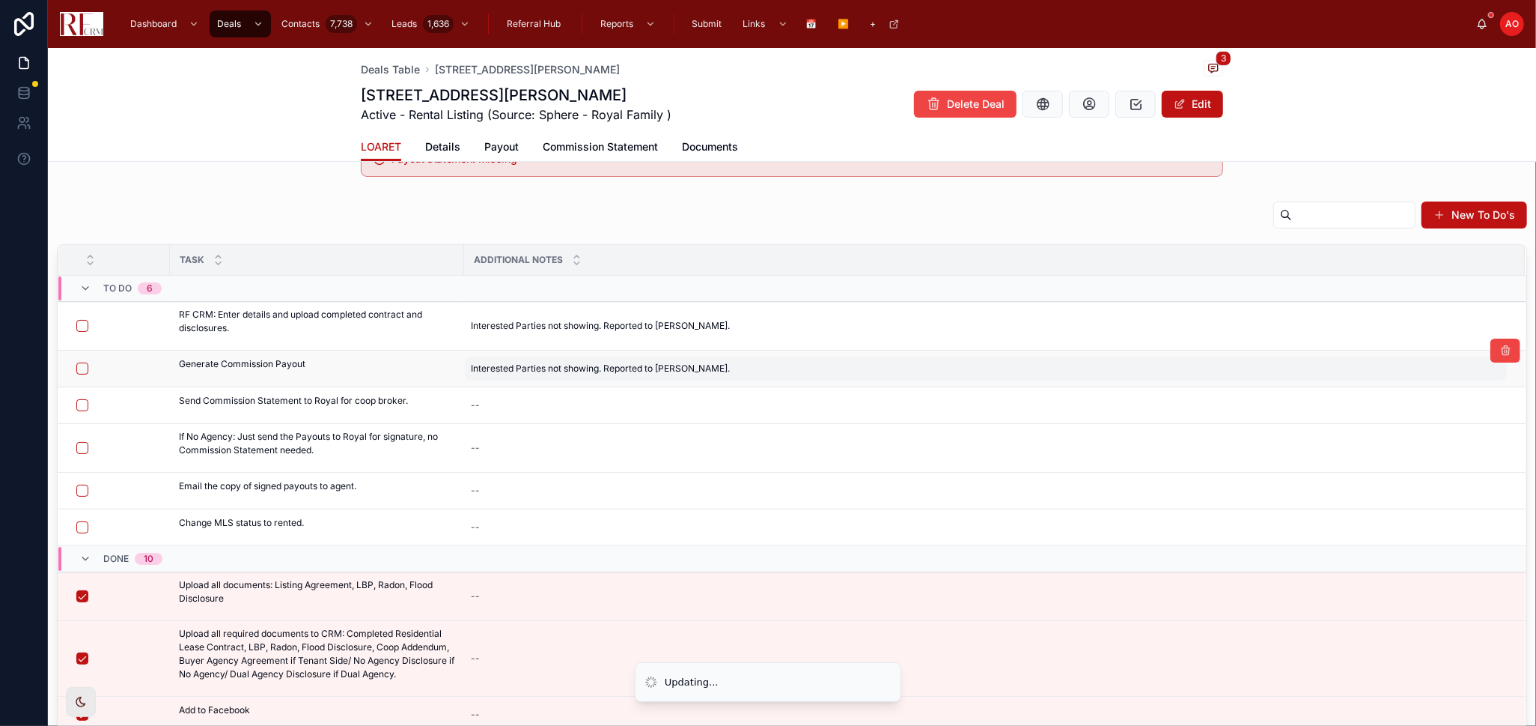
click at [566, 365] on span "Interested Parties not showing. Reported to [PERSON_NAME]." at bounding box center [600, 368] width 259 height 12
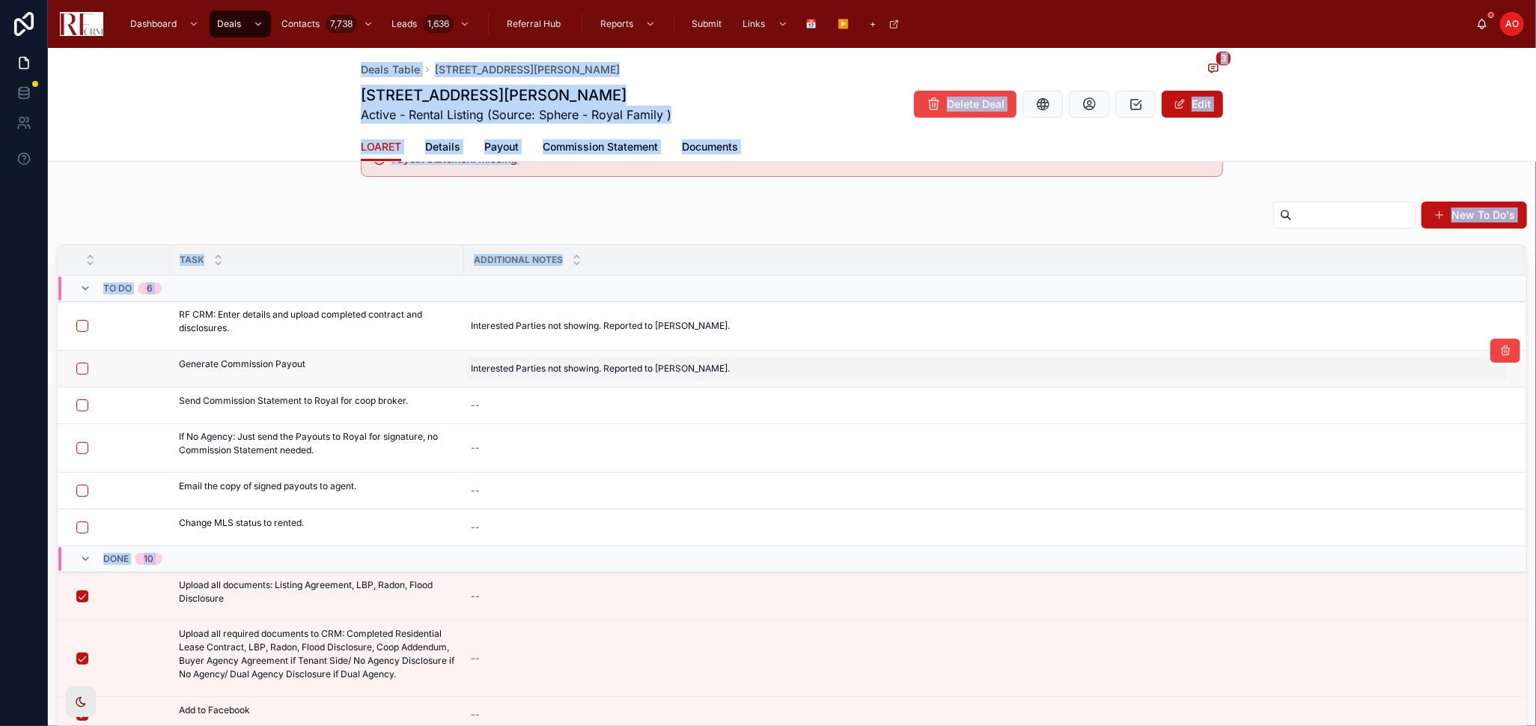
click at [562, 374] on span "Interested Parties not showing. Reported to [PERSON_NAME]." at bounding box center [600, 368] width 259 height 12
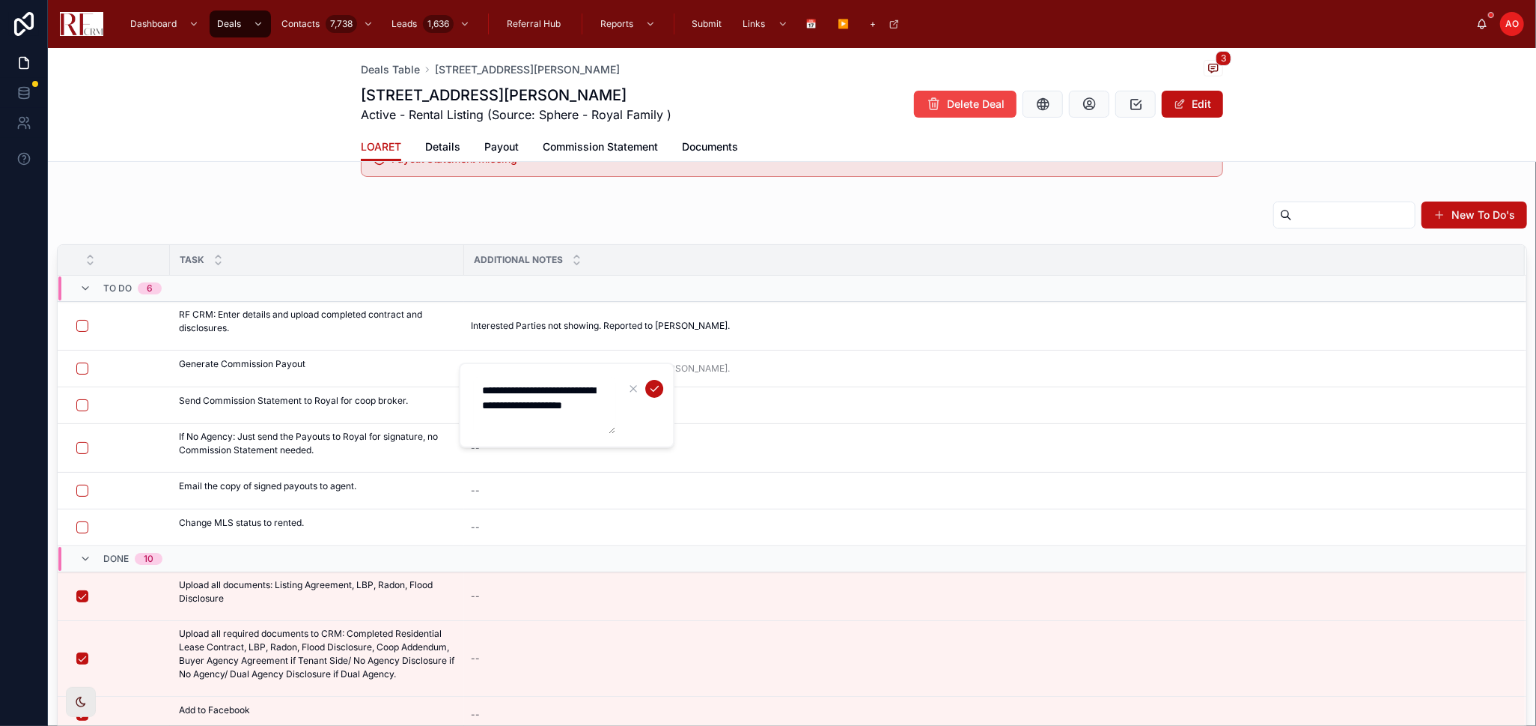
click at [562, 373] on div "**********" at bounding box center [567, 404] width 216 height 85
click at [652, 386] on icon "submit" at bounding box center [654, 389] width 12 height 12
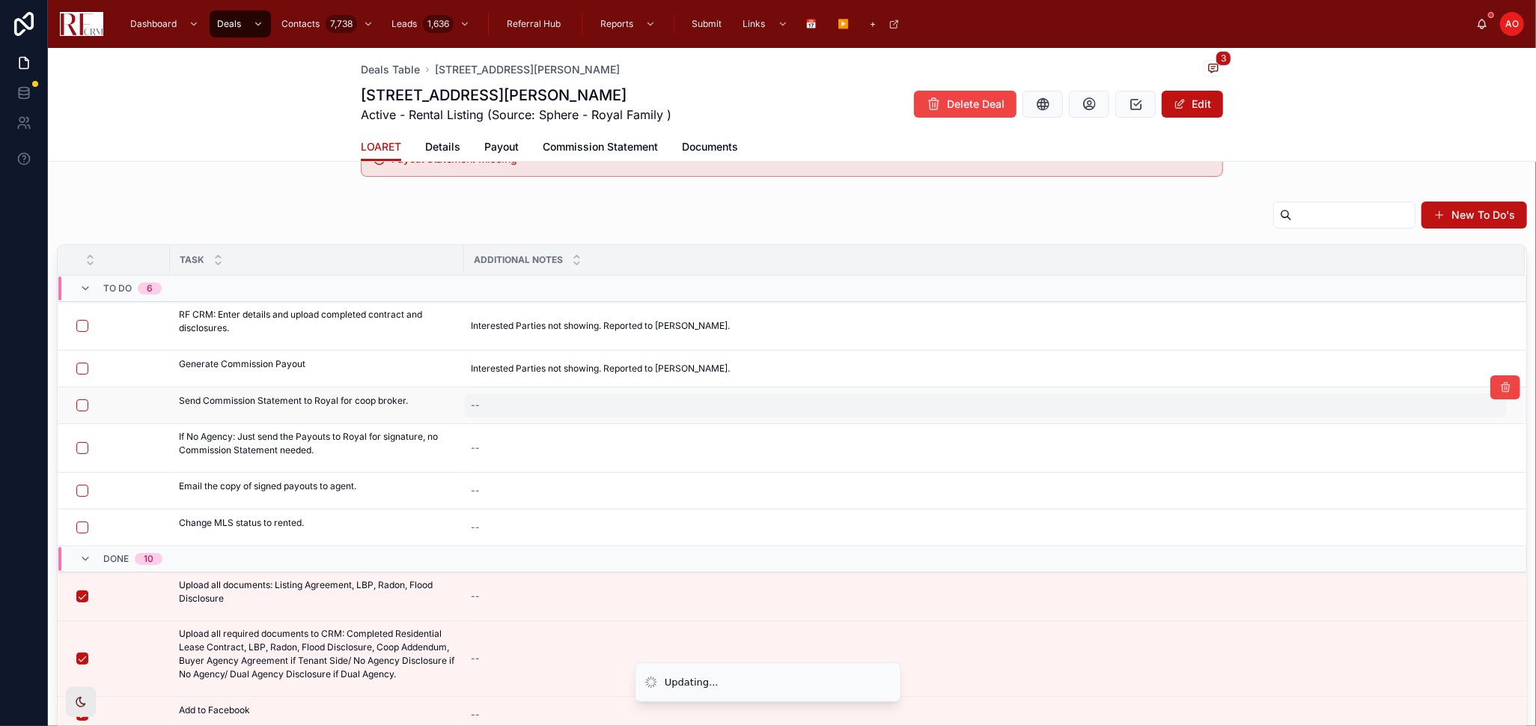
click at [562, 399] on div "--" at bounding box center [986, 405] width 1042 height 24
click at [562, 404] on div "--" at bounding box center [986, 405] width 1042 height 24
type textarea "**********"
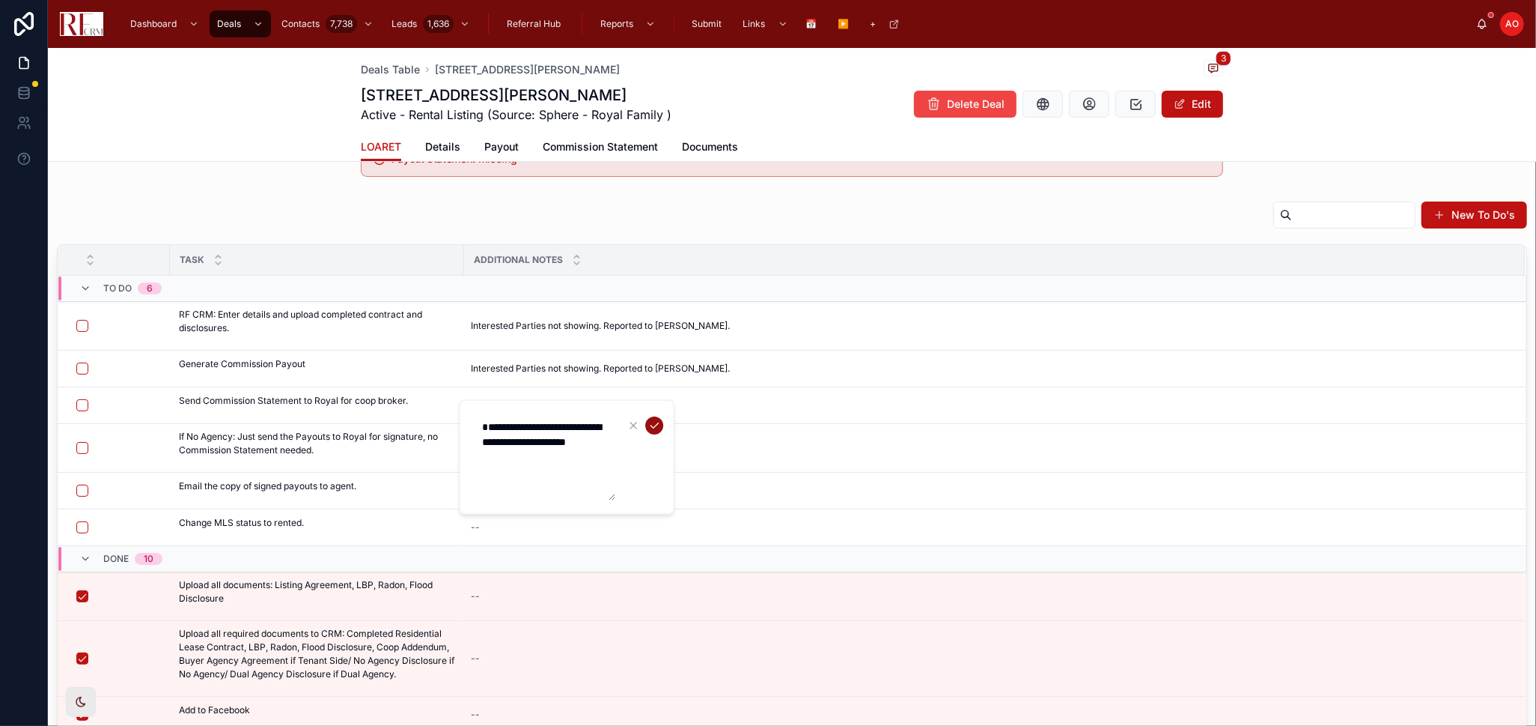
click at [649, 421] on icon "submit" at bounding box center [654, 425] width 12 height 12
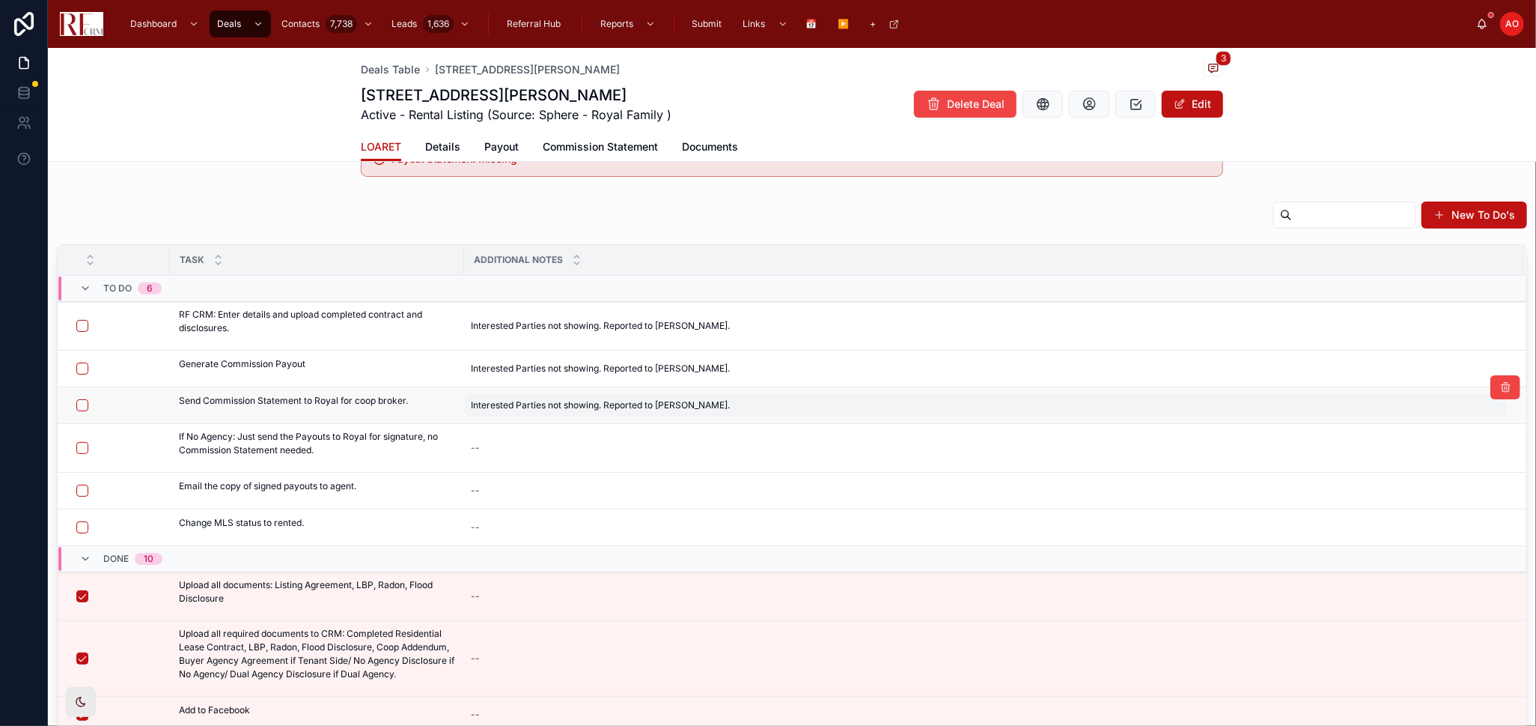
click at [524, 405] on span "Interested Parties not showing. Reported to [PERSON_NAME]." at bounding box center [600, 405] width 259 height 12
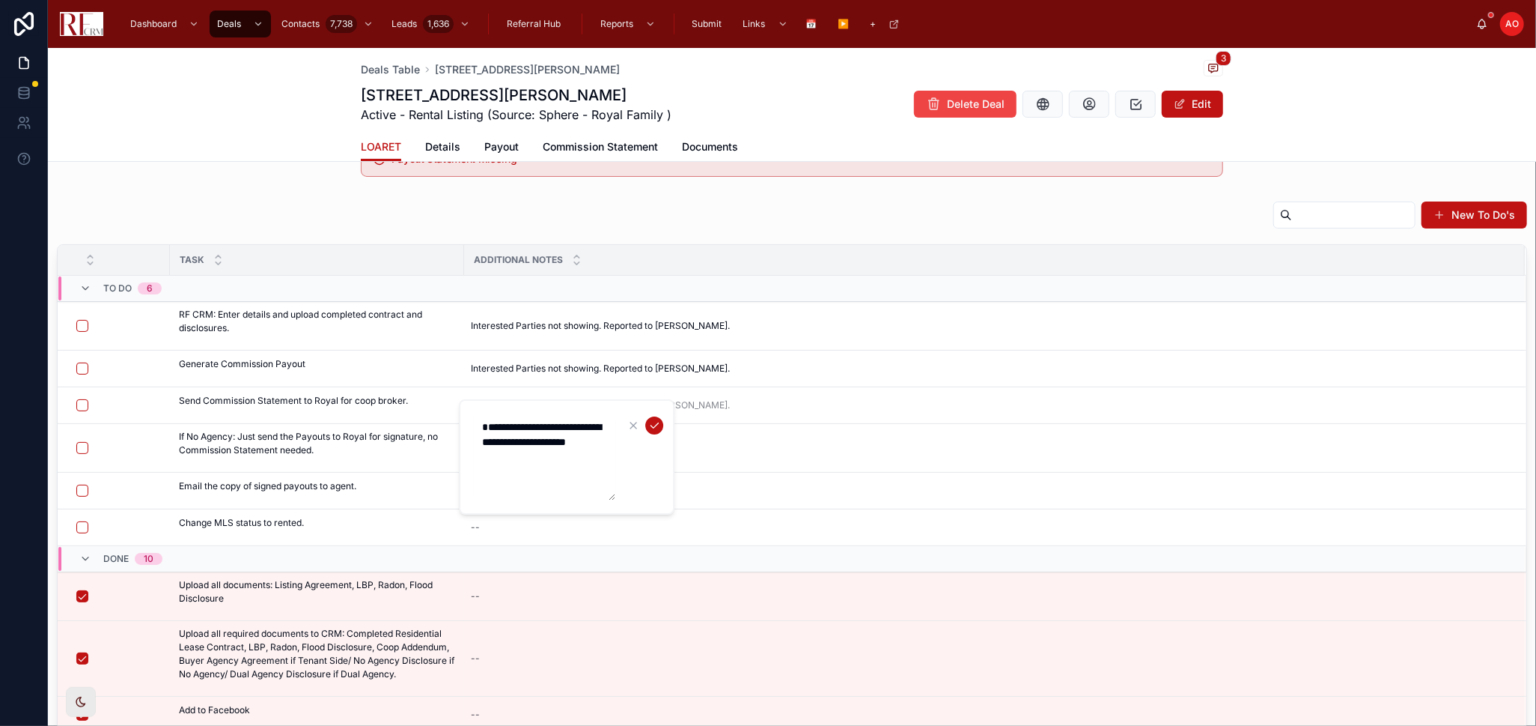
click at [480, 440] on textarea "**********" at bounding box center [544, 456] width 142 height 87
type textarea "**********"
click at [651, 420] on icon "submit" at bounding box center [654, 425] width 12 height 12
click at [553, 450] on div "--" at bounding box center [986, 448] width 1042 height 24
type textarea "***"
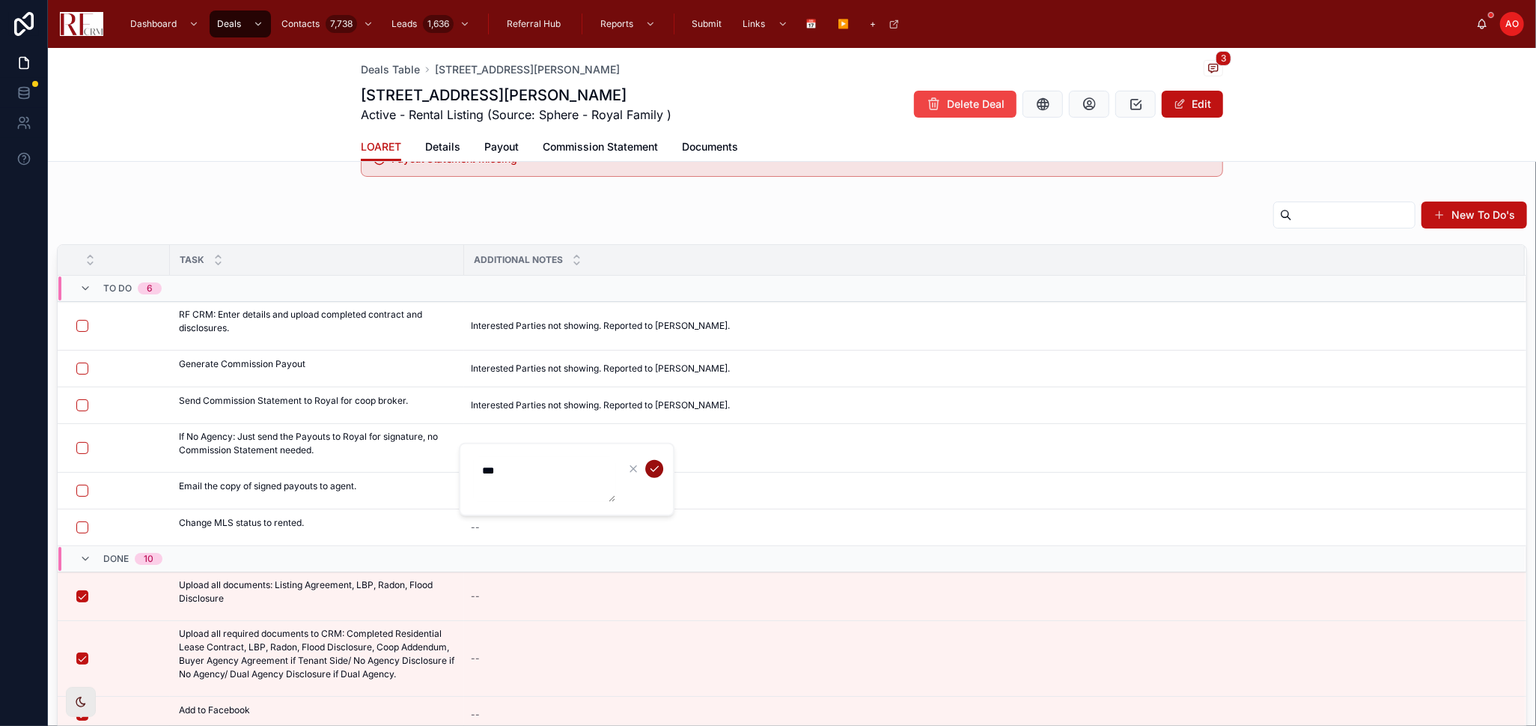
click at [649, 464] on icon "submit" at bounding box center [654, 469] width 12 height 12
click at [171, 199] on div "New To Do's Task Additional Notes To Do 6 RF CRM: Enter details and upload comp…" at bounding box center [792, 495] width 1489 height 601
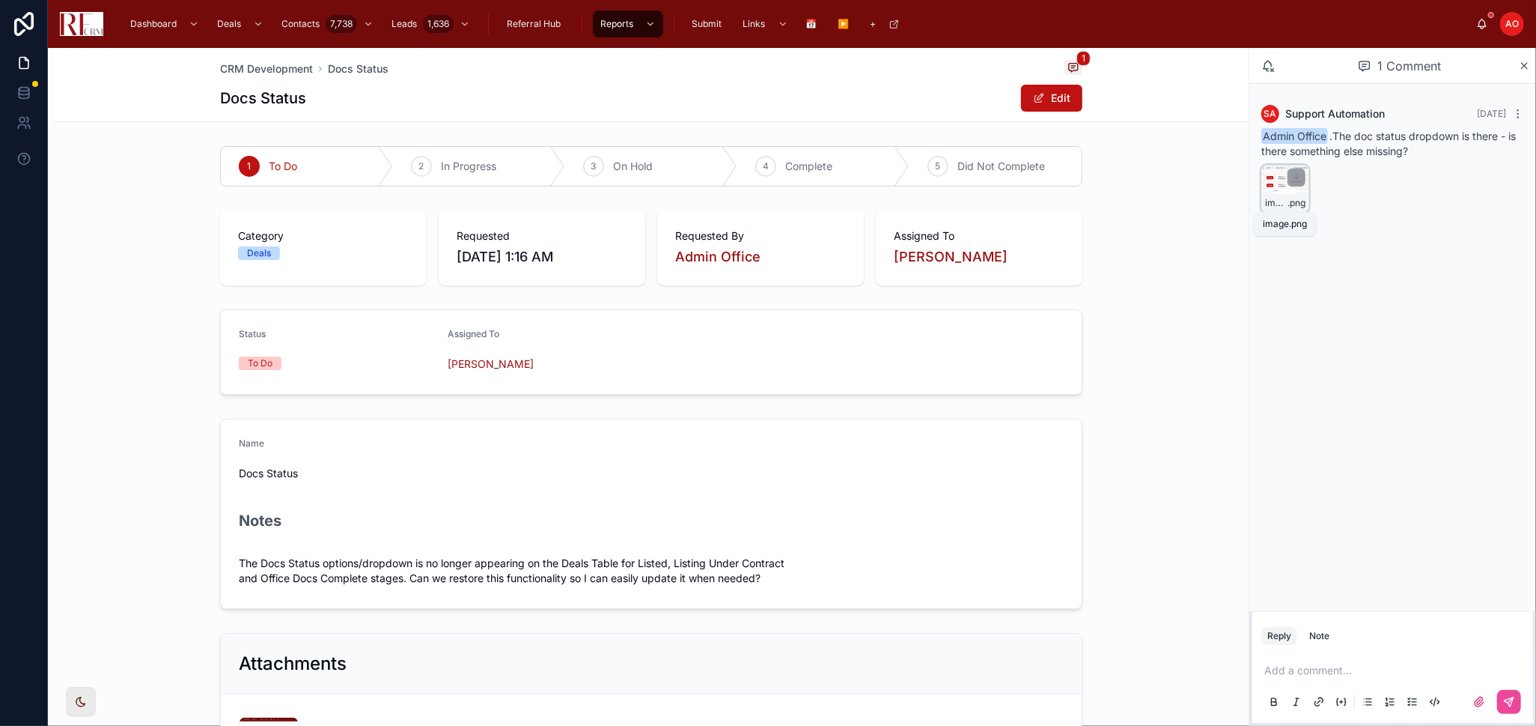
click at [1277, 198] on span "image" at bounding box center [1276, 203] width 22 height 12
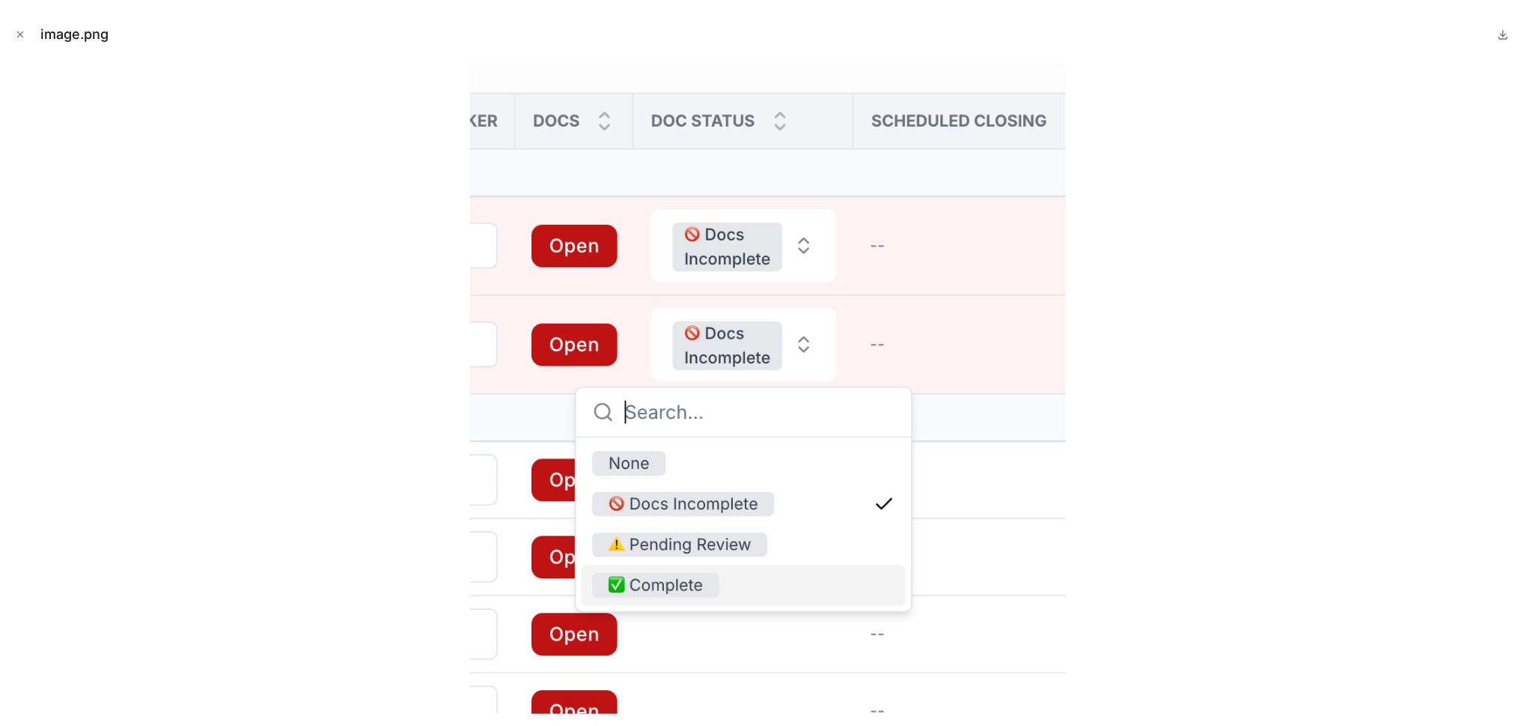
click at [1312, 317] on div at bounding box center [768, 388] width 1512 height 651
click at [285, 389] on div at bounding box center [768, 388] width 1512 height 651
click at [1247, 443] on div at bounding box center [768, 388] width 1512 height 651
click at [19, 34] on icon "Close modal" at bounding box center [20, 34] width 5 height 5
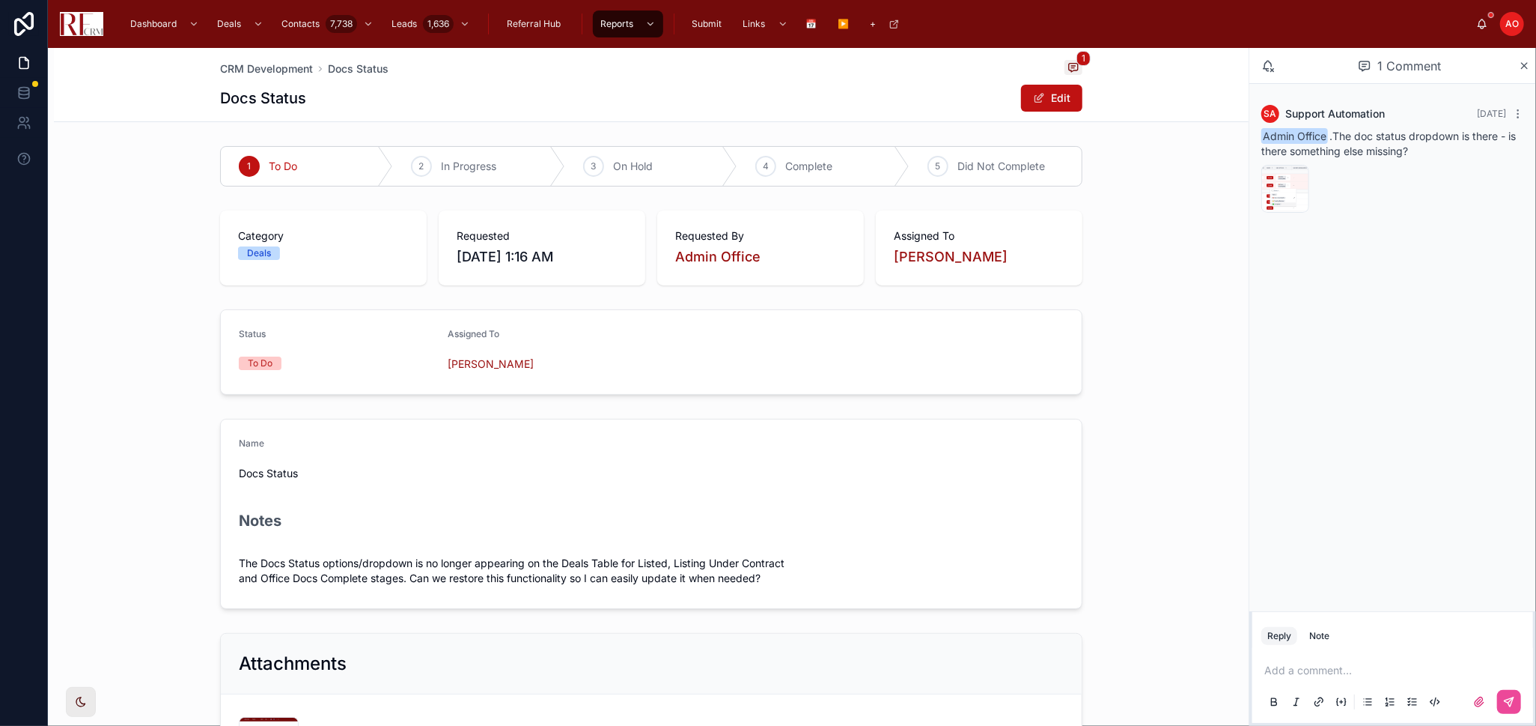
click at [1277, 627] on button "Reply" at bounding box center [1280, 636] width 36 height 18
click at [1279, 636] on button "Reply" at bounding box center [1280, 636] width 36 height 18
click at [1288, 639] on button "Reply" at bounding box center [1280, 636] width 36 height 18
click at [1315, 669] on p at bounding box center [1396, 670] width 263 height 15
click at [1316, 647] on span "brandi@automationhelpers.com" at bounding box center [1424, 645] width 267 height 15
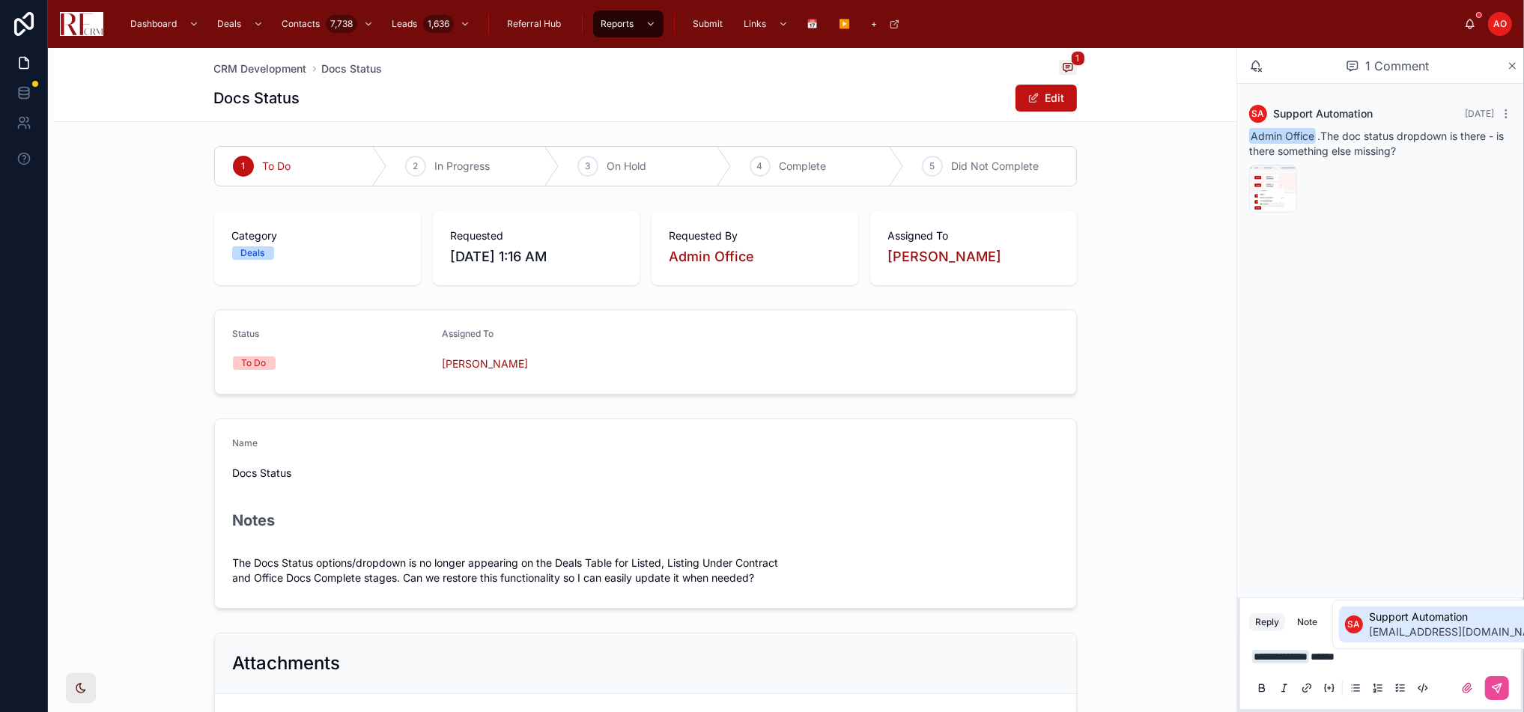
click at [1355, 635] on li "SA Support Automation support@automationhelpers.com" at bounding box center [1447, 624] width 216 height 36
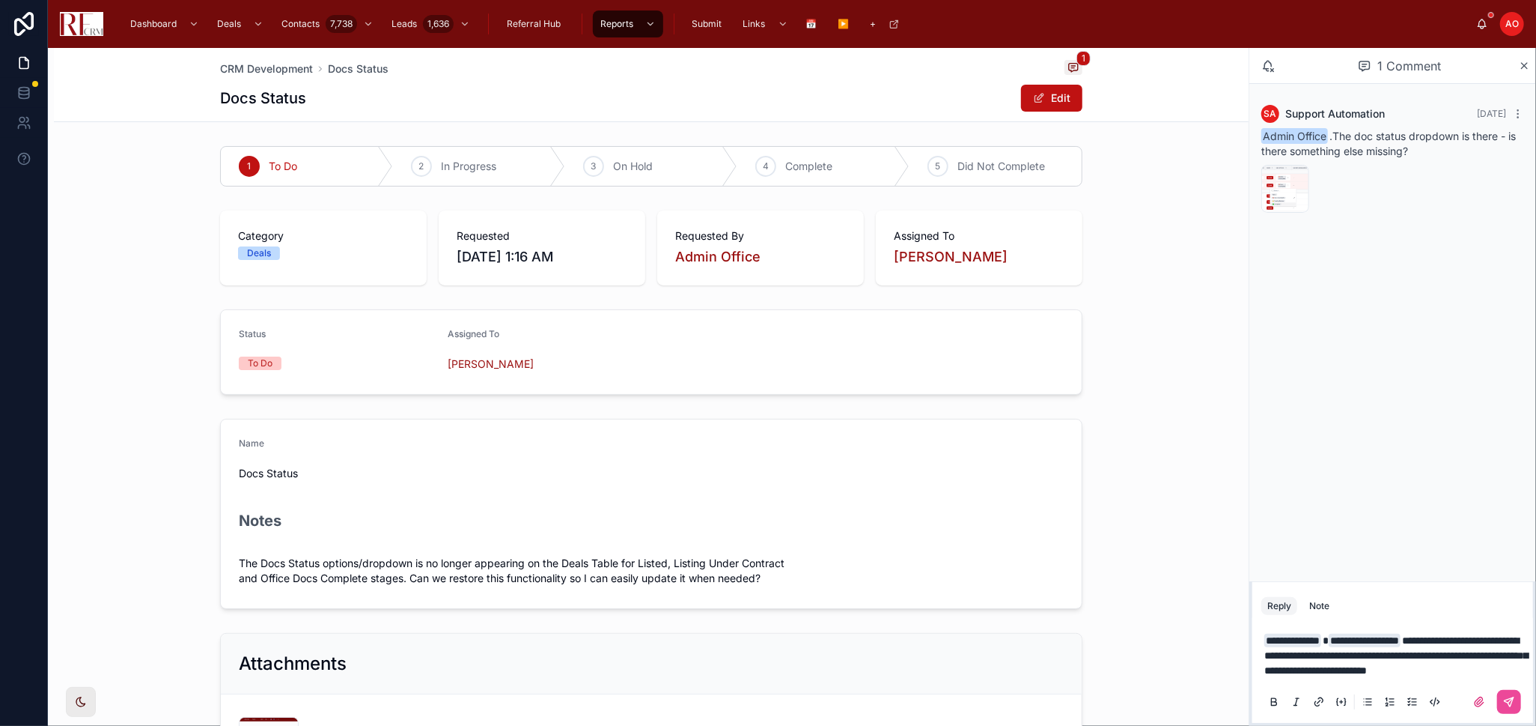
click at [1337, 702] on icon at bounding box center [1337, 701] width 1 height 7
click at [1448, 635] on span "**********" at bounding box center [1397, 655] width 264 height 40
drag, startPoint x: 1448, startPoint y: 621, endPoint x: 1529, endPoint y: 672, distance: 95.2
click at [1529, 672] on div "**********" at bounding box center [1393, 670] width 281 height 105
copy span "**********"
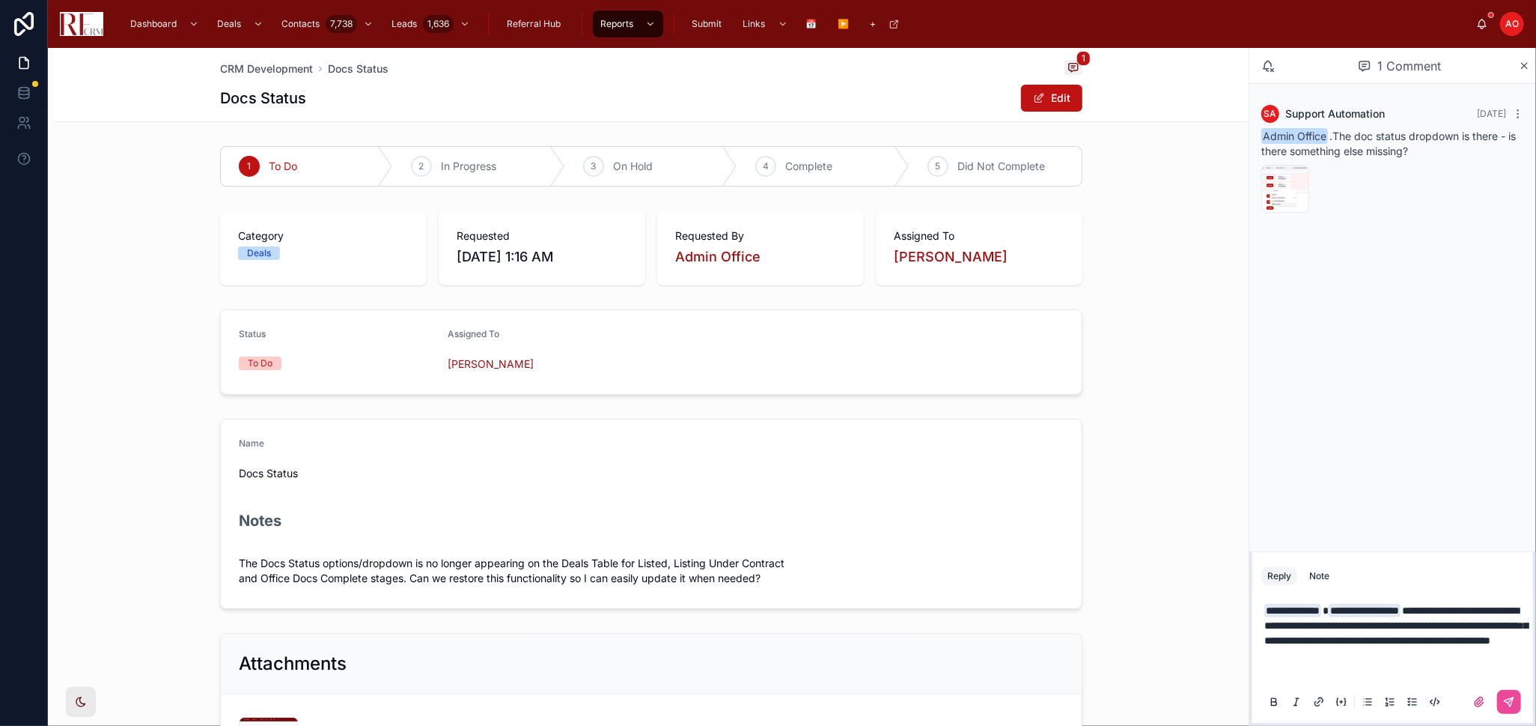
click at [1495, 645] on span "**********" at bounding box center [1397, 625] width 264 height 40
click at [1343, 698] on icon at bounding box center [1342, 702] width 12 height 12
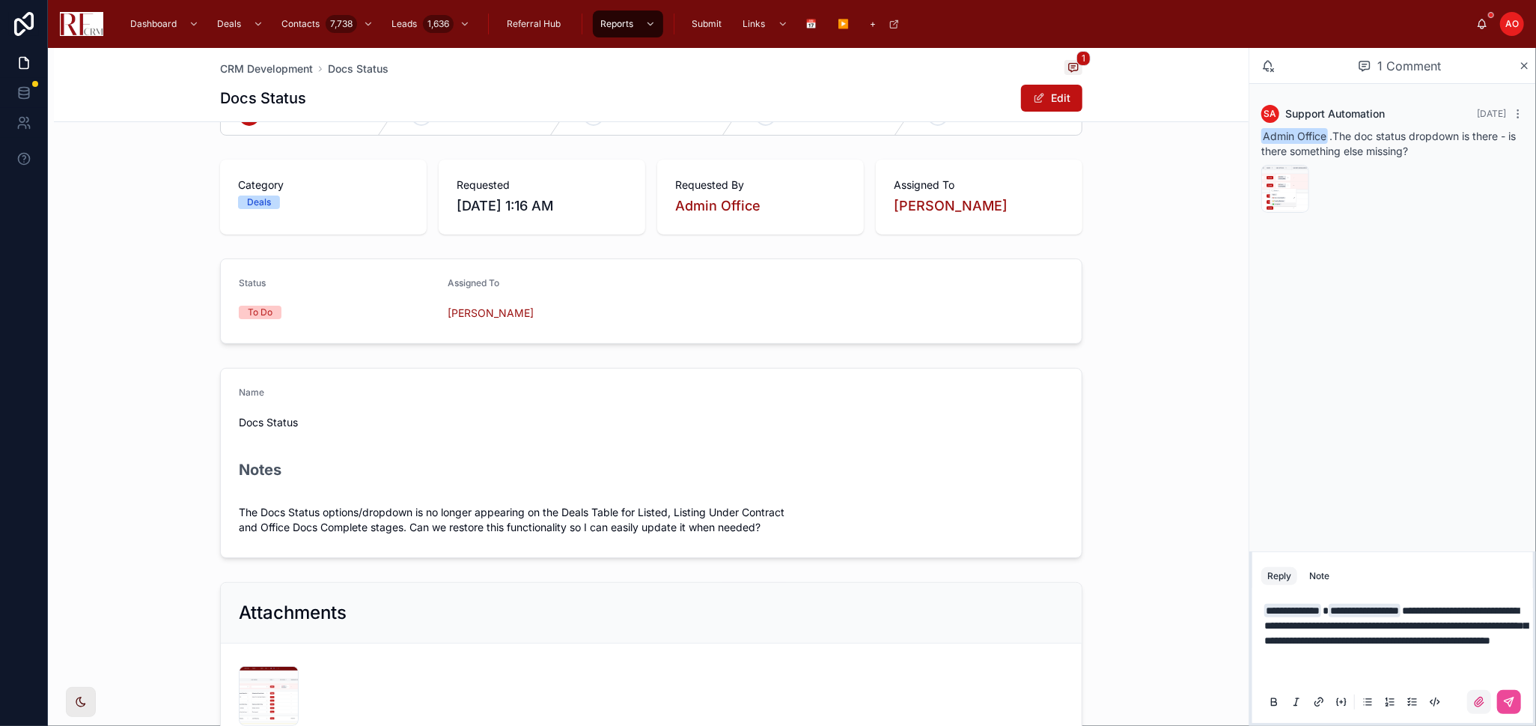
click at [1476, 703] on icon at bounding box center [1479, 701] width 9 height 9
click at [0, 0] on input "file" at bounding box center [0, 0] width 0 height 0
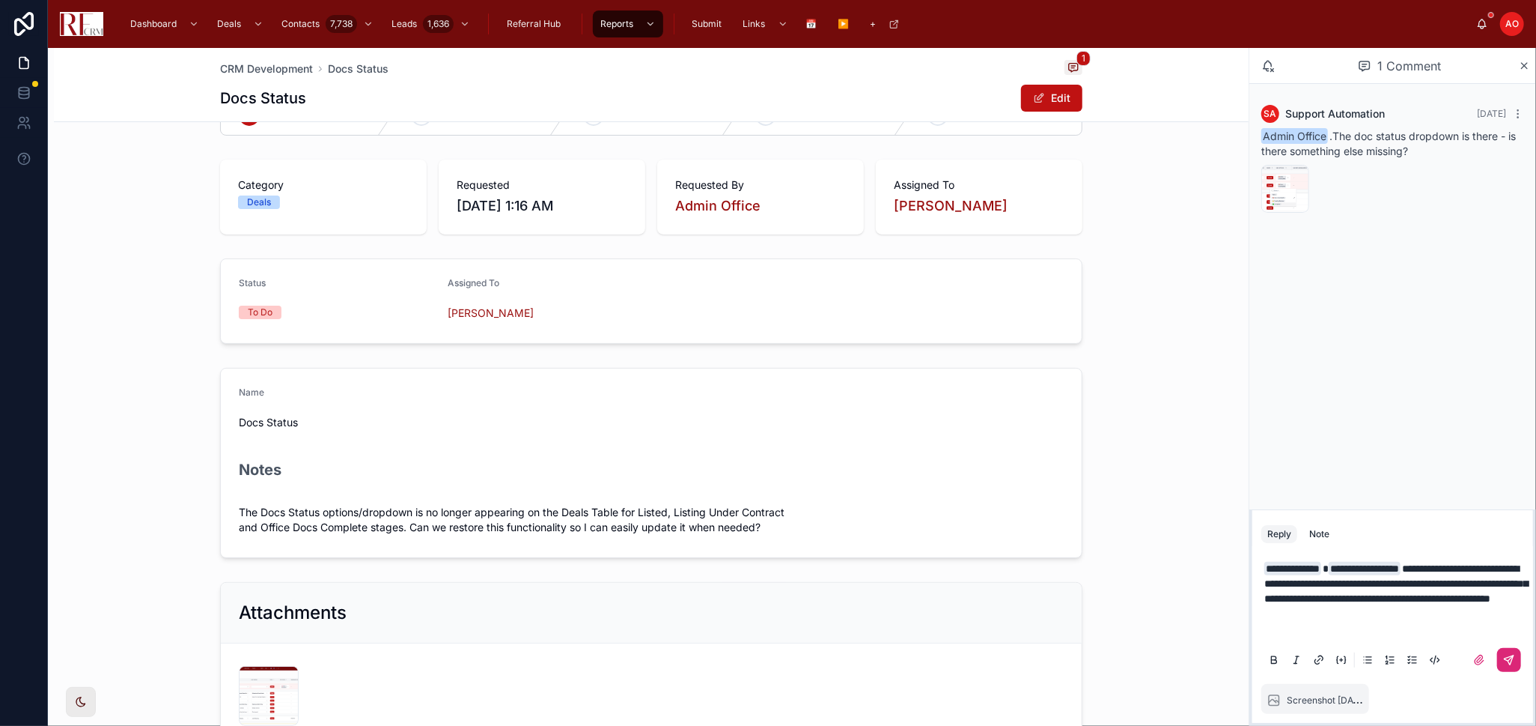
click at [1502, 662] on button at bounding box center [1510, 660] width 24 height 24
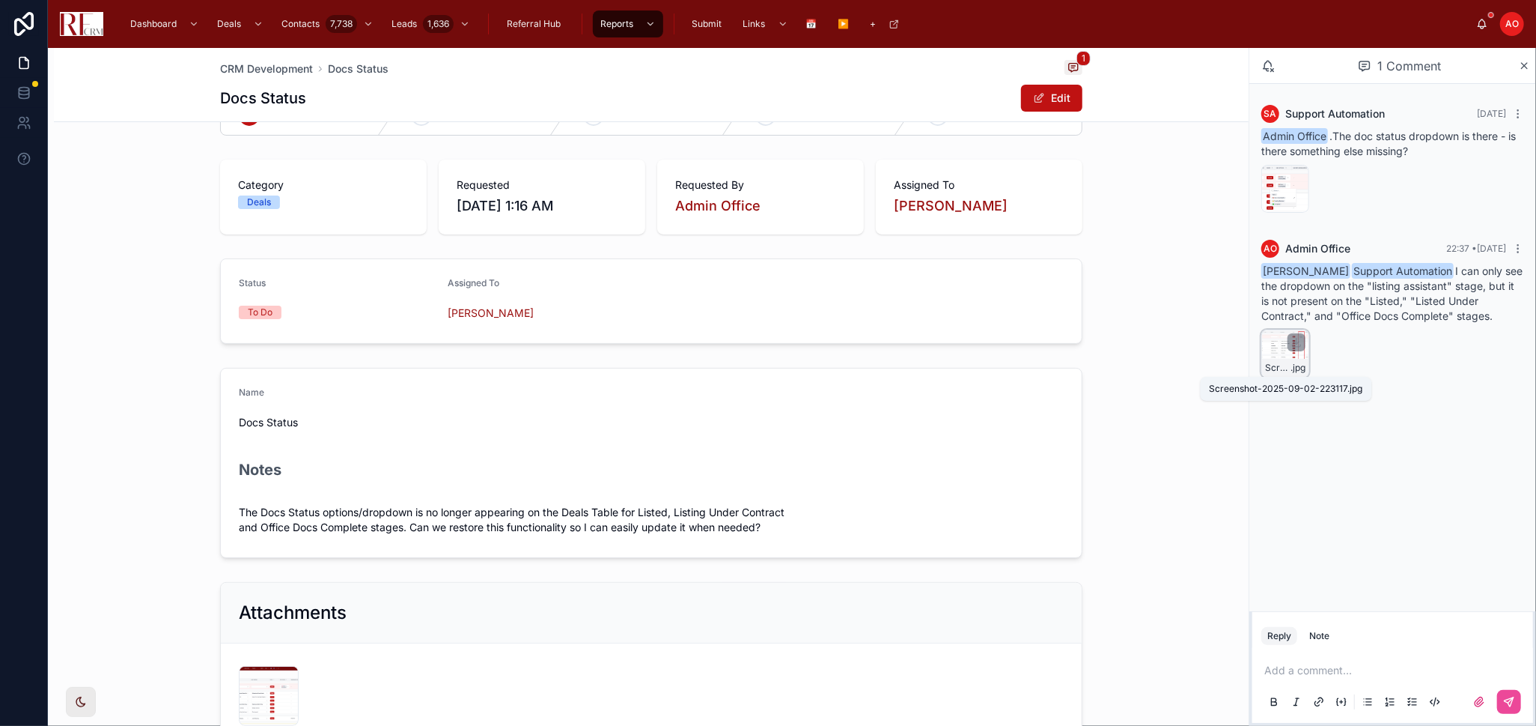
click at [1271, 362] on span "Screenshot-2025-09-02-223117" at bounding box center [1277, 368] width 25 height 12
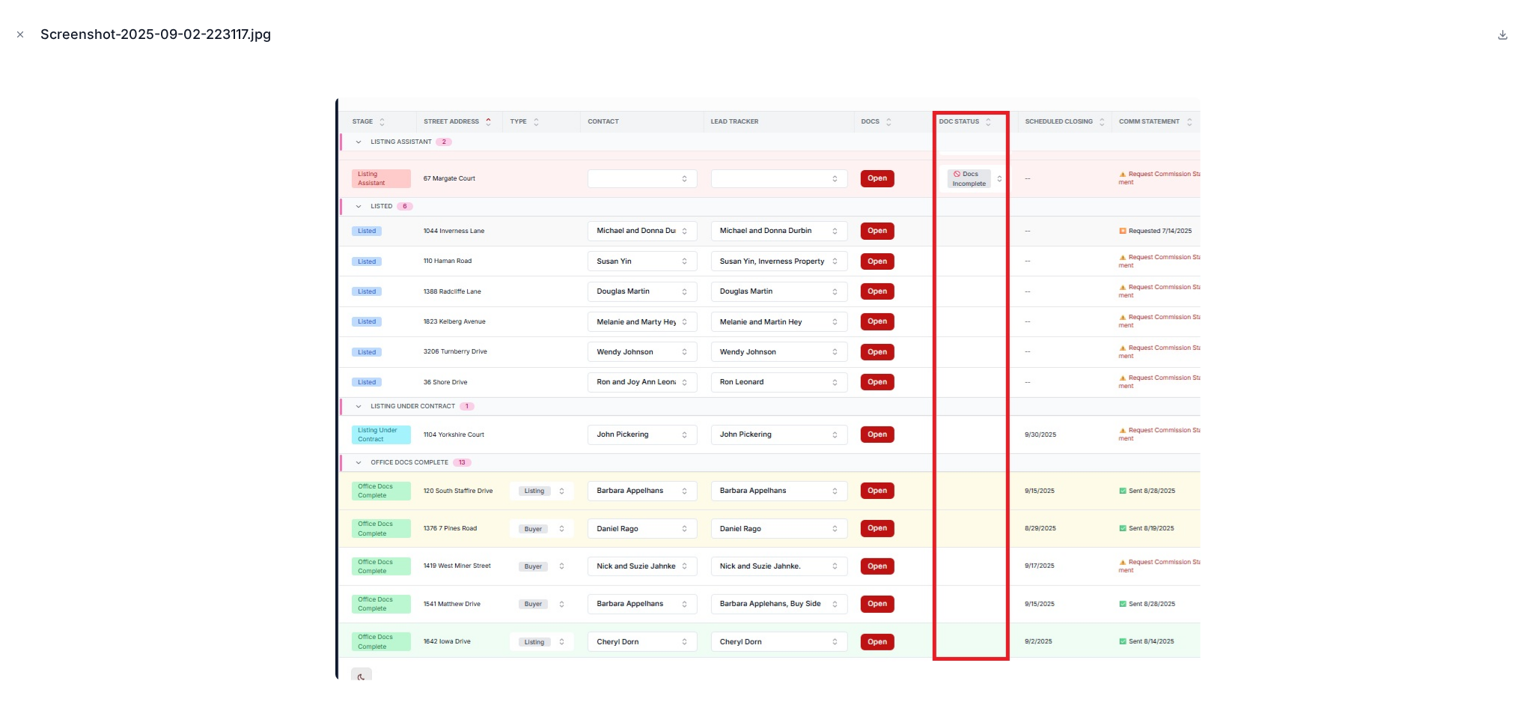
click at [1367, 348] on div at bounding box center [768, 388] width 1512 height 651
click at [16, 35] on icon "Close modal" at bounding box center [20, 34] width 10 height 10
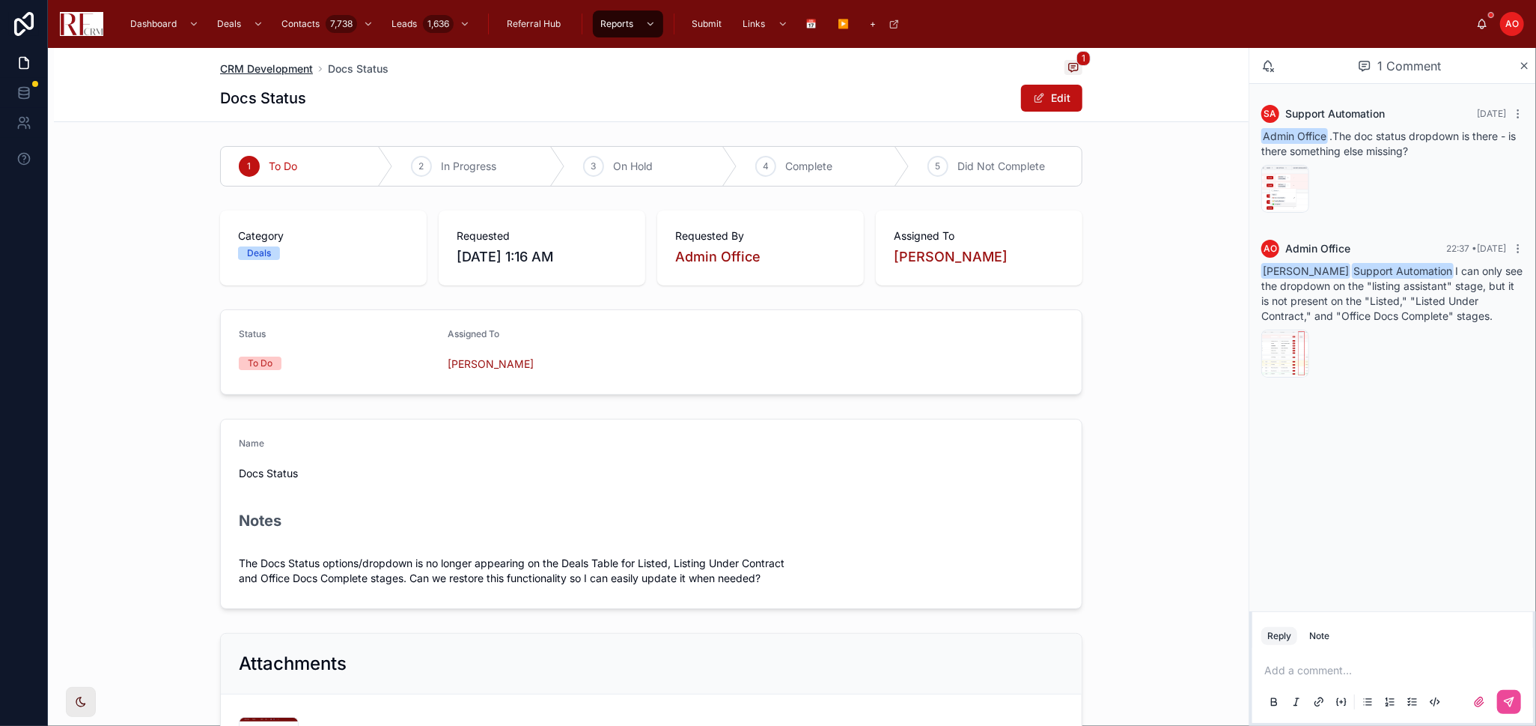
click at [279, 63] on span "CRM Development" at bounding box center [266, 68] width 93 height 15
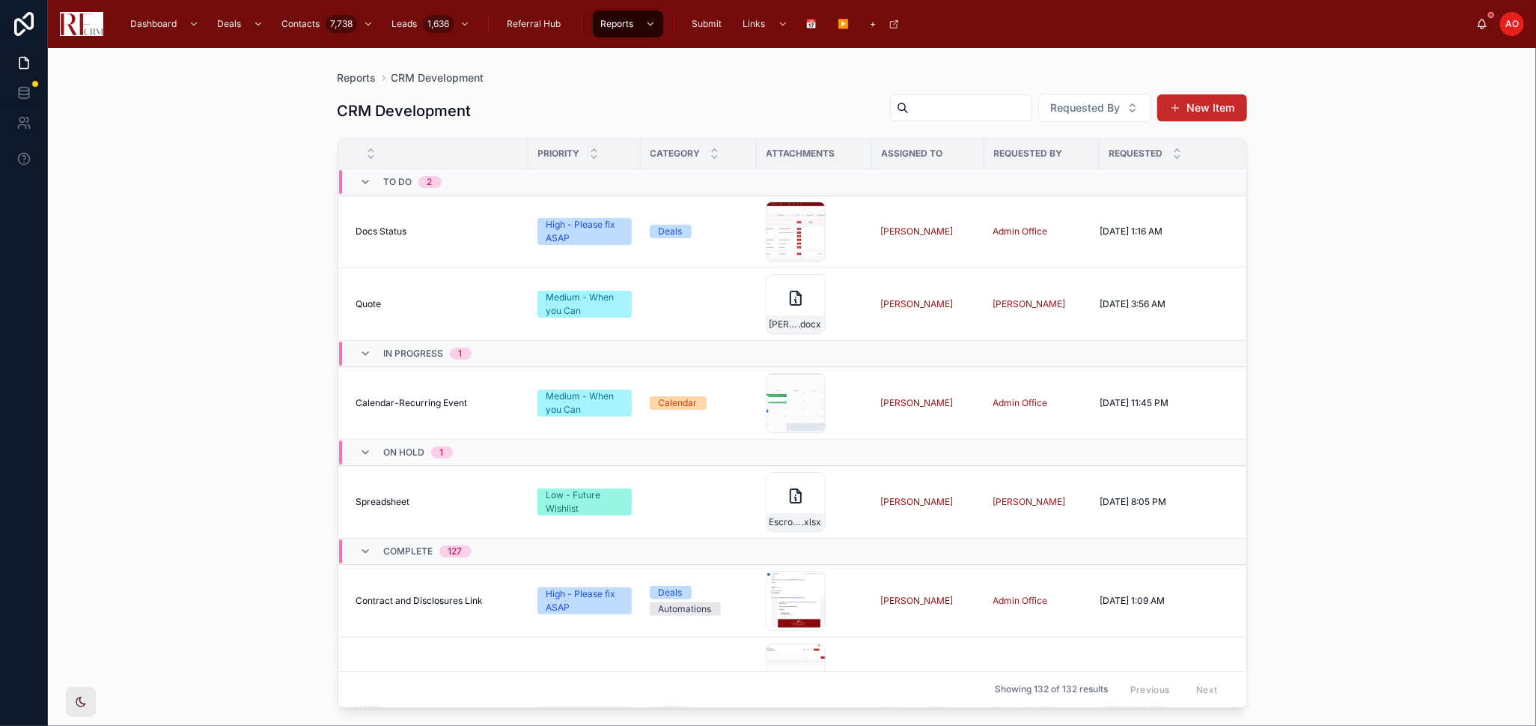
click at [1211, 108] on button "New Item" at bounding box center [1203, 107] width 90 height 27
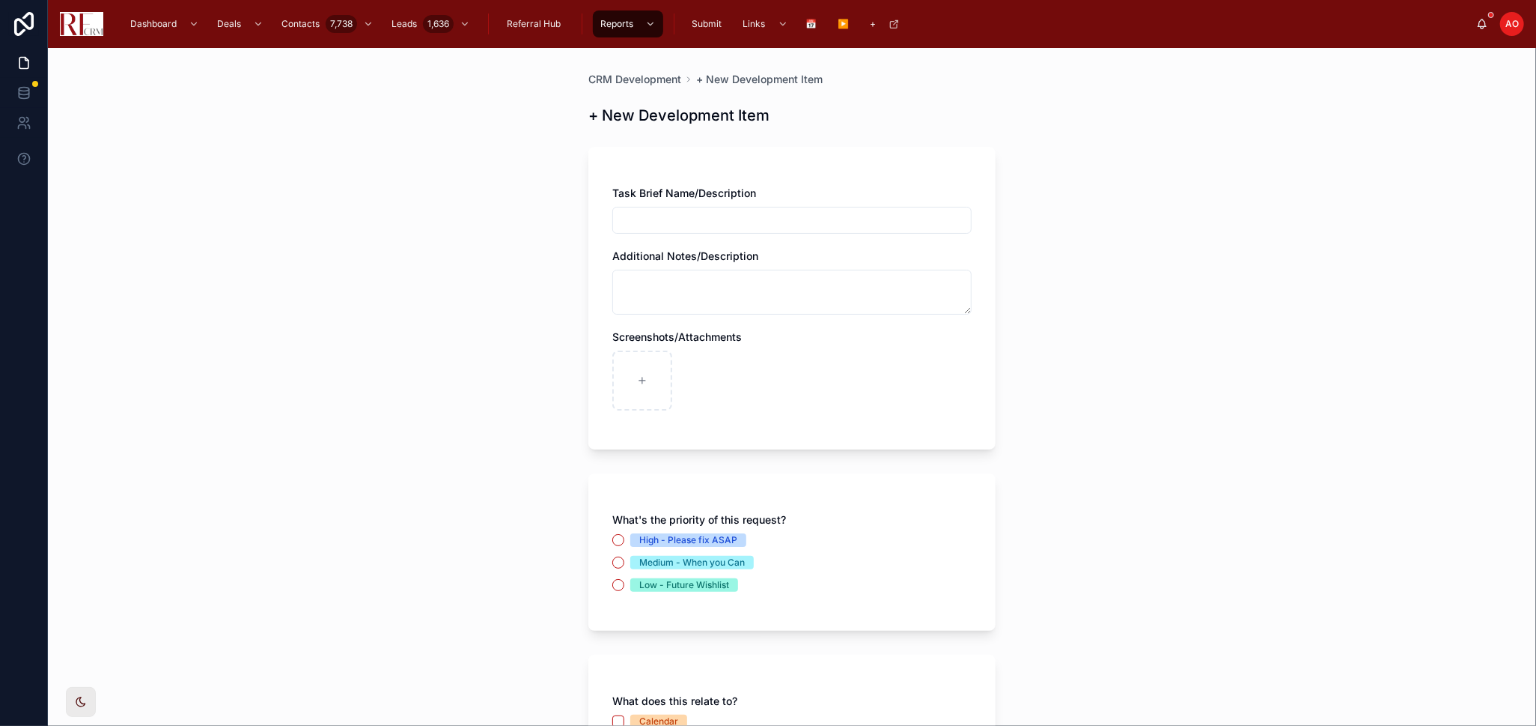
click at [794, 219] on input "text" at bounding box center [792, 220] width 358 height 21
type input "*"
type input "**********"
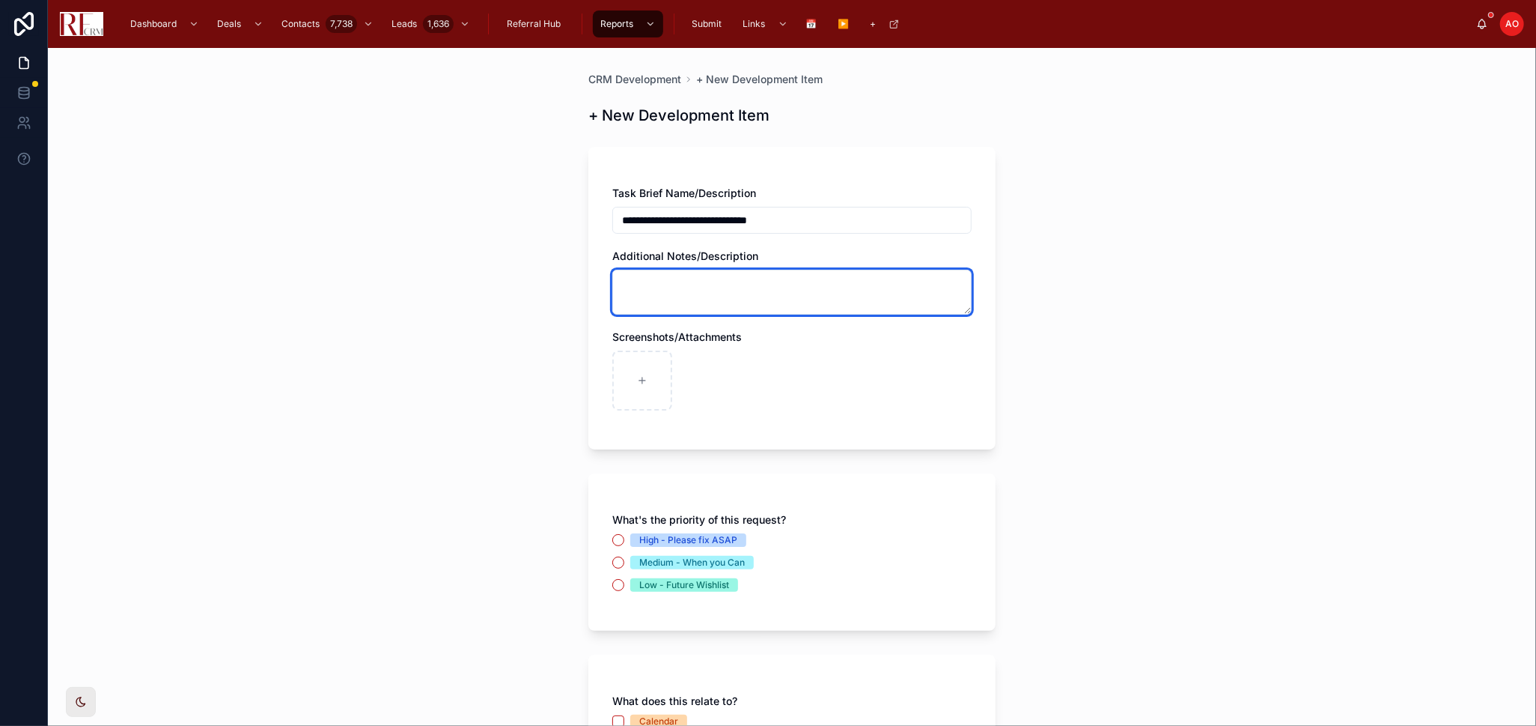
click at [733, 296] on textarea at bounding box center [791, 292] width 359 height 45
paste textarea "**********"
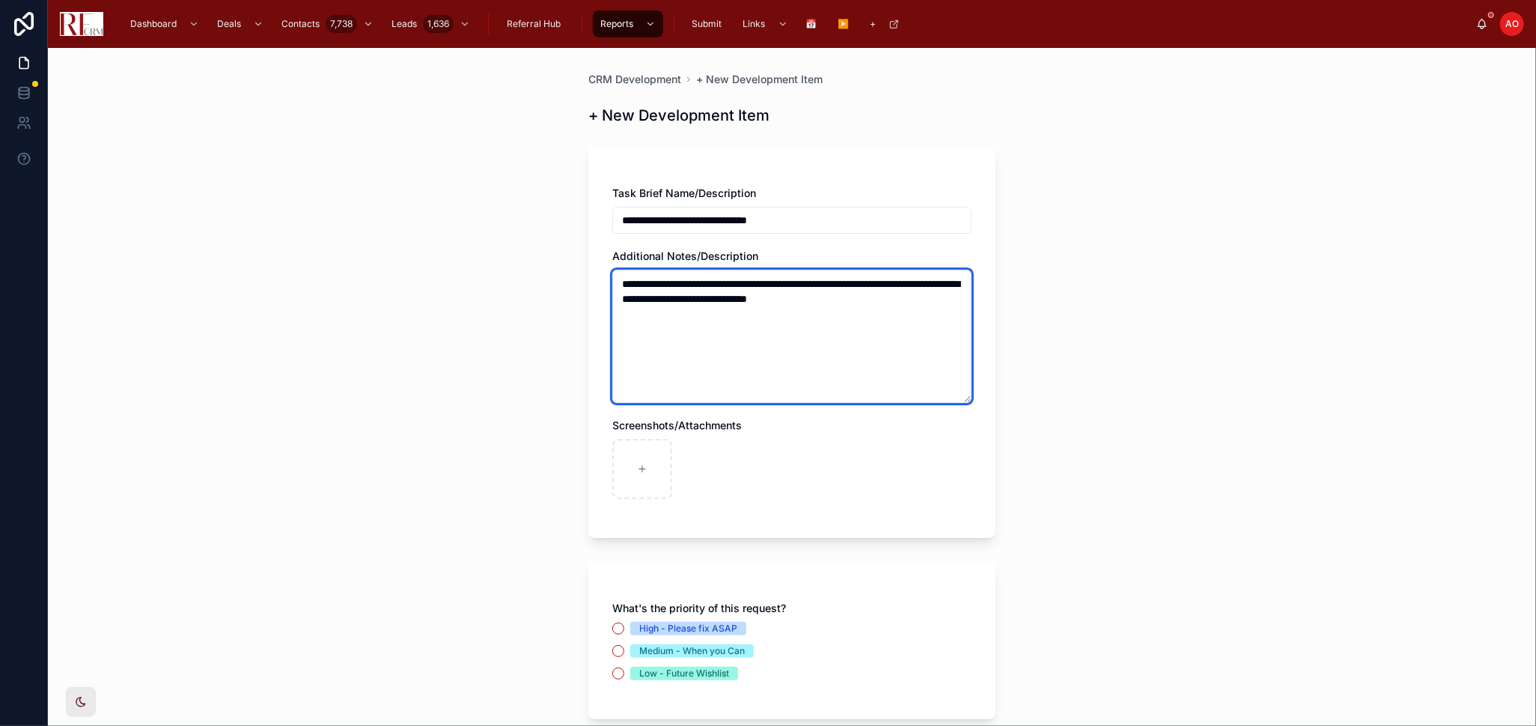
click at [621, 281] on textarea "**********" at bounding box center [791, 336] width 359 height 133
click at [638, 297] on textarea "**********" at bounding box center [791, 336] width 359 height 133
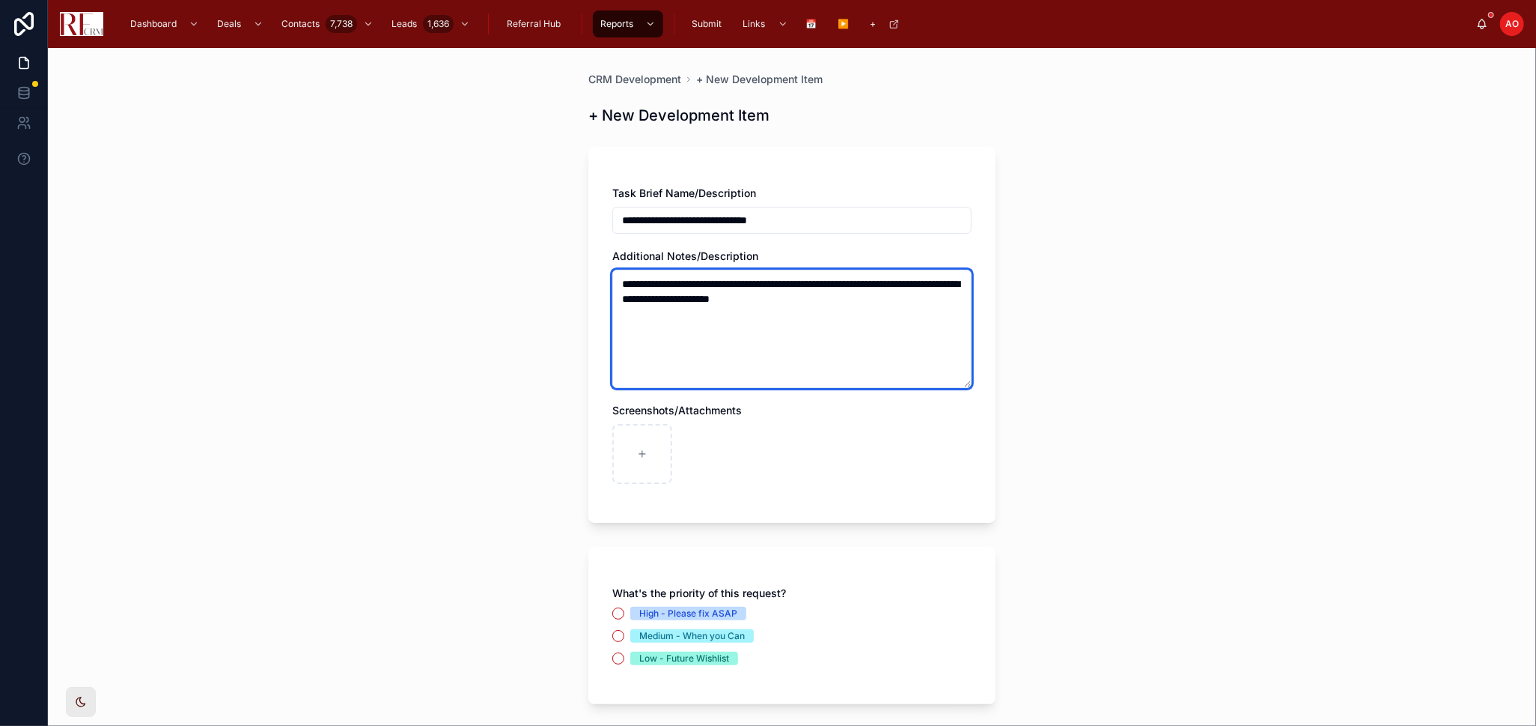
click at [705, 323] on textarea "**********" at bounding box center [791, 329] width 359 height 118
type textarea "**********"
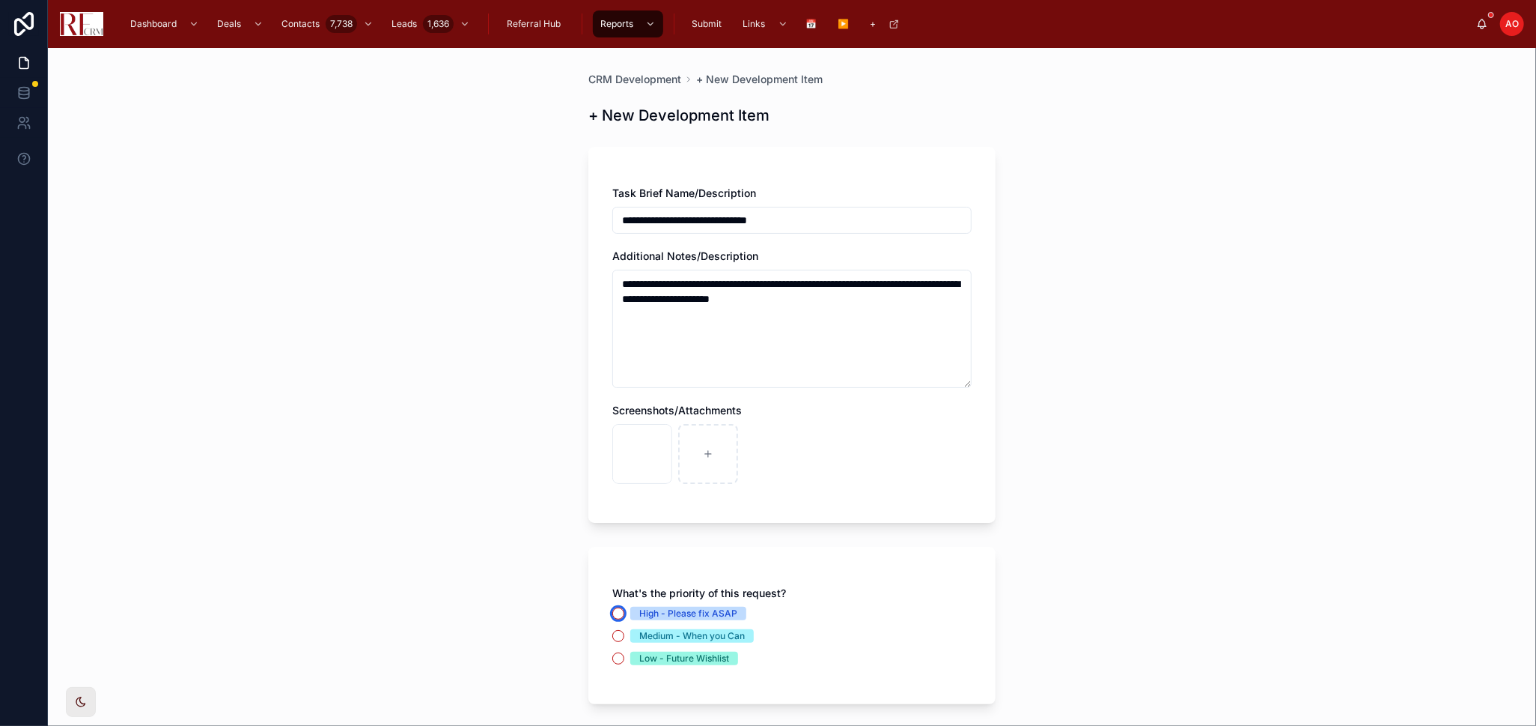
click at [612, 608] on button "High - Please fix ASAP" at bounding box center [618, 613] width 12 height 12
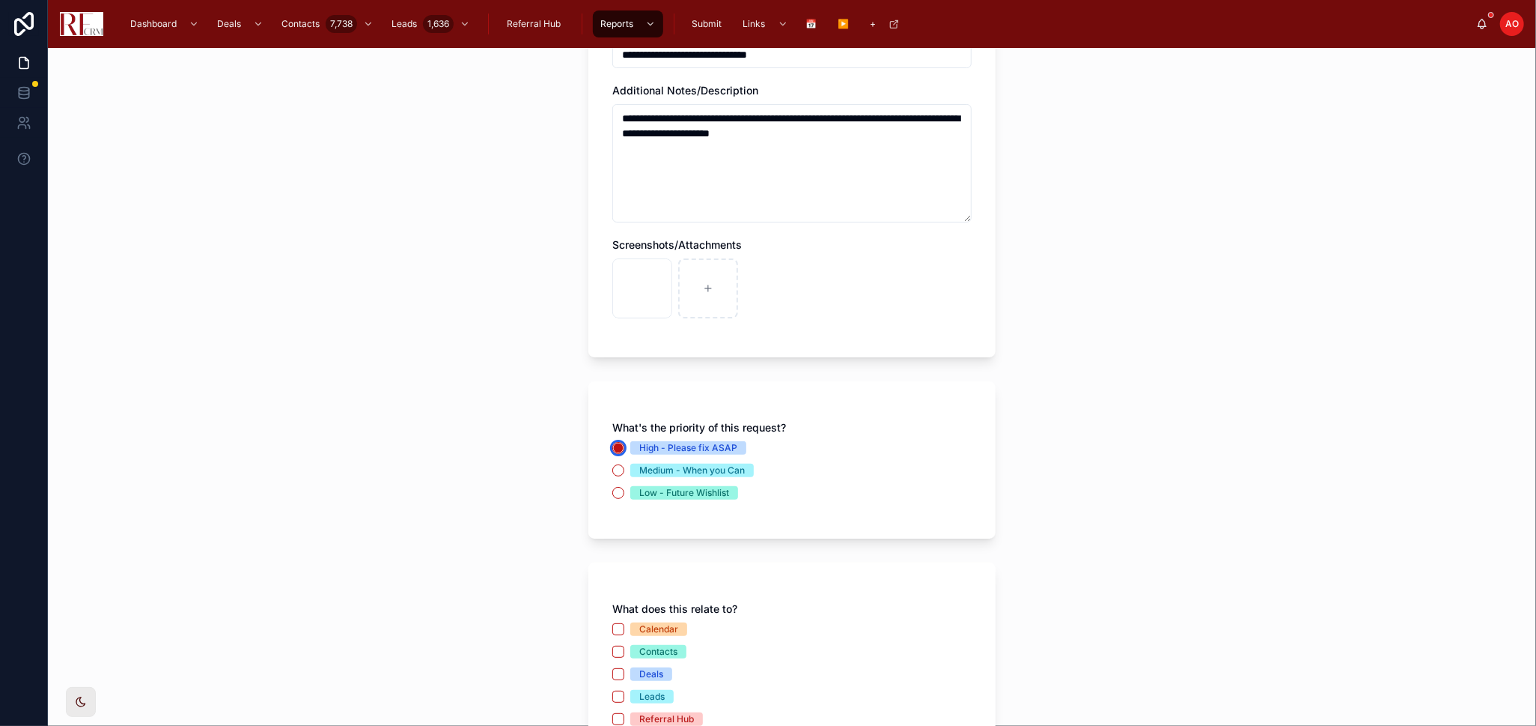
scroll to position [166, 0]
click at [612, 675] on button "Deals" at bounding box center [618, 673] width 12 height 12
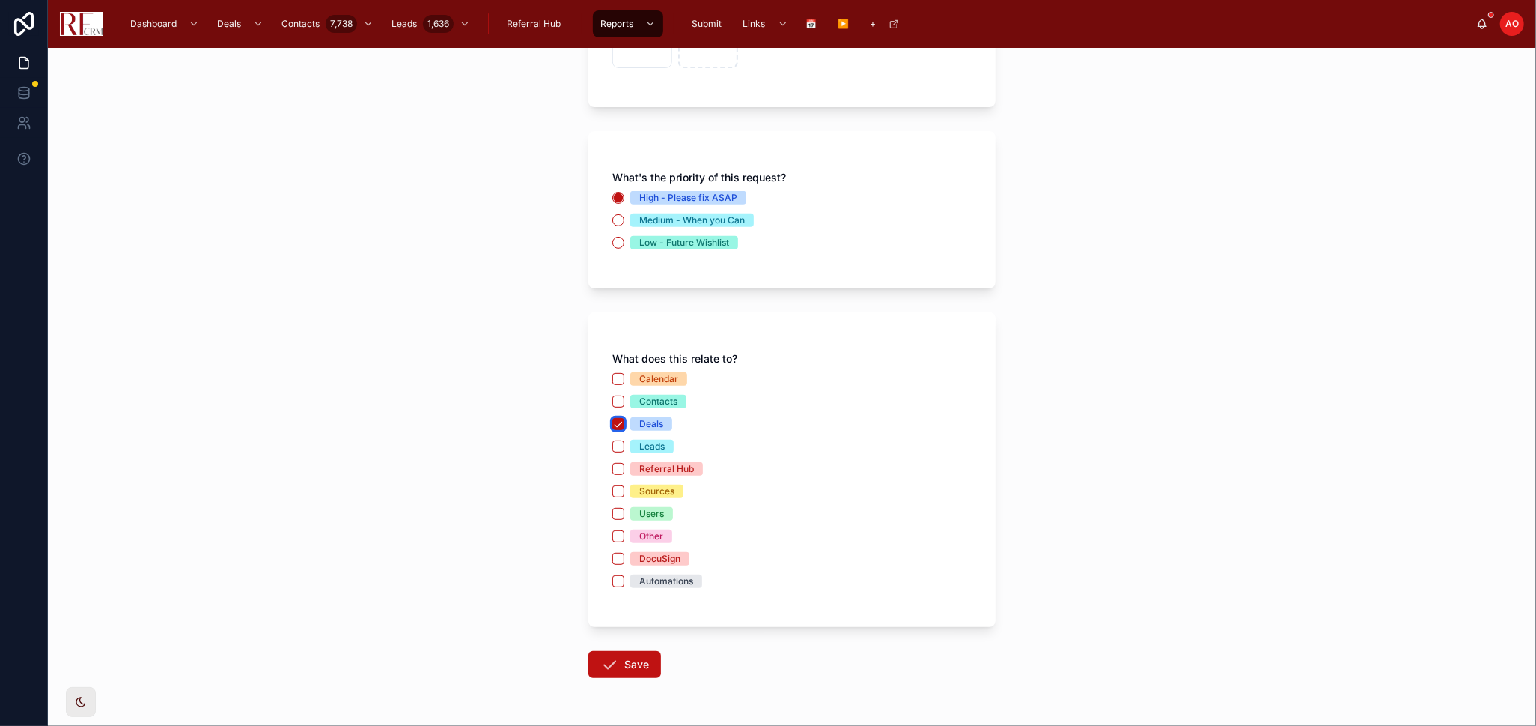
scroll to position [463, 0]
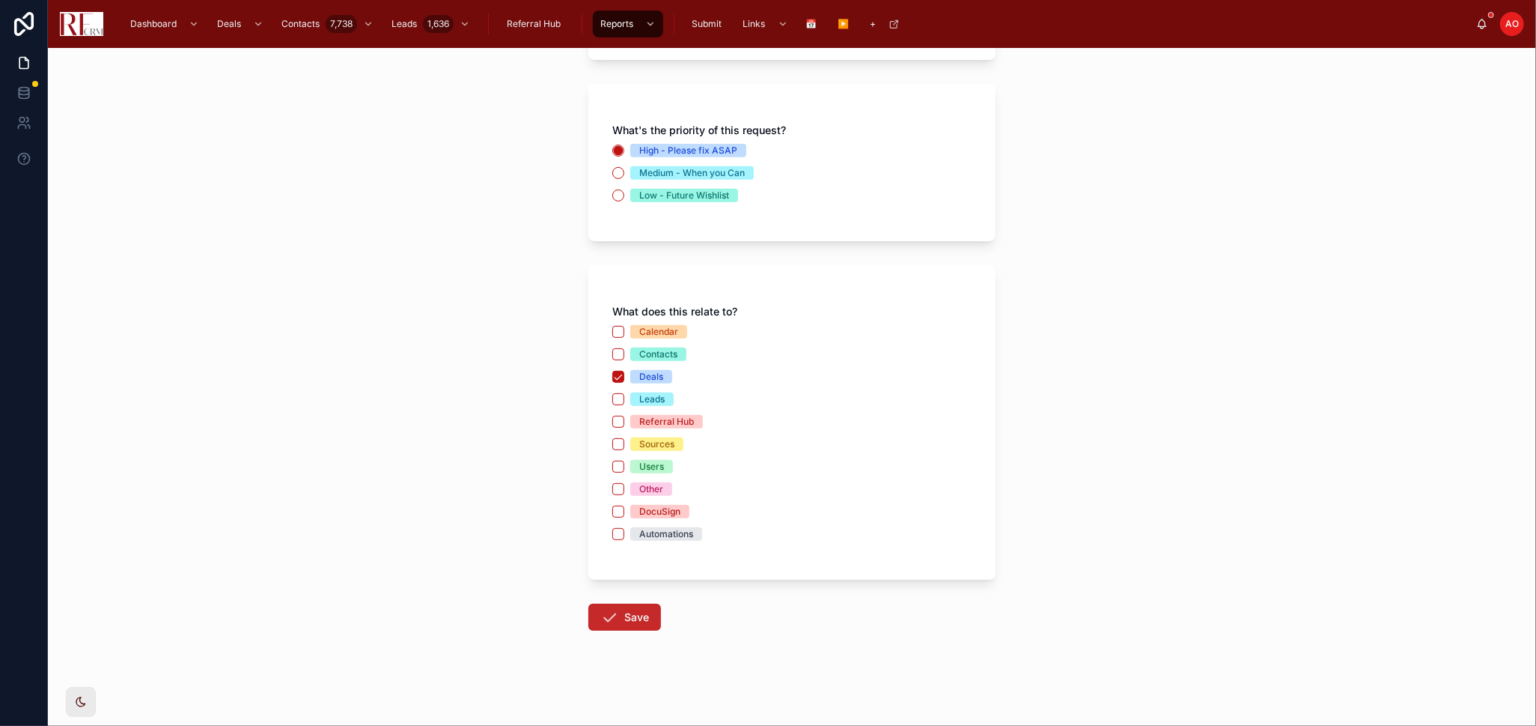
click at [621, 615] on button "Save" at bounding box center [625, 616] width 73 height 27
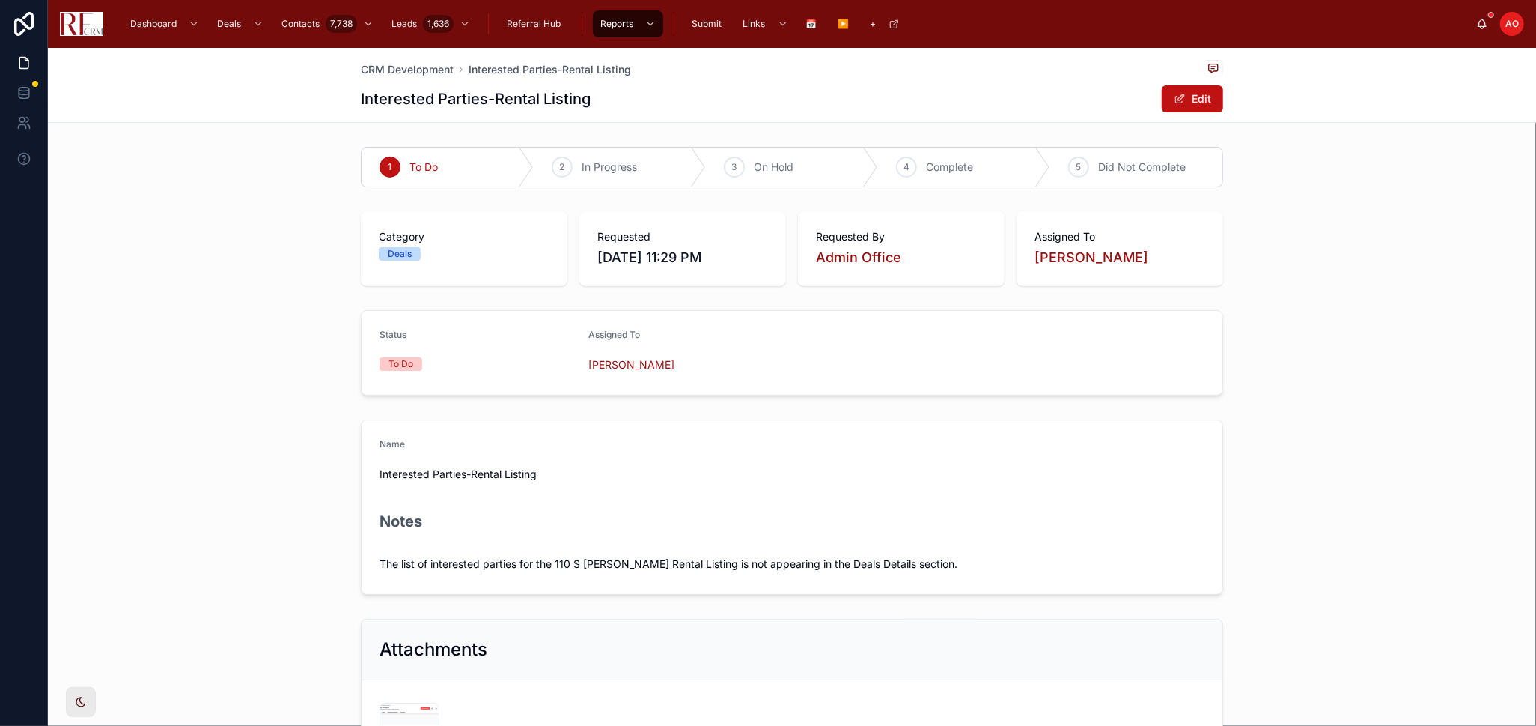
click at [243, 446] on div "Name Interested Parties-Rental Listing Notes The list of interested parties for…" at bounding box center [792, 506] width 1489 height 187
